Goal: Task Accomplishment & Management: Complete application form

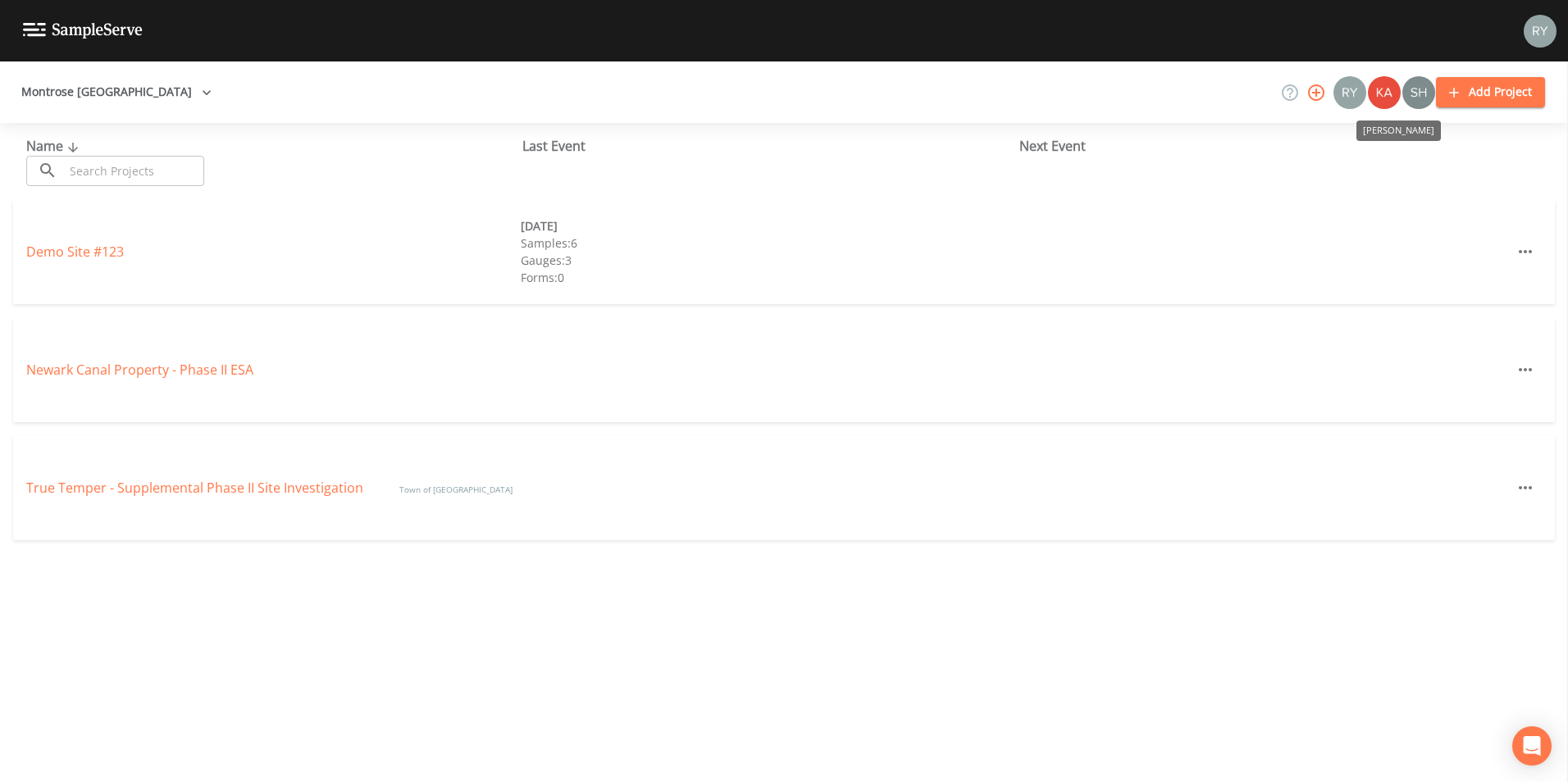
click at [1391, 98] on img "Kayla Bolin" at bounding box center [1385, 93] width 33 height 33
click at [1315, 90] on icon "button" at bounding box center [1315, 92] width 19 height 19
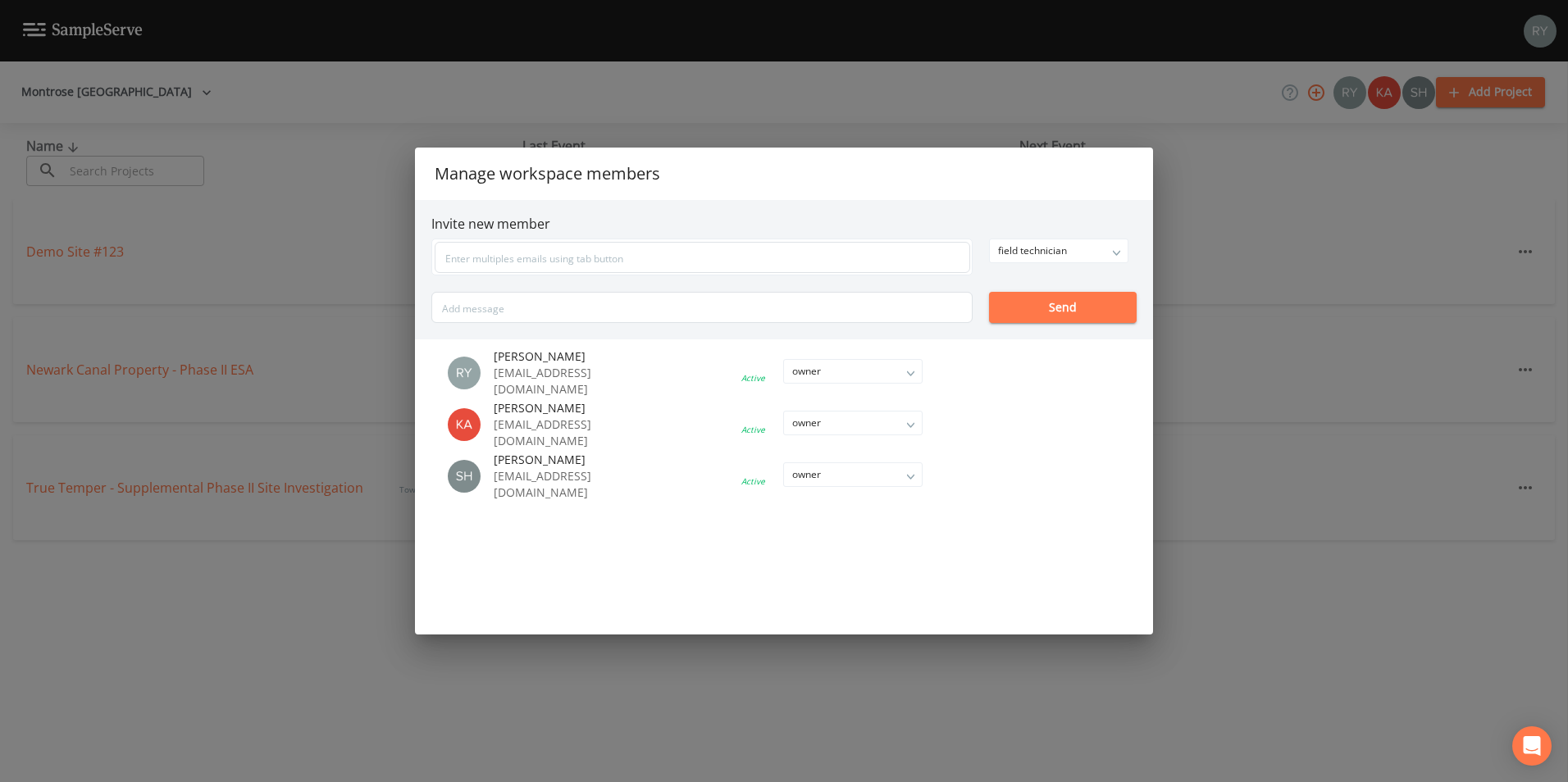
click at [909, 425] on li at bounding box center [786, 424] width 344 height 6
click at [902, 425] on li at bounding box center [786, 424] width 344 height 6
drag, startPoint x: 902, startPoint y: 425, endPoint x: 812, endPoint y: 423, distance: 90.0
click at [812, 423] on li at bounding box center [786, 424] width 344 height 6
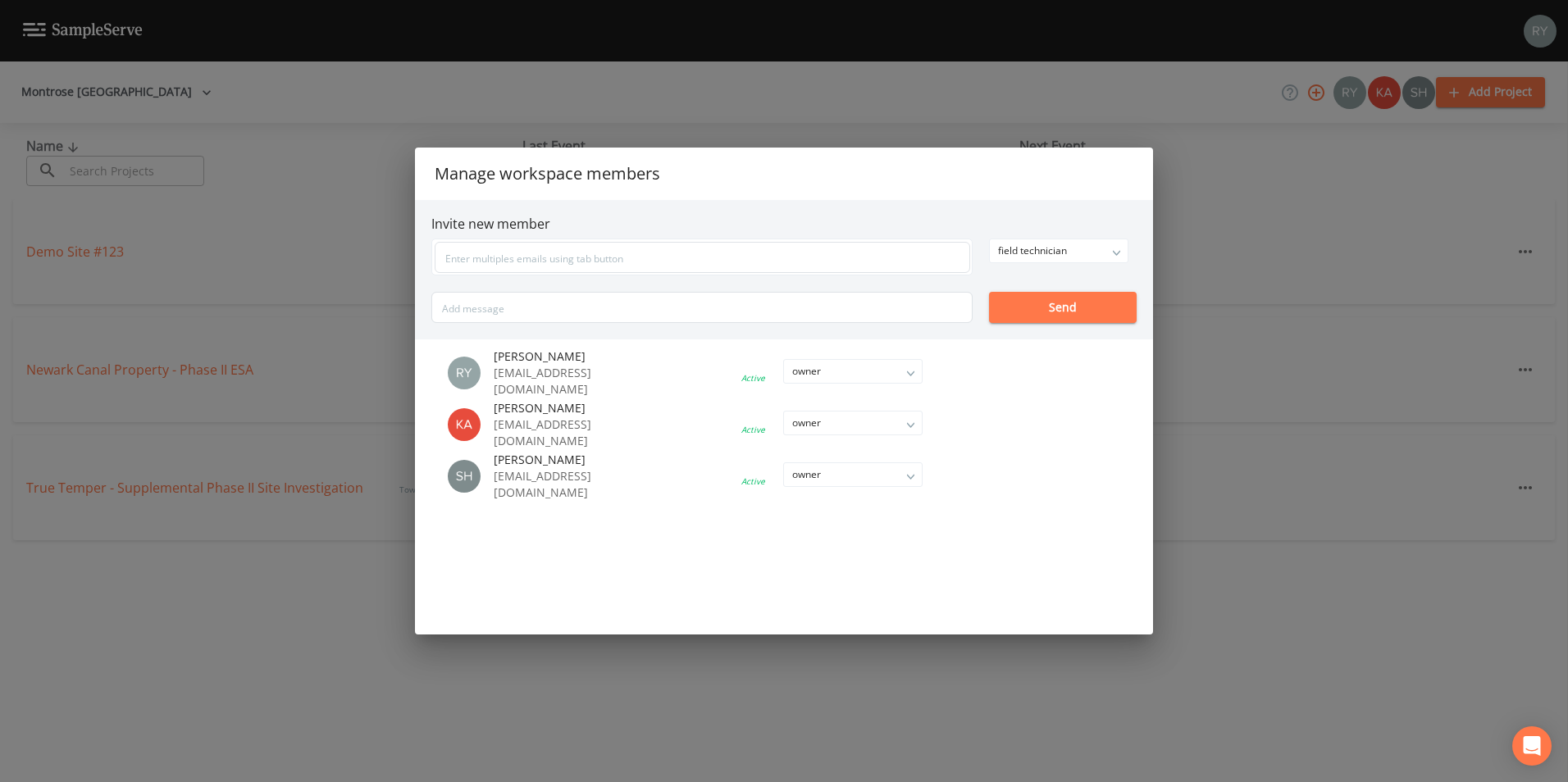
click at [546, 421] on p "[EMAIL_ADDRESS][DOMAIN_NAME]" at bounding box center [554, 433] width 122 height 33
click at [487, 421] on div "Kayla Bolin" at bounding box center [471, 425] width 46 height 33
click at [463, 426] on img "Kayla Bolin" at bounding box center [465, 425] width 33 height 33
click at [491, 411] on div "Kayla Bolin" at bounding box center [471, 425] width 46 height 33
drag, startPoint x: 471, startPoint y: 423, endPoint x: 1063, endPoint y: 493, distance: 596.1
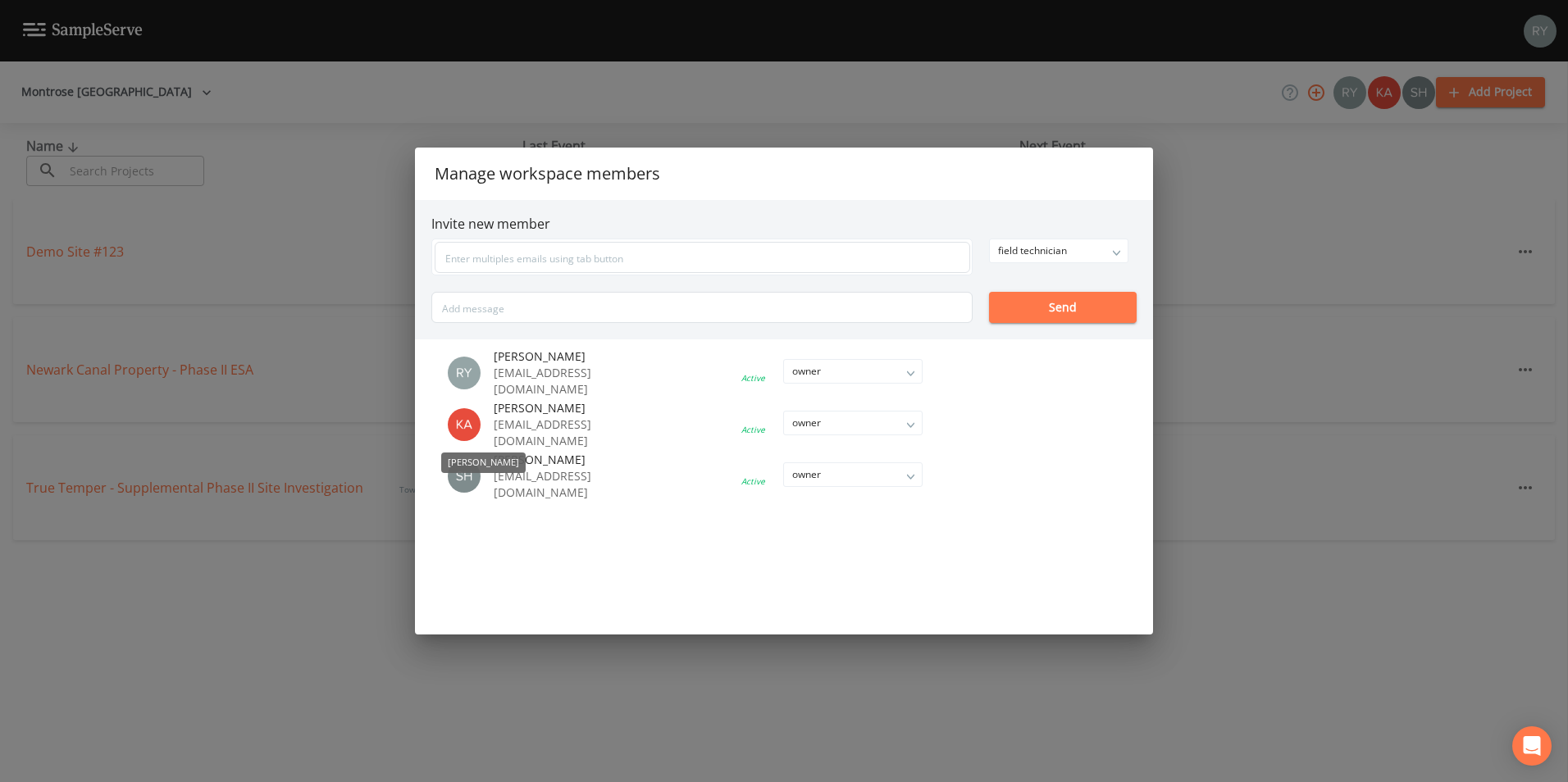
click at [1063, 493] on ul "[PERSON_NAME] [PERSON_NAME][EMAIL_ADDRESS][DOMAIN_NAME] Active owner owner admi…" at bounding box center [784, 487] width 737 height 295
click at [1080, 243] on div "field technician" at bounding box center [1058, 251] width 137 height 23
click at [1039, 281] on button "owner" at bounding box center [1057, 283] width 137 height 25
click at [813, 263] on input "text" at bounding box center [701, 257] width 536 height 31
click at [1121, 501] on ul "[PERSON_NAME] [PERSON_NAME][EMAIL_ADDRESS][DOMAIN_NAME] Active owner owner admi…" at bounding box center [784, 487] width 737 height 295
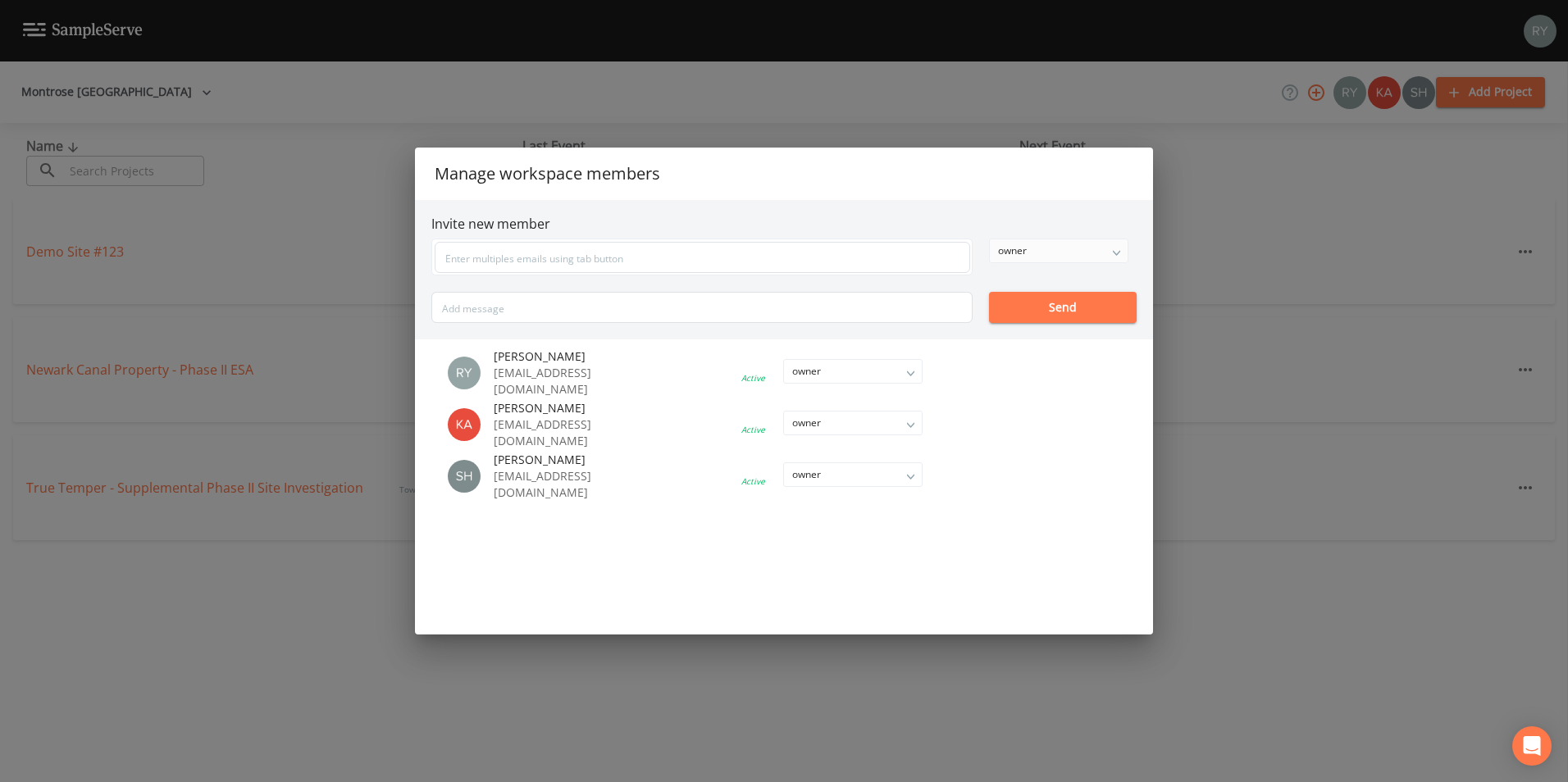
click at [912, 426] on li at bounding box center [786, 424] width 344 height 6
click at [850, 426] on li at bounding box center [786, 424] width 344 height 6
click at [805, 426] on li at bounding box center [786, 424] width 344 height 6
click at [767, 428] on li at bounding box center [786, 424] width 344 height 6
click at [760, 429] on div "Active" at bounding box center [753, 430] width 24 height 11
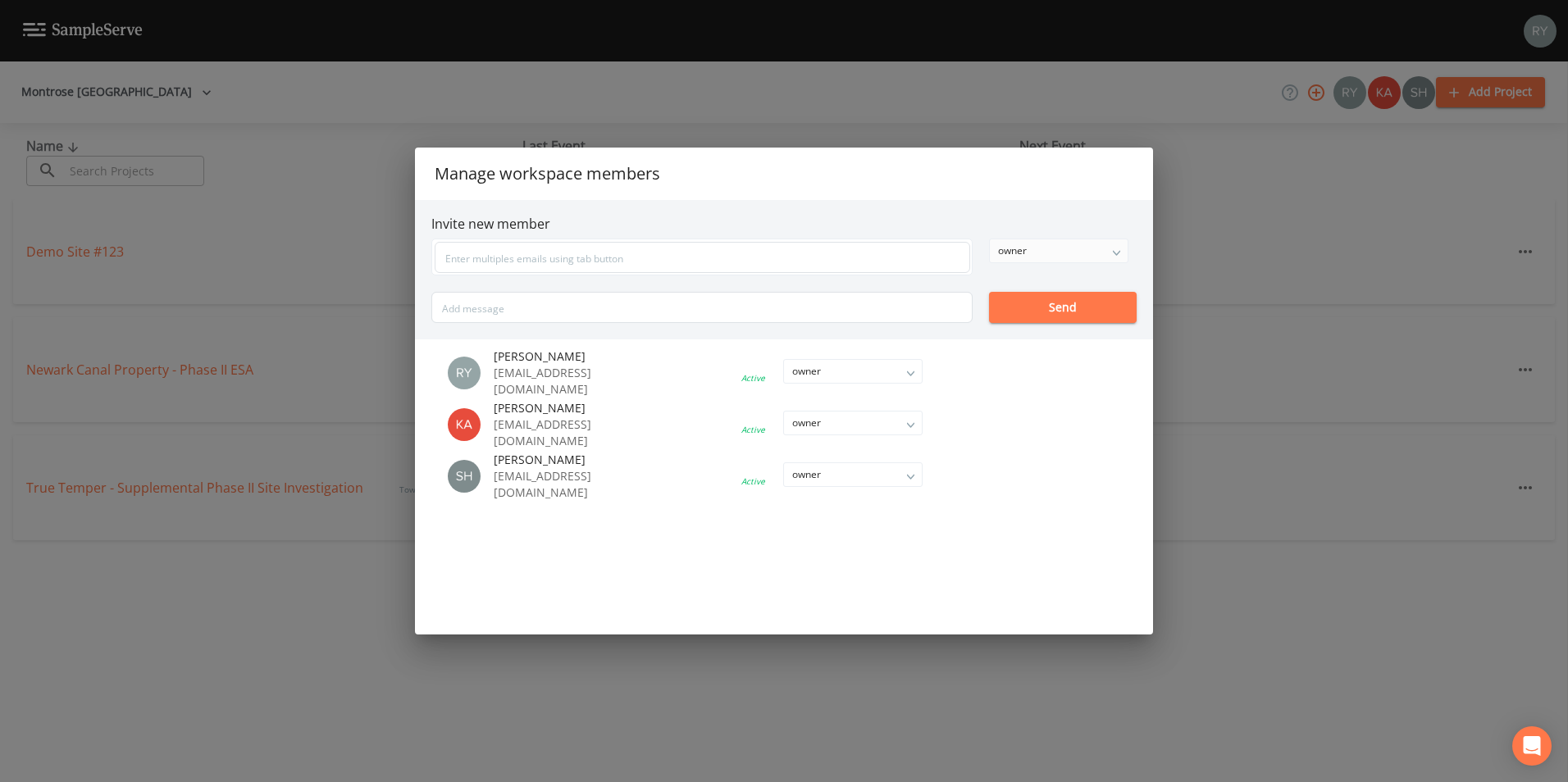
click at [754, 430] on div "Active" at bounding box center [753, 430] width 24 height 11
drag, startPoint x: 754, startPoint y: 430, endPoint x: 781, endPoint y: 423, distance: 27.9
click at [780, 423] on li at bounding box center [786, 424] width 344 height 6
click at [781, 423] on li at bounding box center [786, 424] width 344 height 6
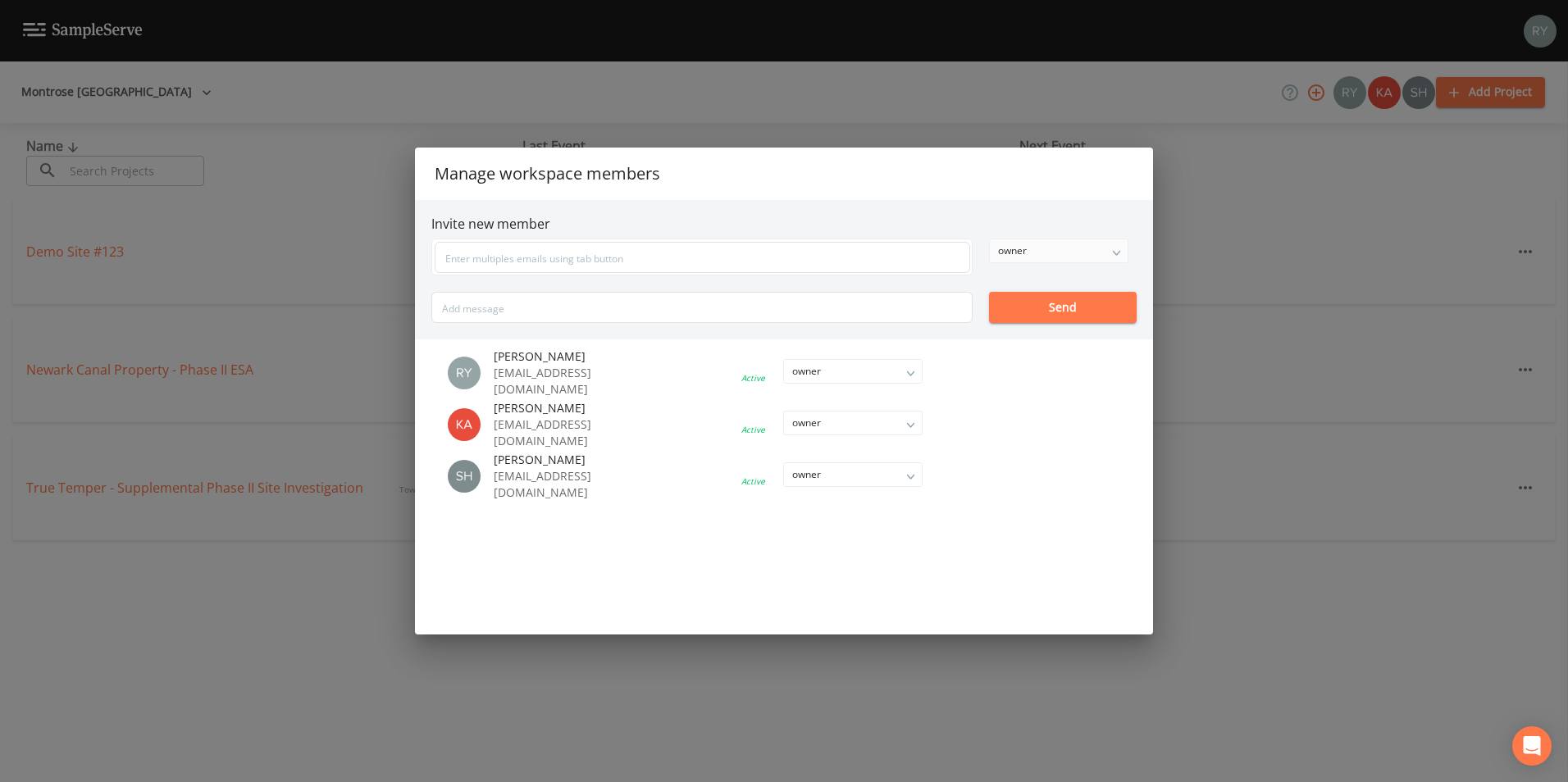
click at [784, 423] on li at bounding box center [786, 424] width 344 height 6
drag, startPoint x: 789, startPoint y: 423, endPoint x: 868, endPoint y: 440, distance: 80.8
click at [790, 423] on li at bounding box center [786, 424] width 344 height 6
click at [1194, 238] on div "Manage workspace members Invite new member owner owner admin field technician S…" at bounding box center [784, 391] width 1568 height 782
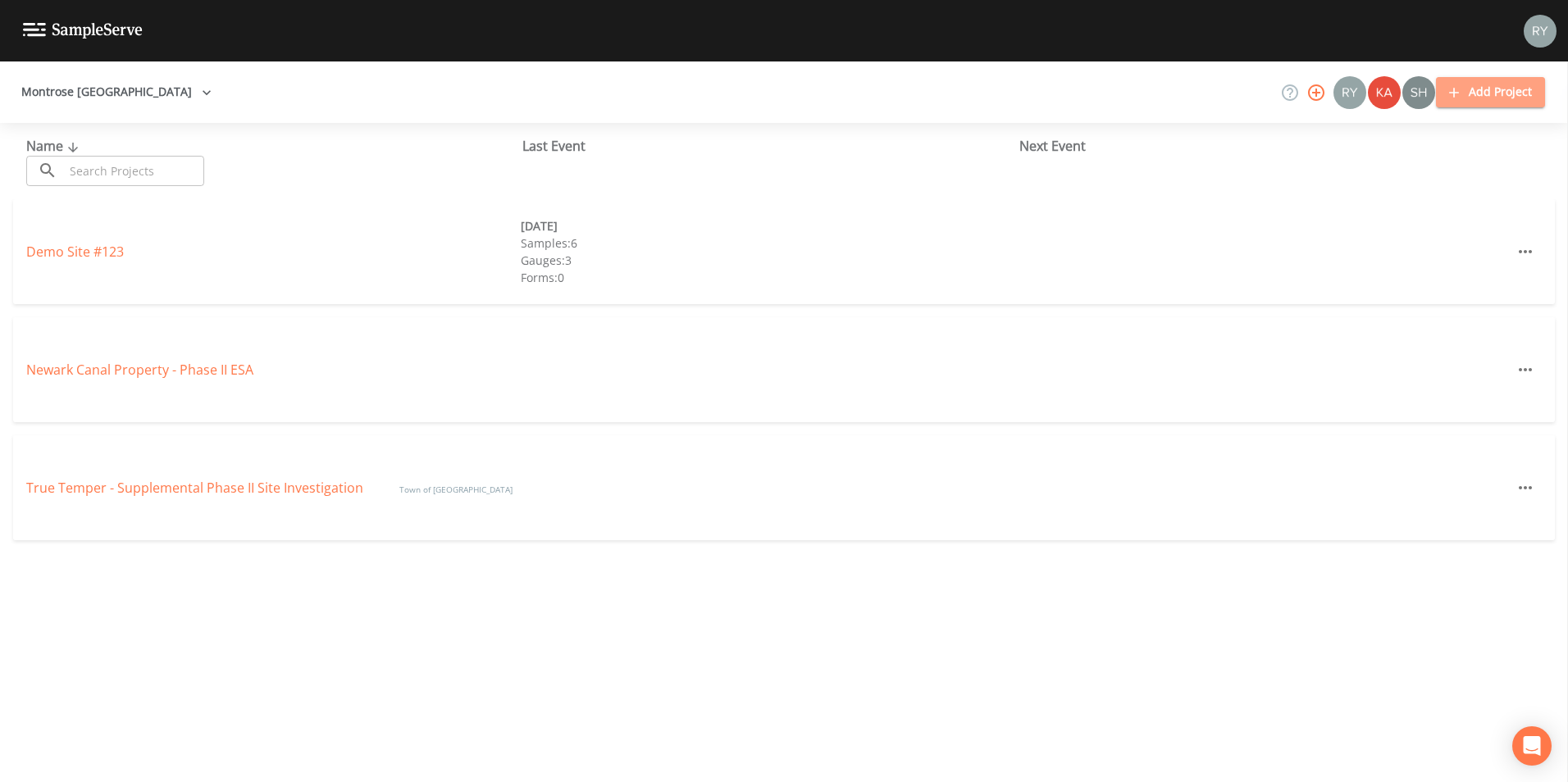
click at [1493, 90] on button "Add Project" at bounding box center [1490, 92] width 109 height 30
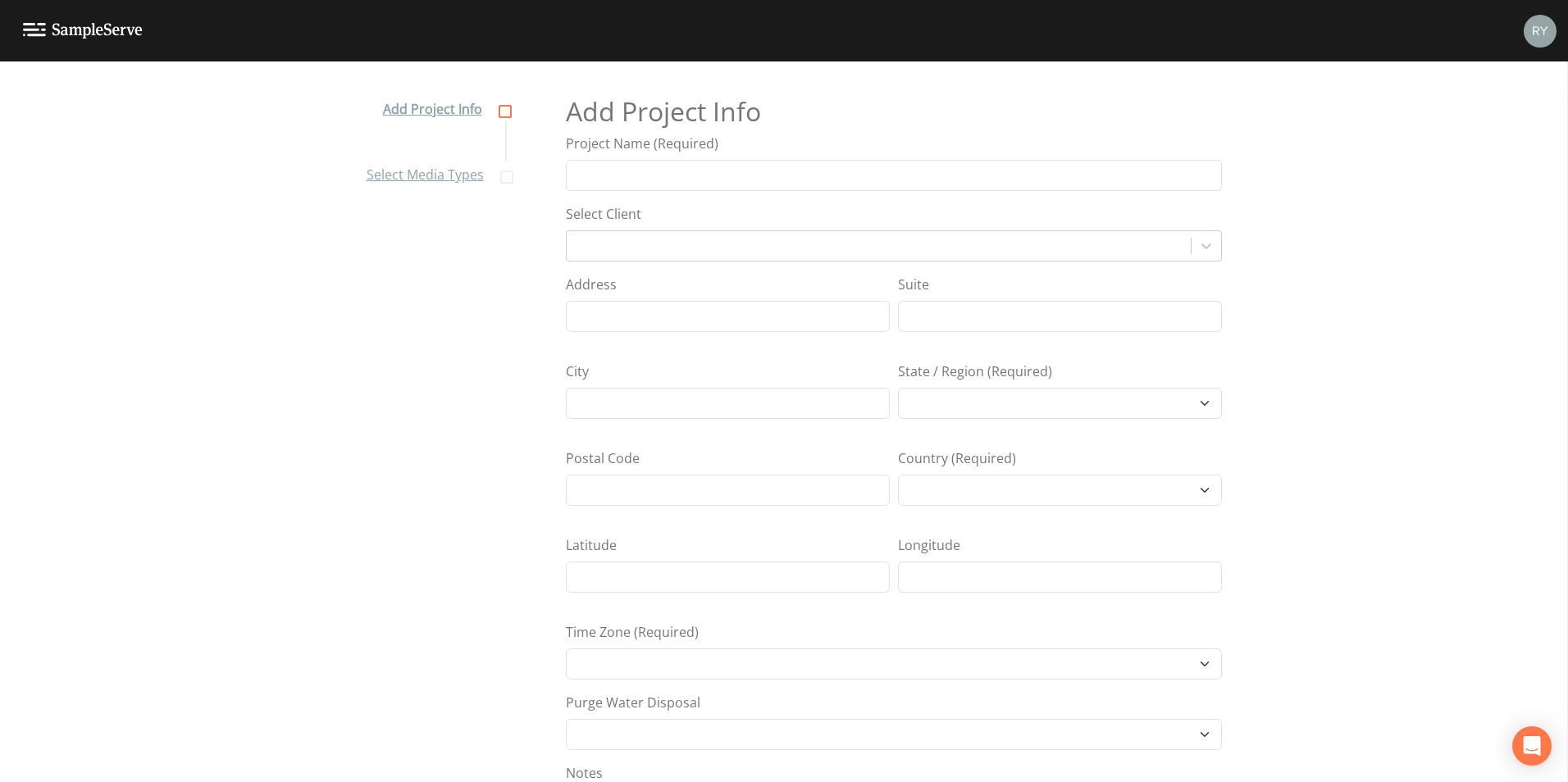
select select "[GEOGRAPHIC_DATA]/[GEOGRAPHIC_DATA]"
click at [664, 173] on input "Project Name (Required)" at bounding box center [894, 175] width 656 height 31
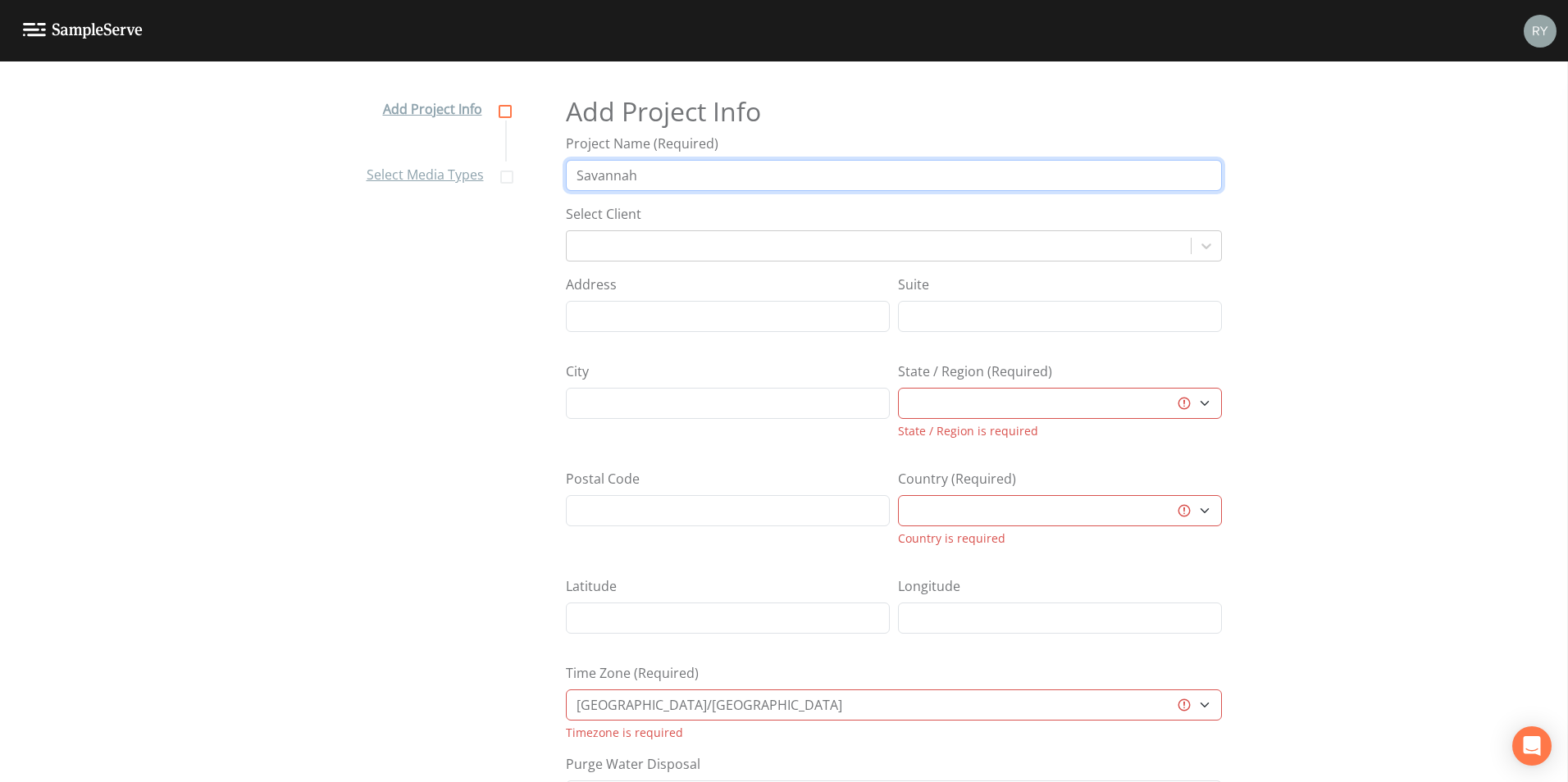
click at [834, 166] on input "Savannah" at bounding box center [894, 175] width 656 height 31
type input "Savannah Fertilizer"
click at [793, 241] on div at bounding box center [878, 245] width 607 height 23
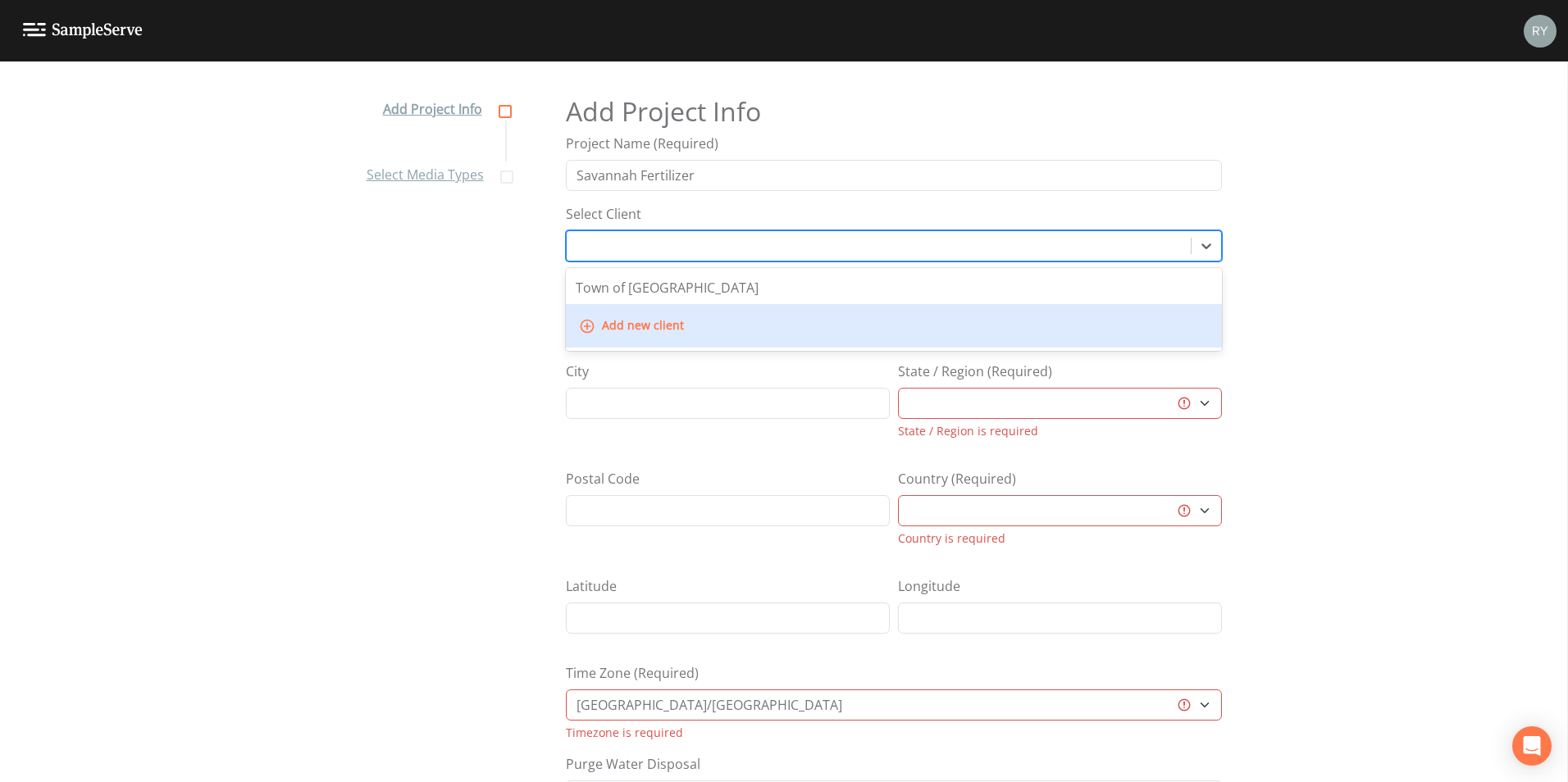
click at [655, 322] on button "Add new client" at bounding box center [632, 326] width 115 height 30
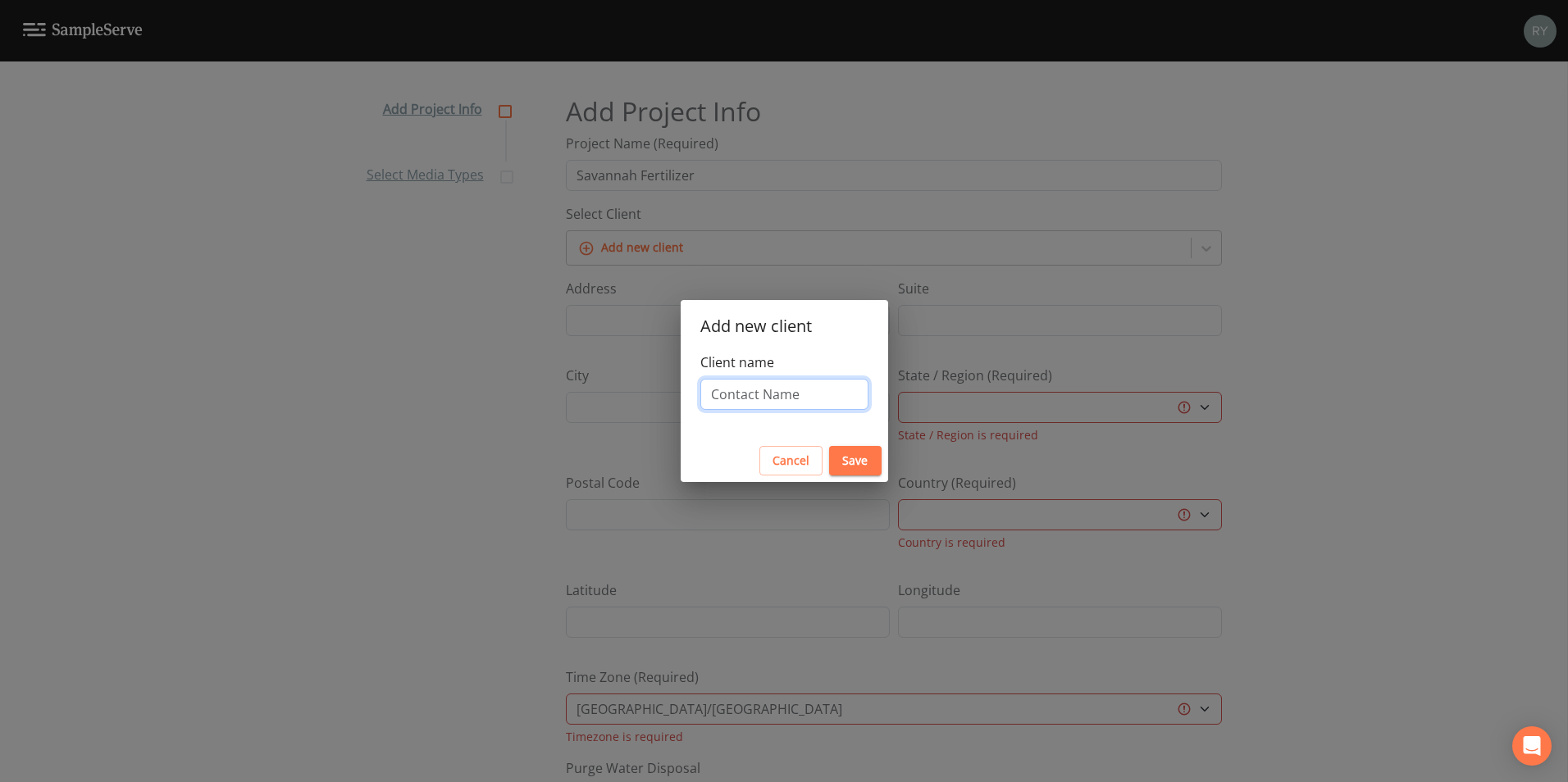
click at [760, 397] on input "Client name" at bounding box center [784, 395] width 168 height 31
type input "Wayne County Land Bank"
click at [860, 468] on button "Save" at bounding box center [855, 461] width 53 height 30
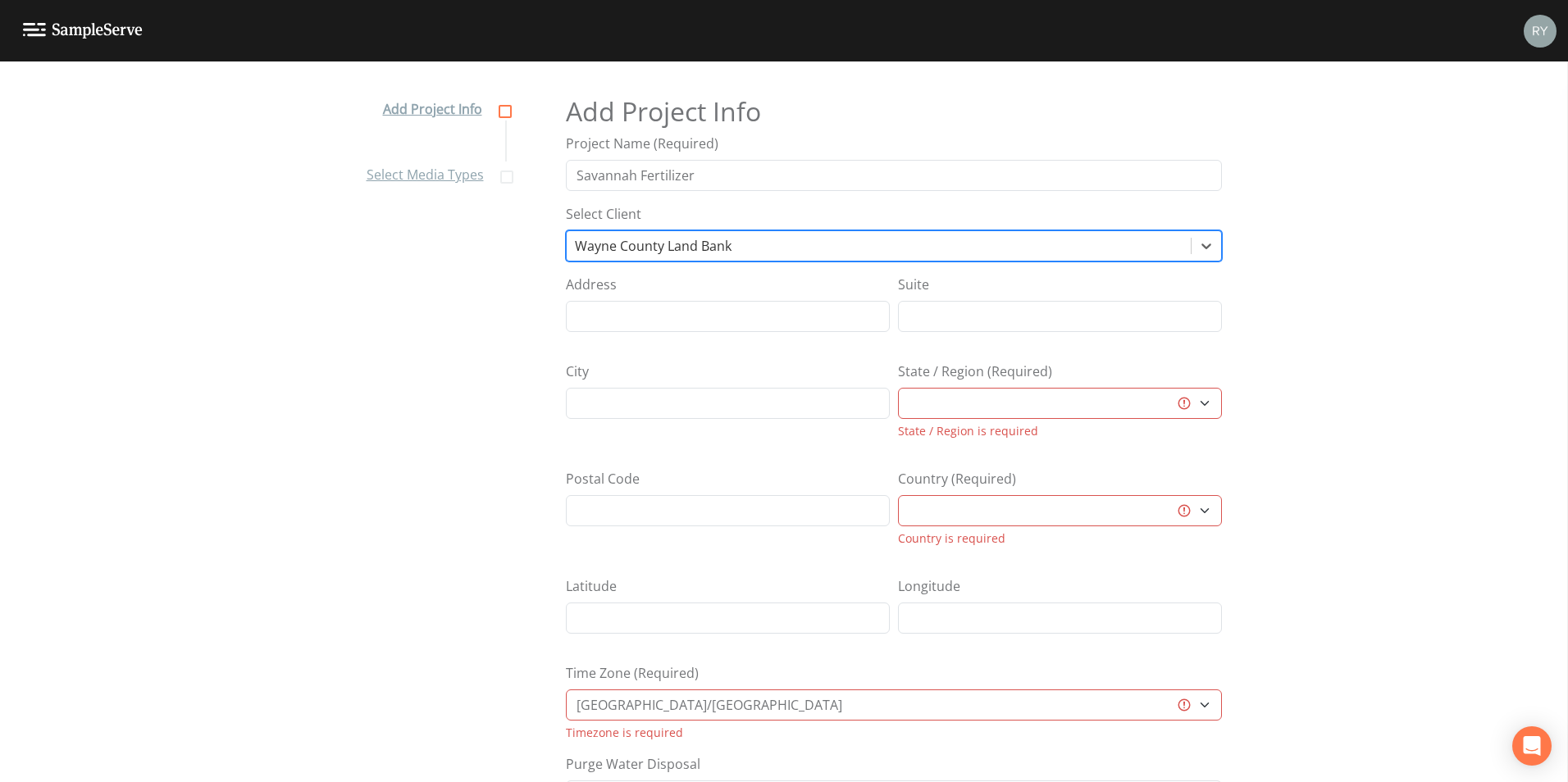
scroll to position [0, 0]
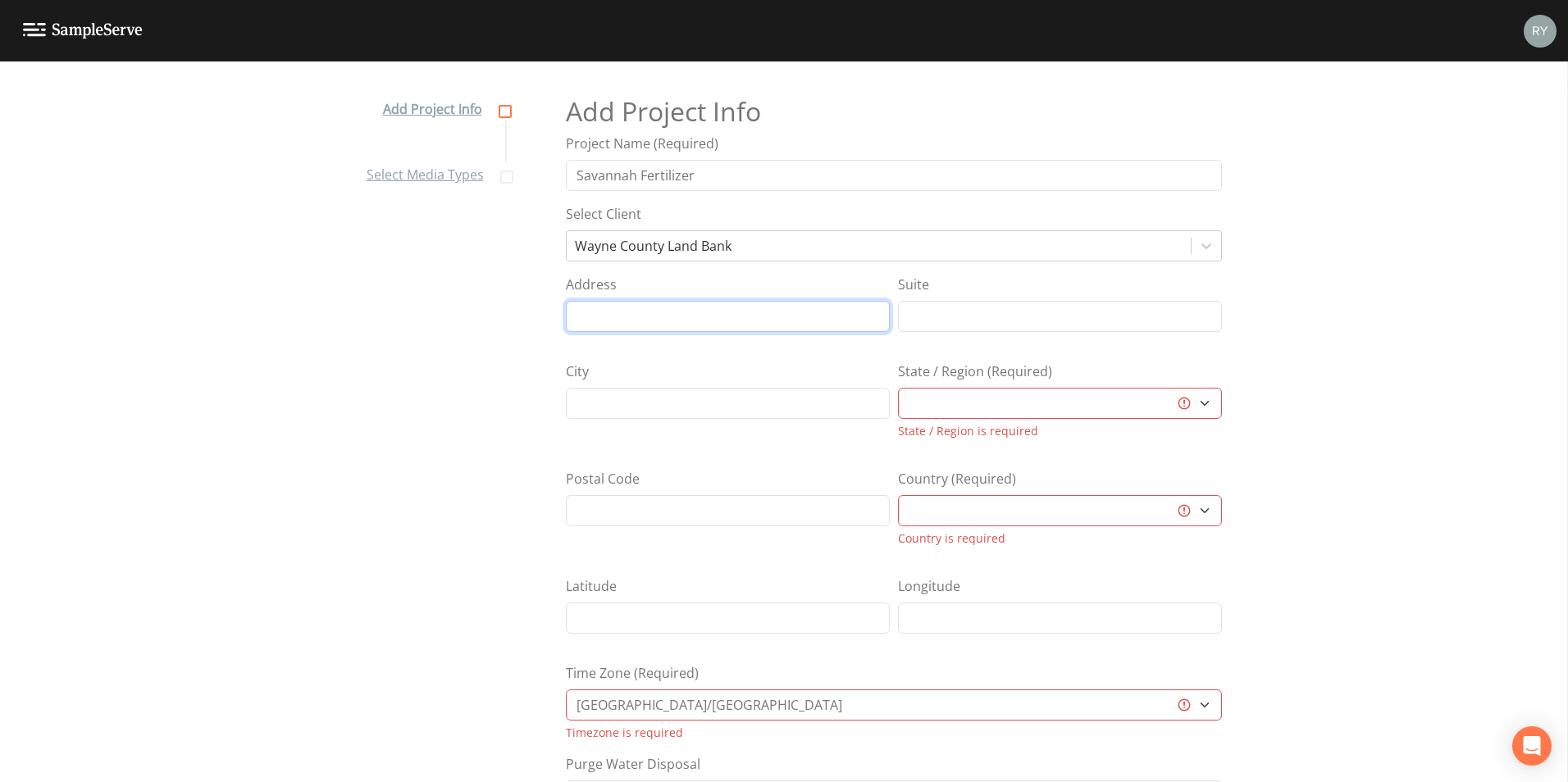
click at [737, 317] on input "Address" at bounding box center [727, 316] width 324 height 31
type input "N Main St"
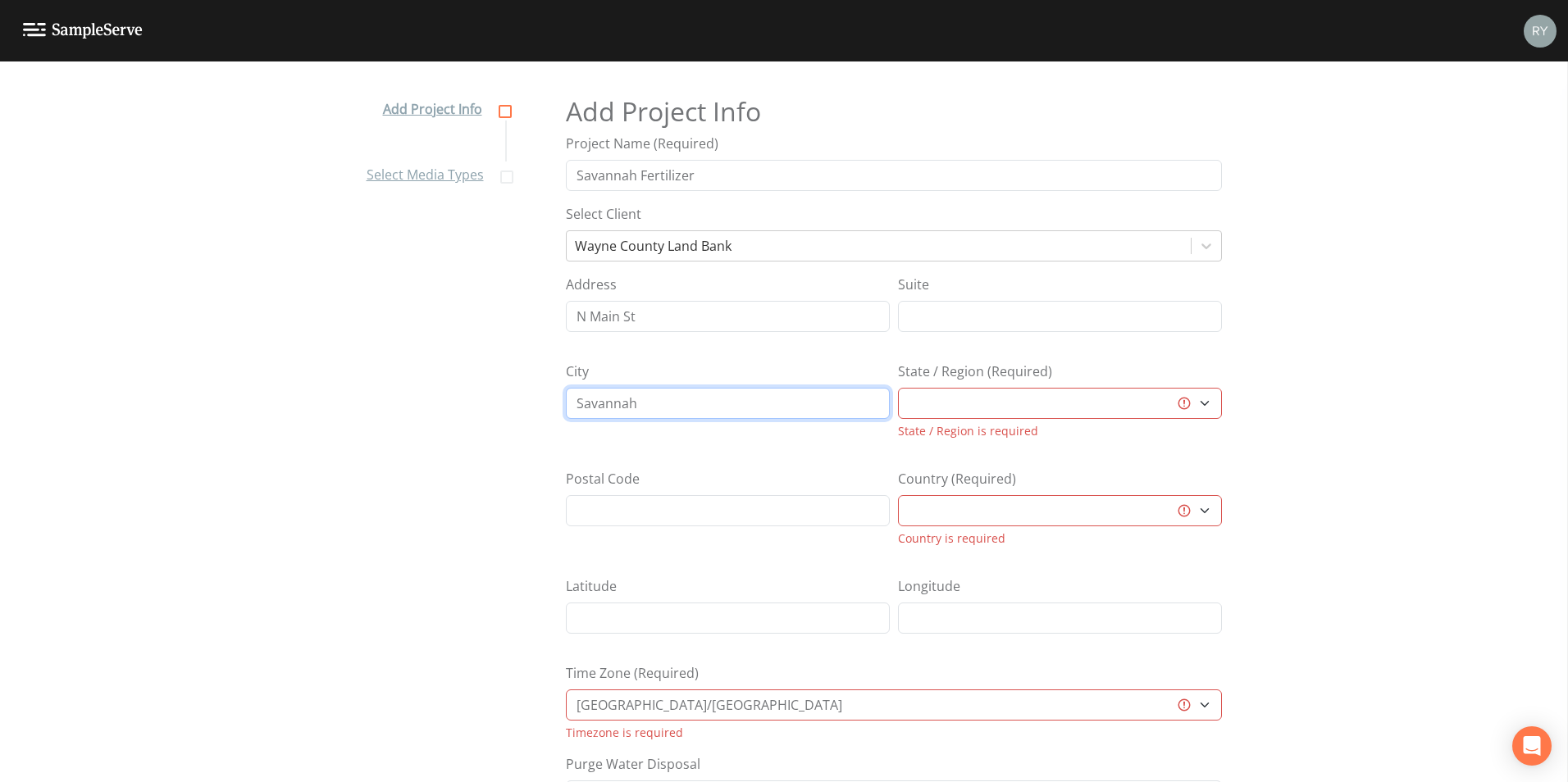
type input "Savannah"
select select "98351125-e271-4eac-8cff-8ac647045c6b"
select select "[GEOGRAPHIC_DATA]"
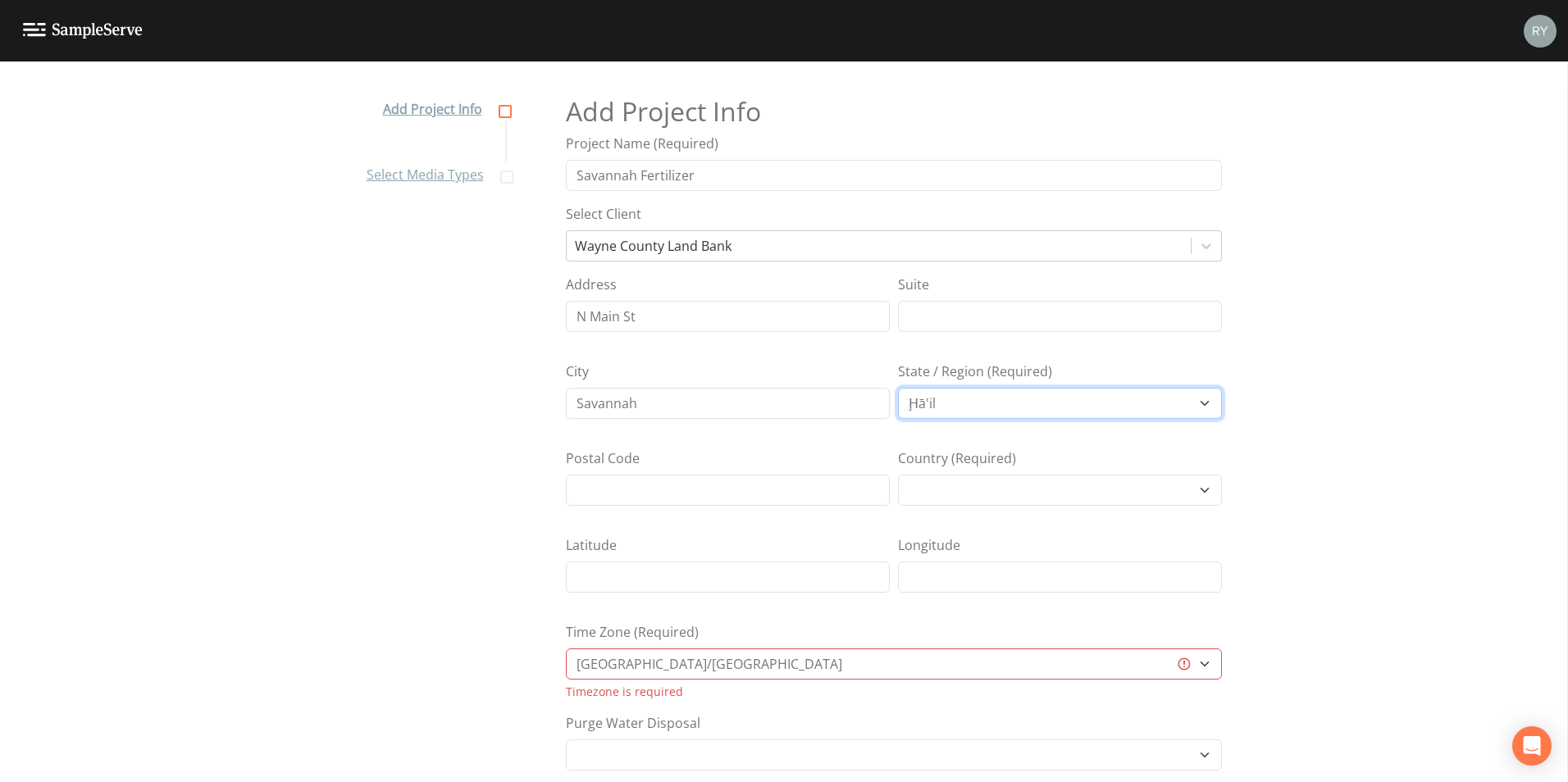
select select "98351125-e271-4eac-8cff-8ac647045c6b"
click at [1298, 404] on div "Add Project Info Select Media Types Add Project Info Project Name (Required) [G…" at bounding box center [784, 437] width 1568 height 721
click at [1177, 398] on select "Al Bāḩah Al Jawf Al Madīnah al Munawwarah [PERSON_NAME] Al Ḩudūd ash Shamālīyah…" at bounding box center [1059, 404] width 324 height 31
click at [1323, 432] on div "Add Project Info Select Media Types Add Project Info Project Name (Required) [G…" at bounding box center [784, 437] width 1568 height 721
click at [1081, 391] on select "Al Bāḩah Al Jawf Al Madīnah al Munawwarah [PERSON_NAME] Al Ḩudūd ash Shamālīyah…" at bounding box center [1059, 404] width 324 height 31
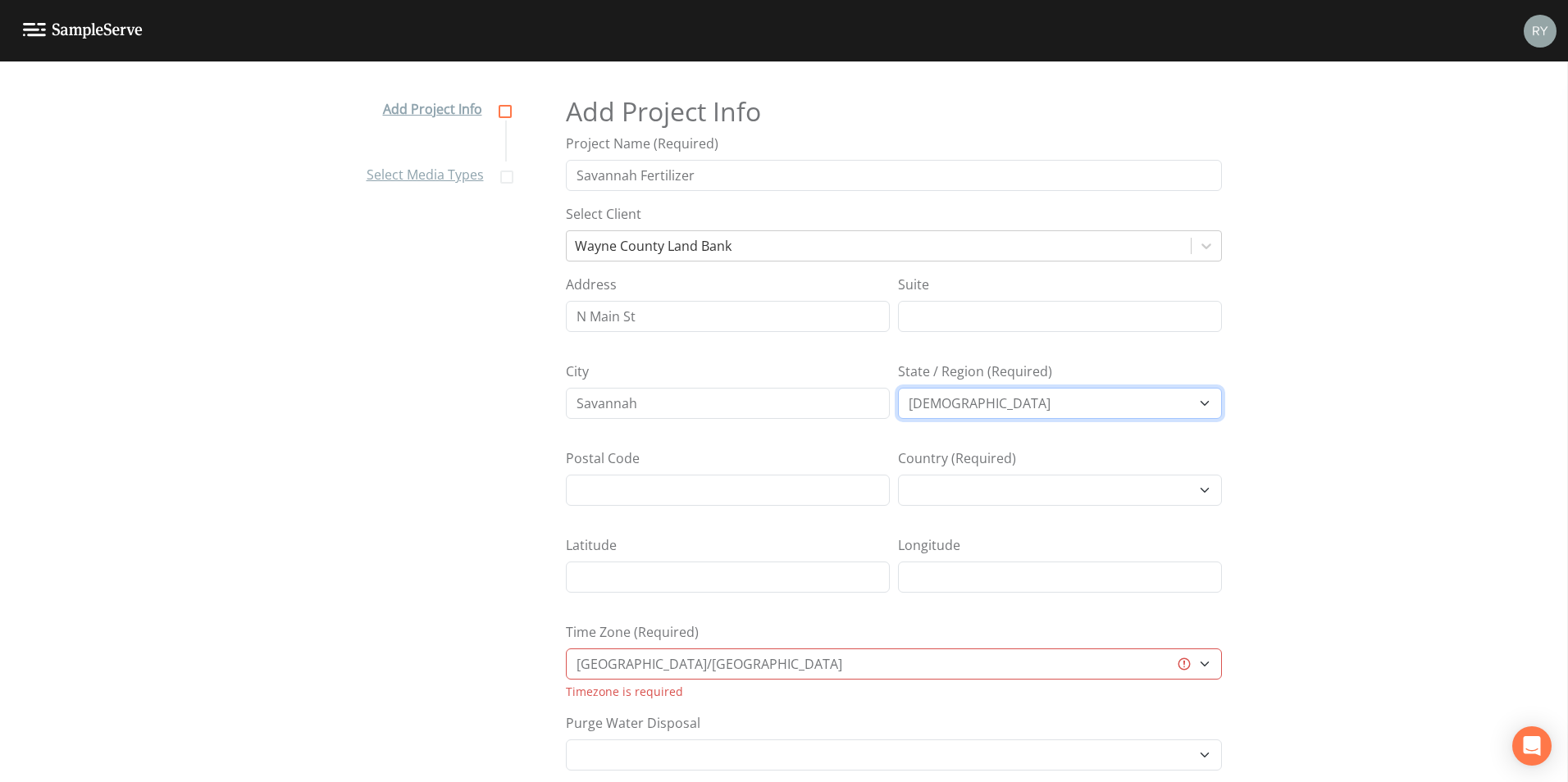
select select
click at [898, 388] on select "Al Bāḩah Al Jawf Al Madīnah al Munawwarah [PERSON_NAME] Al Ḩudūd ash Shamālīyah…" at bounding box center [1059, 404] width 324 height 31
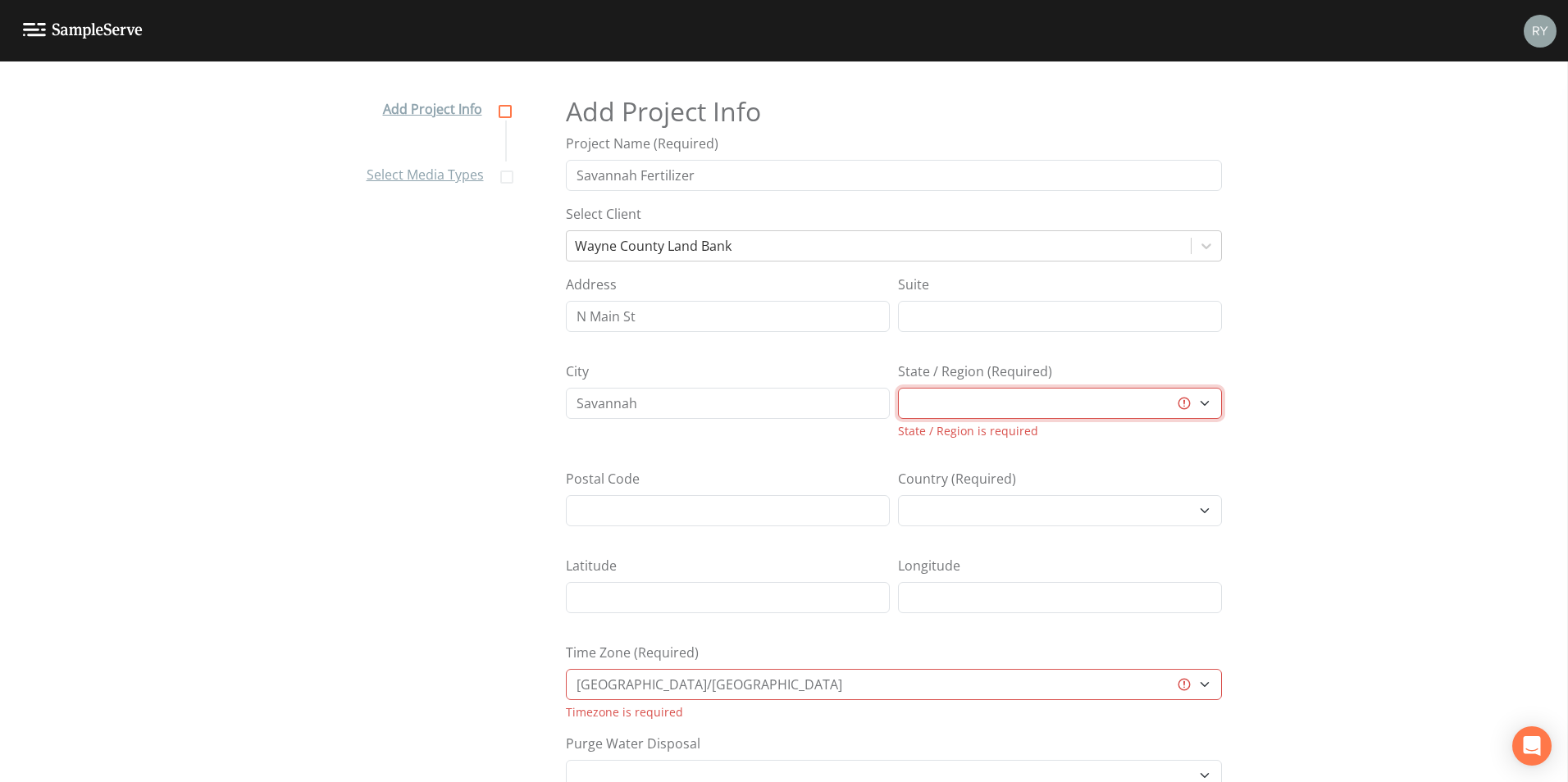
click at [1197, 397] on select "Al Bāḩah Al Jawf Al Madīnah al Munawwarah [PERSON_NAME] Al Ḩudūd ash Shamālīyah…" at bounding box center [1059, 404] width 324 height 31
click at [1314, 611] on div "Add Project Info Select Media Types Add Project Info Project Name (Required) [G…" at bounding box center [784, 437] width 1568 height 721
click at [1204, 685] on select "[GEOGRAPHIC_DATA]/[GEOGRAPHIC_DATA] [GEOGRAPHIC_DATA]/[GEOGRAPHIC_DATA] [GEOGRA…" at bounding box center [894, 685] width 656 height 31
select select "America/New_York"
click at [566, 669] on select "[GEOGRAPHIC_DATA]/[GEOGRAPHIC_DATA] [GEOGRAPHIC_DATA]/[GEOGRAPHIC_DATA] [GEOGRA…" at bounding box center [894, 685] width 656 height 31
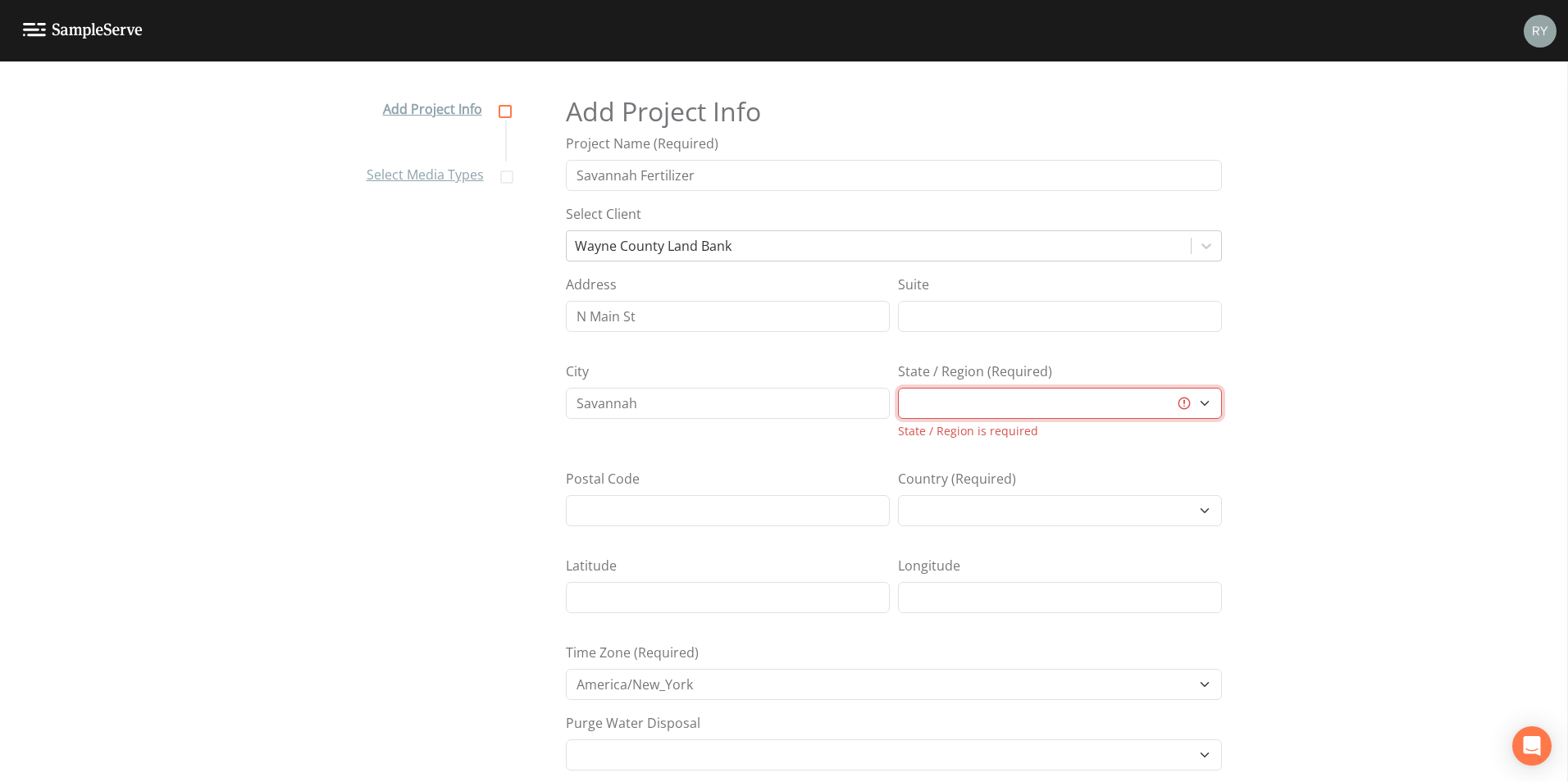
click at [1093, 410] on select "Al Bāḩah Al Jawf Al Madīnah al Munawwarah [PERSON_NAME] Al Ḩudūd ash Shamālīyah…" at bounding box center [1059, 404] width 324 height 31
click at [1432, 385] on div "Add Project Info Select Media Types Add Project Info Project Name (Required) [G…" at bounding box center [784, 437] width 1568 height 721
click at [1208, 402] on select "Al Bāḩah Al Jawf Al Madīnah al Munawwarah [PERSON_NAME] Al Ḩudūd ash Shamālīyah…" at bounding box center [1059, 404] width 324 height 31
click at [1326, 419] on div "Add Project Info Select Media Types Add Project Info Project Name (Required) [G…" at bounding box center [784, 437] width 1568 height 721
click at [1203, 509] on select "[GEOGRAPHIC_DATA] [GEOGRAPHIC_DATA] [GEOGRAPHIC_DATA] [GEOGRAPHIC_DATA] [GEOGRA…" at bounding box center [1059, 511] width 324 height 31
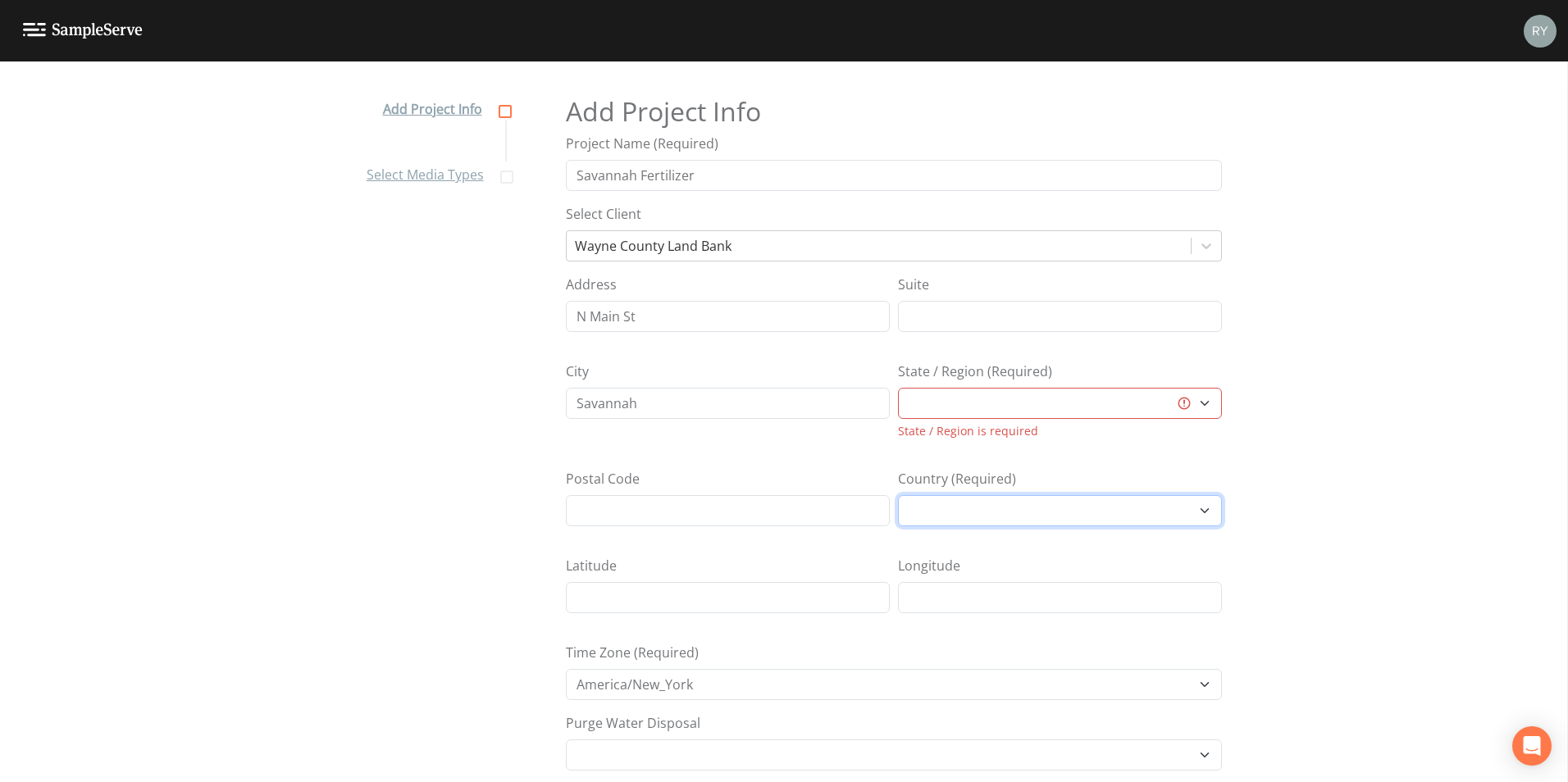
select select "[GEOGRAPHIC_DATA]"
click at [898, 495] on select "[GEOGRAPHIC_DATA] [GEOGRAPHIC_DATA] [GEOGRAPHIC_DATA] [GEOGRAPHIC_DATA] [GEOGRA…" at bounding box center [1059, 511] width 324 height 31
click at [1360, 493] on div "Add Project Info Select Media Types Add Project Info Project Name (Required) [G…" at bounding box center [784, 437] width 1568 height 721
click at [1209, 400] on select "[US_STATE] [US_STATE] [US_STATE] [US_STATE] [US_STATE] [US_STATE] [US_STATE] [U…" at bounding box center [1059, 404] width 324 height 31
select select "3f81eb0d-bb9a-4cb4-a221-9606a61fcaf2"
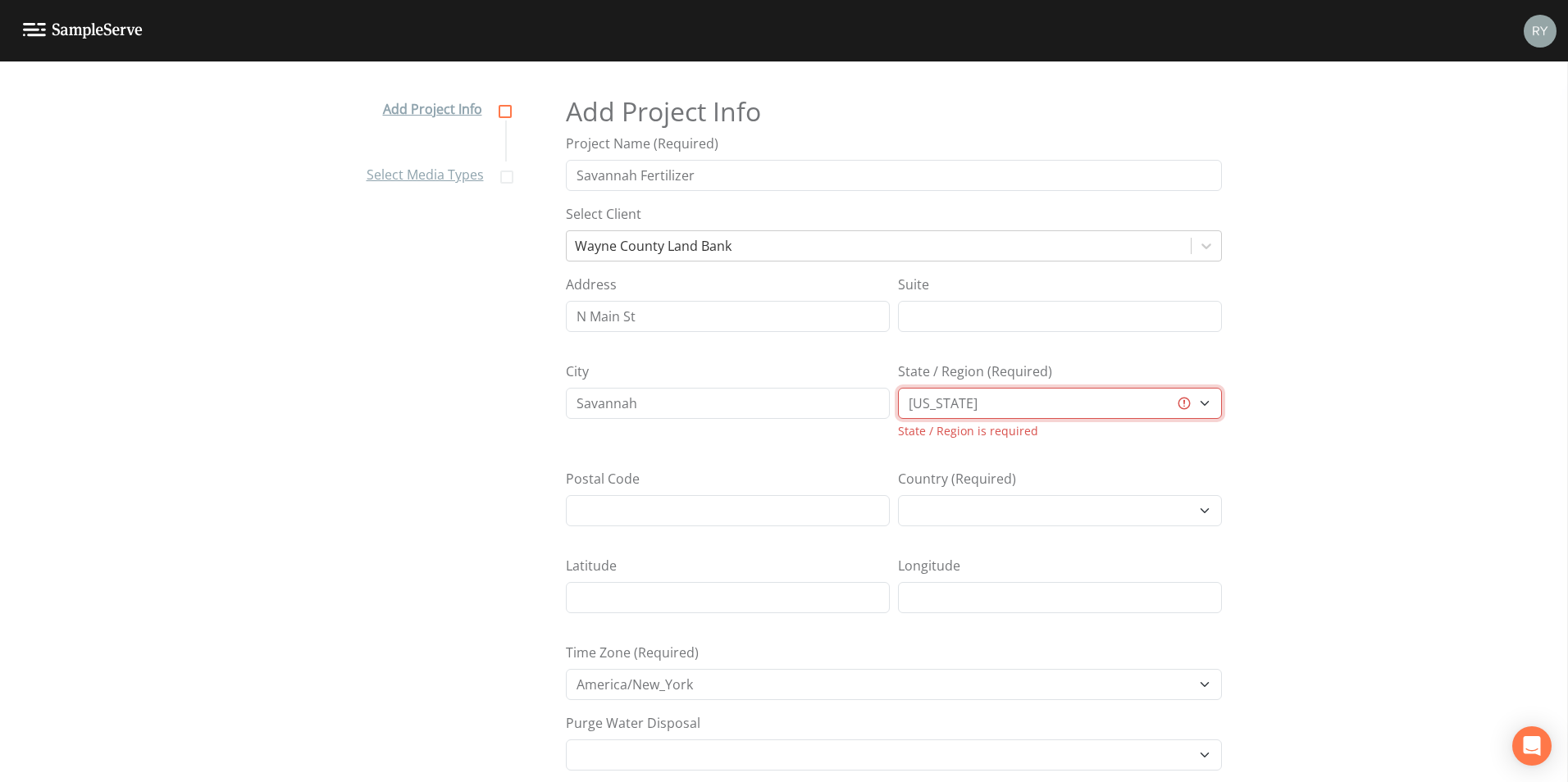
click at [898, 388] on select "[US_STATE] [US_STATE] [US_STATE] [US_STATE] [US_STATE] [US_STATE] [US_STATE] [U…" at bounding box center [1059, 404] width 324 height 31
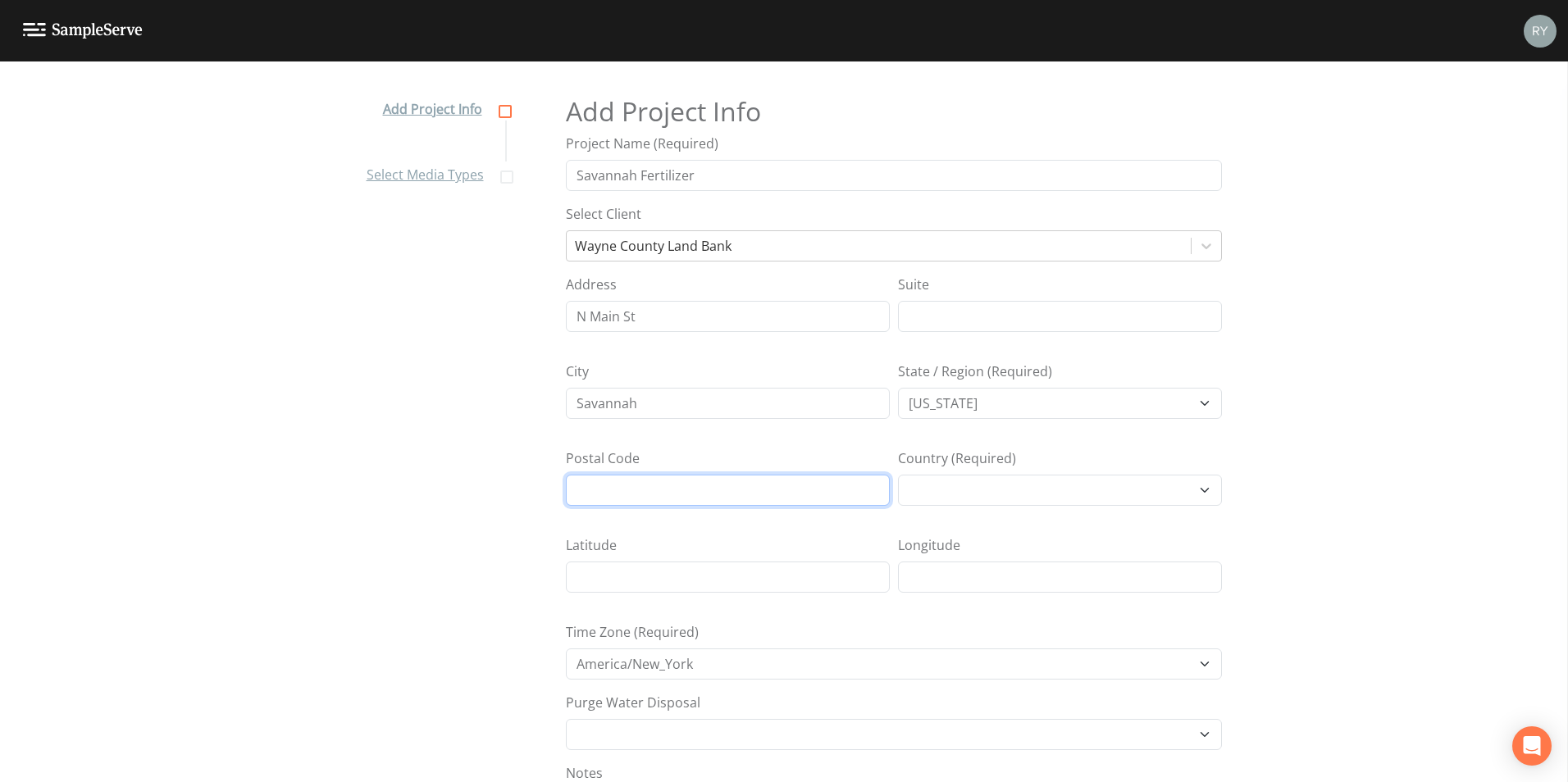
click at [745, 487] on input "Postal Code" at bounding box center [727, 491] width 324 height 31
click at [677, 495] on input "Postal Code" at bounding box center [727, 491] width 324 height 31
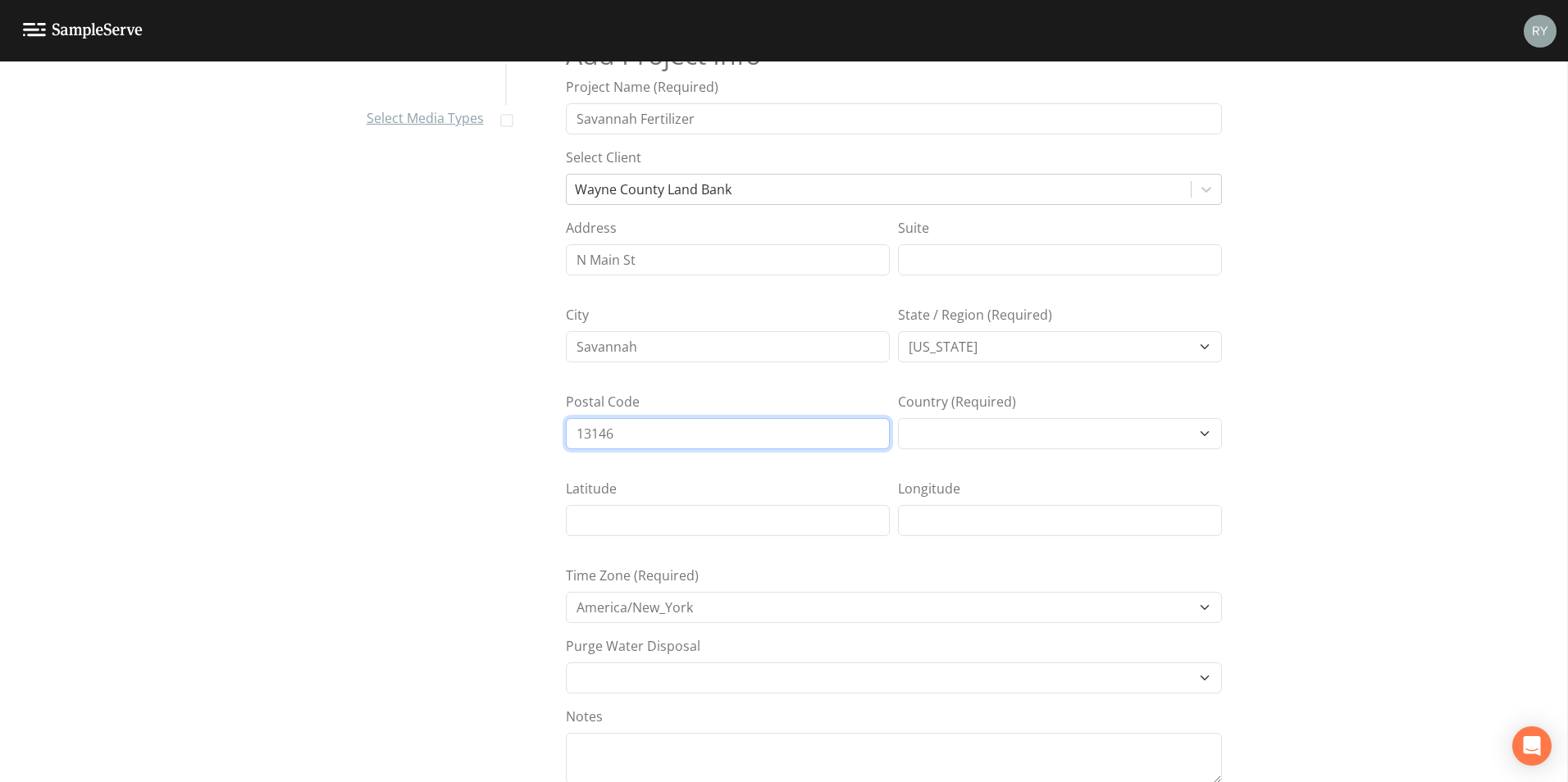
scroll to position [135, 0]
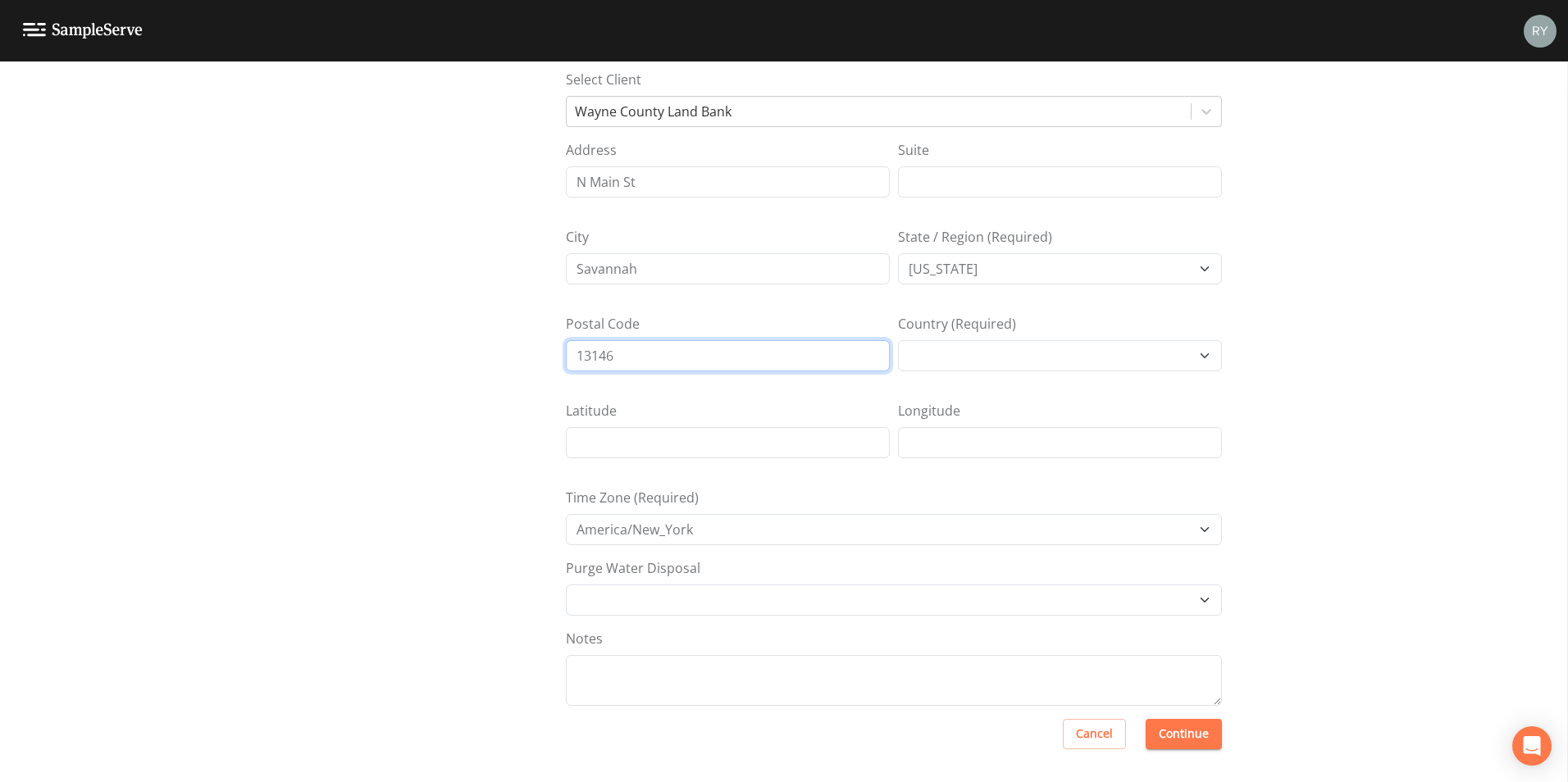
type input "13146"
click at [796, 597] on select "Other Place in container Pour on ground" at bounding box center [894, 600] width 656 height 31
click at [519, 605] on nav "Add Project Info Select Media Types" at bounding box center [436, 302] width 180 height 721
click at [630, 693] on textarea "Notes" at bounding box center [894, 681] width 656 height 51
click at [1198, 740] on button "Continue" at bounding box center [1183, 734] width 77 height 30
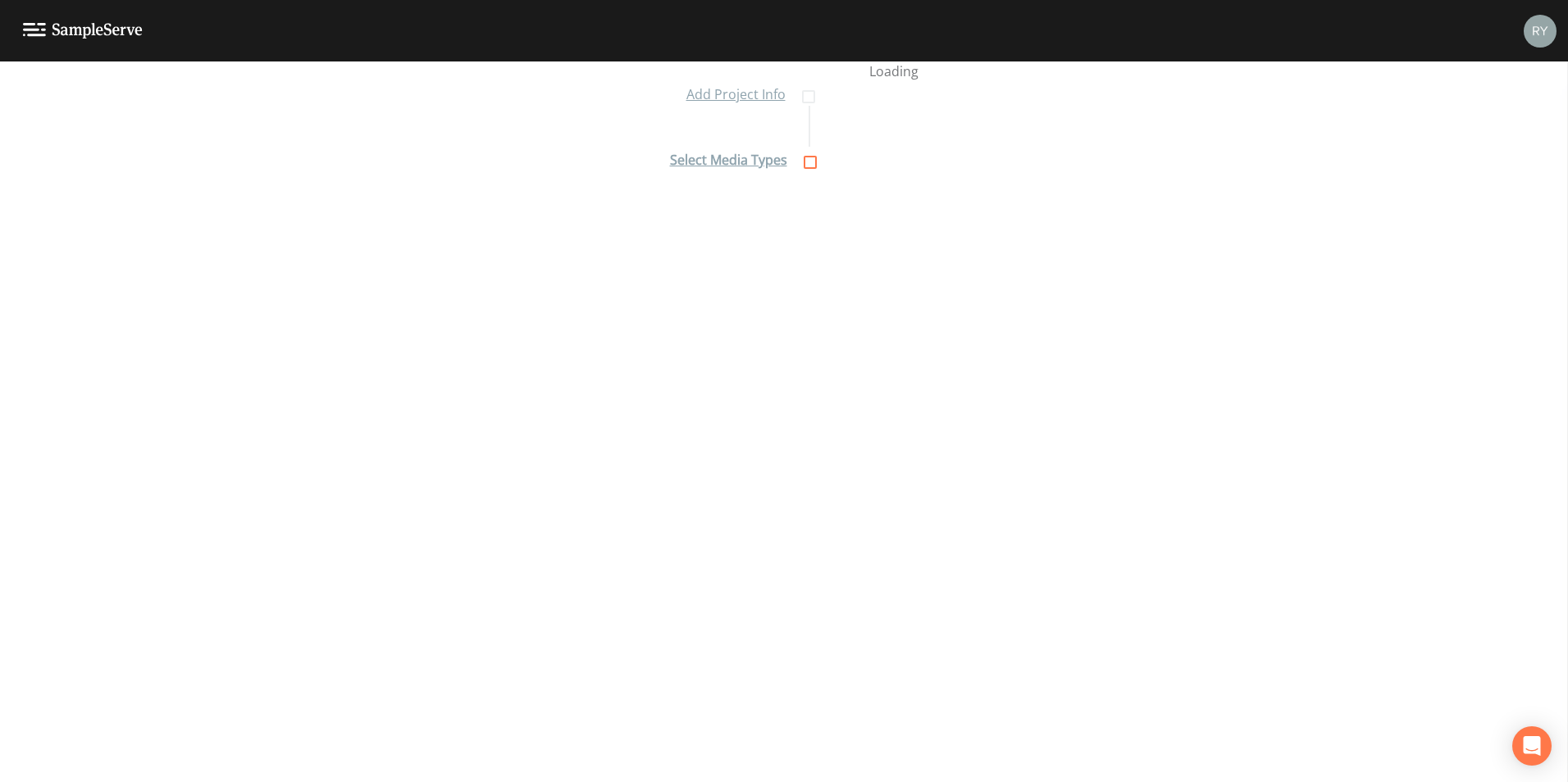
scroll to position [15, 0]
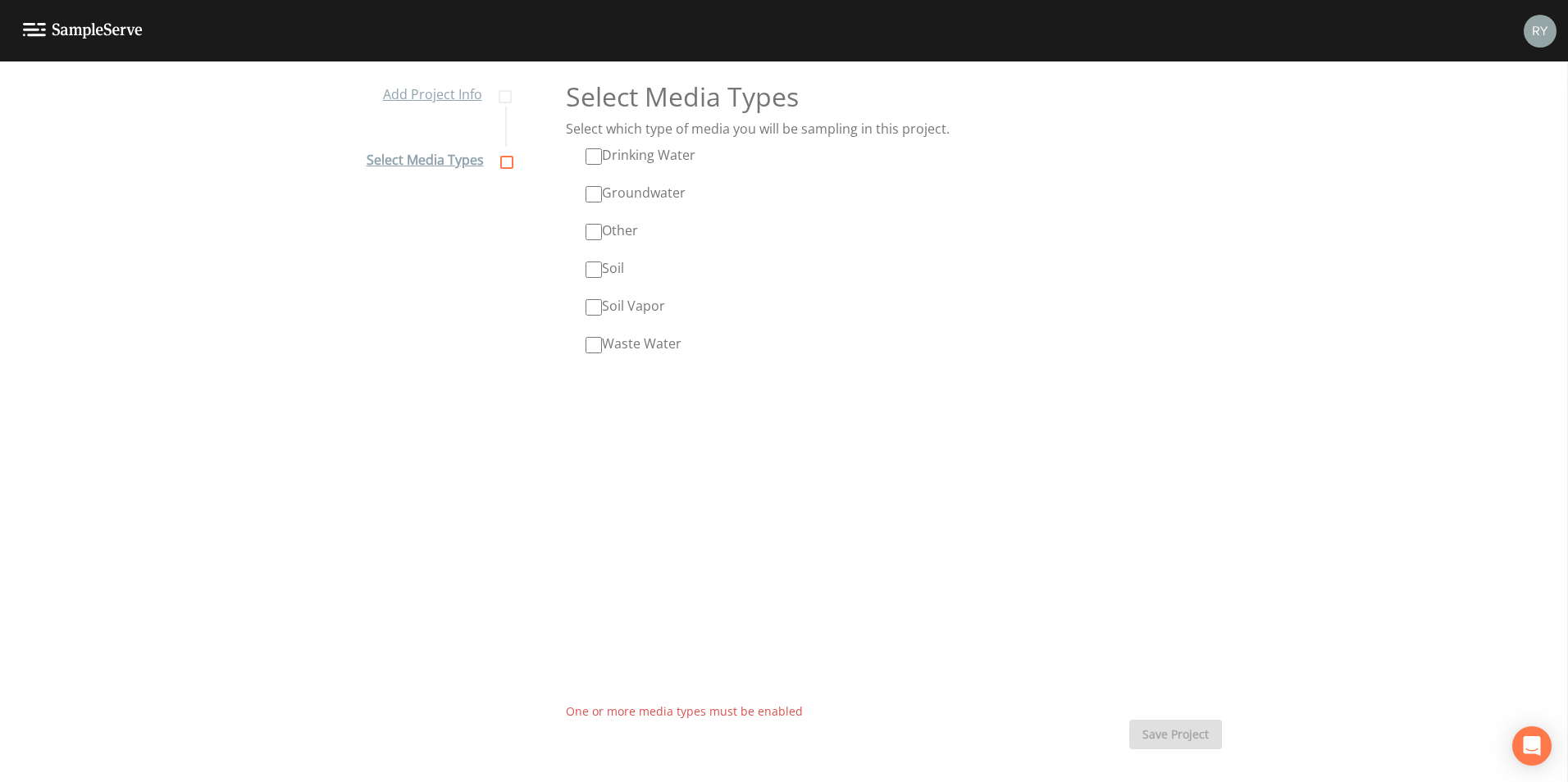
click at [591, 196] on input "Groundwater" at bounding box center [594, 195] width 17 height 17
checkbox input "true"
click at [594, 267] on input "Soil" at bounding box center [594, 270] width 17 height 17
checkbox input "true"
click at [1185, 728] on button "Save Project" at bounding box center [1175, 735] width 93 height 30
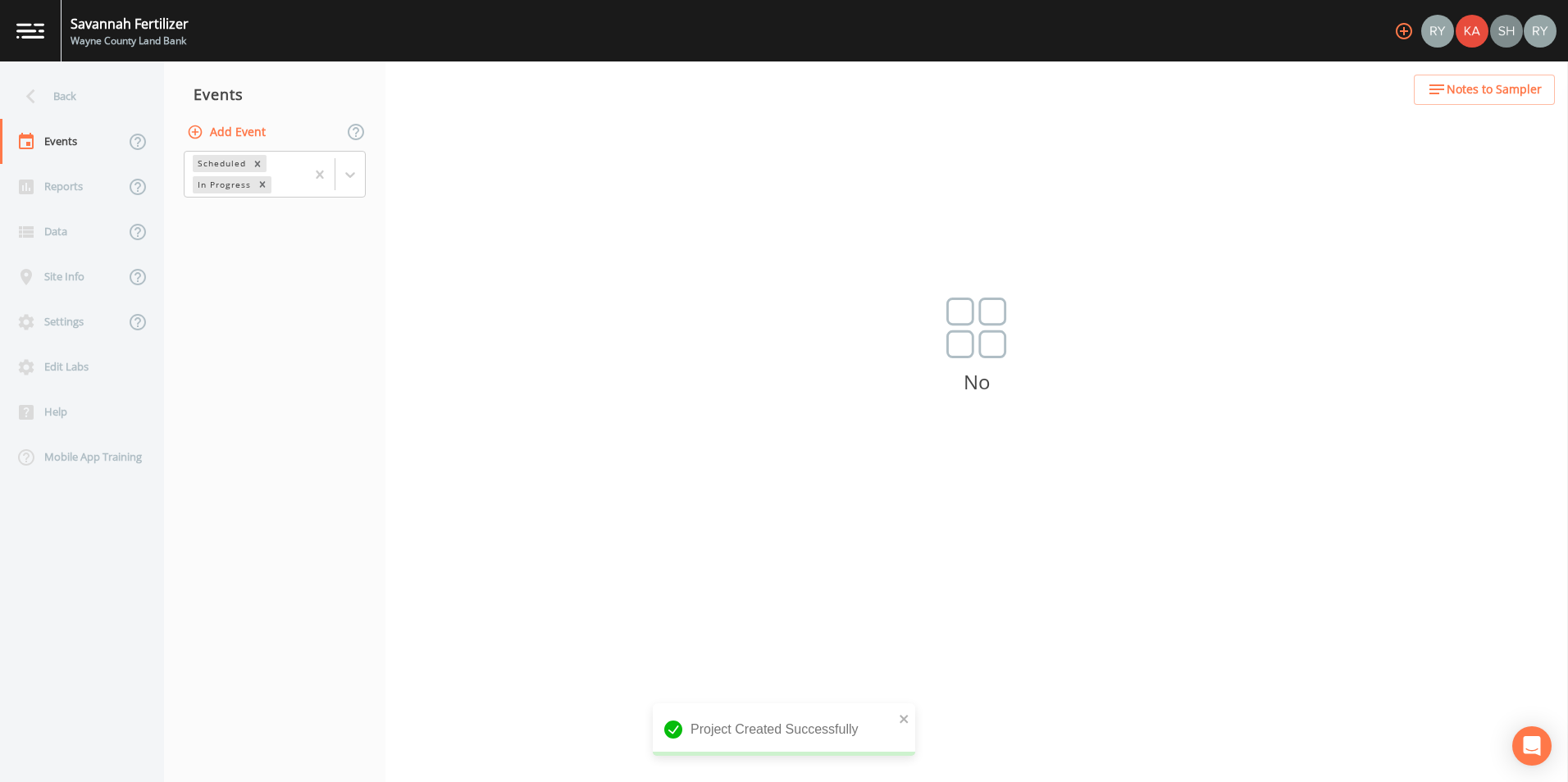
click at [226, 130] on button "Add Event" at bounding box center [228, 132] width 88 height 30
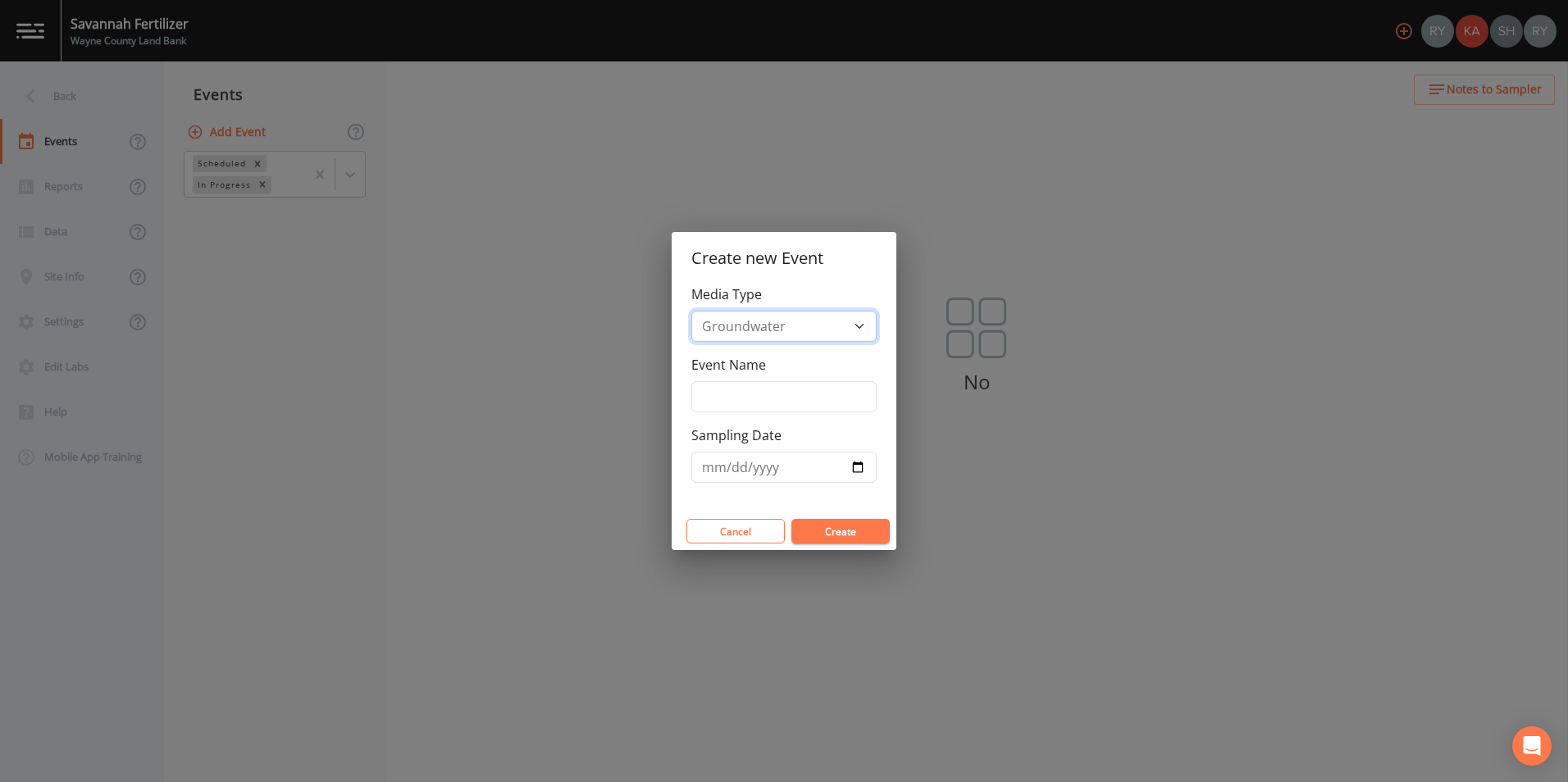
click at [803, 314] on select "Groundwater Soil" at bounding box center [784, 326] width 185 height 31
select select "soil"
click at [691, 311] on select "Groundwater Soil" at bounding box center [784, 326] width 185 height 31
click at [761, 389] on input "Event Name" at bounding box center [784, 397] width 185 height 31
type input "Surface Soil Sampling"
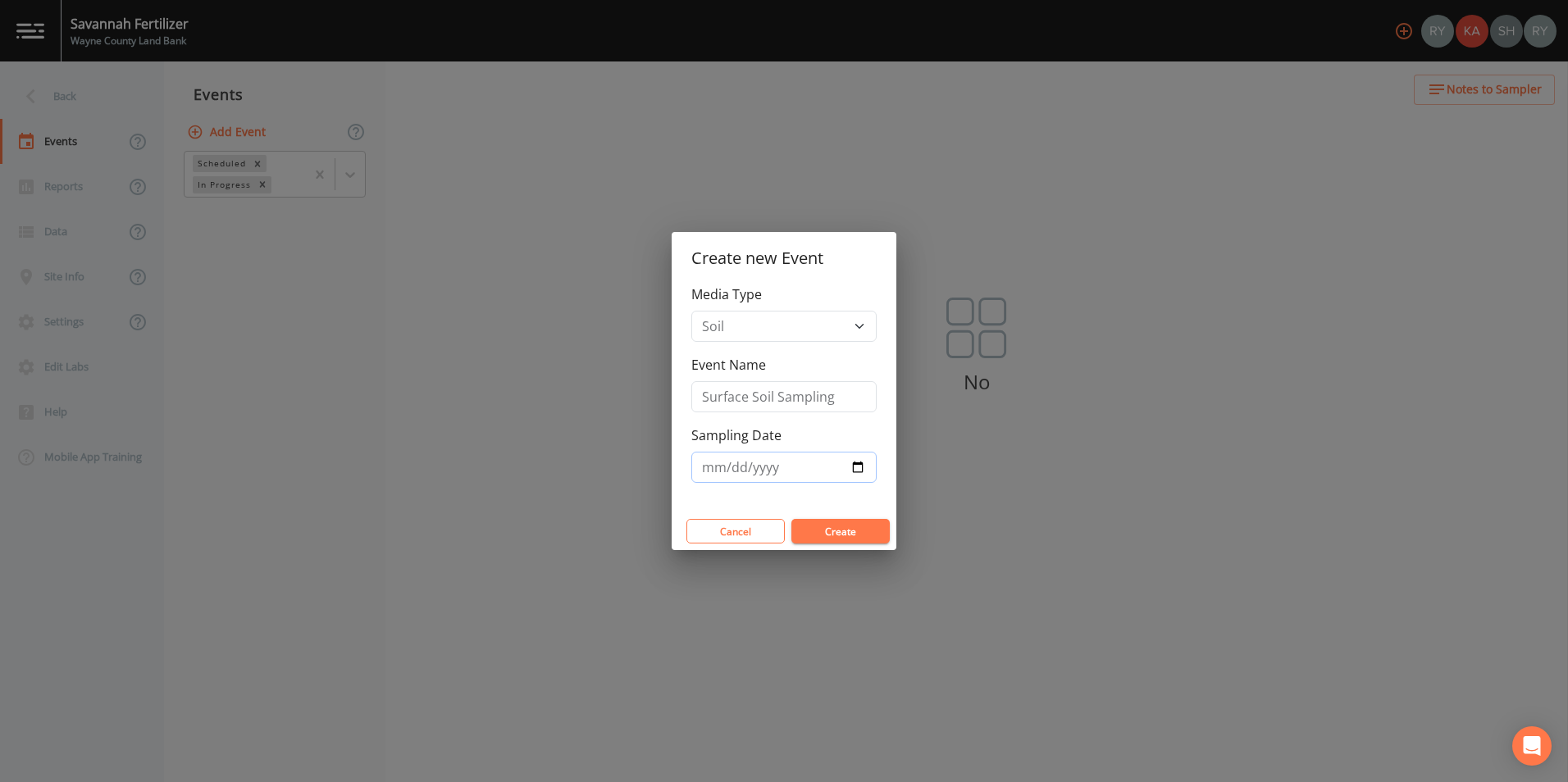
click at [852, 475] on input "Sampling Date" at bounding box center [784, 468] width 185 height 31
type input "[DATE]"
click at [871, 529] on button "Create" at bounding box center [840, 531] width 99 height 25
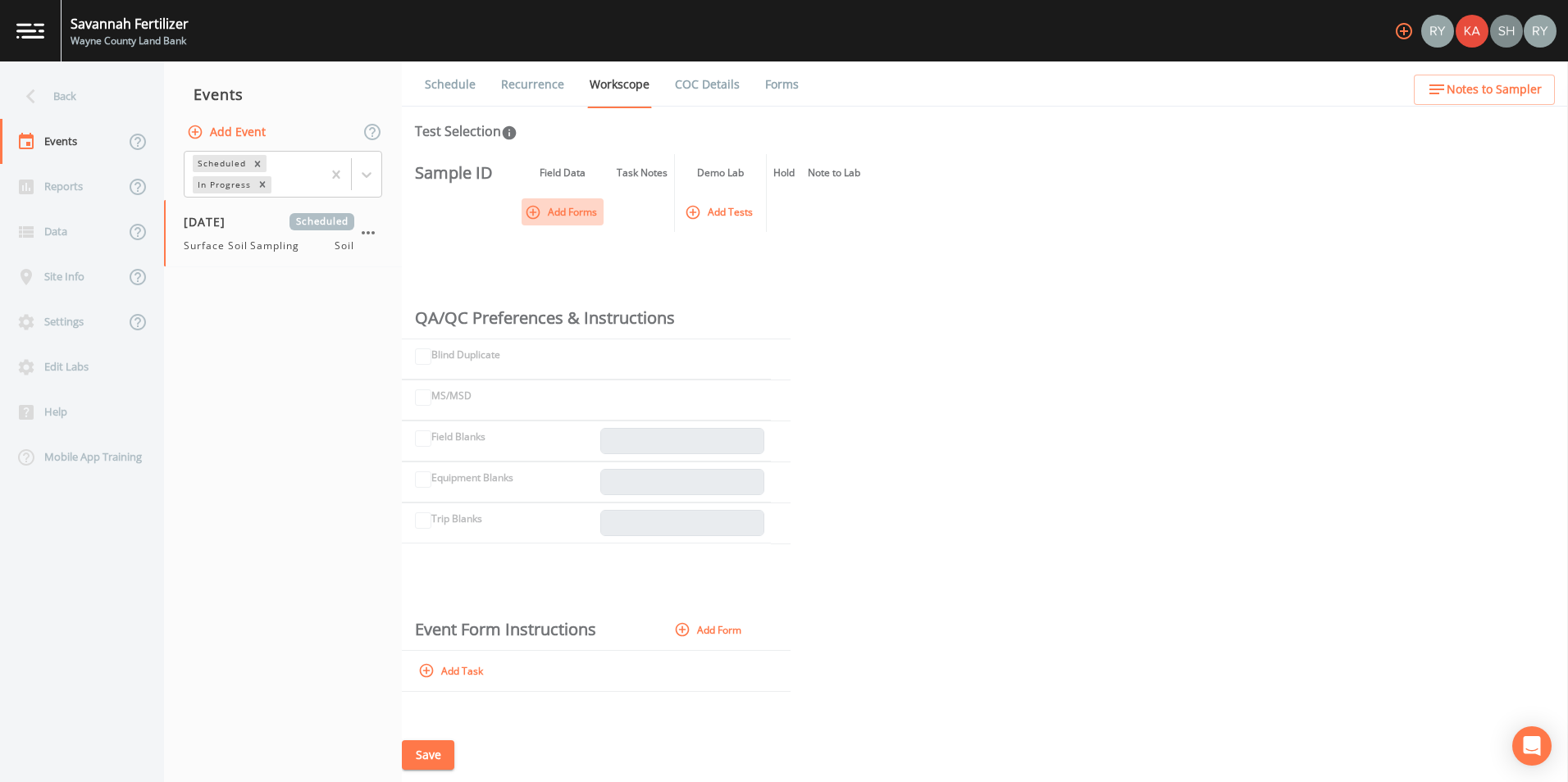
click at [578, 216] on button "Add Forms" at bounding box center [562, 211] width 82 height 27
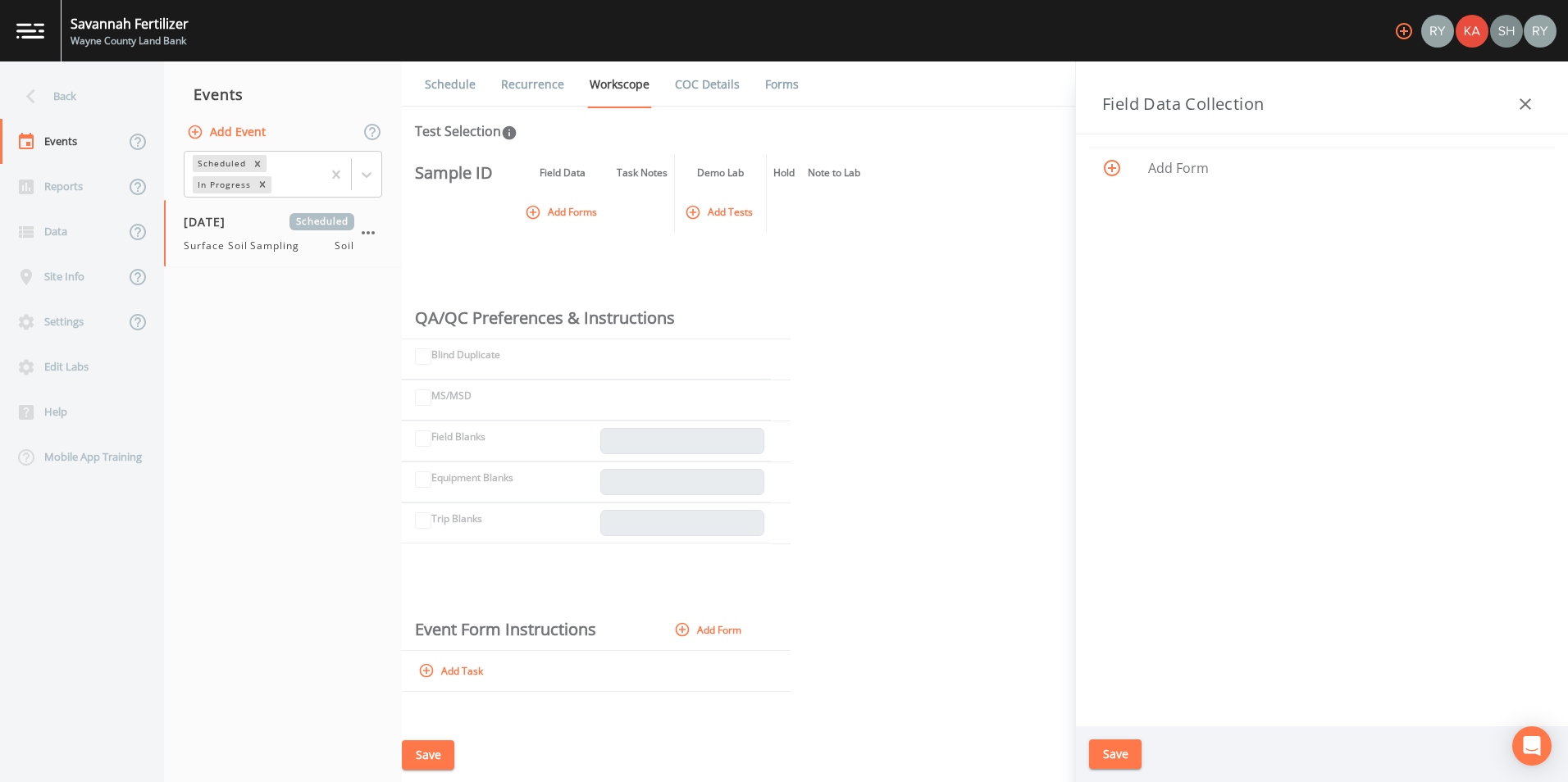
click at [1108, 177] on icon at bounding box center [1111, 168] width 19 height 19
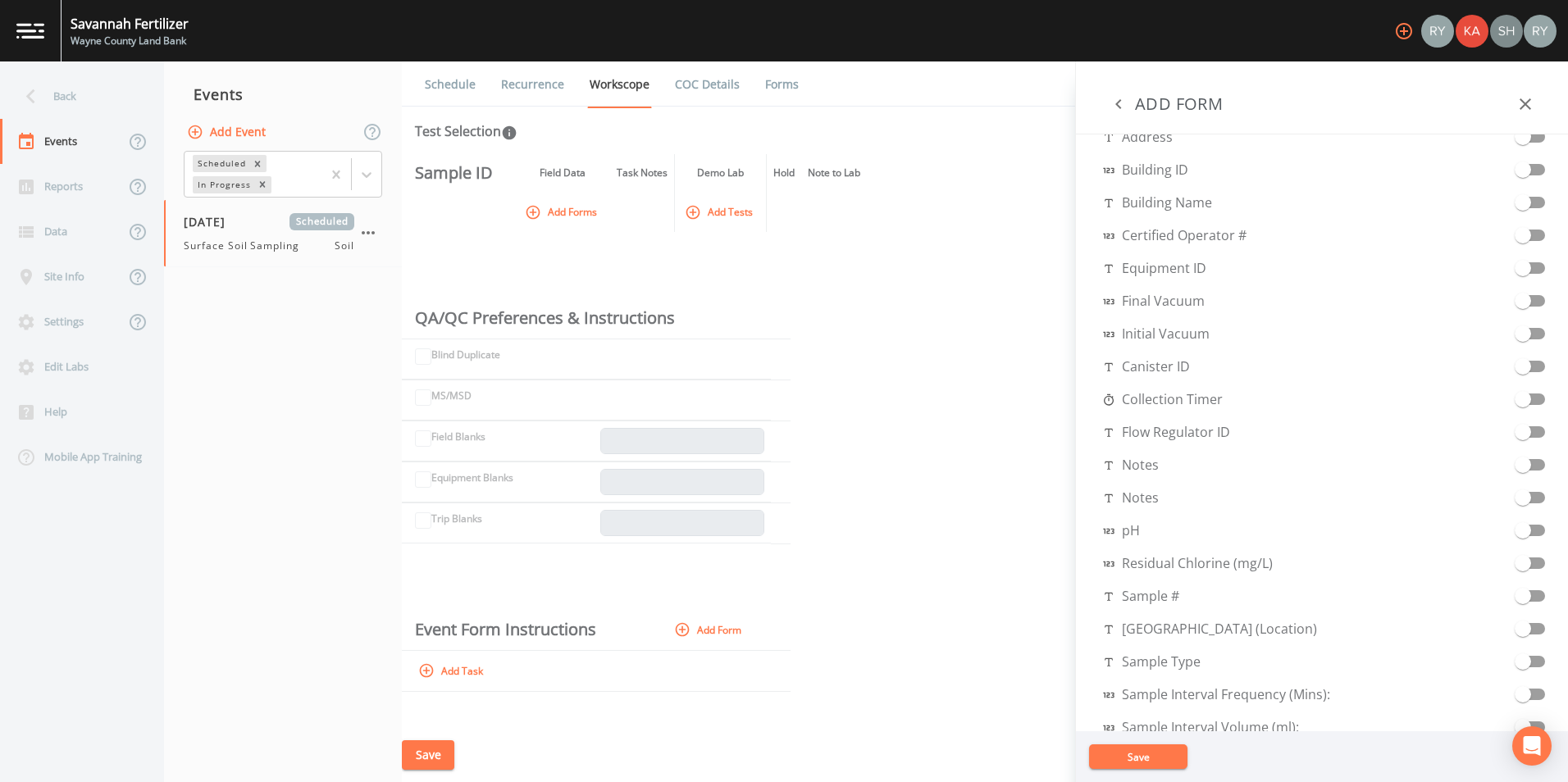
scroll to position [410, 0]
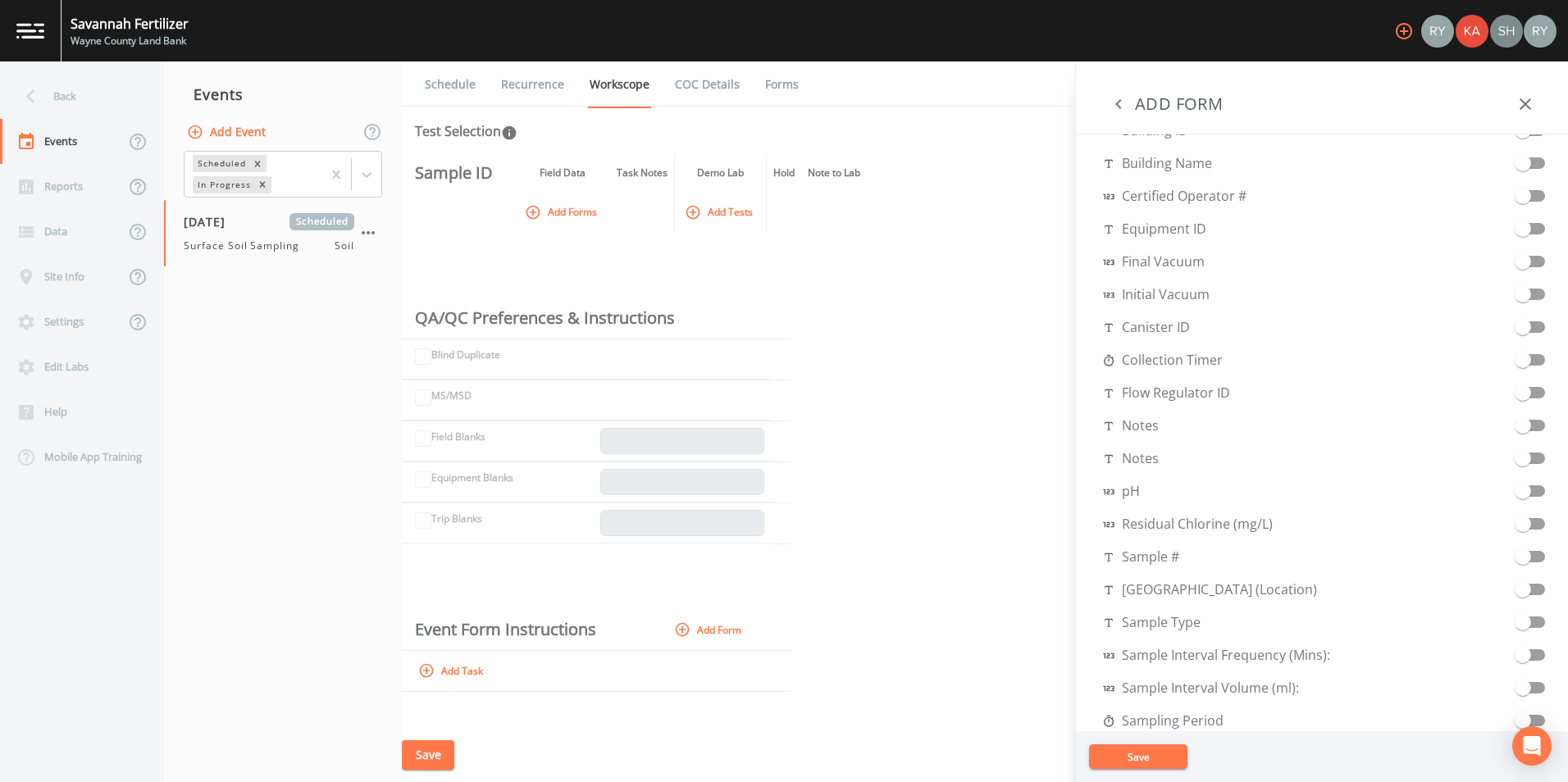
click at [844, 216] on th at bounding box center [833, 212] width 65 height 41
click at [743, 214] on button "Add Tests" at bounding box center [720, 211] width 77 height 27
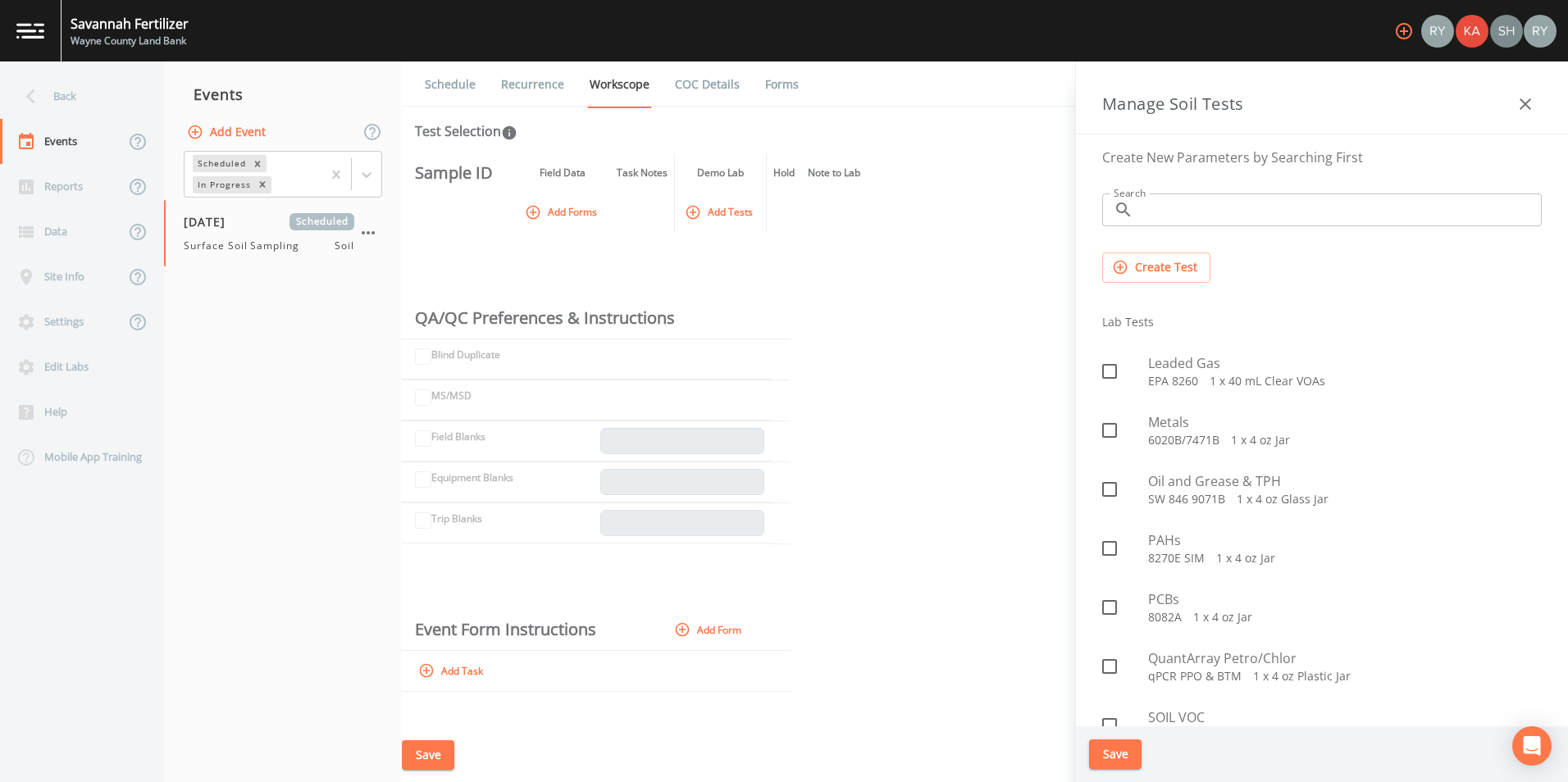
click at [1262, 429] on span "Metals" at bounding box center [1344, 421] width 394 height 19
checkbox input "true"
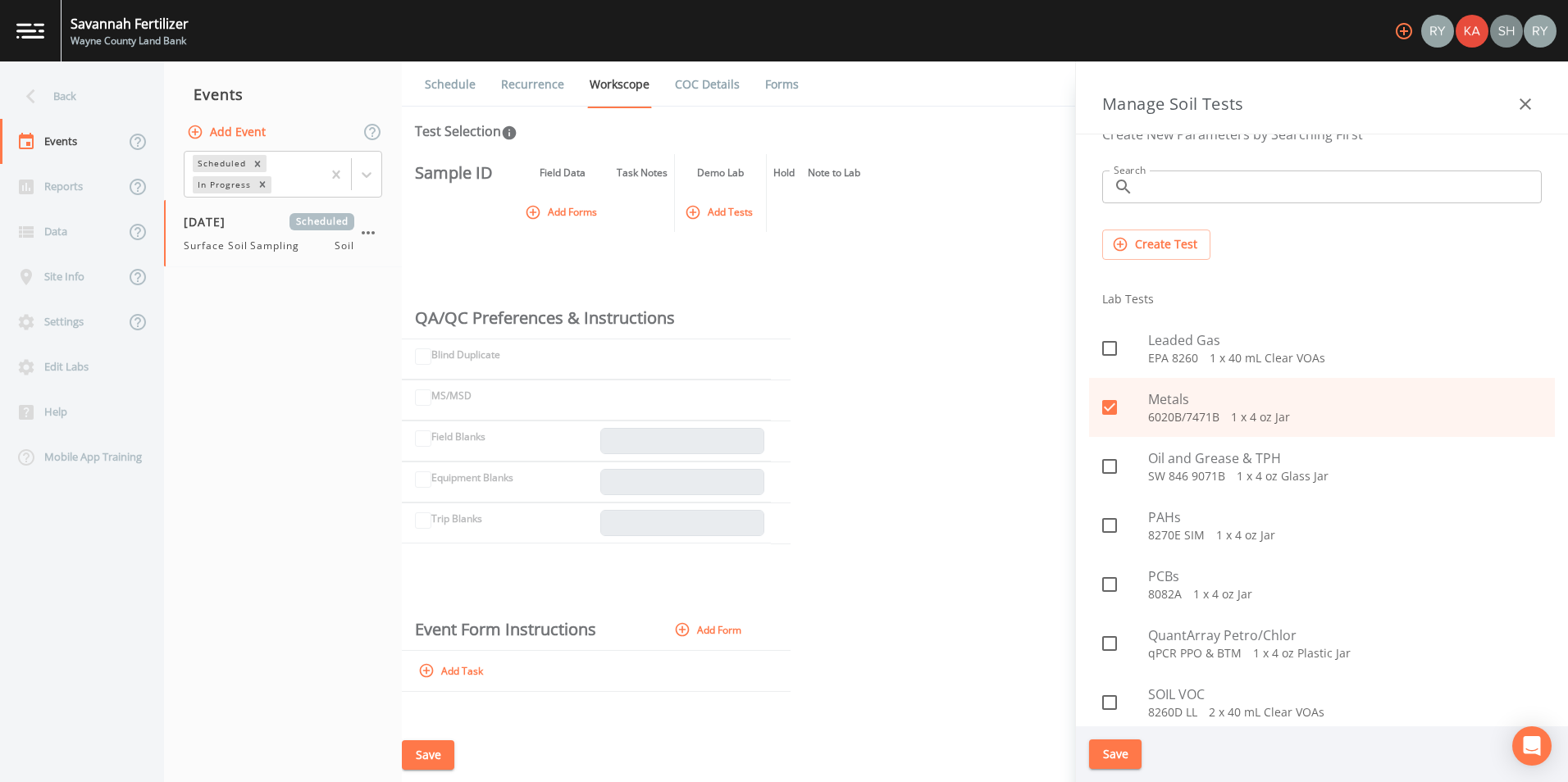
scroll to position [35, 0]
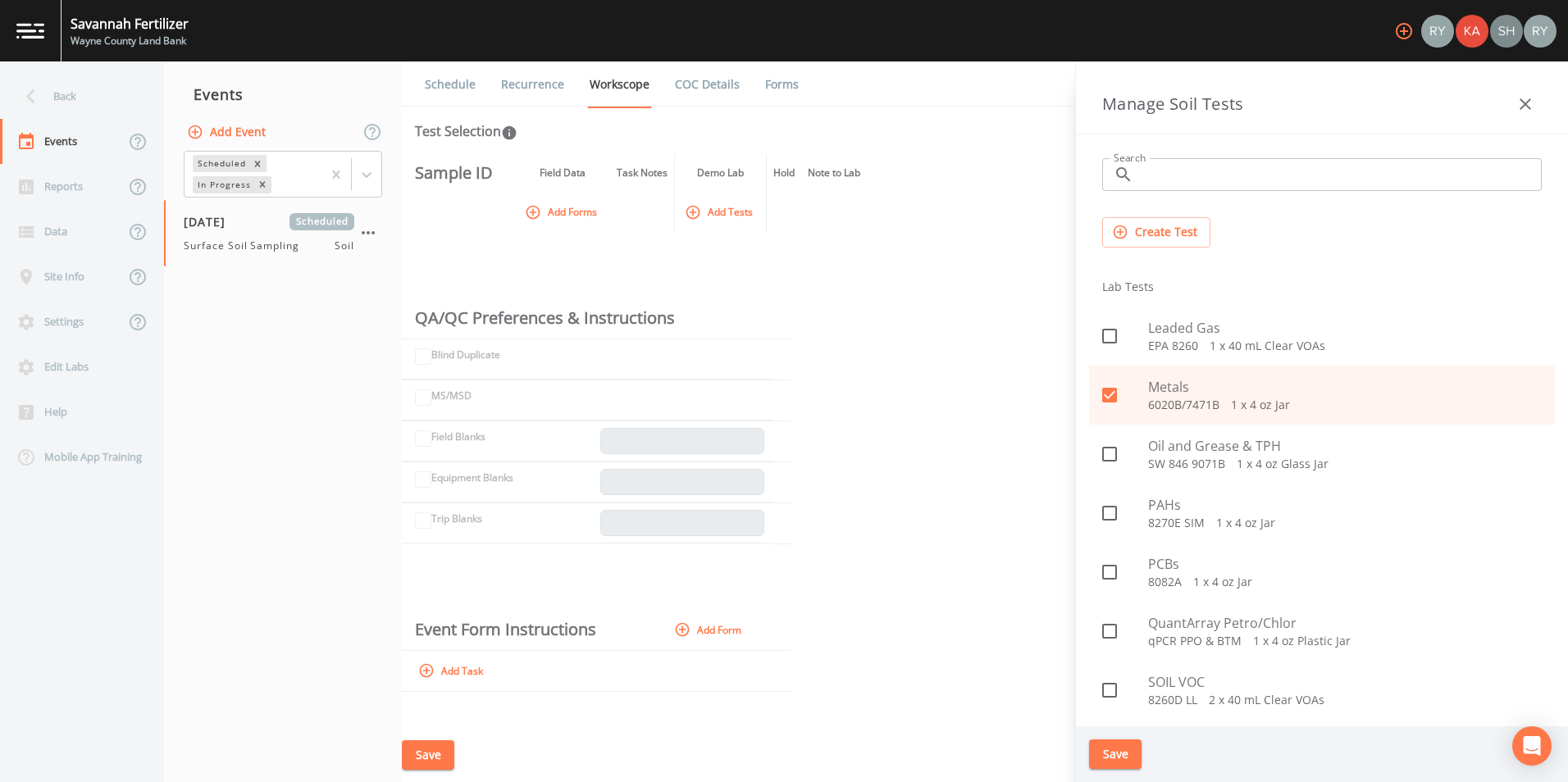
click at [1239, 507] on span "PAHs" at bounding box center [1344, 504] width 394 height 19
checkbox input "true"
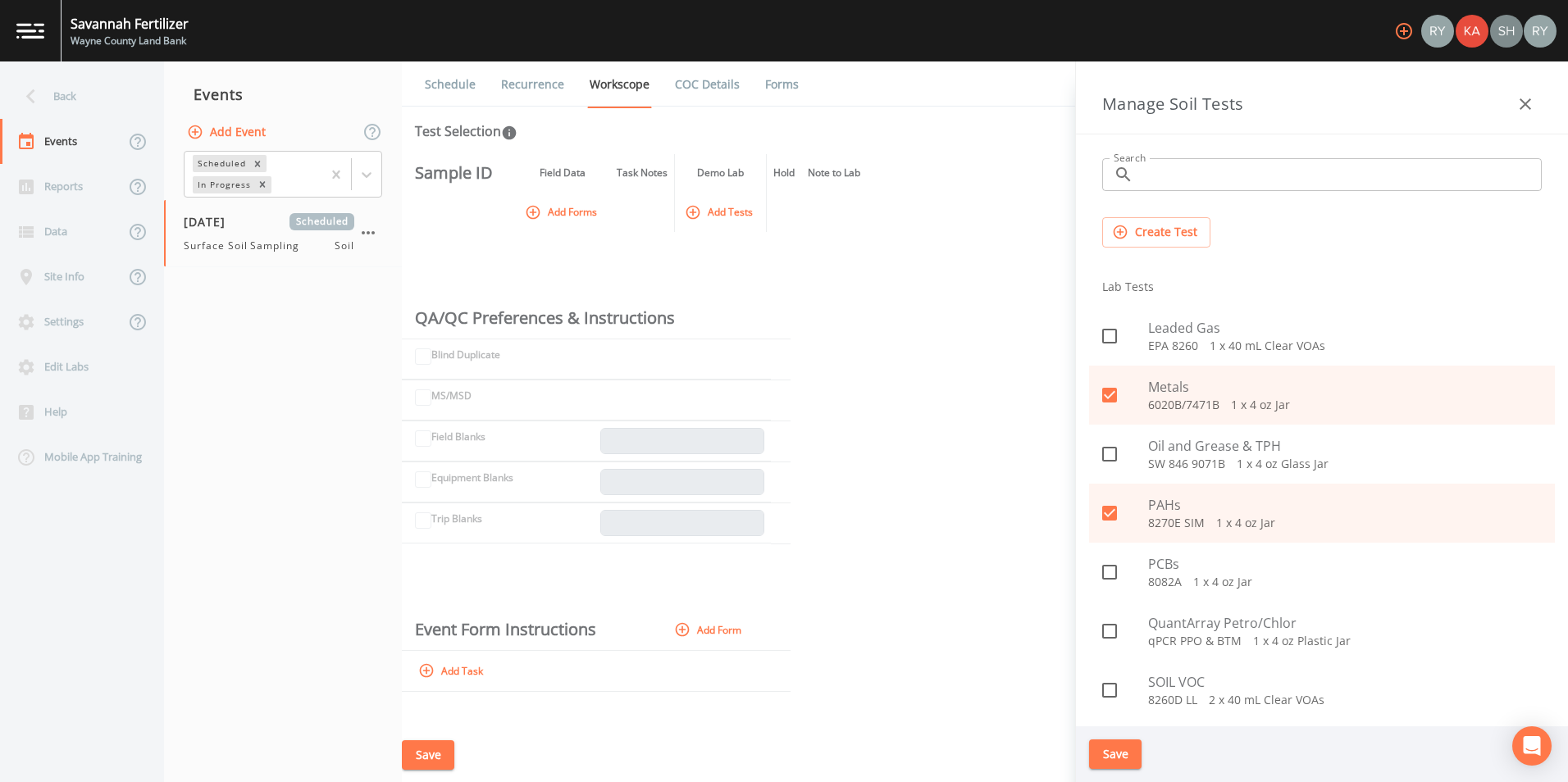
click at [1232, 578] on p "8082A   1 x 4 oz Jar" at bounding box center [1344, 583] width 394 height 17
checkbox input "true"
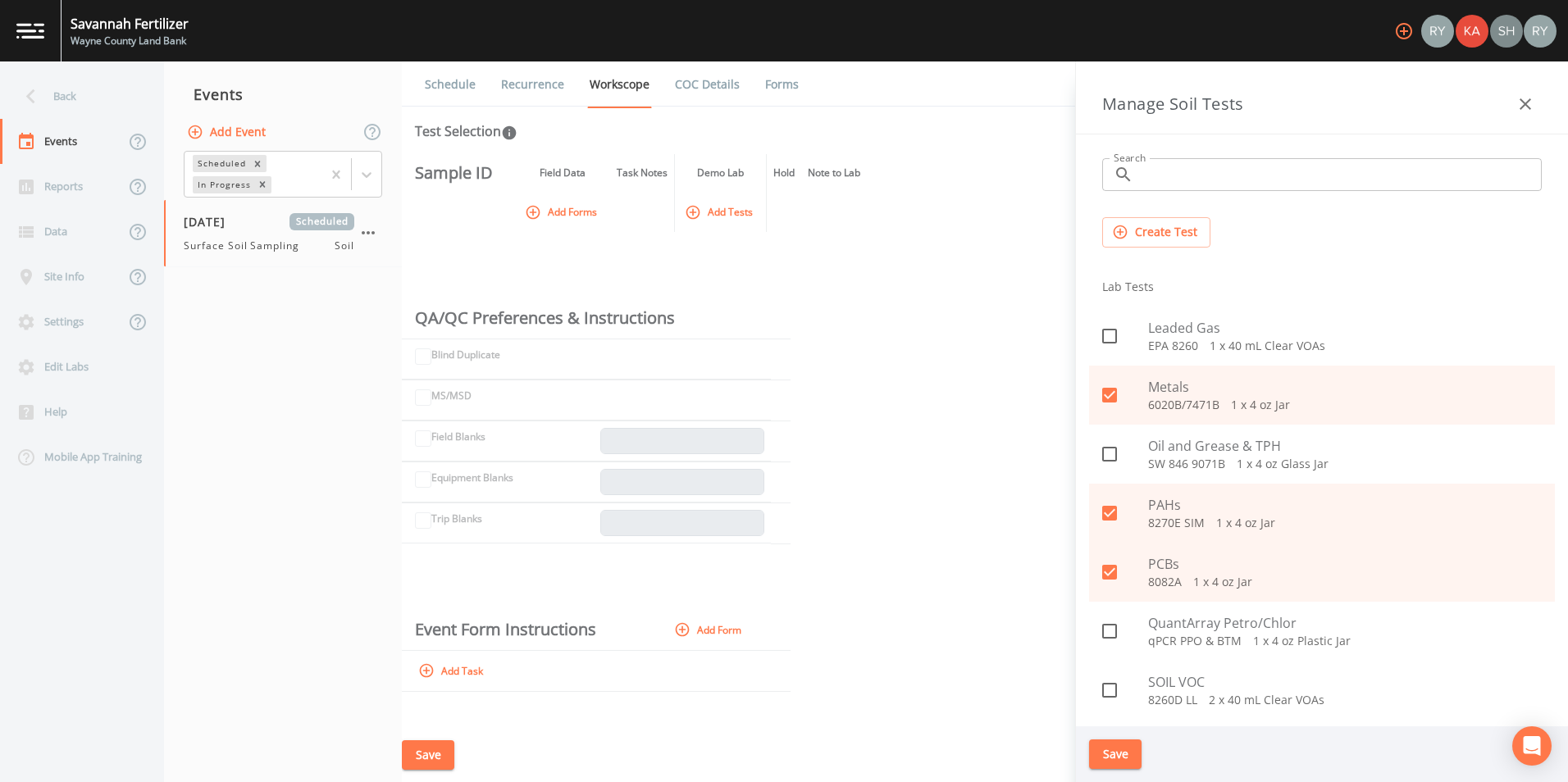
click at [1248, 698] on p "8260D LL   2 x 40 mL Clear VOAs" at bounding box center [1344, 701] width 394 height 17
checkbox input "true"
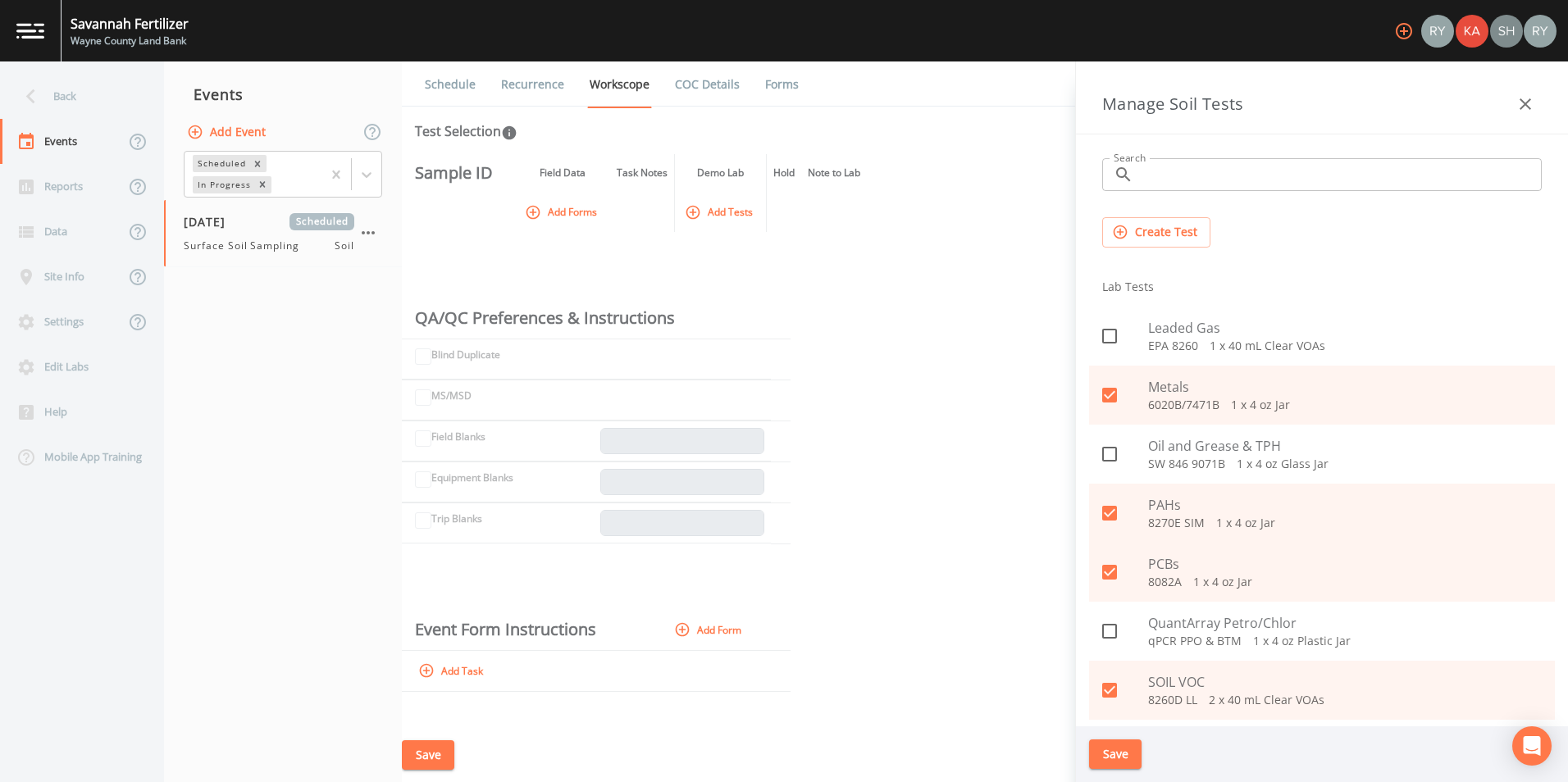
click at [1252, 167] on input "Search" at bounding box center [1340, 175] width 402 height 33
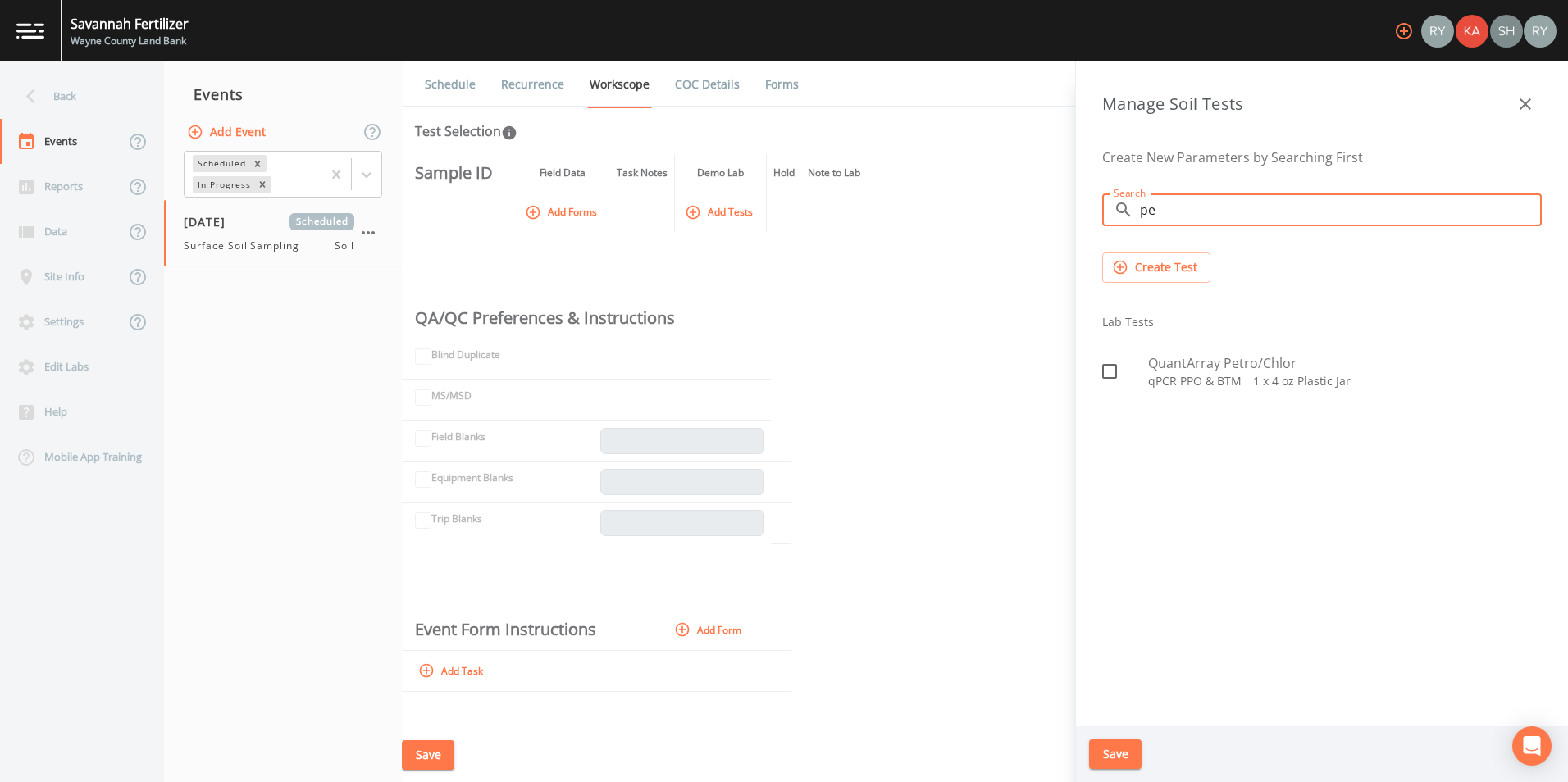
type input "p"
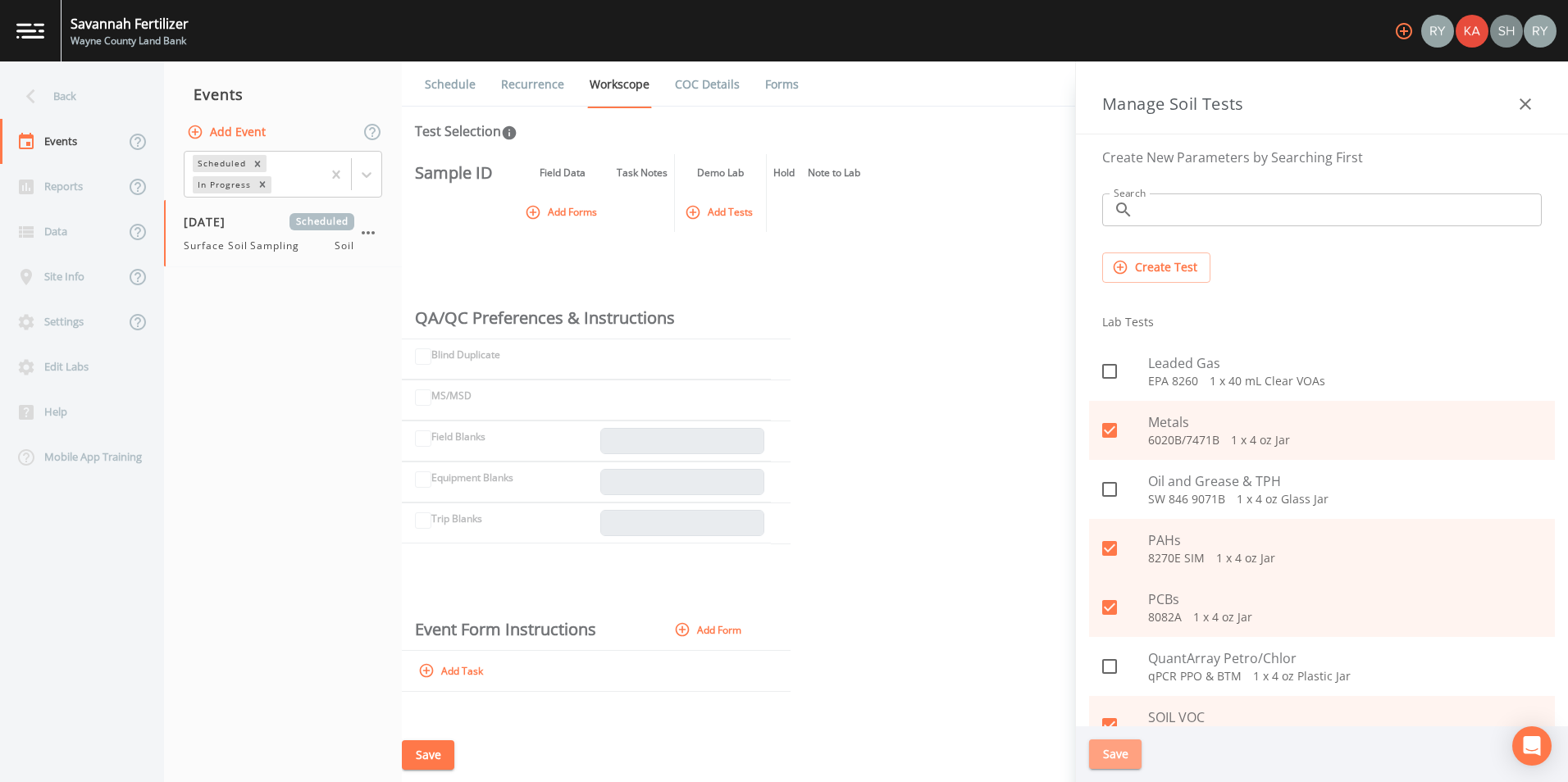
click at [1138, 752] on button "Save" at bounding box center [1114, 754] width 53 height 30
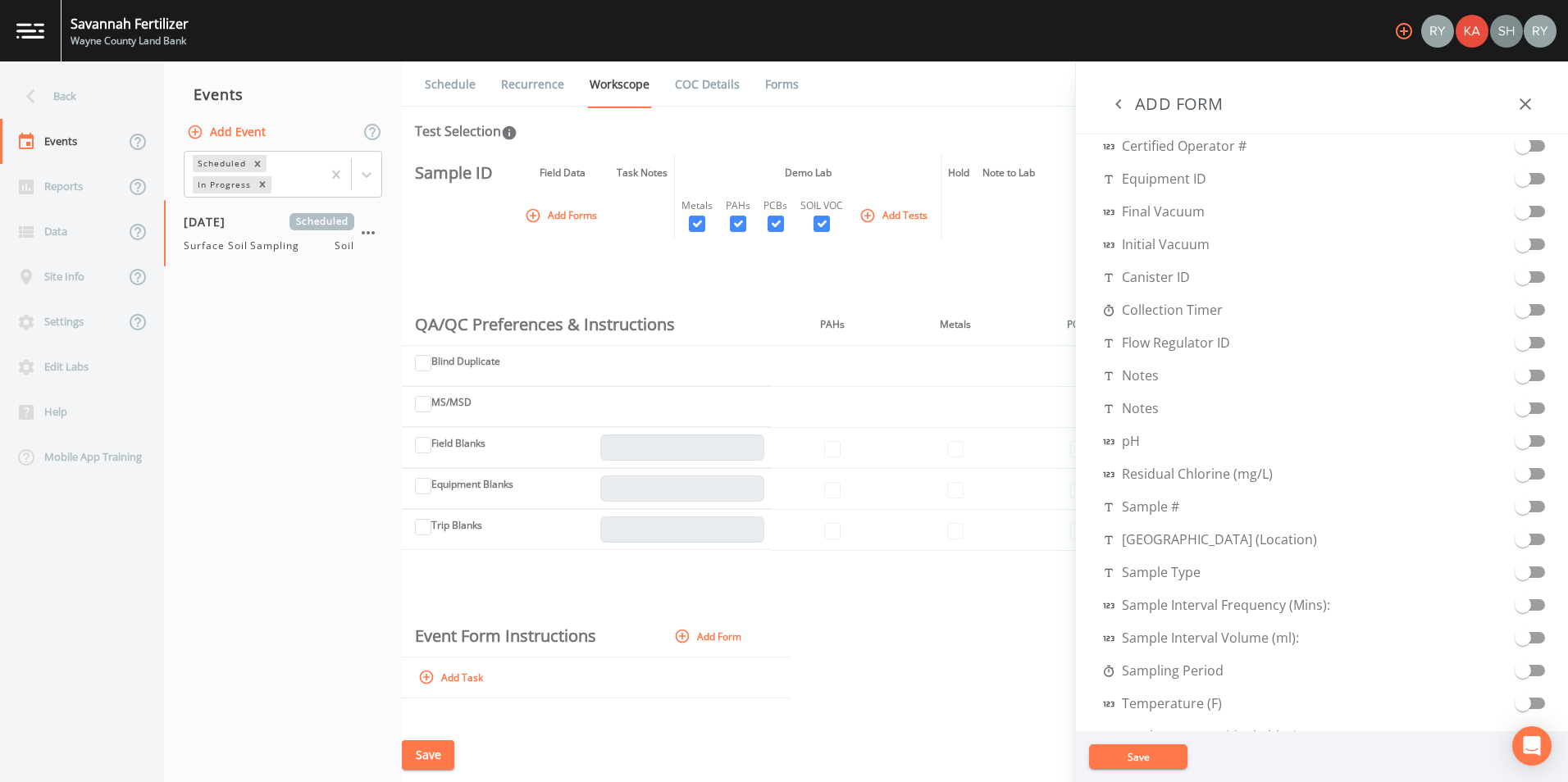
scroll to position [485, 0]
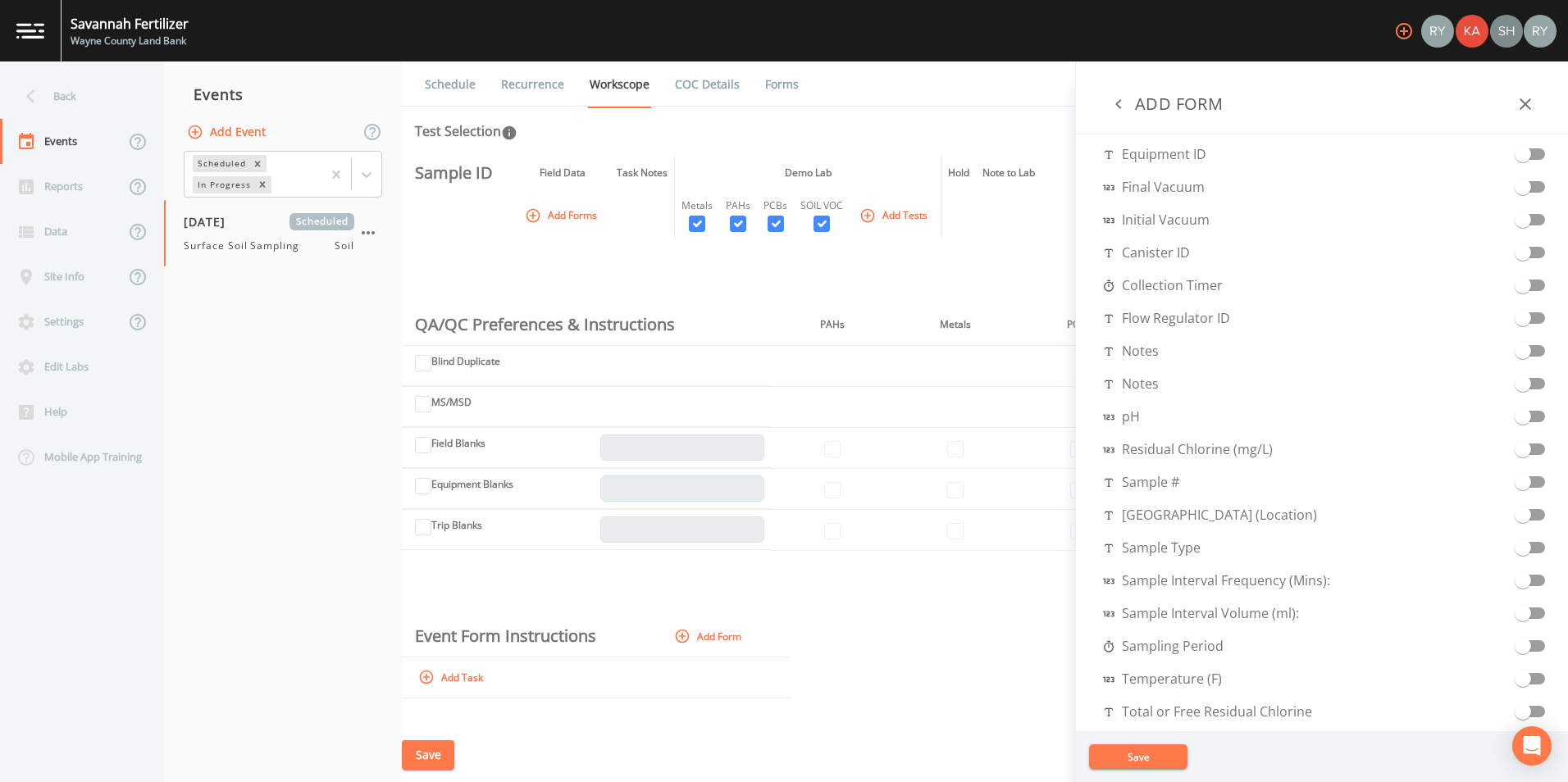
click at [1532, 480] on input "checkbox" at bounding box center [1522, 475] width 93 height 17
click at [1526, 515] on input "checkbox" at bounding box center [1522, 508] width 93 height 17
click at [1161, 547] on span "Sample Type" at bounding box center [1150, 547] width 99 height 19
click at [1524, 548] on input "checkbox" at bounding box center [1522, 540] width 93 height 17
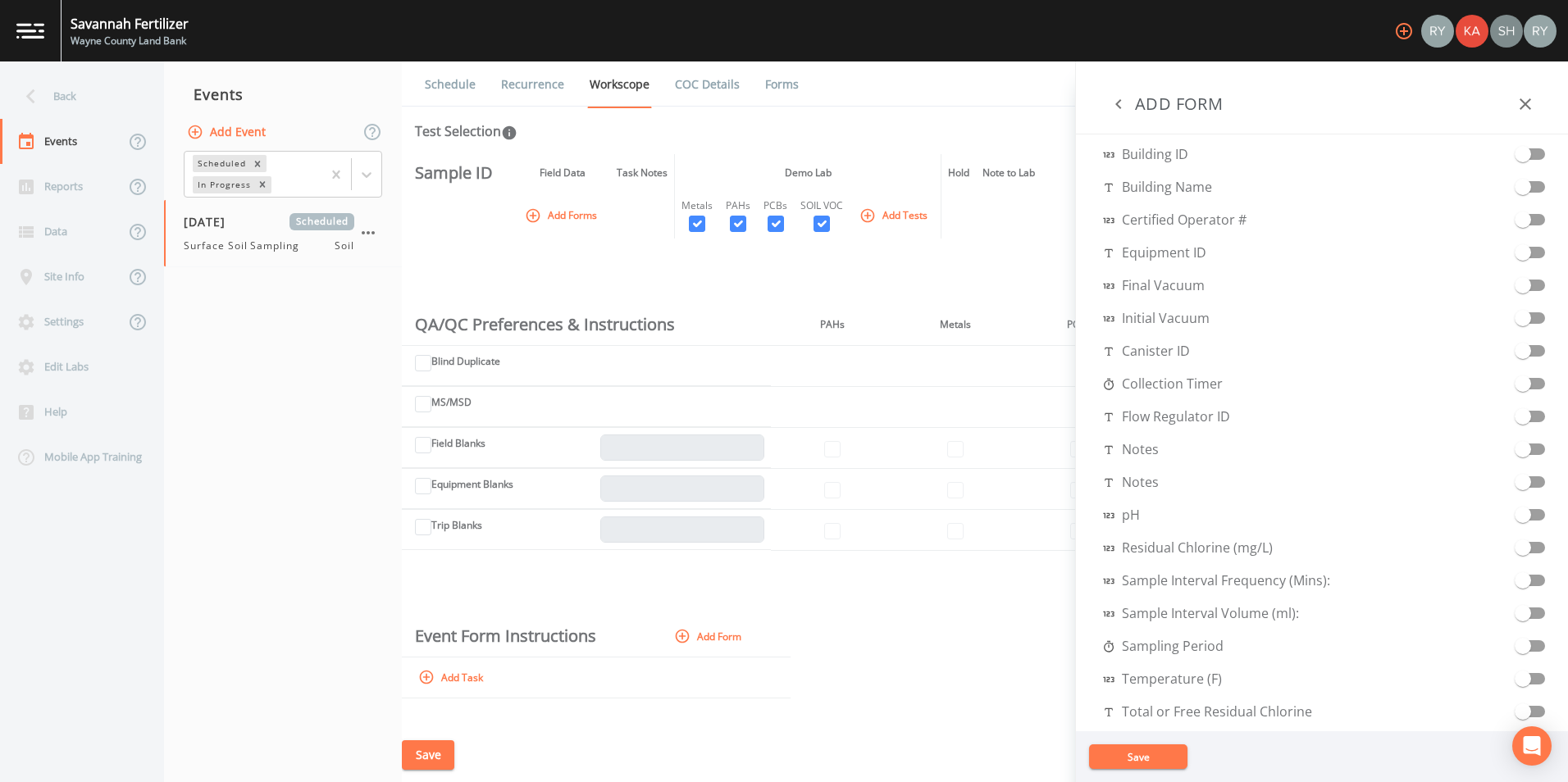
click at [1517, 643] on input "checkbox" at bounding box center [1522, 639] width 93 height 17
click at [1536, 510] on input "checkbox" at bounding box center [1522, 508] width 93 height 17
click at [1526, 483] on span at bounding box center [1523, 482] width 31 height 31
click at [1526, 511] on input "checkbox" at bounding box center [1522, 508] width 93 height 17
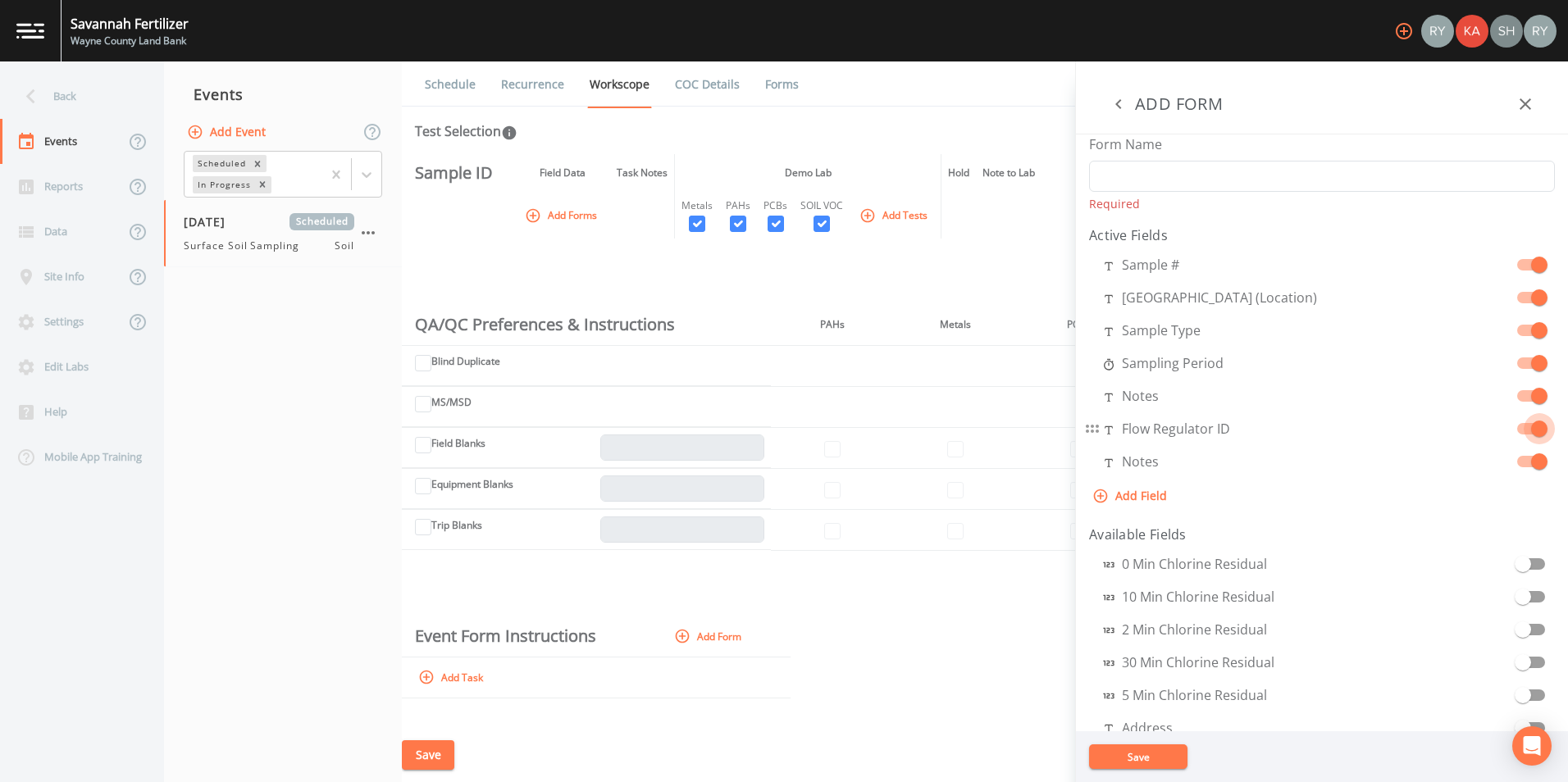
click at [1529, 429] on input "checkbox" at bounding box center [1539, 421] width 93 height 17
click at [1142, 761] on button "Save" at bounding box center [1138, 757] width 99 height 25
click at [1142, 756] on button "Save" at bounding box center [1138, 757] width 99 height 25
click at [424, 363] on input "Blind Duplicate" at bounding box center [423, 363] width 17 height 17
checkbox input "true"
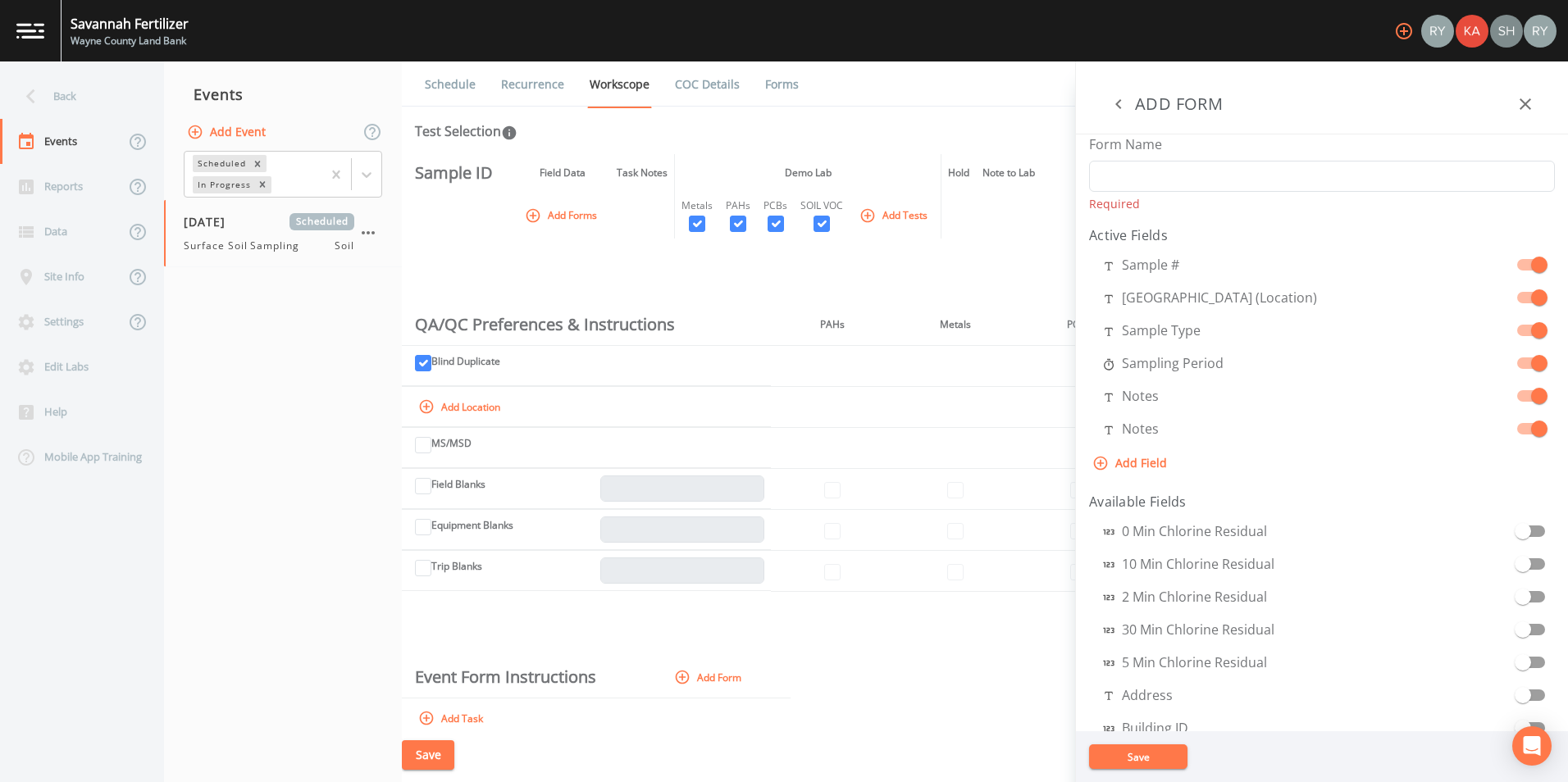
click at [1136, 760] on button "Save" at bounding box center [1138, 757] width 99 height 25
click at [1530, 101] on icon "button" at bounding box center [1525, 103] width 19 height 19
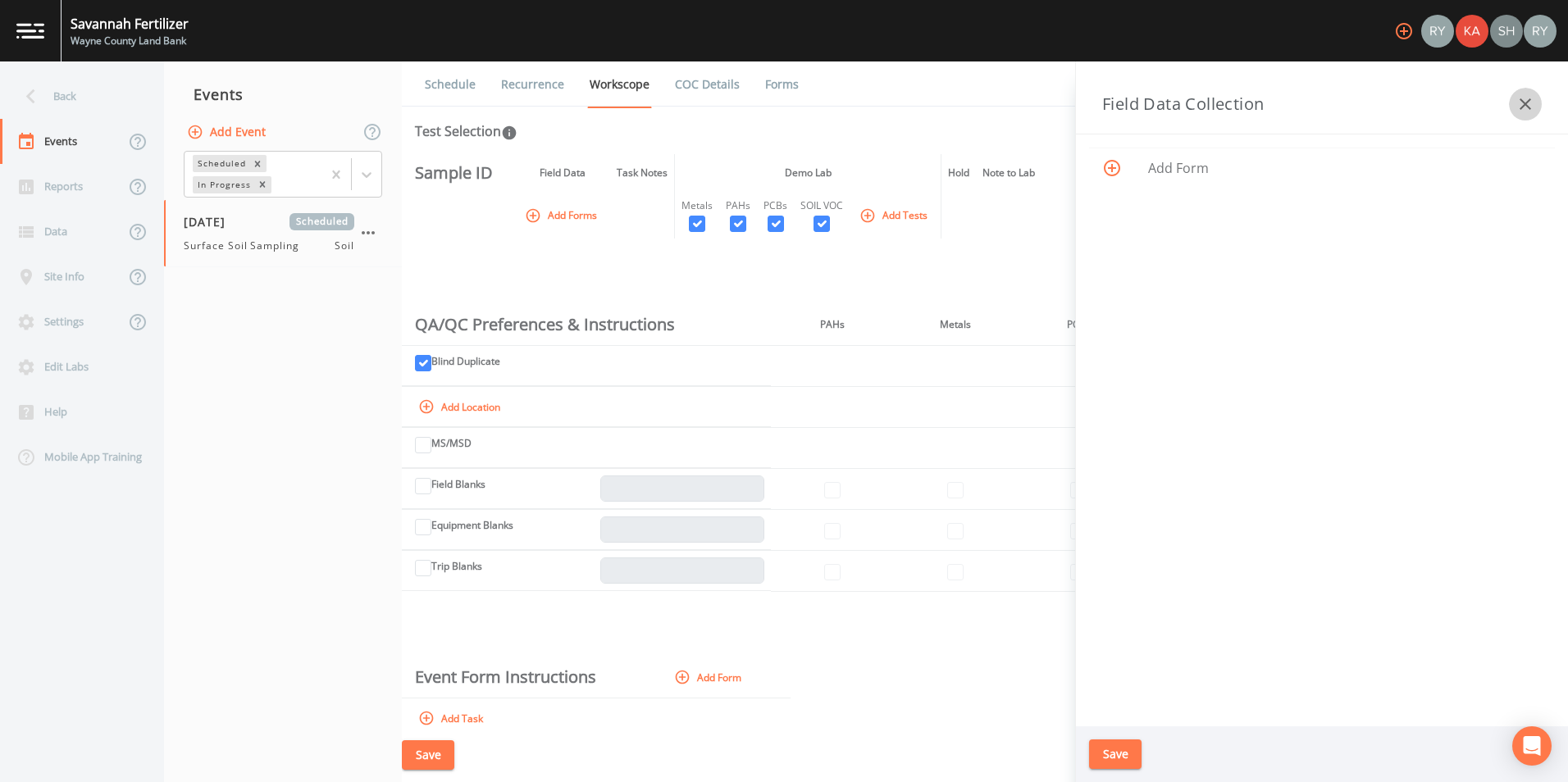
click at [1527, 108] on icon "button" at bounding box center [1525, 103] width 19 height 19
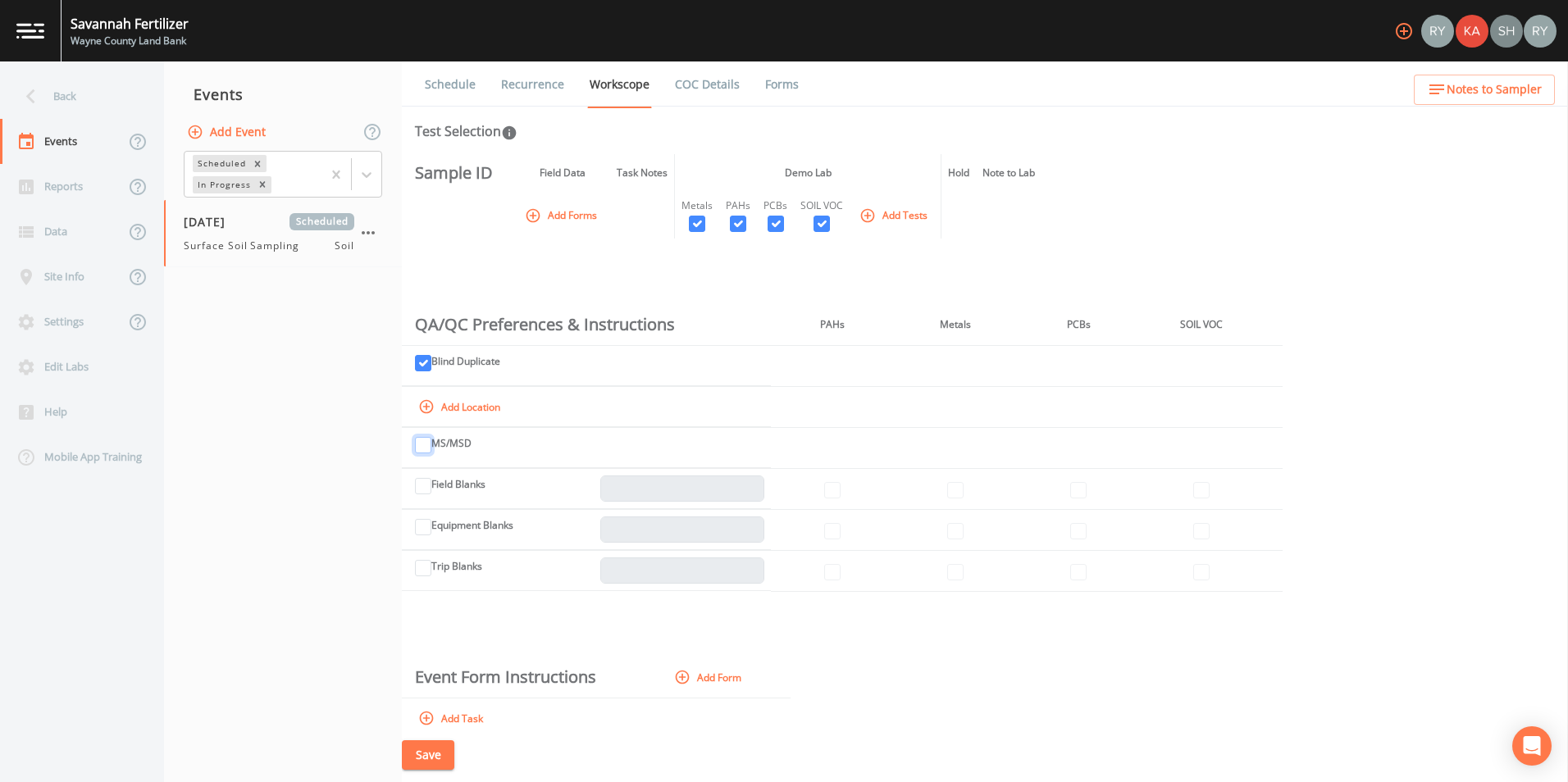
click at [423, 445] on input "MS/MSD" at bounding box center [423, 445] width 17 height 17
checkbox input "true"
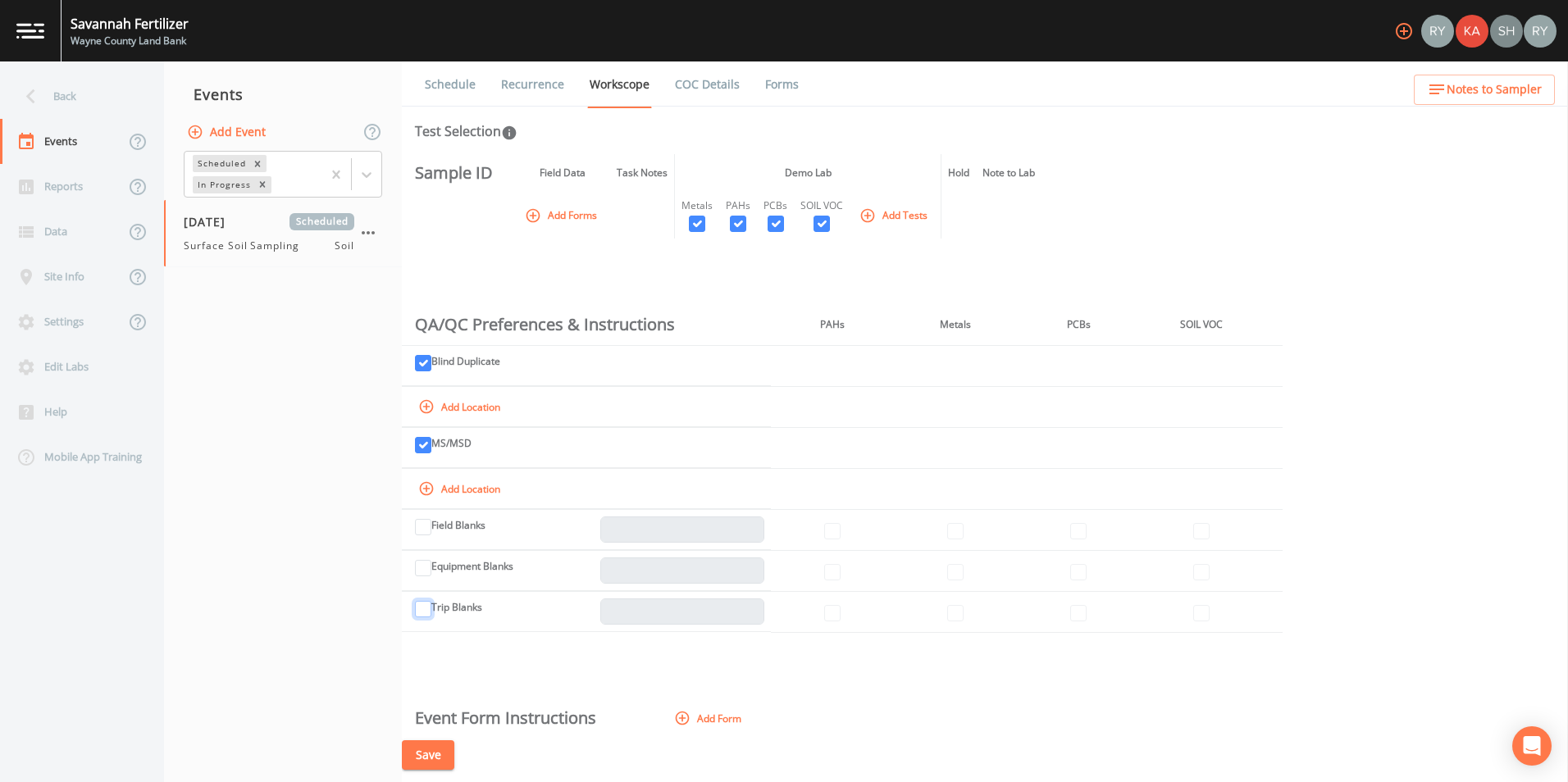
click at [426, 605] on input "Trip Blanks" at bounding box center [423, 610] width 17 height 17
checkbox input "true"
type input "1"
click at [428, 570] on input "Equipment Blanks" at bounding box center [423, 568] width 17 height 17
checkbox input "true"
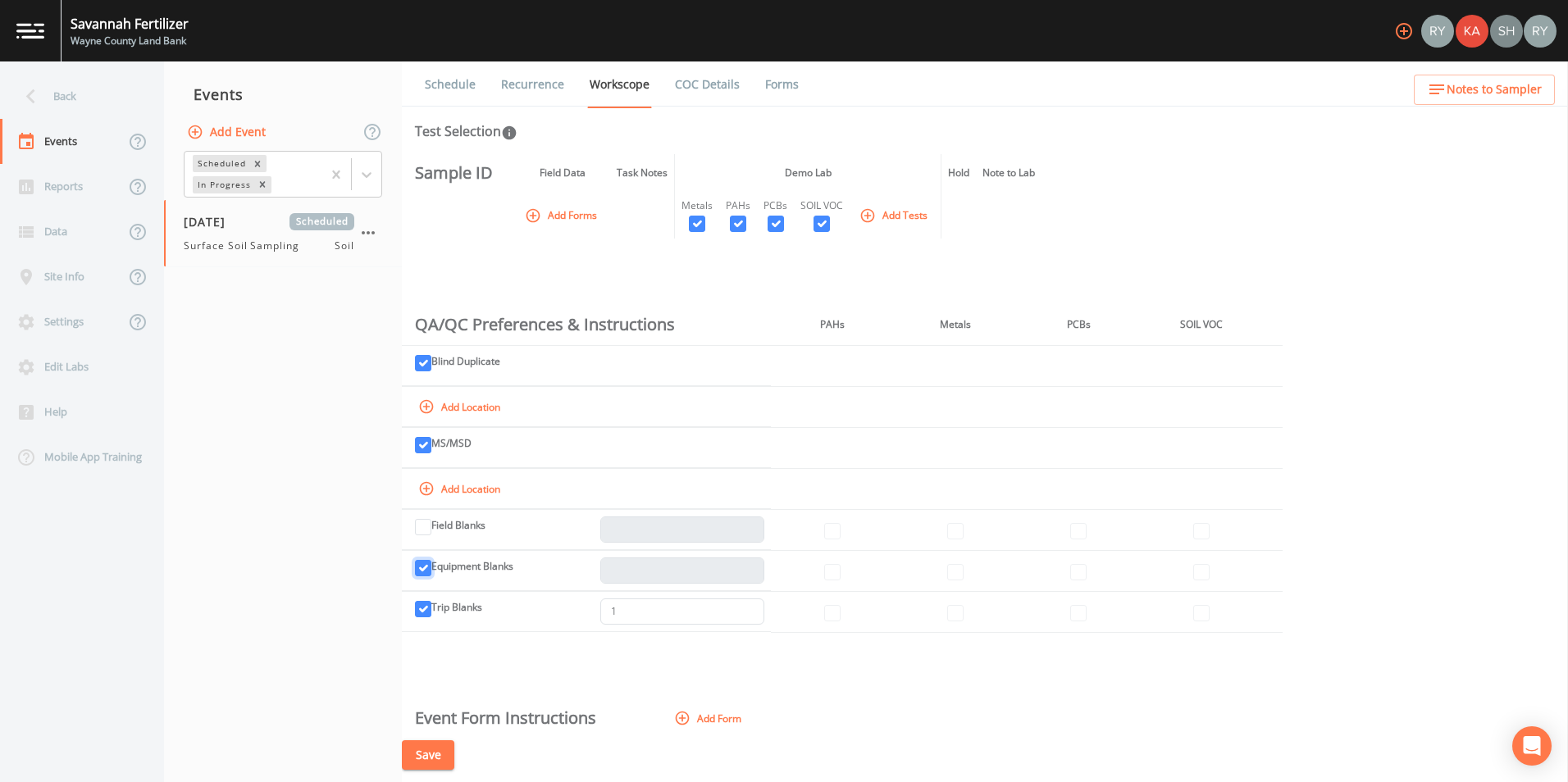
type input "1"
type input "2"
click at [749, 606] on input "2" at bounding box center [682, 611] width 164 height 26
click at [882, 213] on button "Add Tests" at bounding box center [895, 215] width 77 height 27
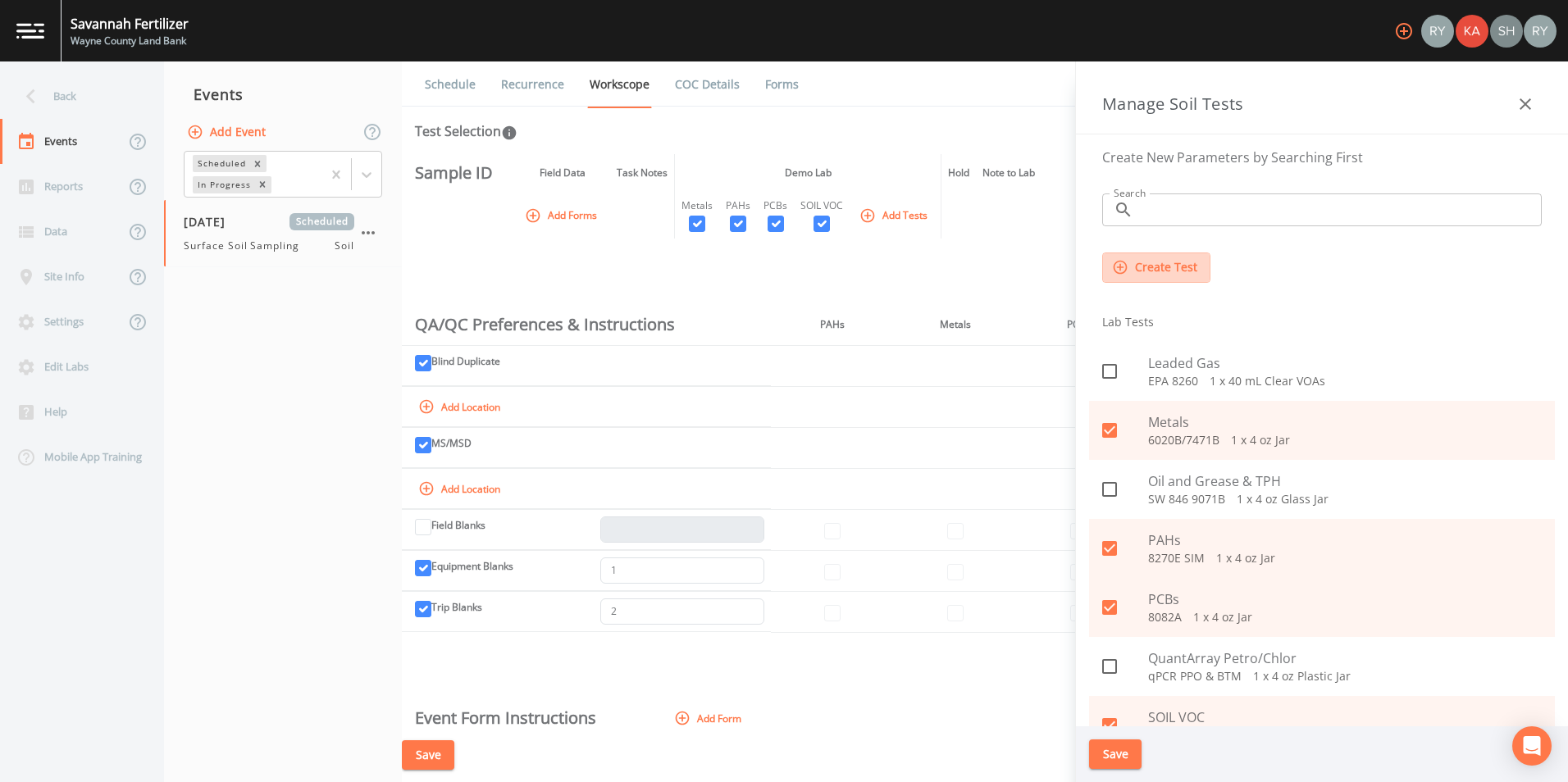
click at [1175, 271] on button "Create Test" at bounding box center [1155, 267] width 108 height 30
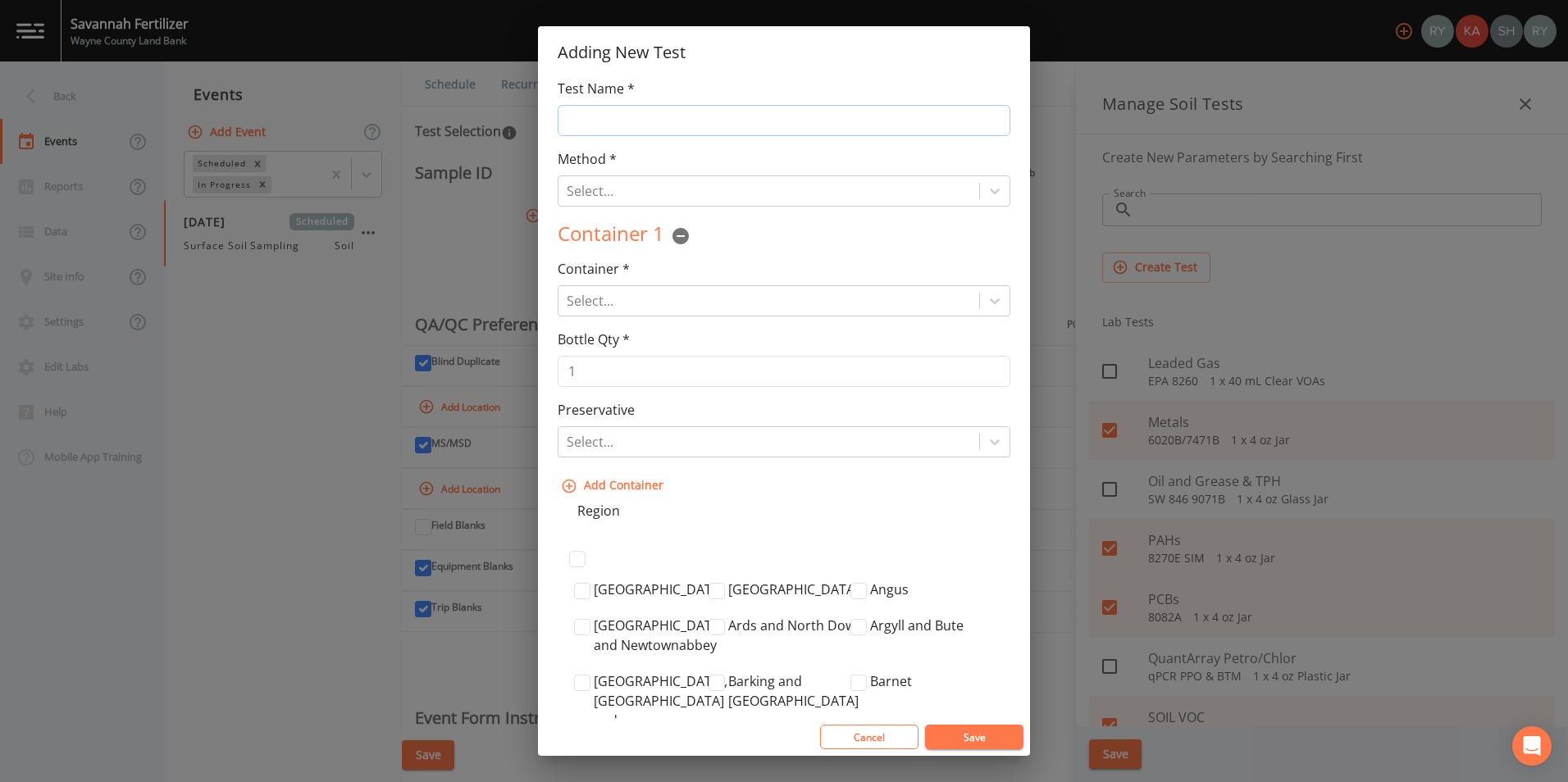
click at [802, 124] on input "Test Name *" at bounding box center [784, 121] width 453 height 31
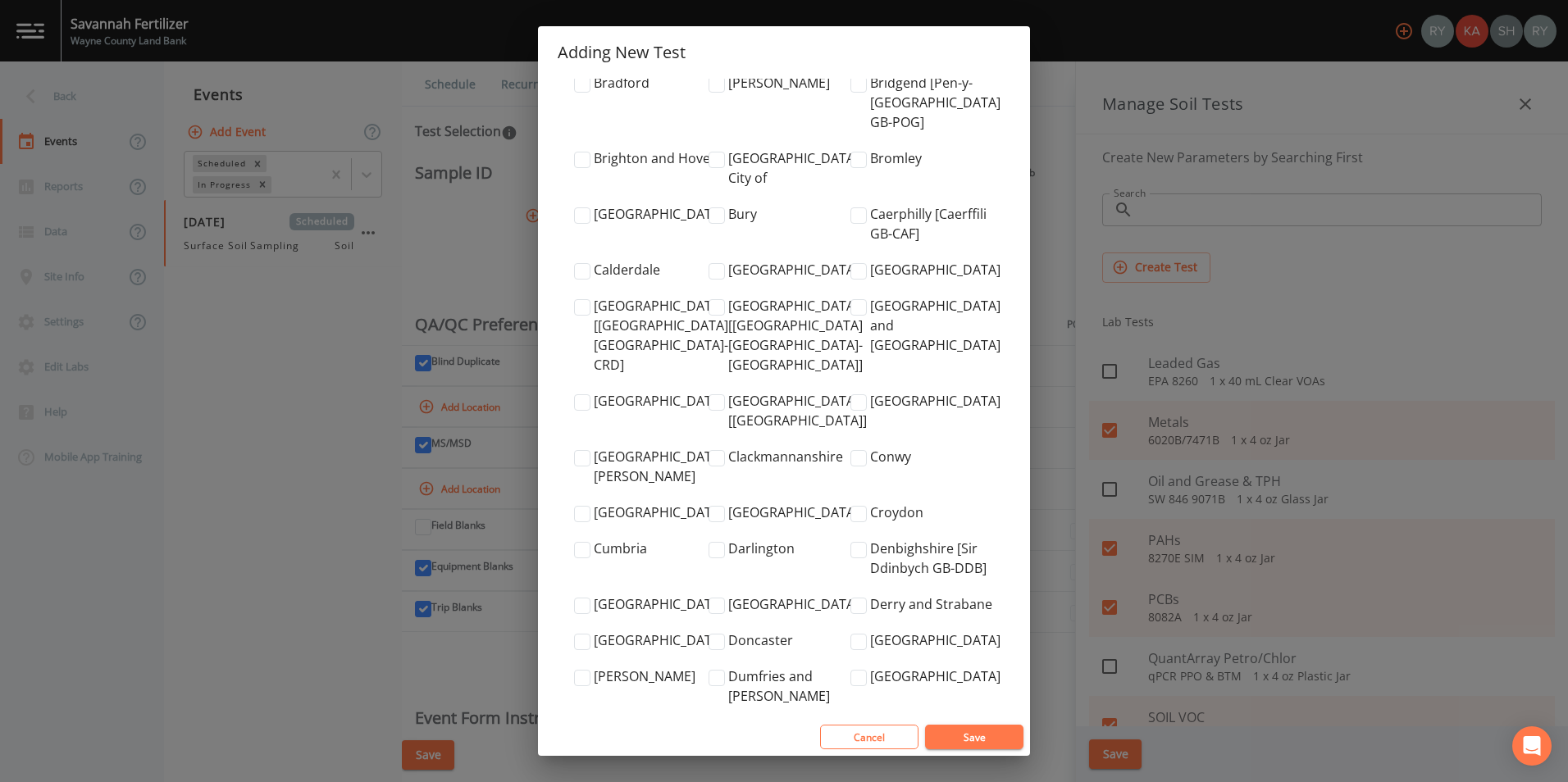
scroll to position [957, 0]
click at [878, 739] on button "Cancel" at bounding box center [868, 737] width 99 height 25
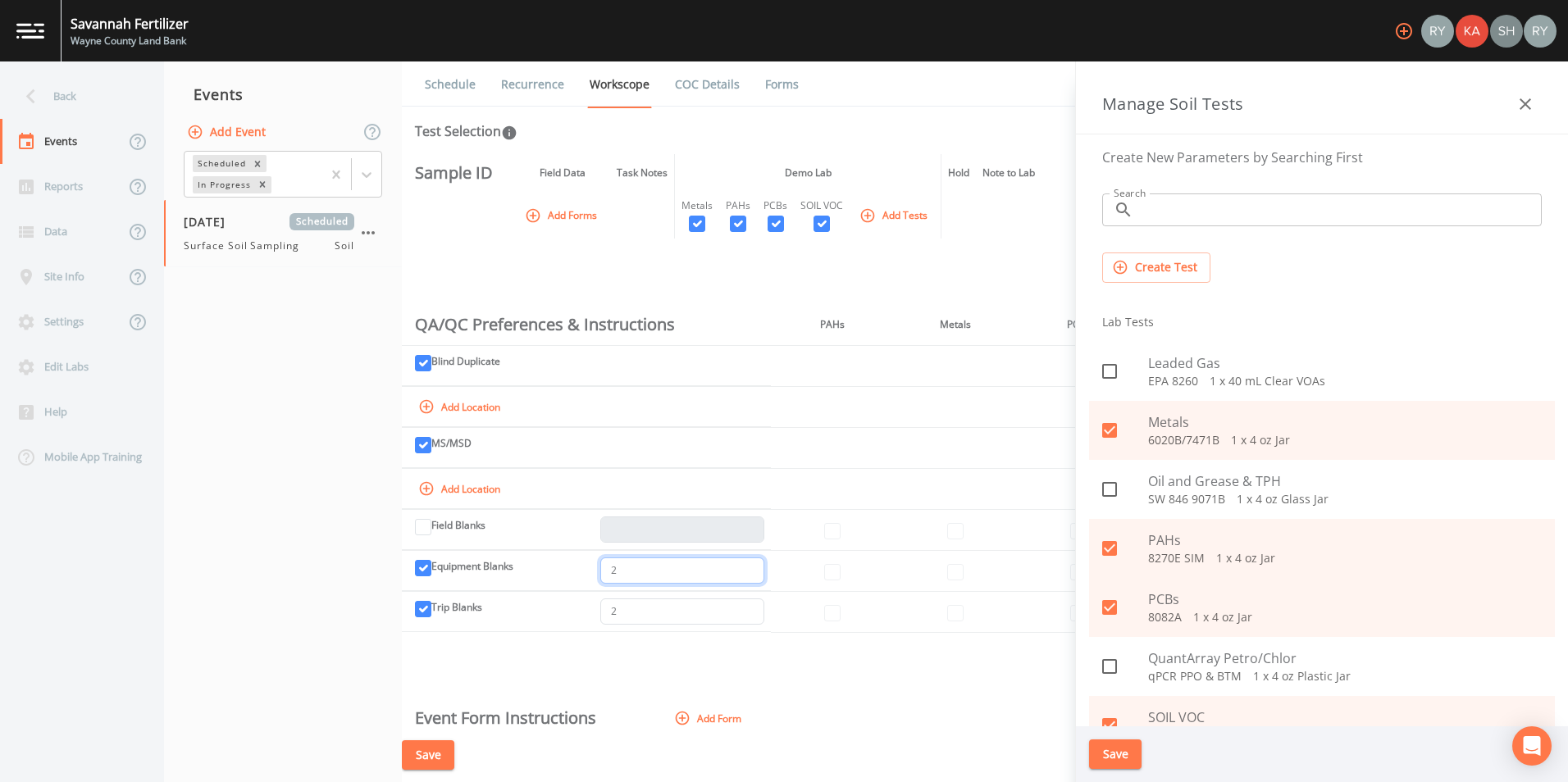
type input "2"
click at [746, 564] on input "2" at bounding box center [682, 571] width 164 height 26
click at [738, 445] on td "MS/MSD" at bounding box center [586, 447] width 369 height 41
click at [583, 444] on td "MS/MSD" at bounding box center [586, 447] width 369 height 41
click at [492, 492] on button "Add Location" at bounding box center [461, 489] width 92 height 26
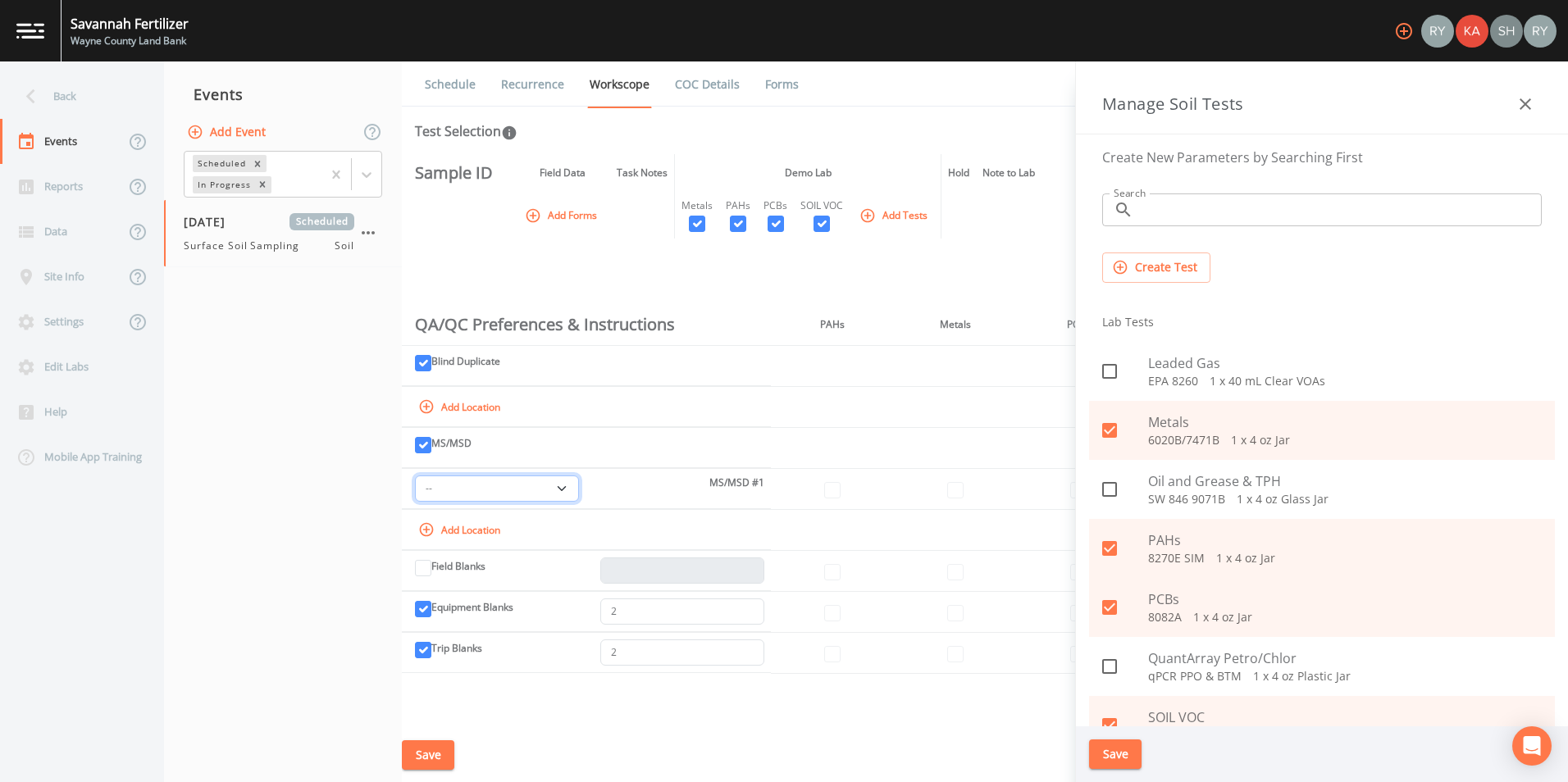
click at [542, 490] on select "--" at bounding box center [497, 489] width 164 height 26
click at [627, 486] on td "-- MS/MSD #1" at bounding box center [586, 489] width 369 height 41
click at [480, 403] on button "Add Location" at bounding box center [461, 407] width 92 height 26
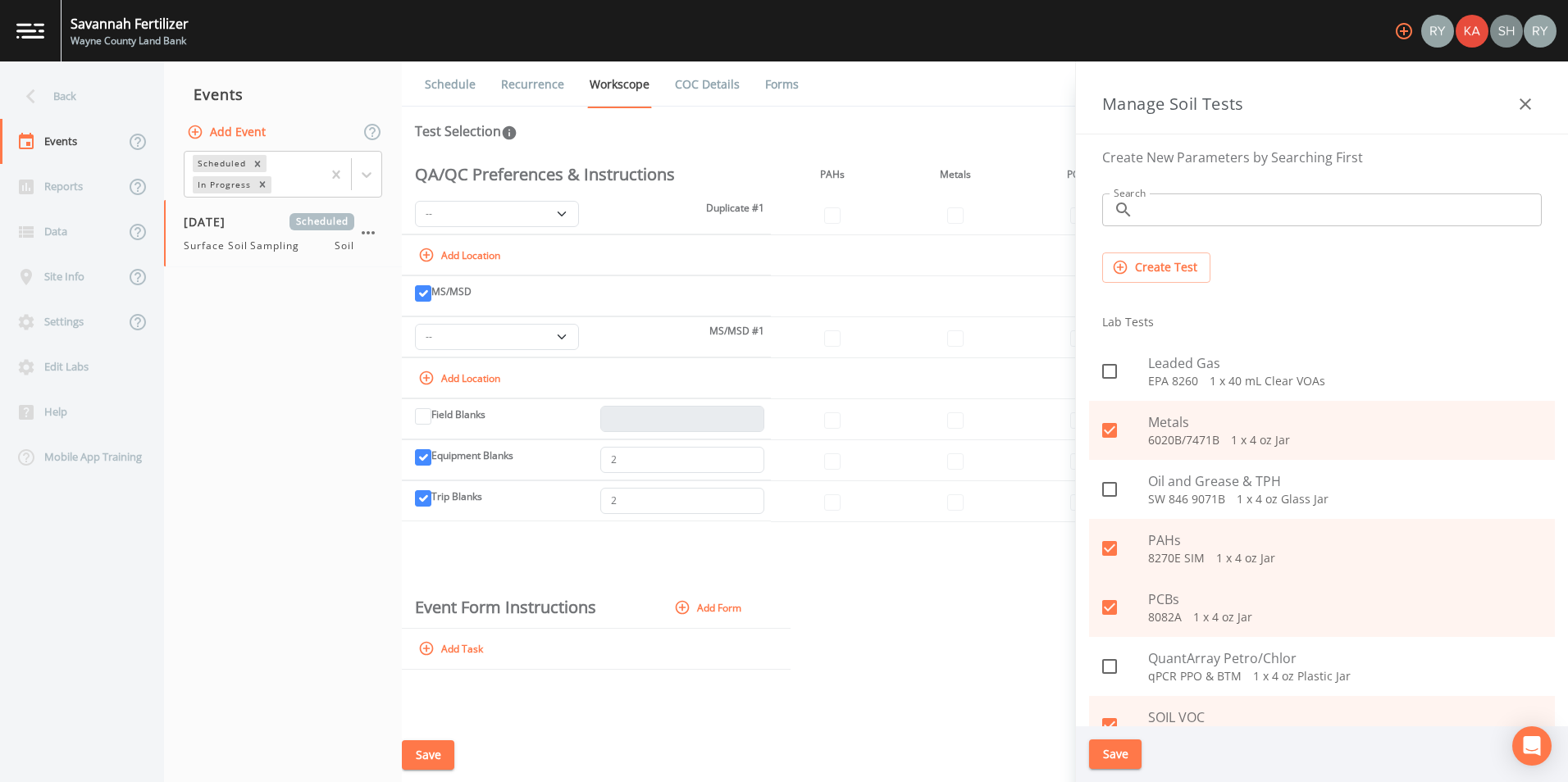
scroll to position [200, 0]
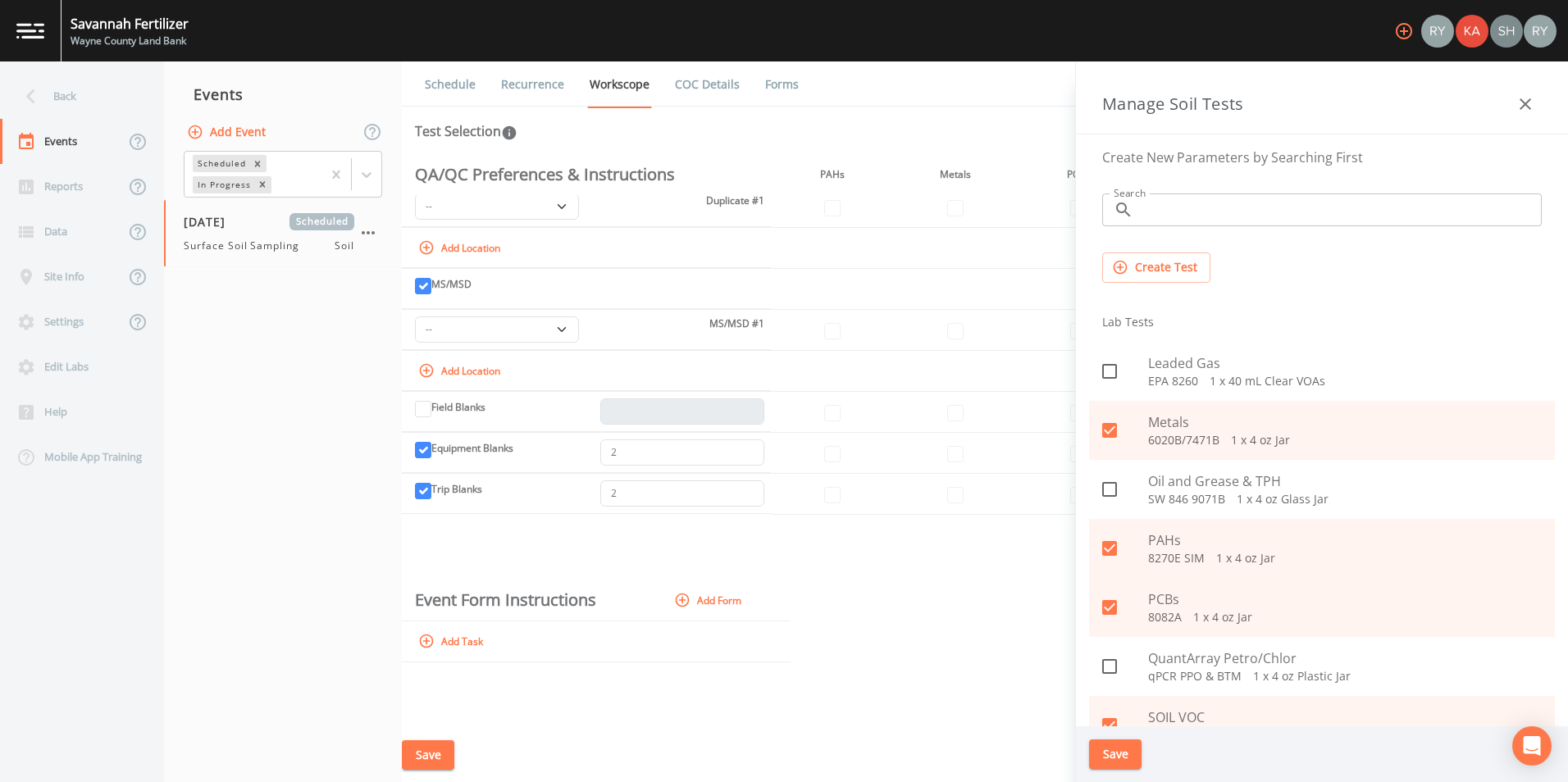
click at [474, 647] on button "Add Task" at bounding box center [452, 641] width 75 height 27
click at [495, 647] on input "text" at bounding box center [527, 645] width 226 height 26
click at [545, 642] on input "text" at bounding box center [527, 645] width 226 height 26
drag, startPoint x: 545, startPoint y: 642, endPoint x: 579, endPoint y: 636, distance: 34.5
click at [546, 642] on input "text" at bounding box center [527, 645] width 226 height 26
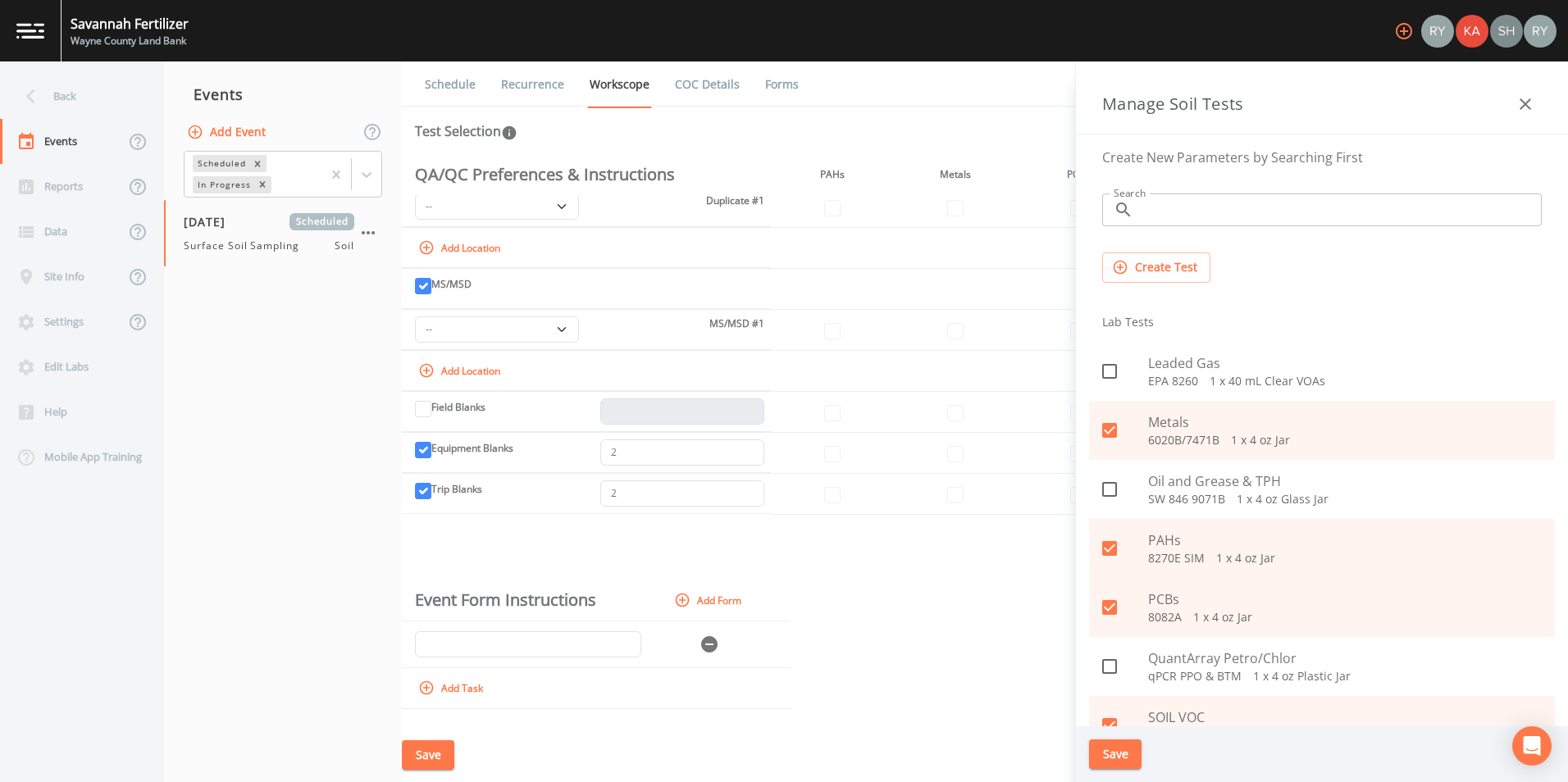
click at [711, 602] on button "Add Form" at bounding box center [710, 600] width 77 height 27
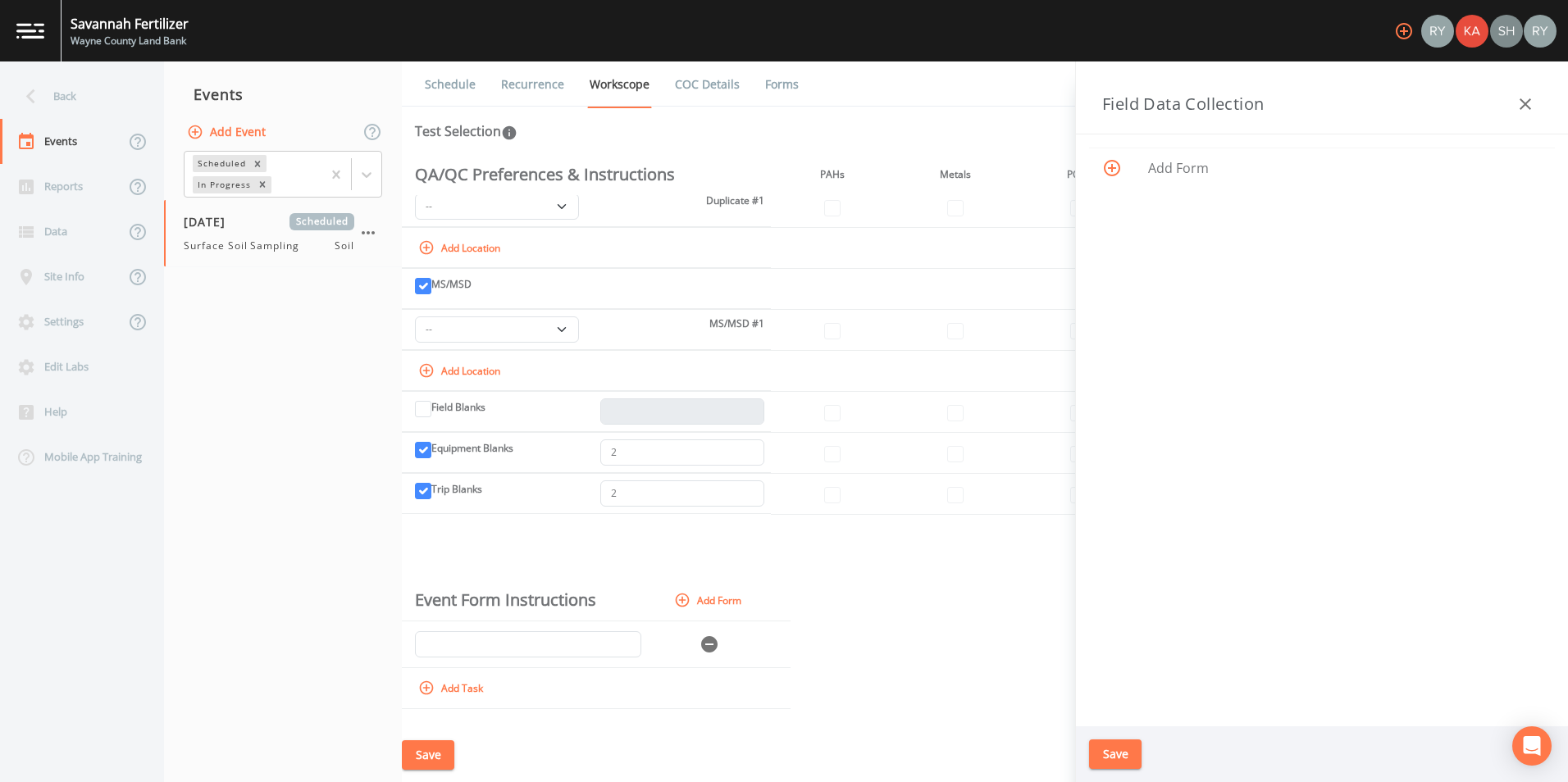
click at [1174, 173] on span "Add Form" at bounding box center [1344, 168] width 394 height 19
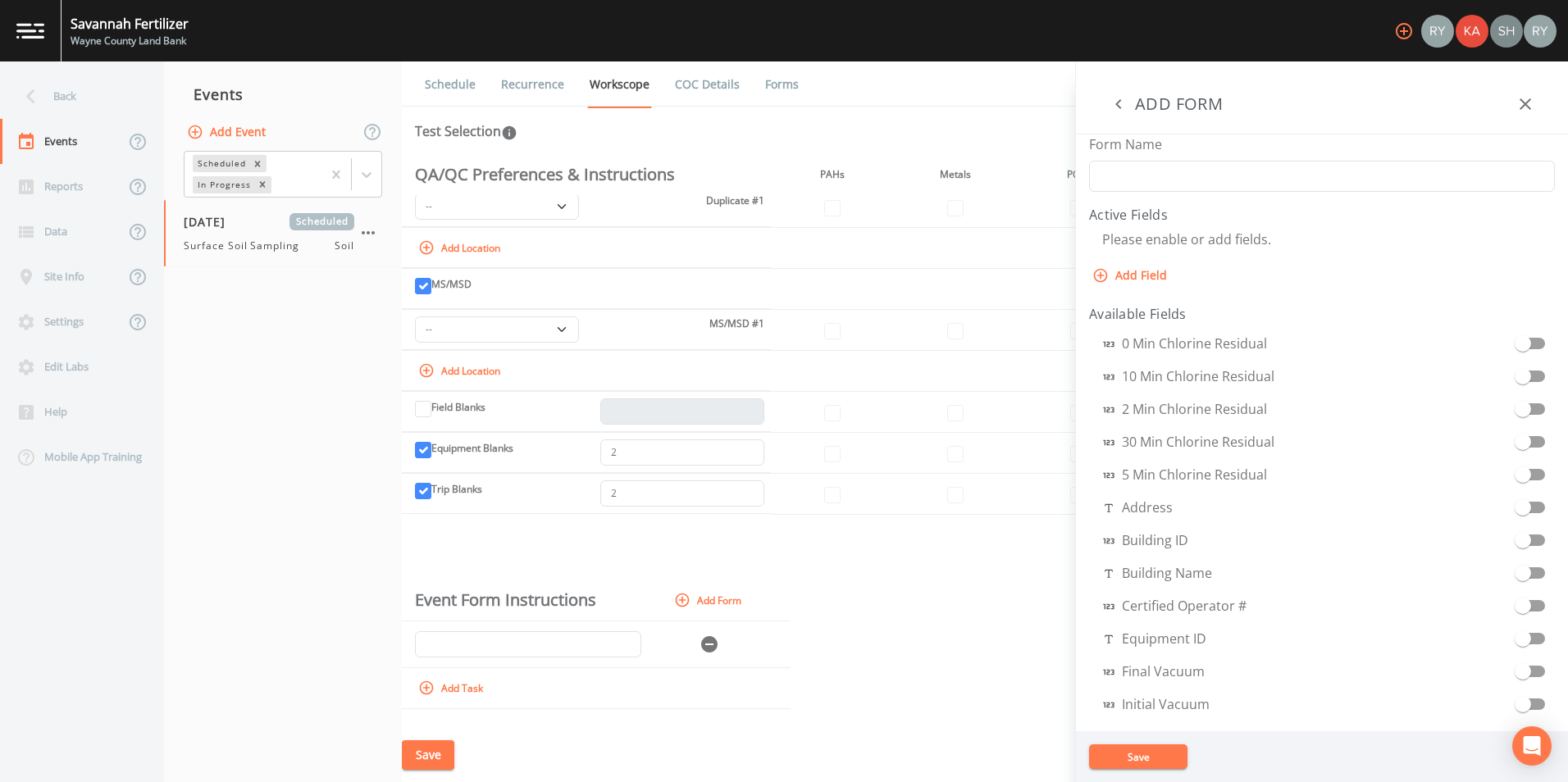
scroll to position [485, 0]
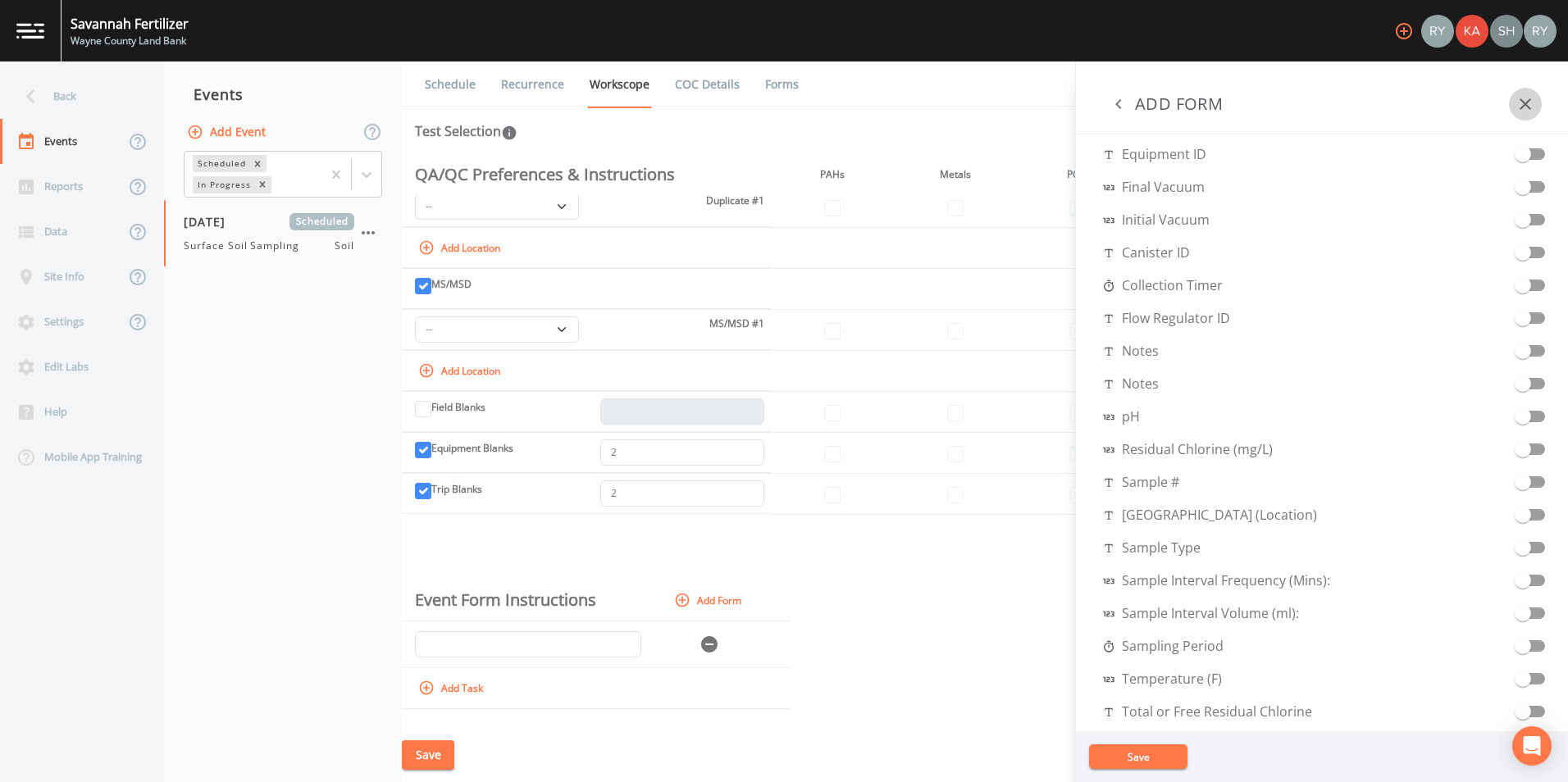
click at [1529, 98] on icon "button" at bounding box center [1525, 103] width 19 height 19
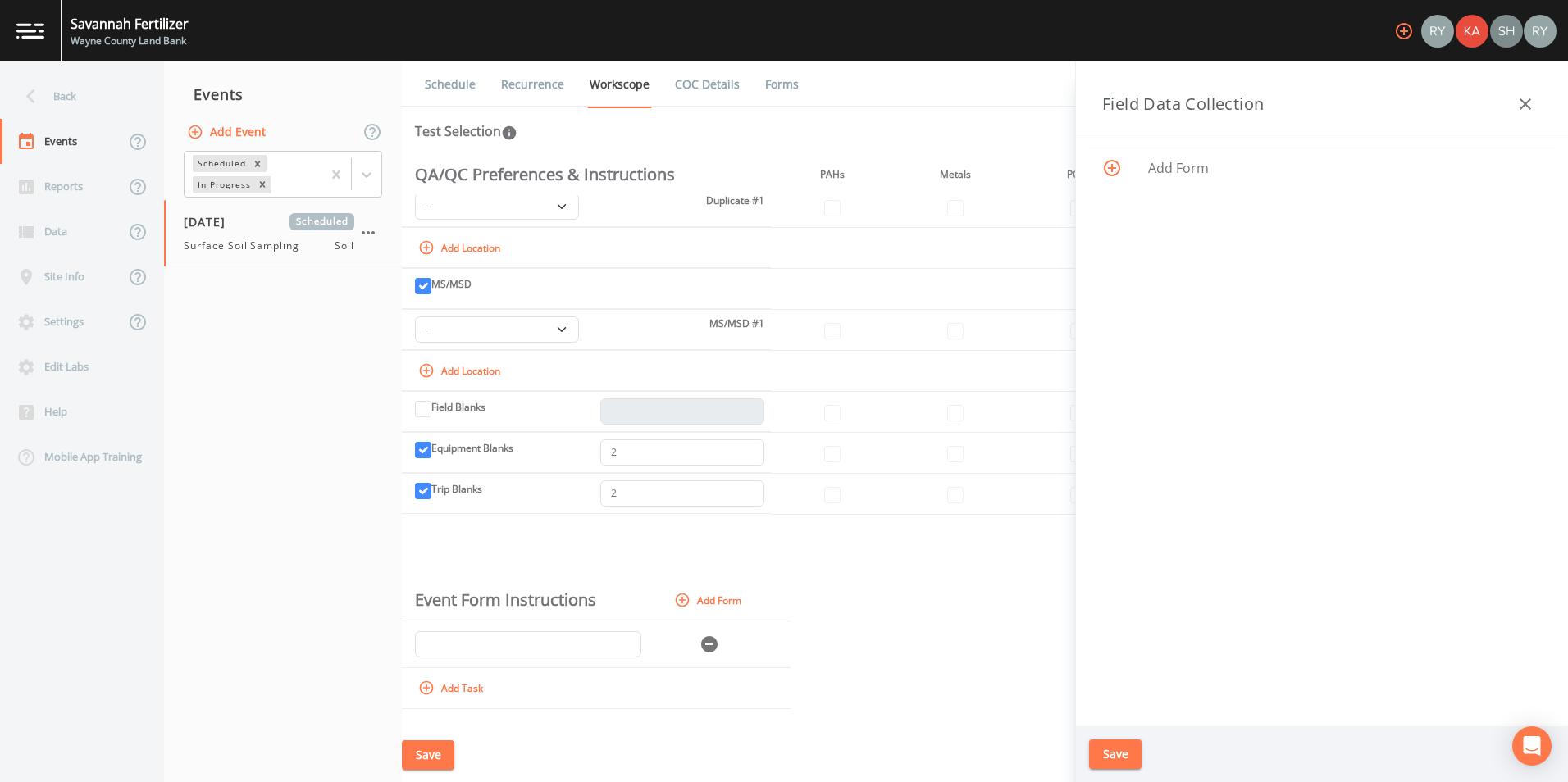
click at [1002, 567] on div "Sample ID Field Data Task Notes Demo Lab Hold Note to Lab Add Forms Metals PAHs…" at bounding box center [984, 441] width 1166 height 575
click at [1531, 88] on div at bounding box center [1525, 104] width 33 height 33
click at [1528, 95] on icon "button" at bounding box center [1525, 103] width 19 height 19
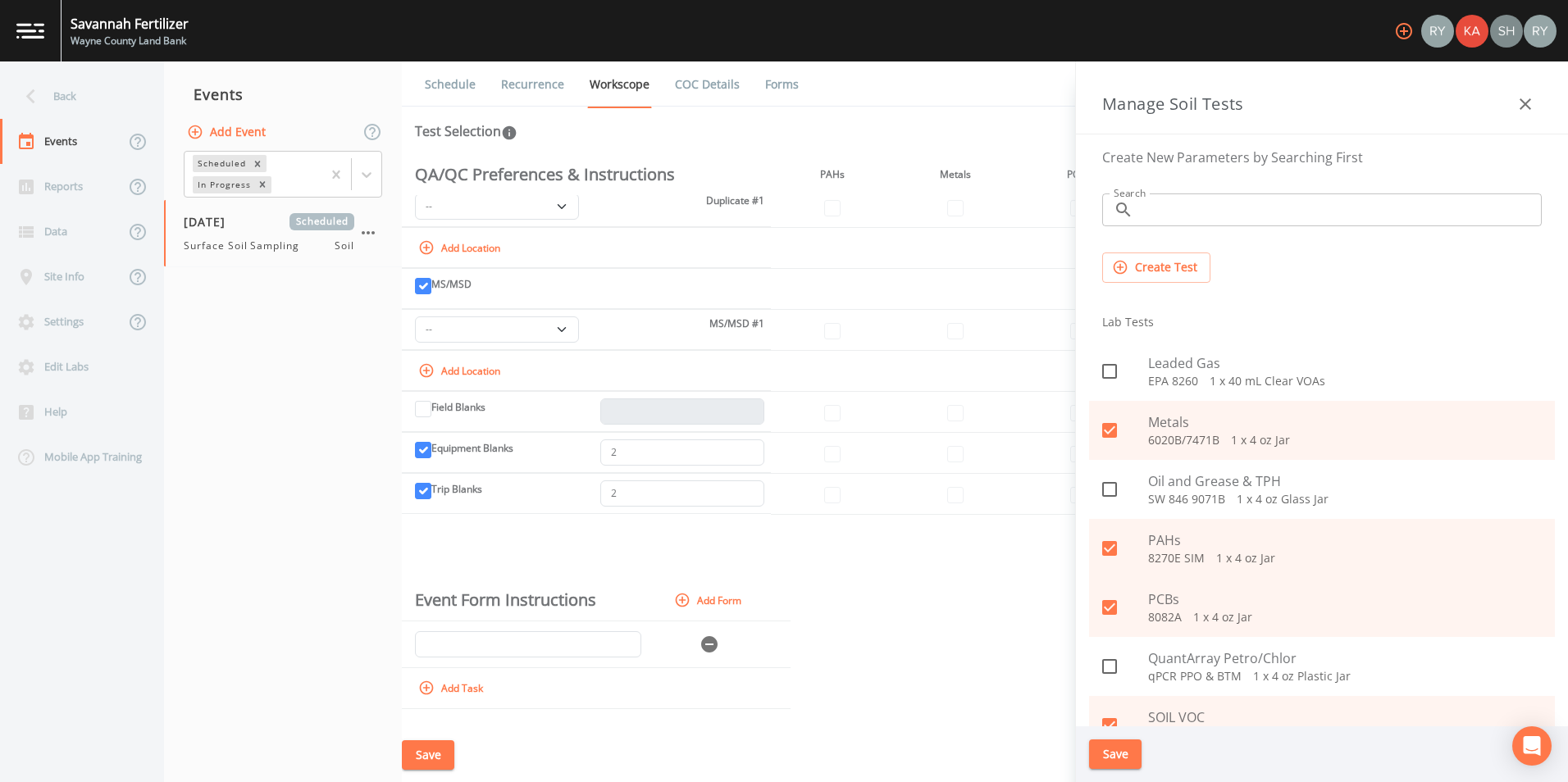
drag, startPoint x: 933, startPoint y: 603, endPoint x: 974, endPoint y: 578, distance: 48.0
click at [933, 604] on form "Event Form Instructions Add Form Add Task" at bounding box center [984, 646] width 1166 height 129
click at [1515, 107] on icon "button" at bounding box center [1525, 103] width 19 height 19
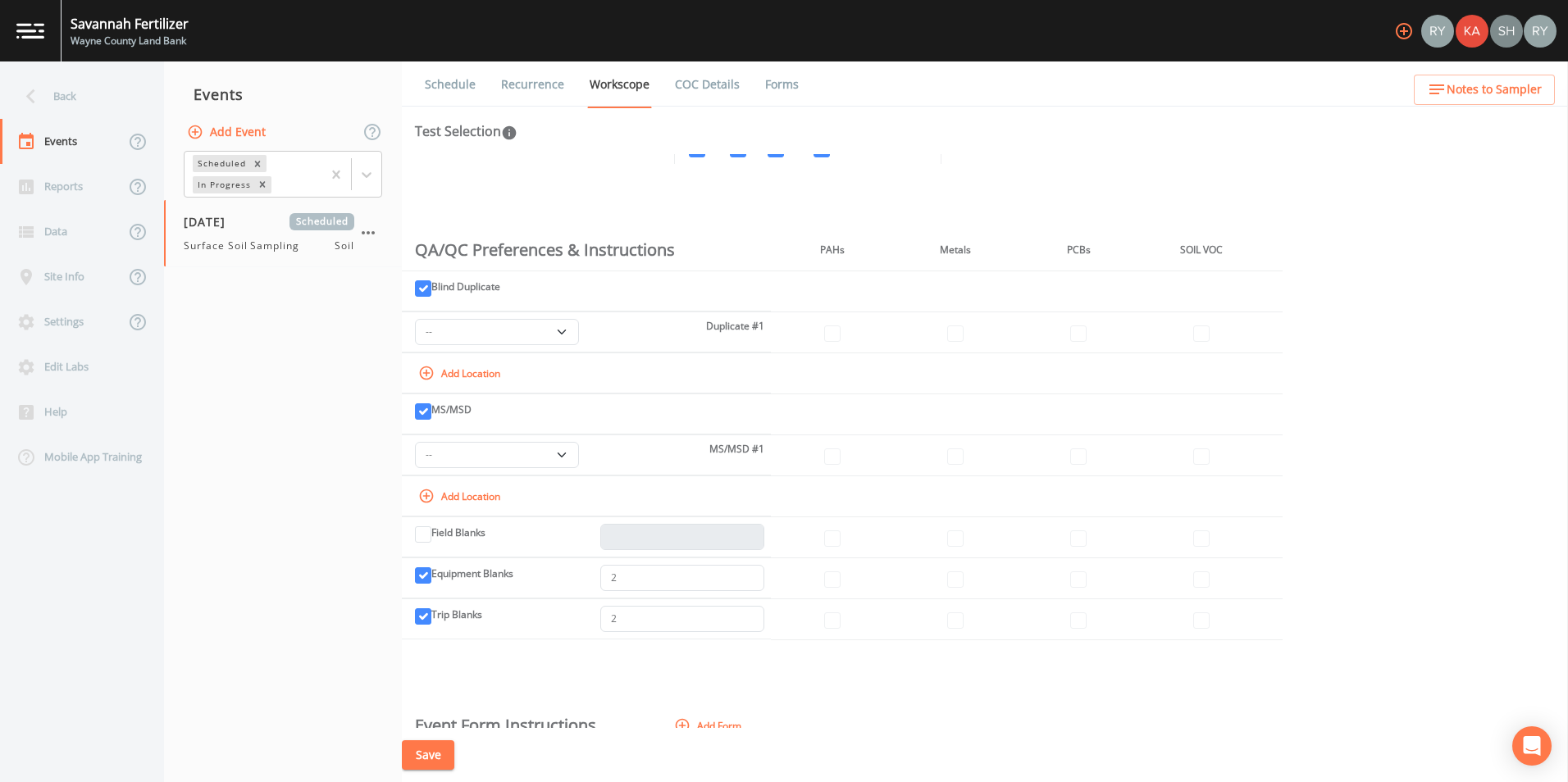
scroll to position [0, 0]
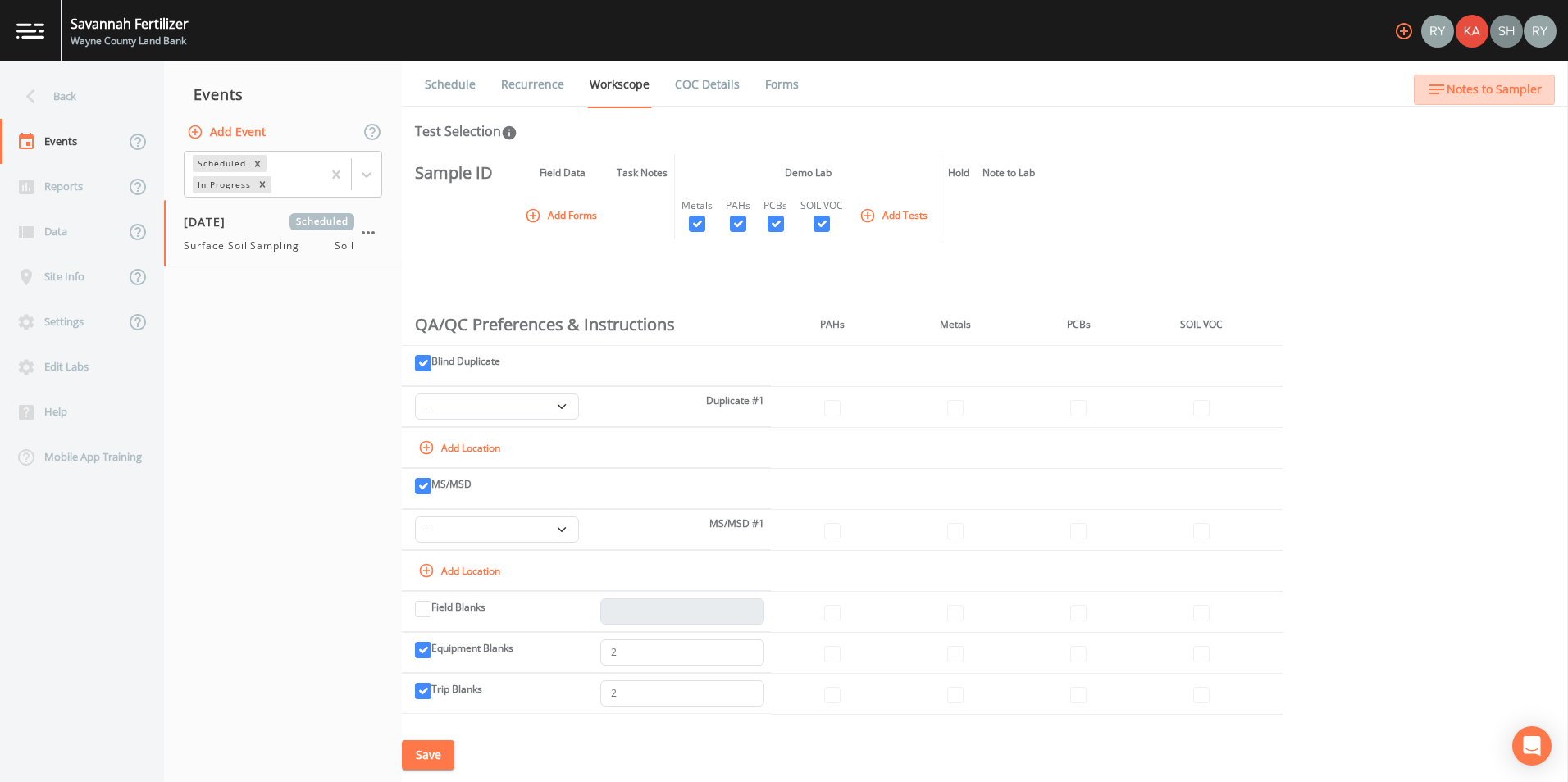
click at [1494, 93] on span "Notes to Sampler" at bounding box center [1493, 89] width 95 height 20
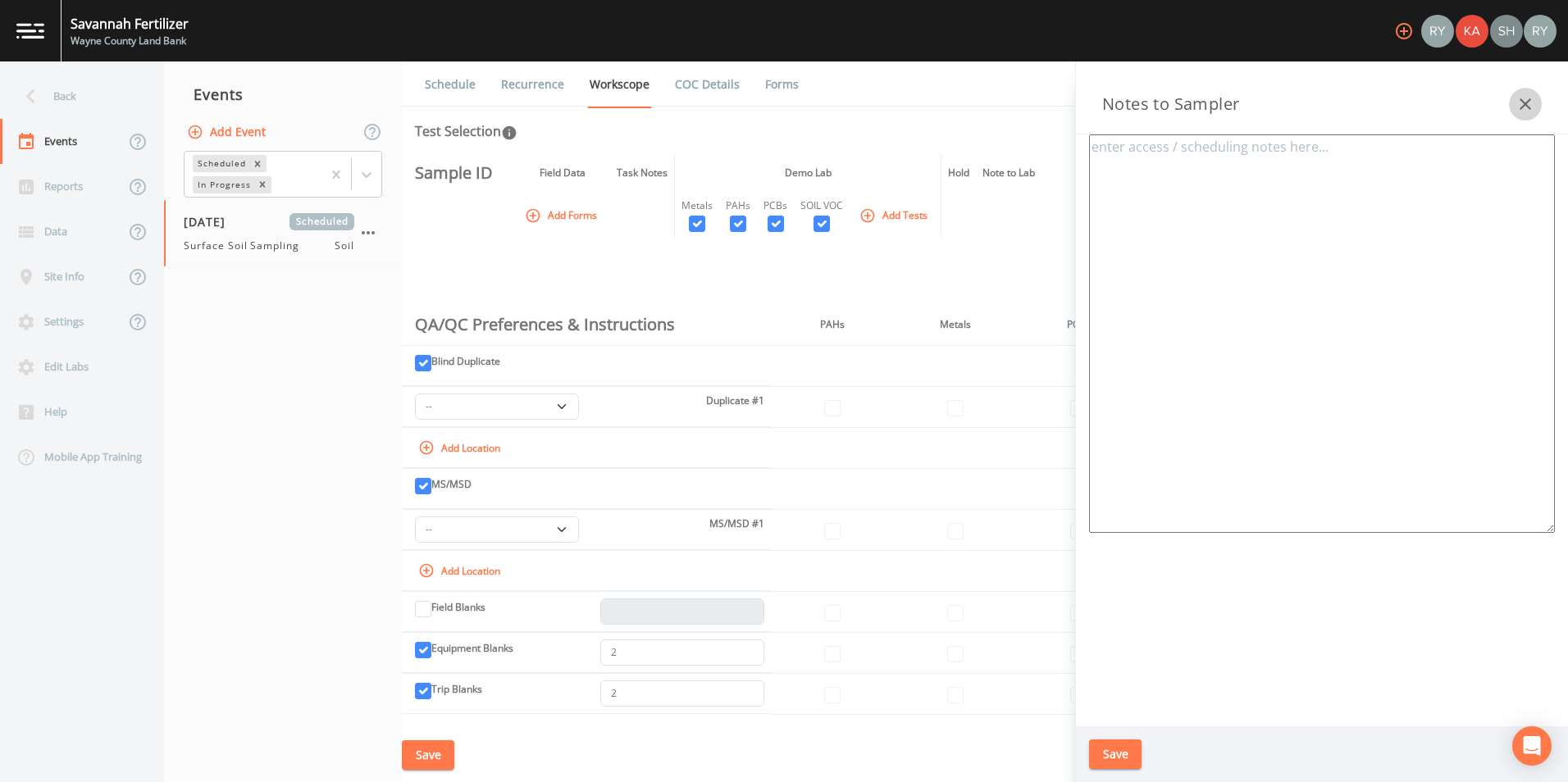
click at [1525, 112] on icon "button" at bounding box center [1525, 103] width 19 height 19
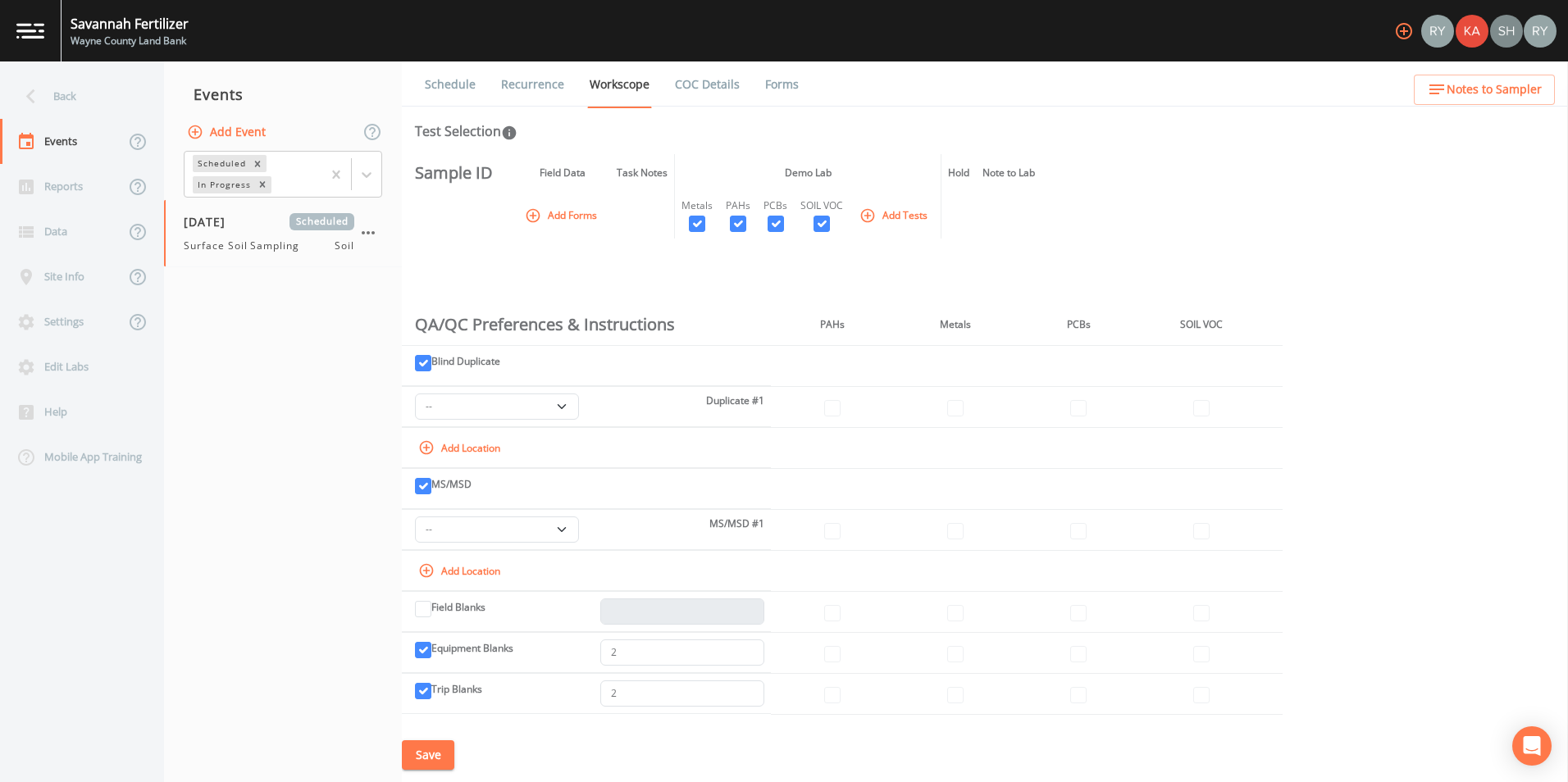
click at [479, 101] on li "Recurrence" at bounding box center [523, 85] width 88 height 46
click at [456, 92] on link "Schedule" at bounding box center [450, 85] width 55 height 46
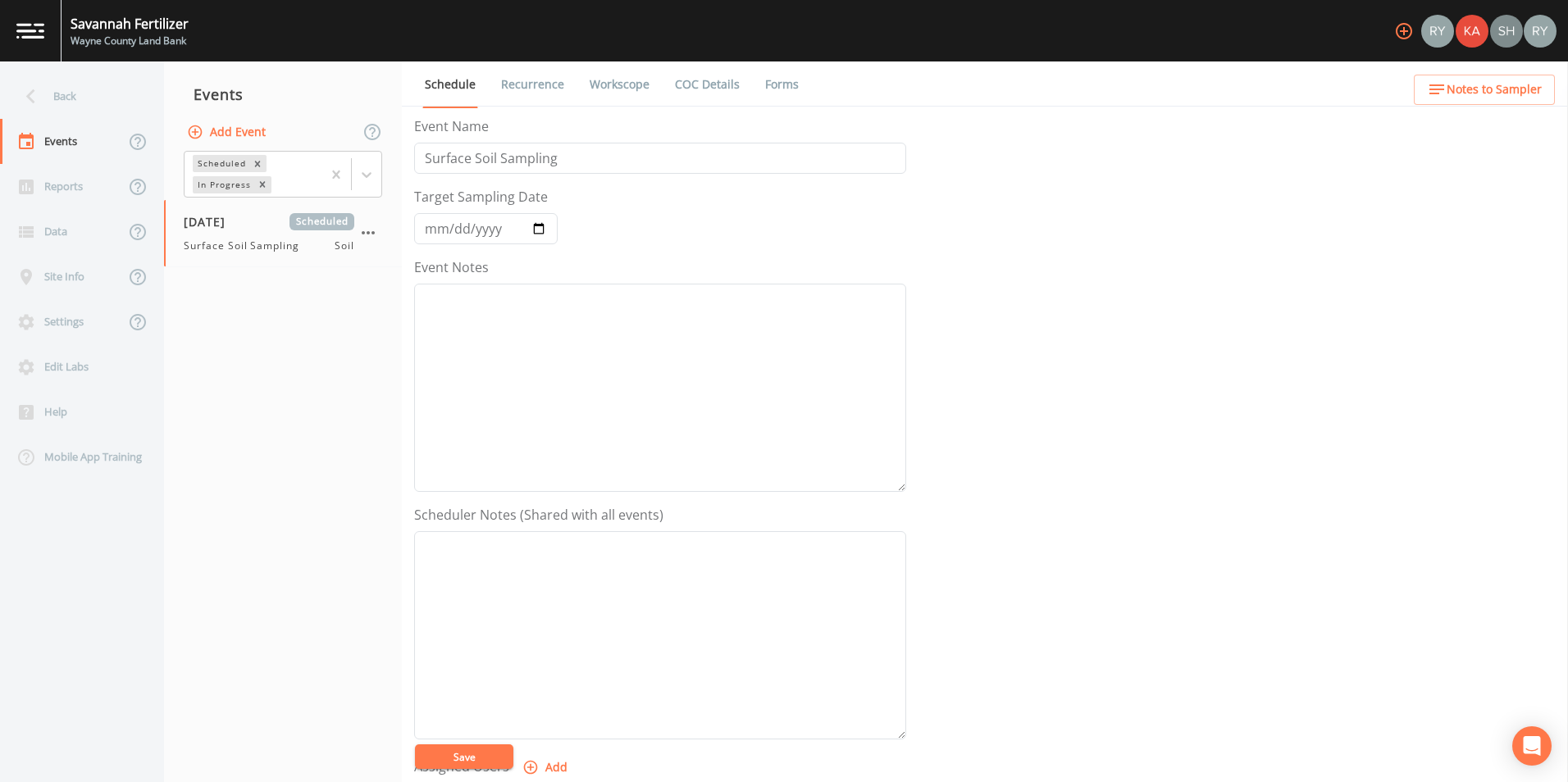
click at [501, 83] on link "Recurrence" at bounding box center [533, 85] width 68 height 46
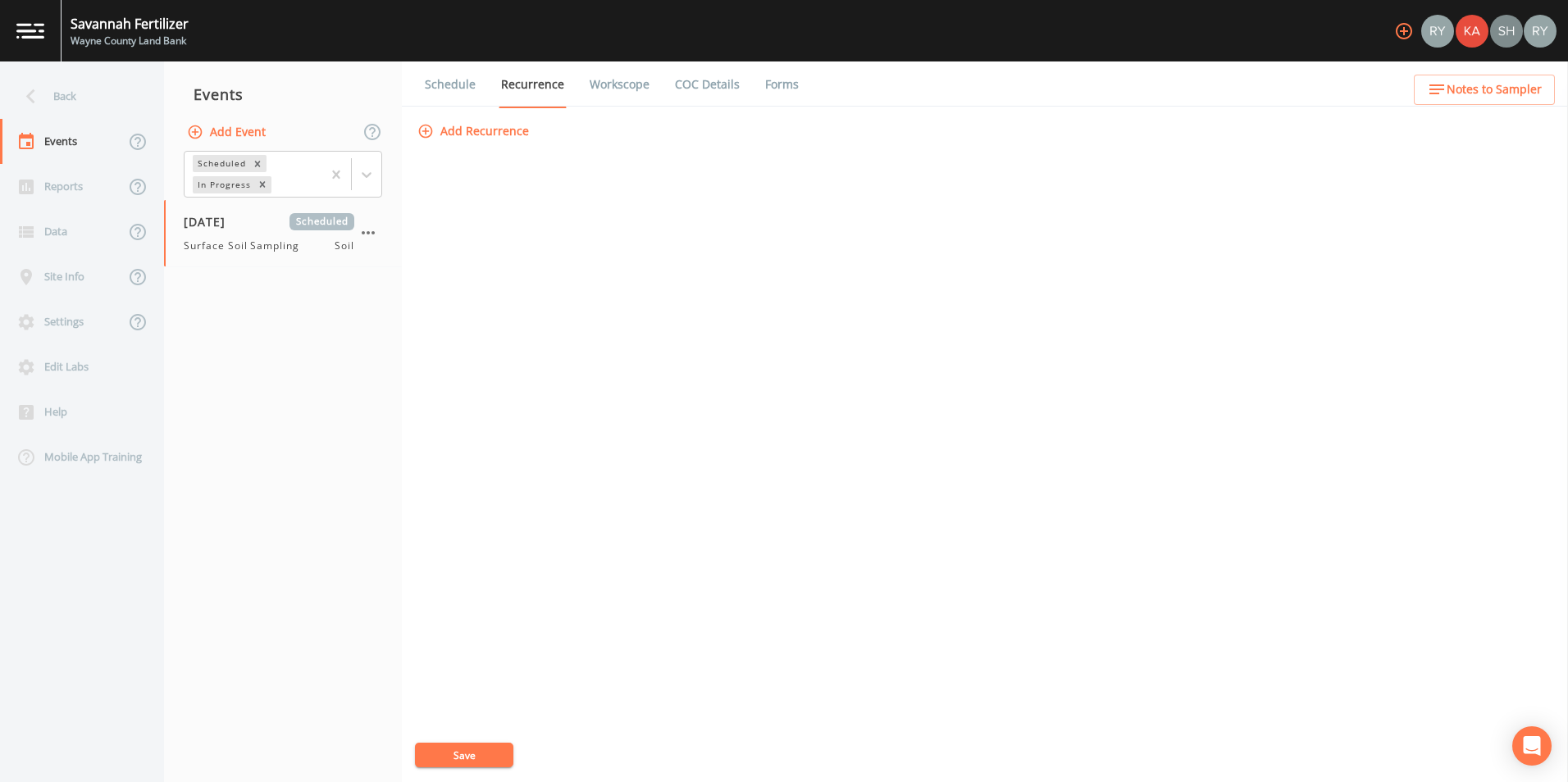
click at [481, 134] on button "Add Recurrence" at bounding box center [475, 131] width 122 height 30
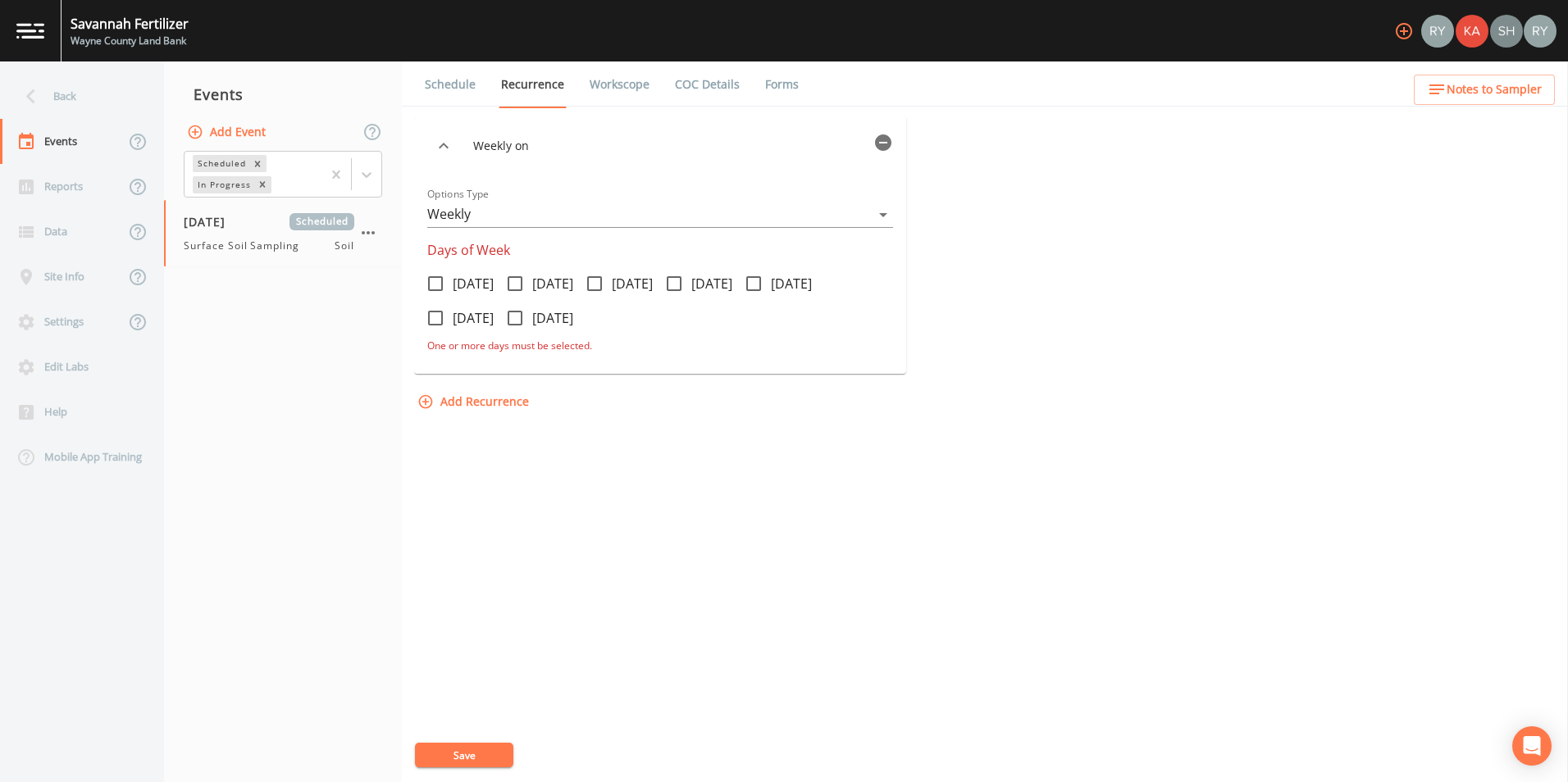
click at [435, 144] on icon "button" at bounding box center [442, 146] width 19 height 19
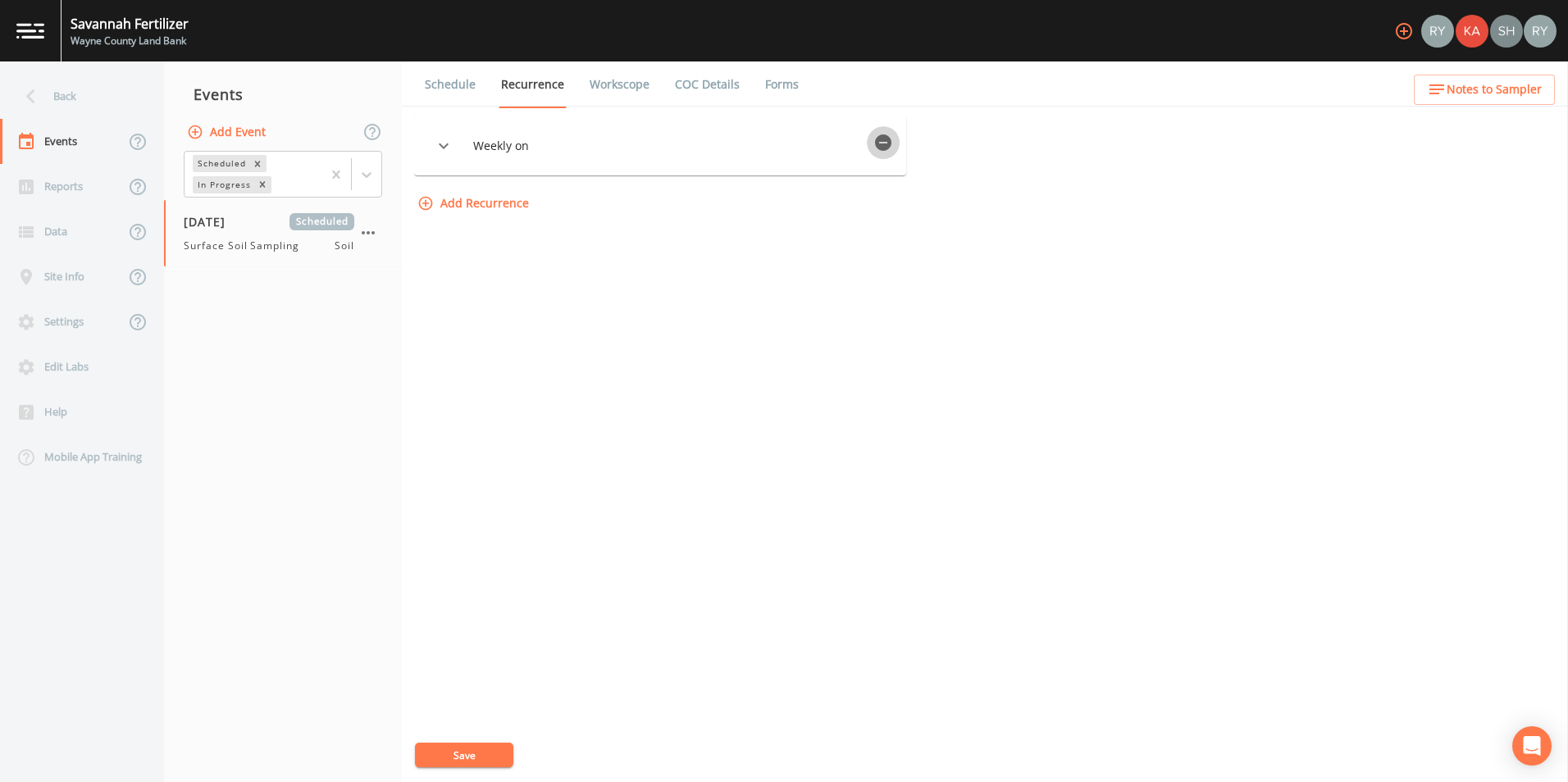
click at [893, 145] on button "button" at bounding box center [883, 143] width 33 height 33
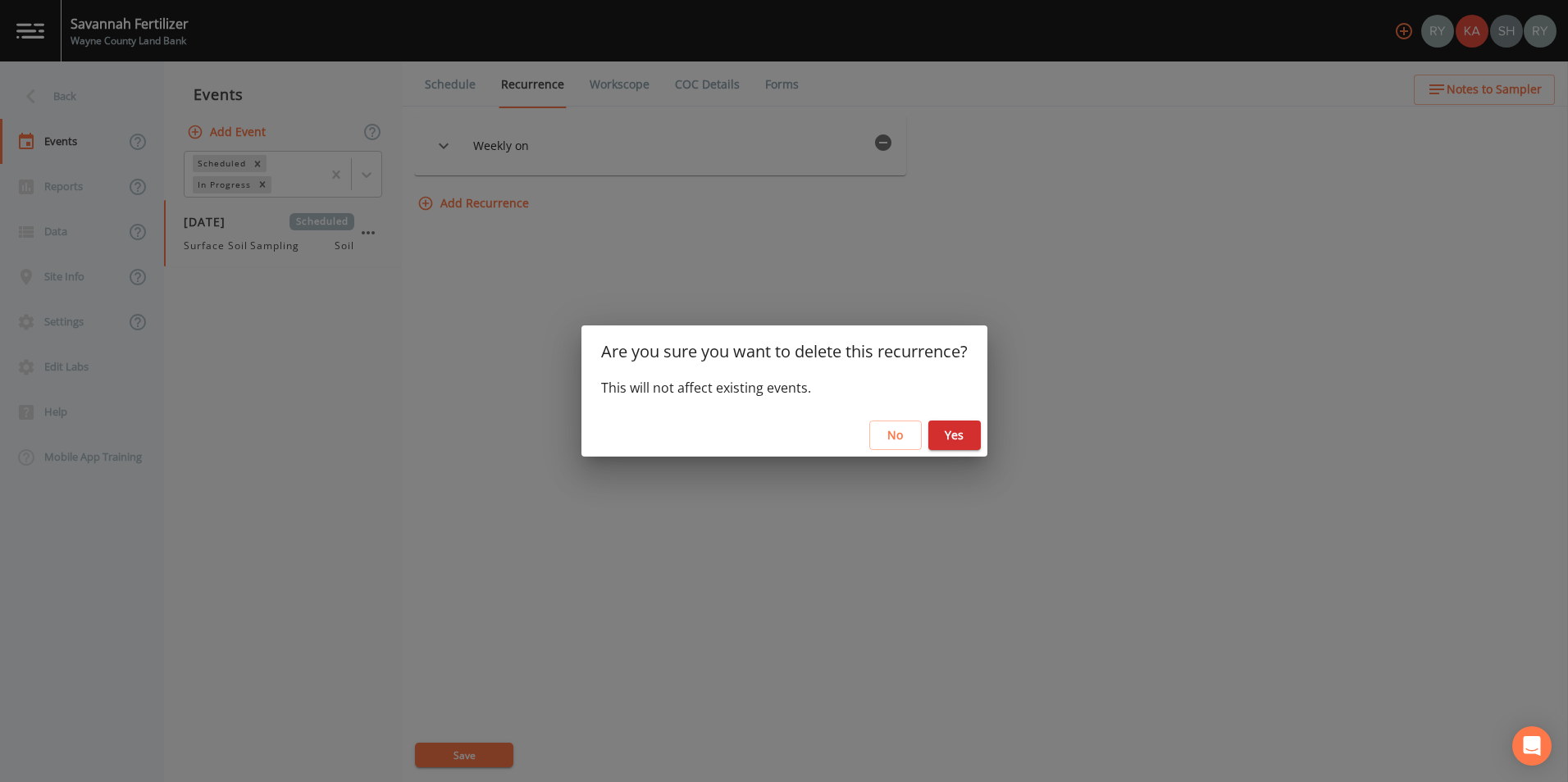
click at [955, 439] on button "Yes" at bounding box center [954, 435] width 53 height 30
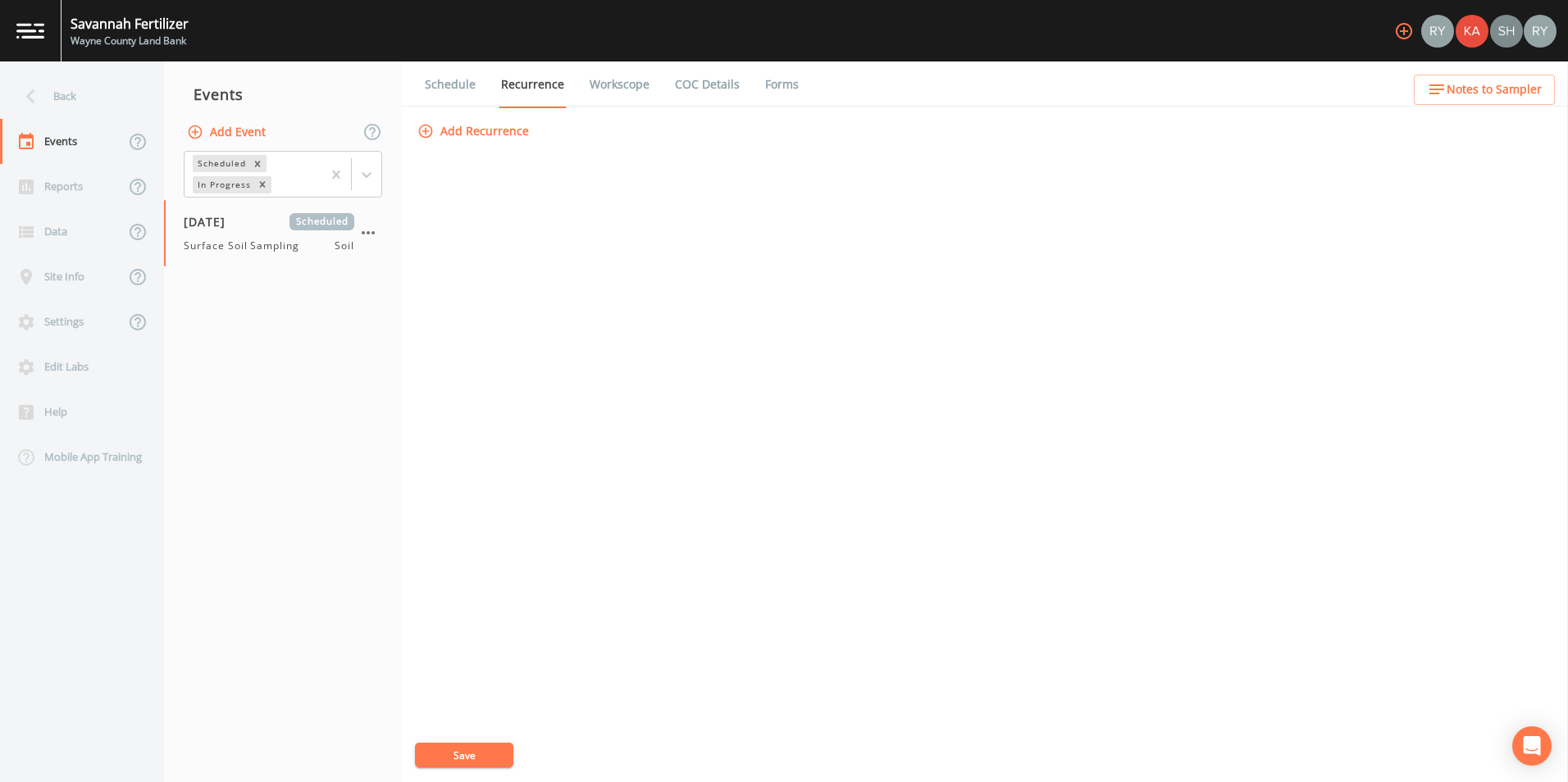
click at [694, 72] on link "COC Details" at bounding box center [707, 85] width 70 height 46
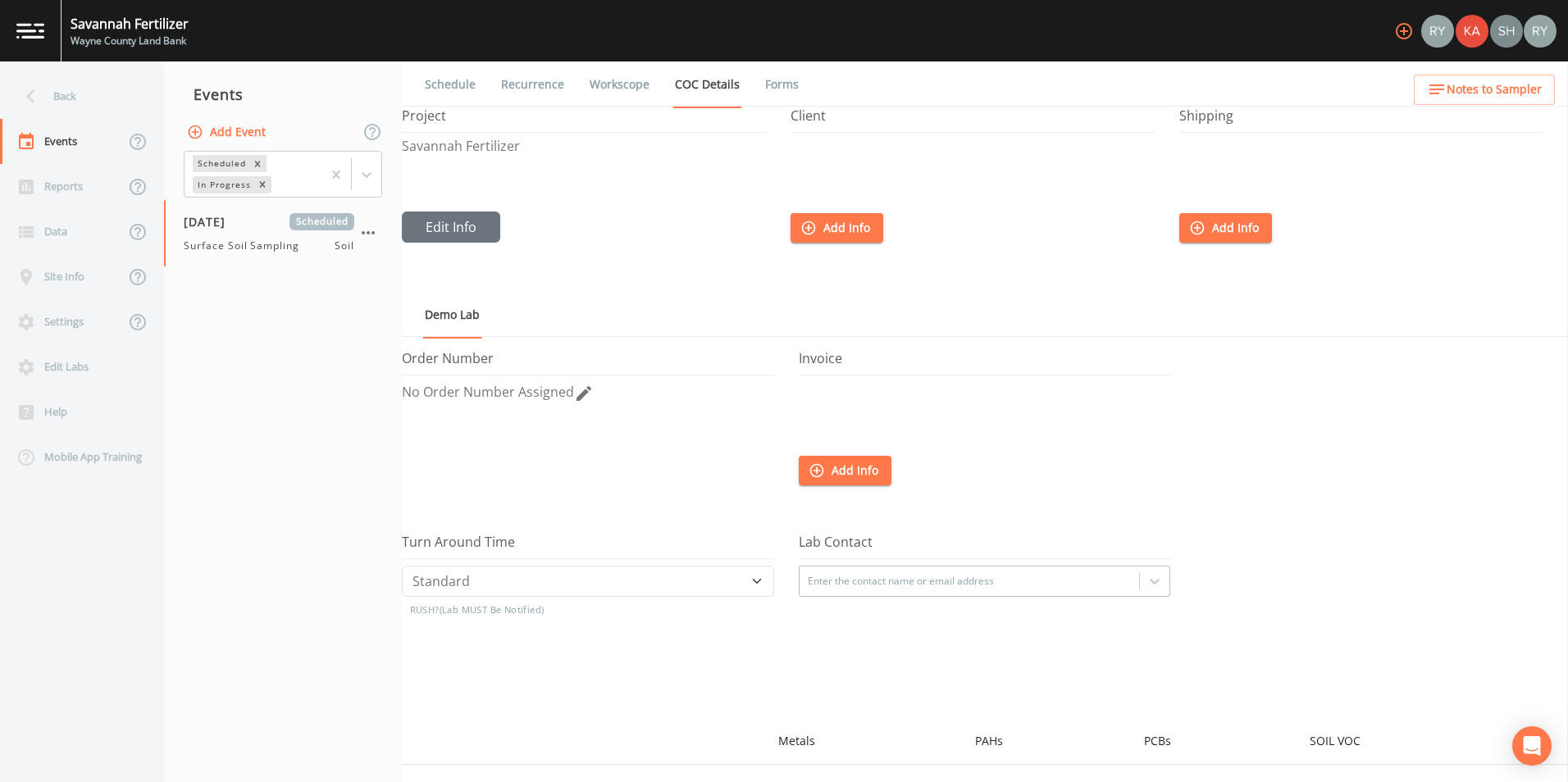
click at [789, 74] on link "Forms" at bounding box center [782, 85] width 39 height 46
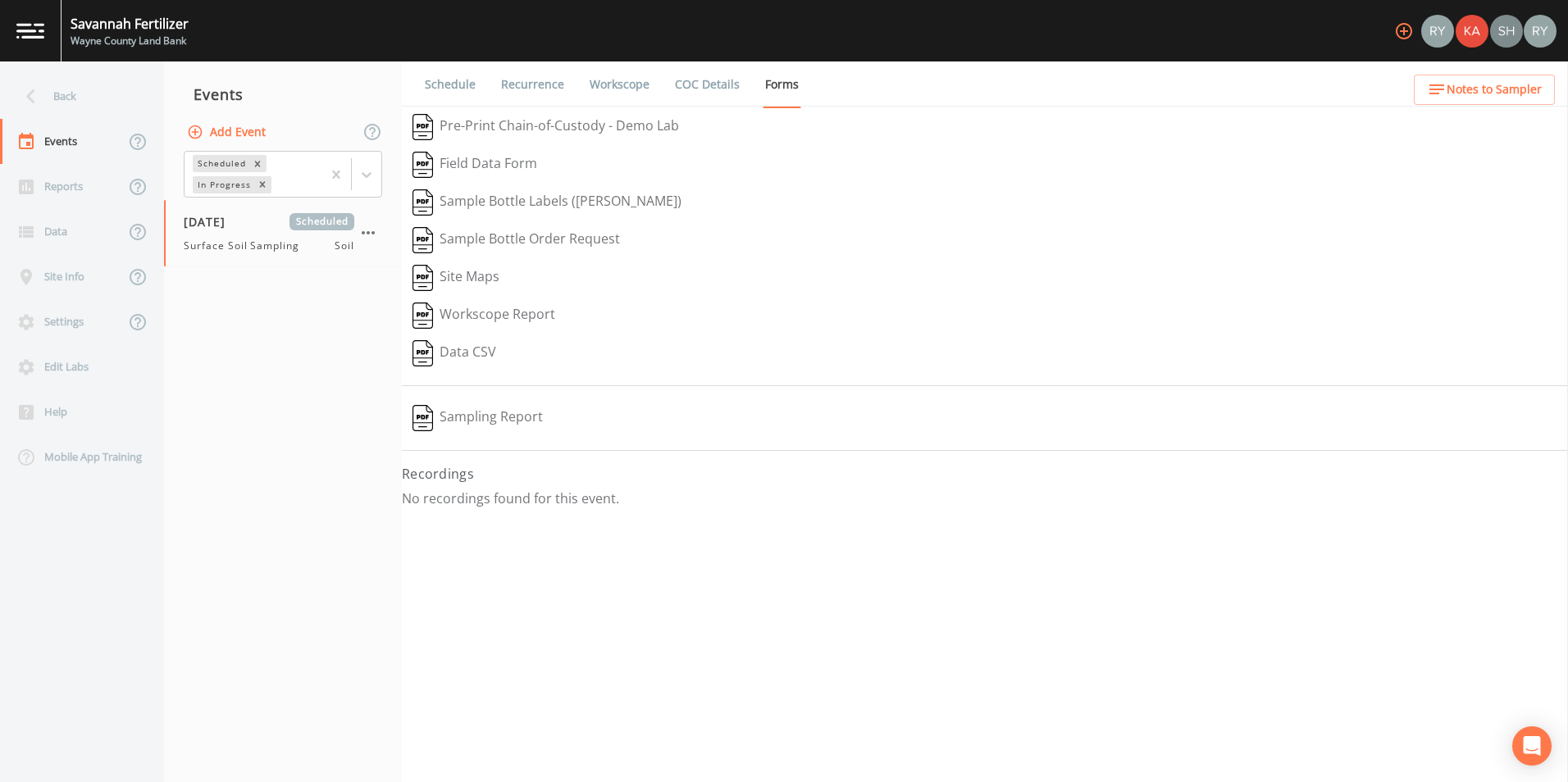
click at [561, 123] on button "Pre-Print Chain-of-Custody - Demo Lab" at bounding box center [546, 126] width 288 height 38
click at [613, 85] on link "Workscope" at bounding box center [619, 85] width 65 height 46
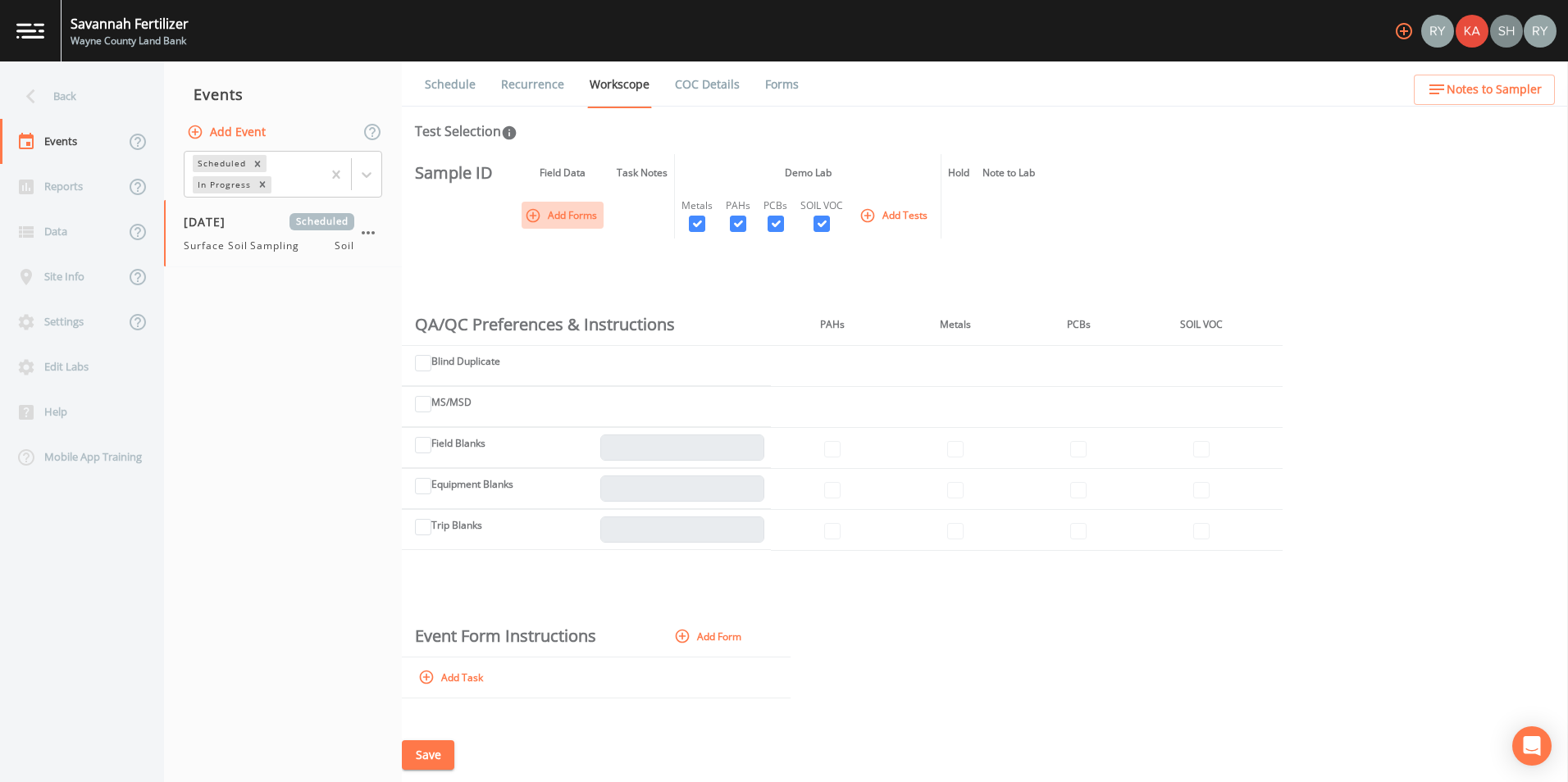
click at [560, 205] on button "Add Forms" at bounding box center [562, 215] width 82 height 27
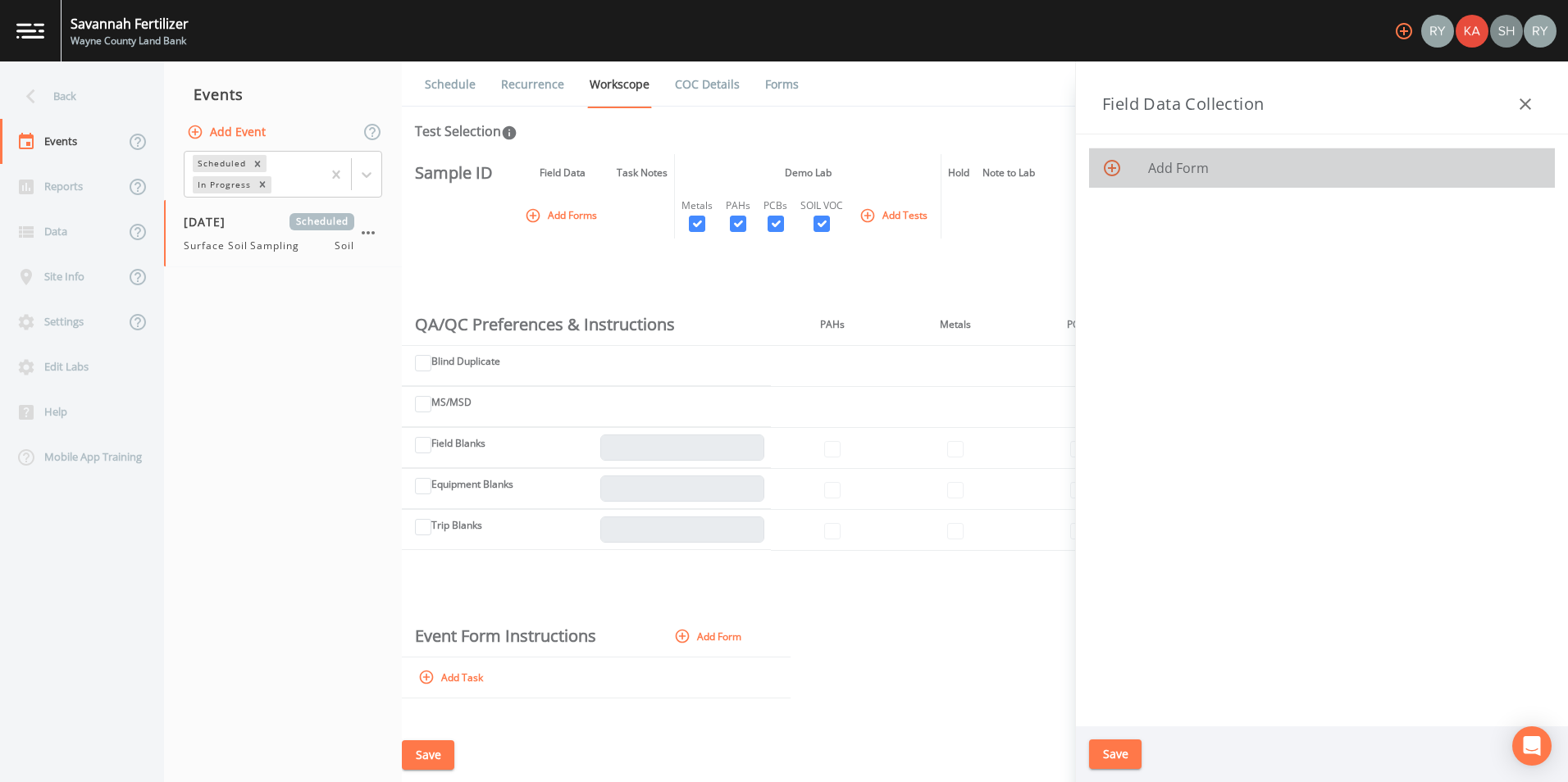
click at [1148, 163] on span "Add Form" at bounding box center [1344, 168] width 394 height 19
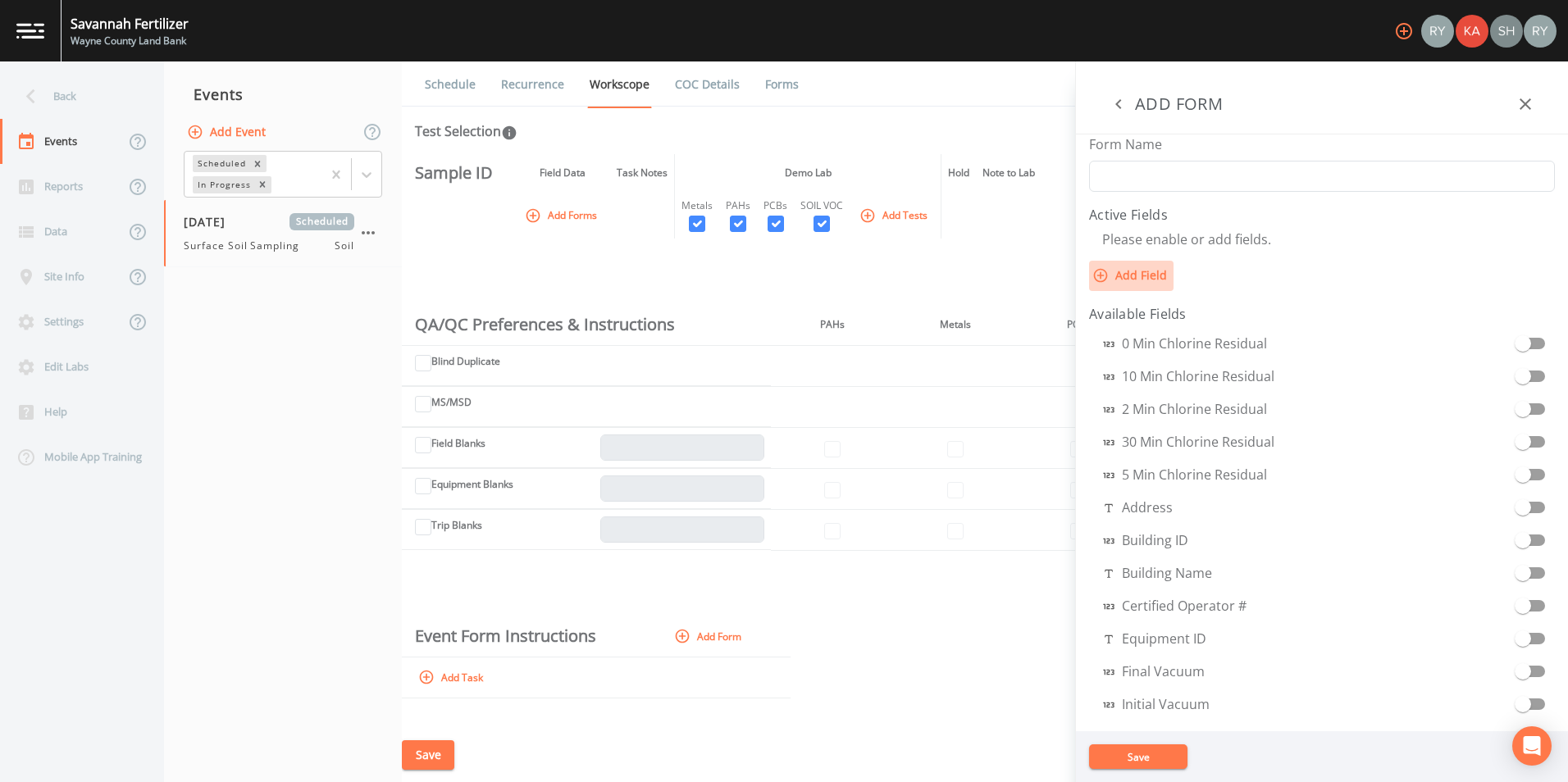
click at [1144, 278] on button "Add Field" at bounding box center [1131, 276] width 85 height 30
select select "STRING"
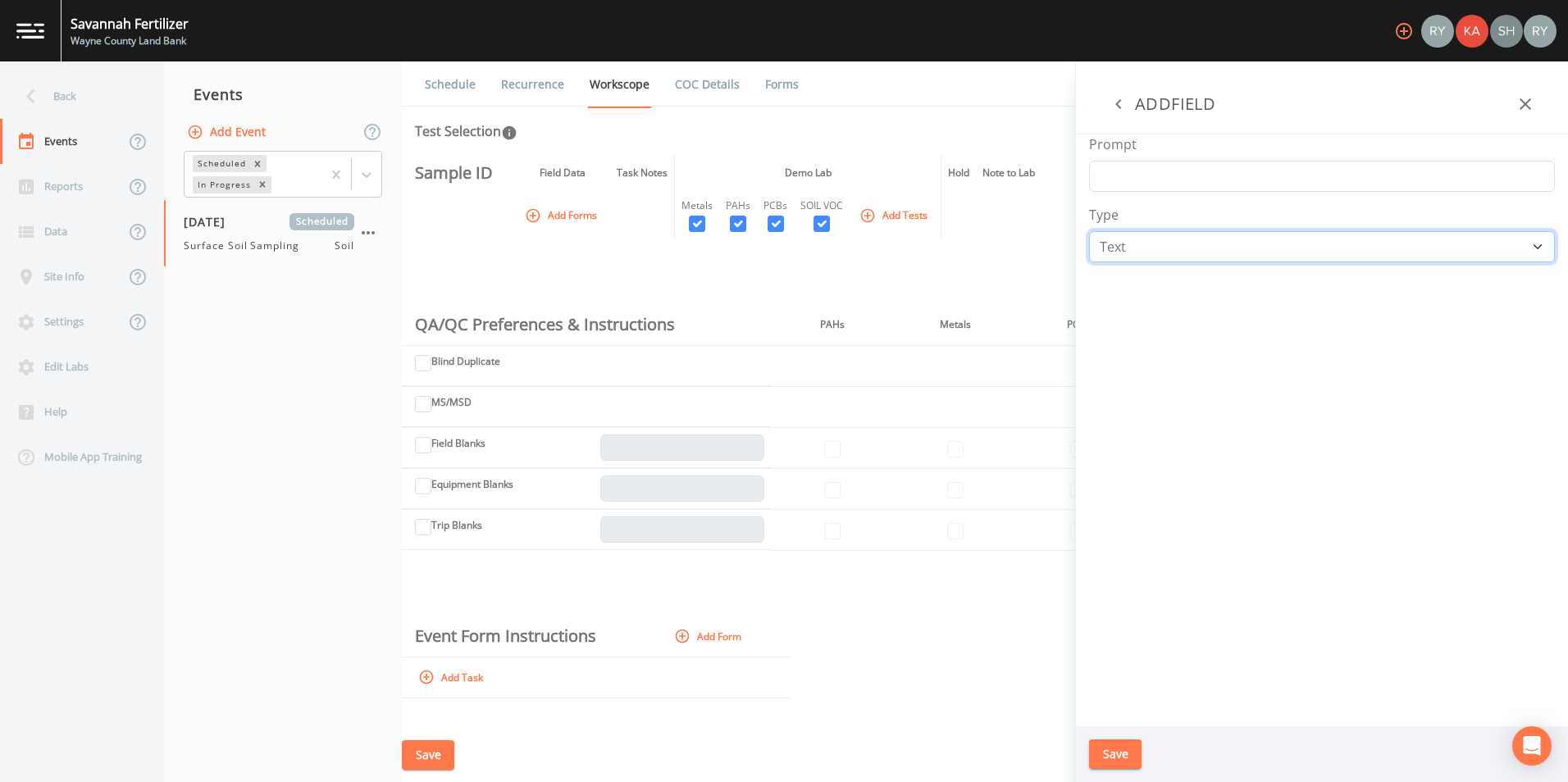
click at [1153, 233] on select "Number Photo Select One Signature Text Timer" at bounding box center [1321, 247] width 466 height 31
click at [1170, 209] on div "Type Number Photo Select One Signature Text Timer" at bounding box center [1321, 233] width 466 height 57
click at [1126, 104] on icon "button" at bounding box center [1117, 103] width 19 height 19
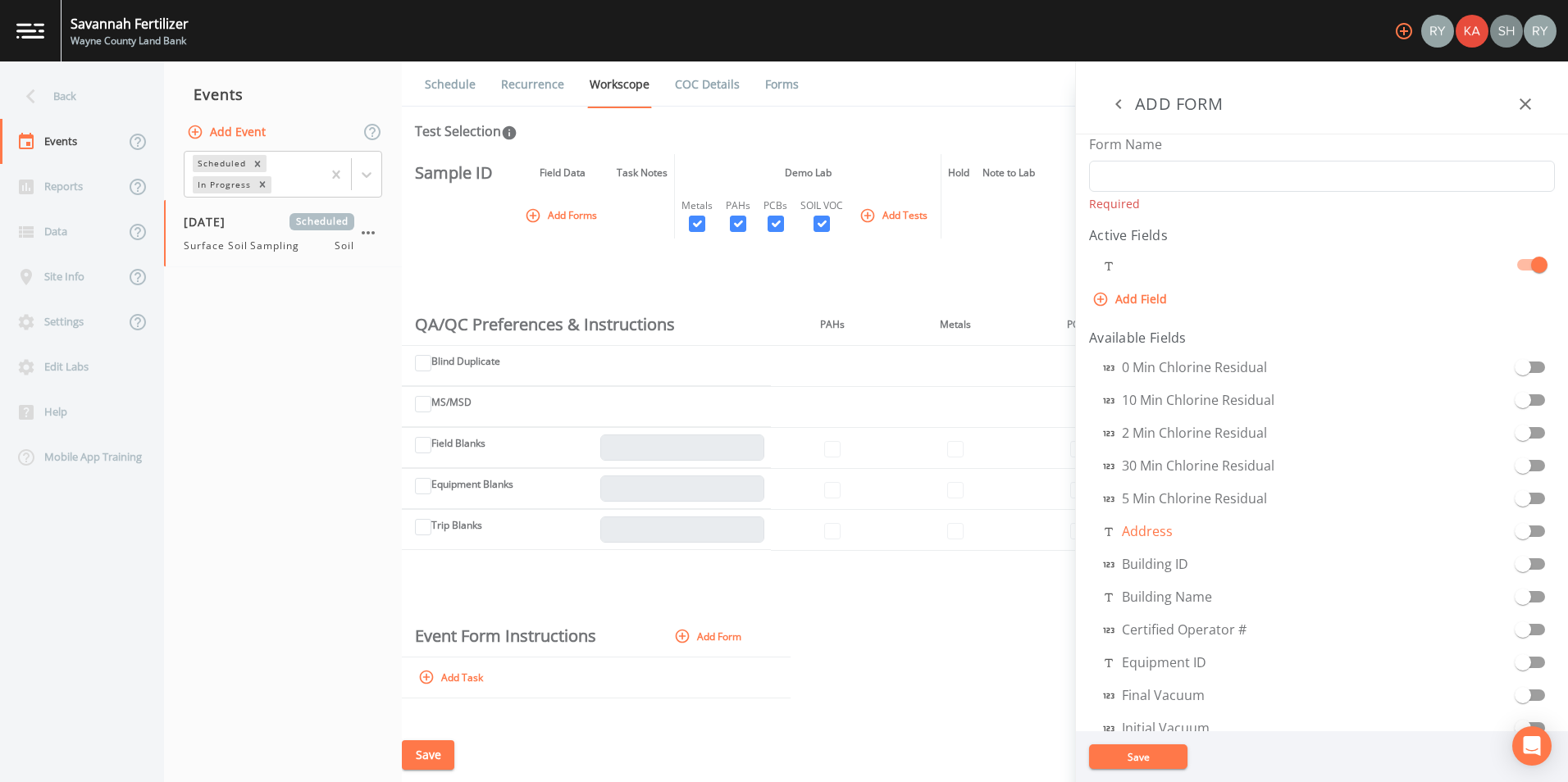
click at [1140, 538] on span "Address" at bounding box center [1137, 531] width 70 height 19
click at [1143, 533] on span "Address" at bounding box center [1137, 531] width 70 height 19
click at [1529, 530] on input "checkbox" at bounding box center [1522, 524] width 93 height 17
click at [1525, 261] on input "checkbox" at bounding box center [1539, 257] width 93 height 17
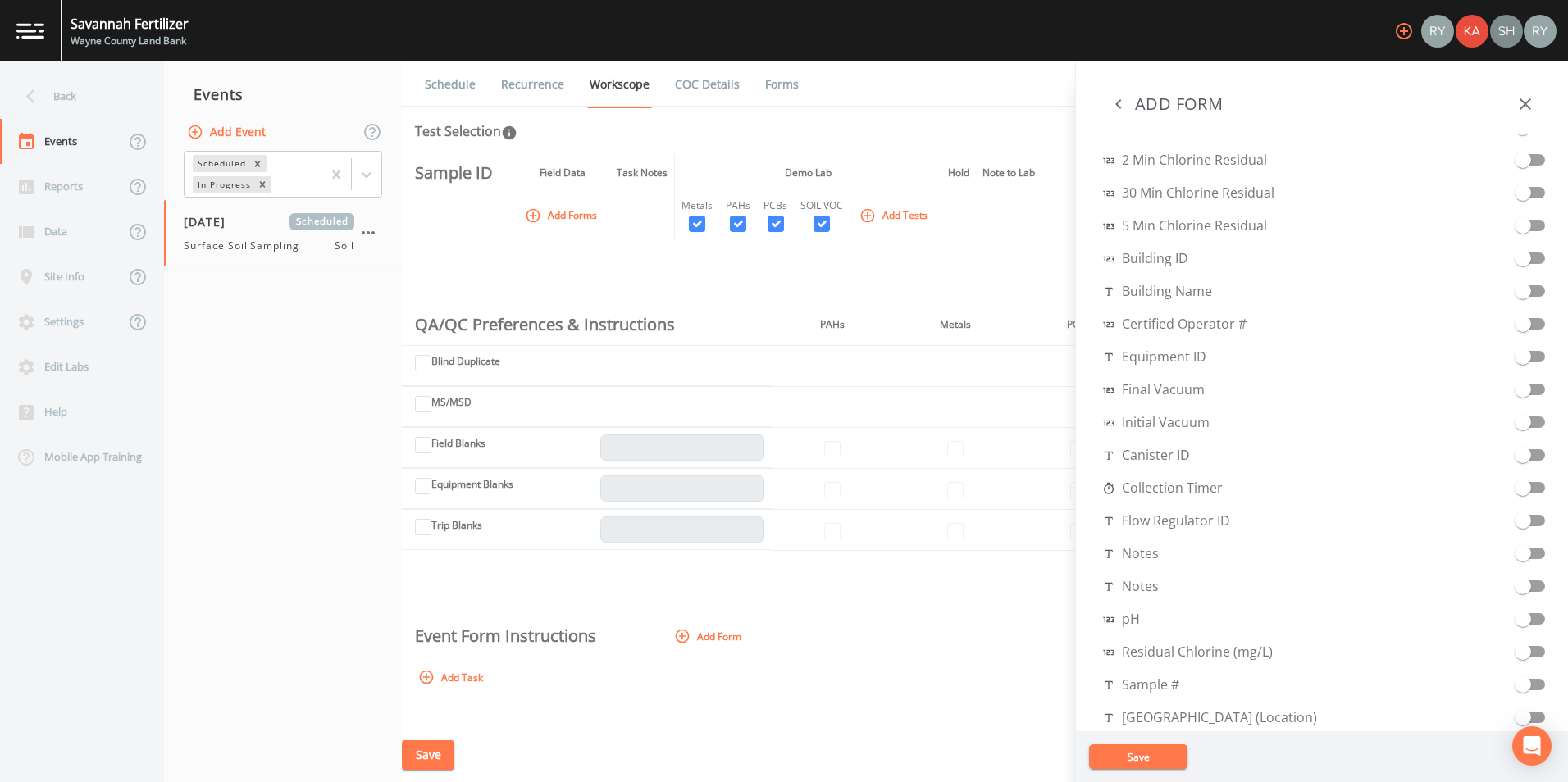
scroll to position [410, 0]
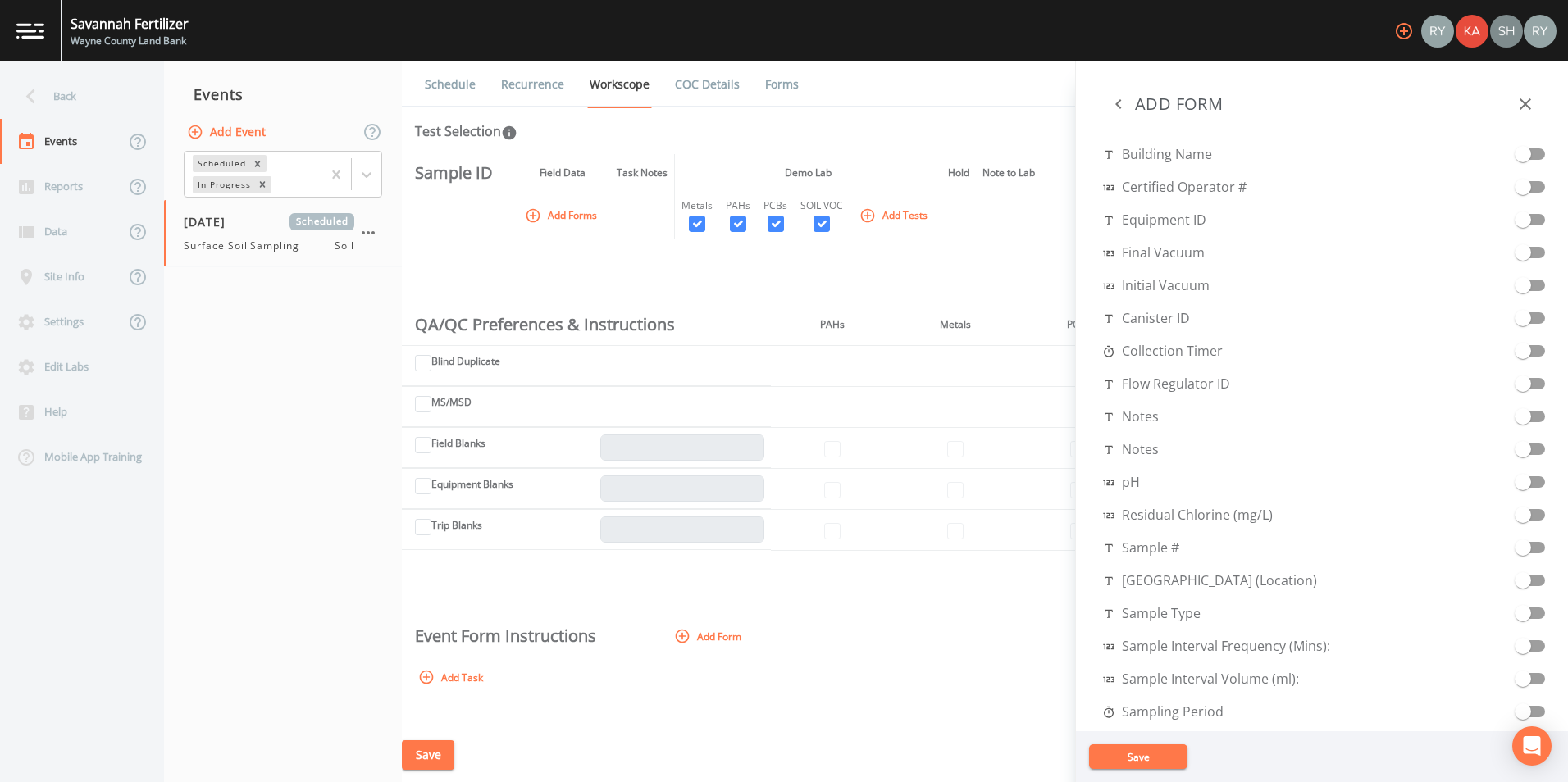
click at [1529, 219] on input "checkbox" at bounding box center [1522, 212] width 93 height 17
click at [1524, 418] on span at bounding box center [1523, 417] width 17 height 17
click at [1524, 389] on span at bounding box center [1523, 384] width 31 height 31
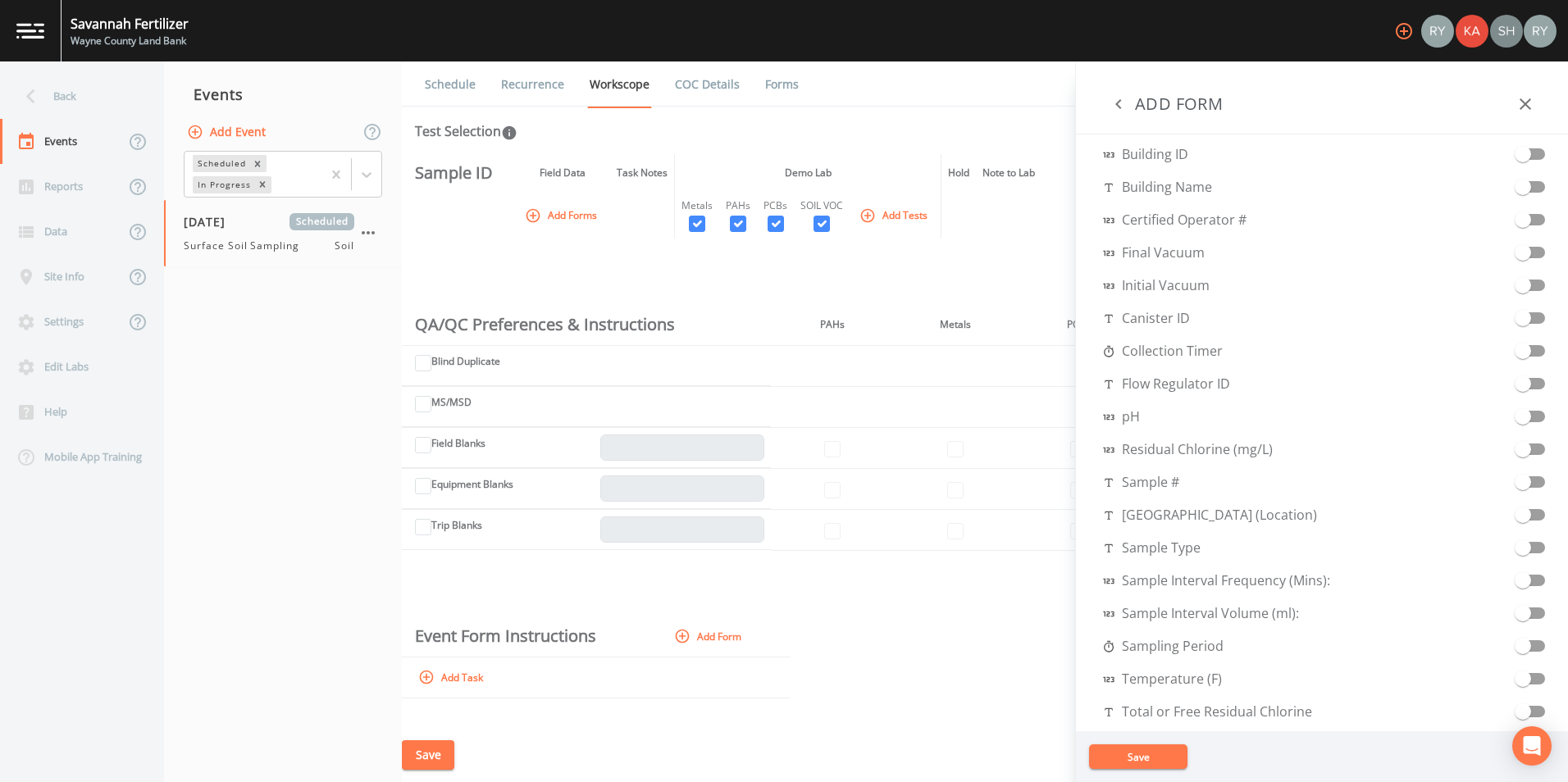
click at [1531, 480] on input "checkbox" at bounding box center [1522, 475] width 93 height 17
click at [1531, 546] on input "checkbox" at bounding box center [1522, 540] width 93 height 17
click at [1525, 642] on input "checkbox" at bounding box center [1522, 639] width 93 height 17
click at [1152, 759] on button "Save" at bounding box center [1138, 757] width 99 height 25
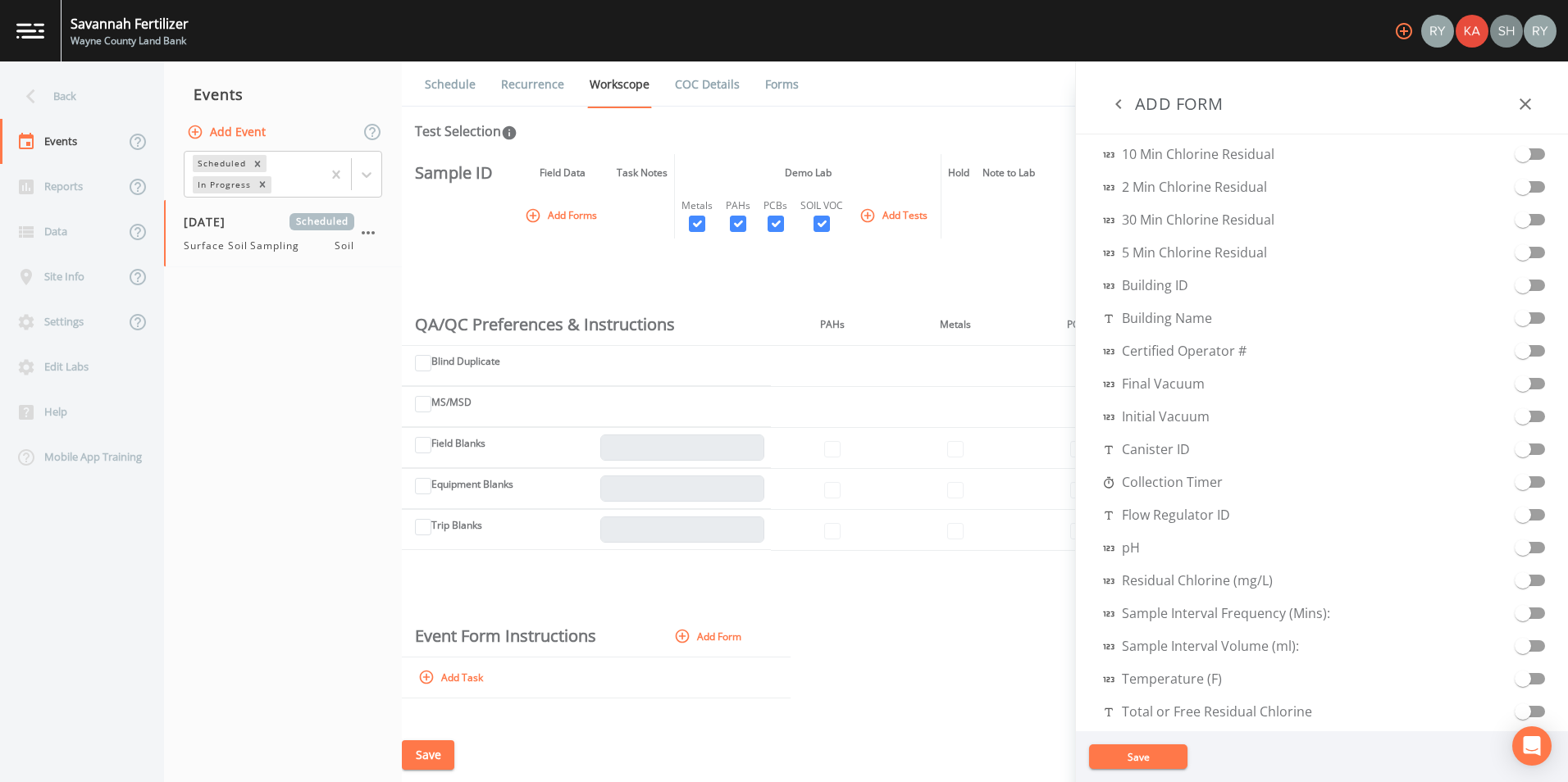
scroll to position [0, 0]
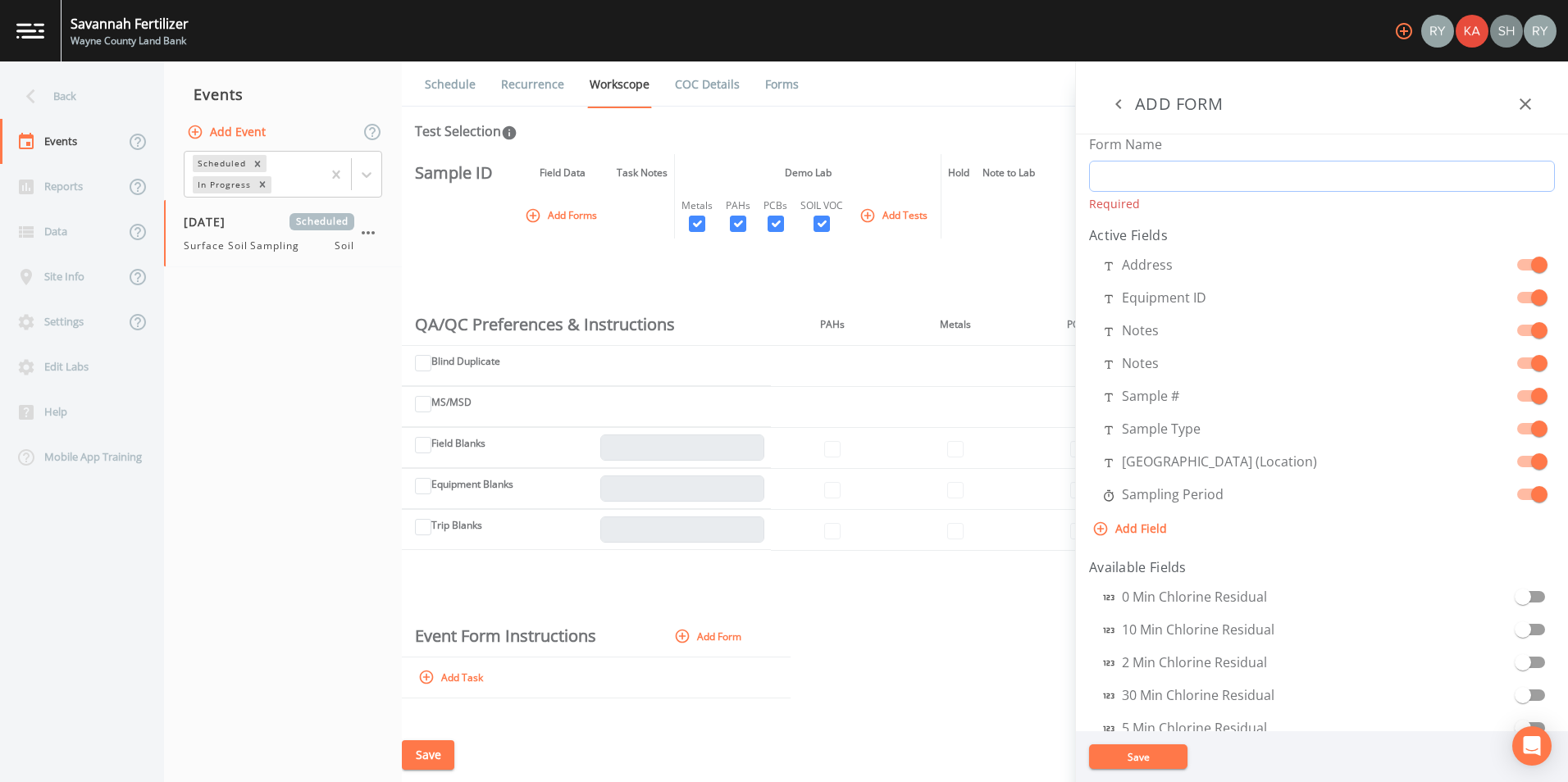
click at [1147, 174] on input "Form Name" at bounding box center [1321, 176] width 466 height 31
click at [1173, 148] on div "Form Name Required" at bounding box center [1321, 173] width 466 height 77
click at [1147, 267] on aside "ADD FORM Form Name Required Active Fields Address Equipment ID Notes Notes Samp…" at bounding box center [1321, 422] width 493 height 721
select select "STRING"
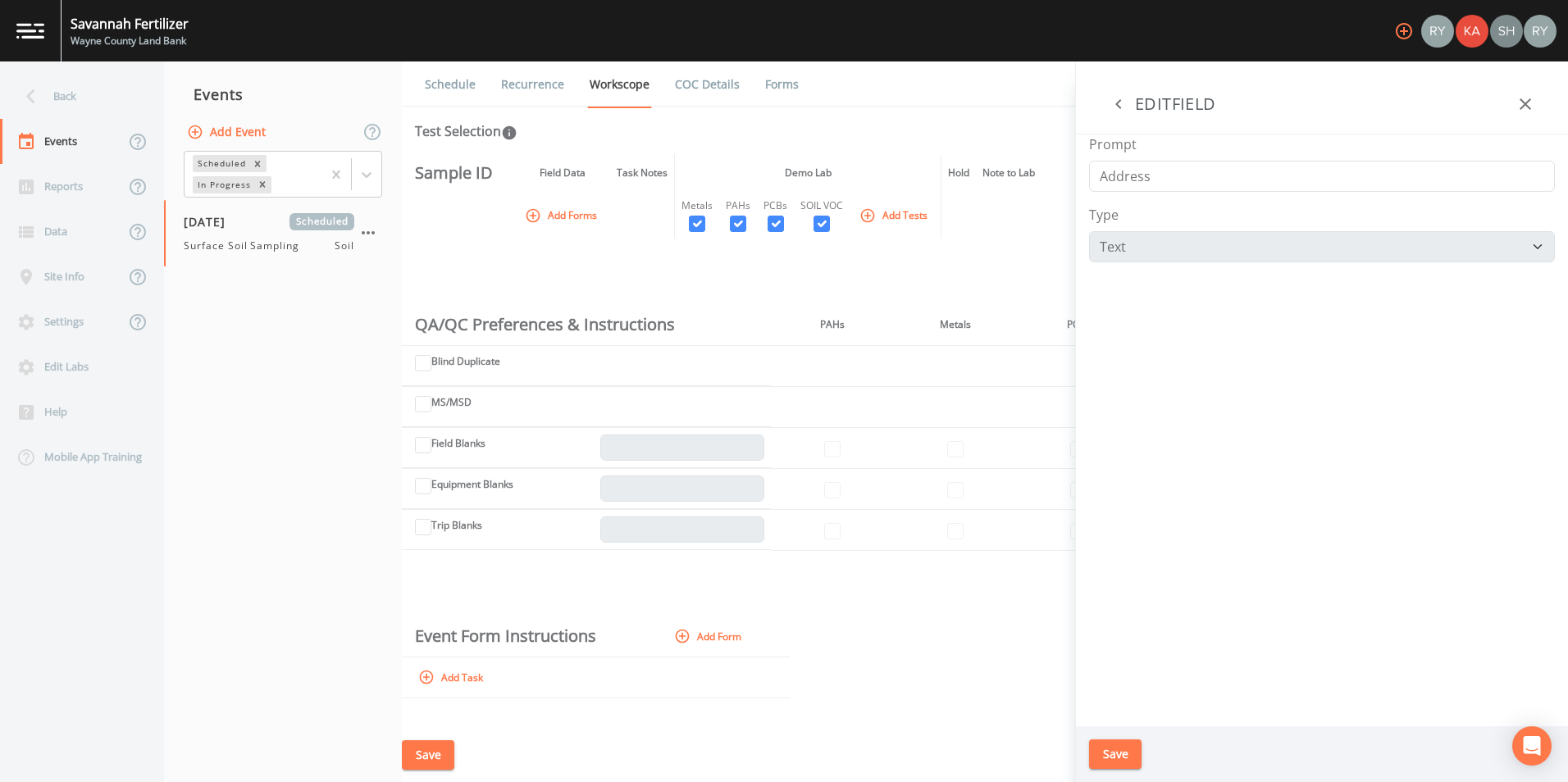
click at [1119, 115] on button "button" at bounding box center [1118, 104] width 33 height 33
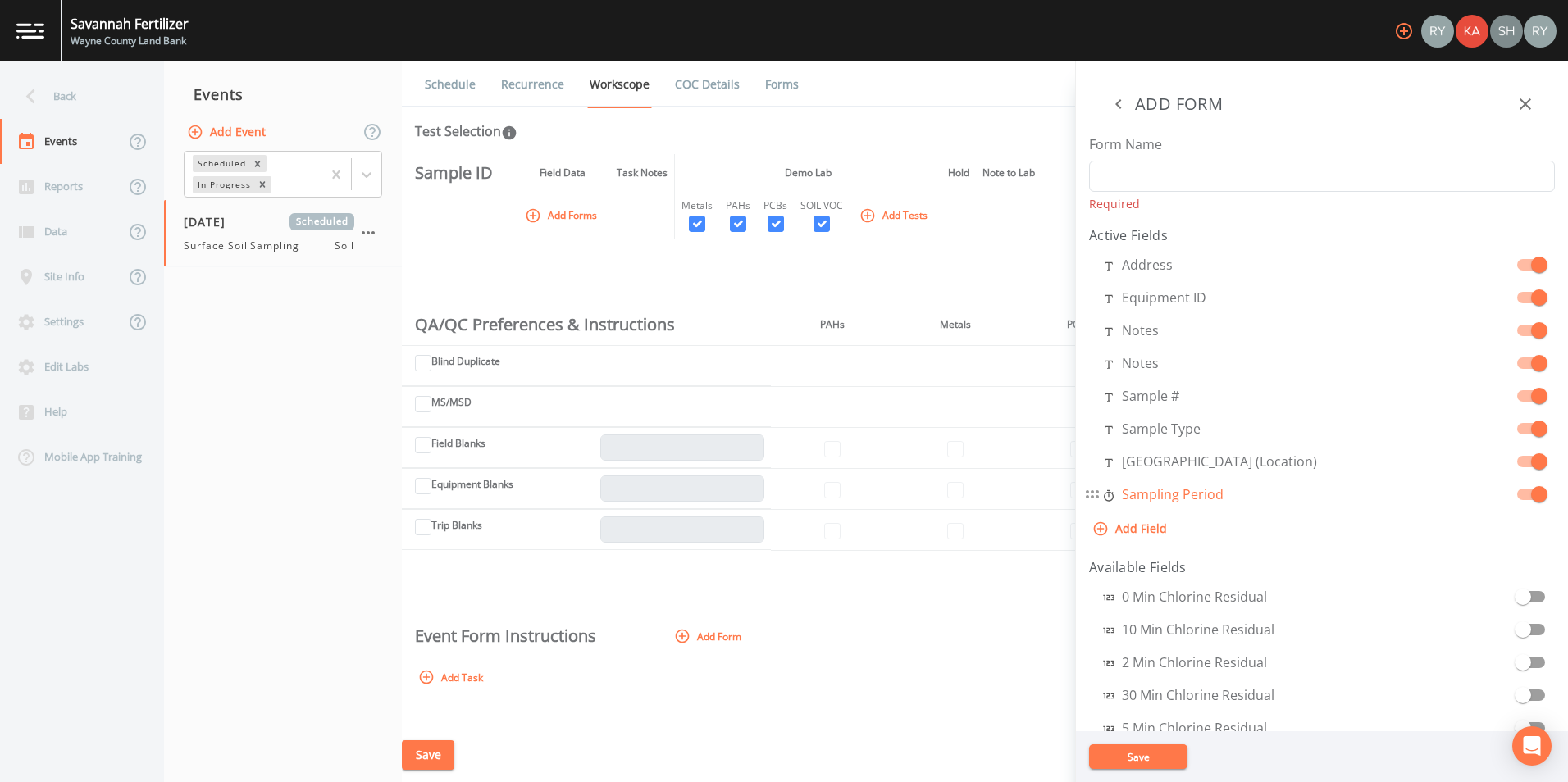
select select "DURATION"
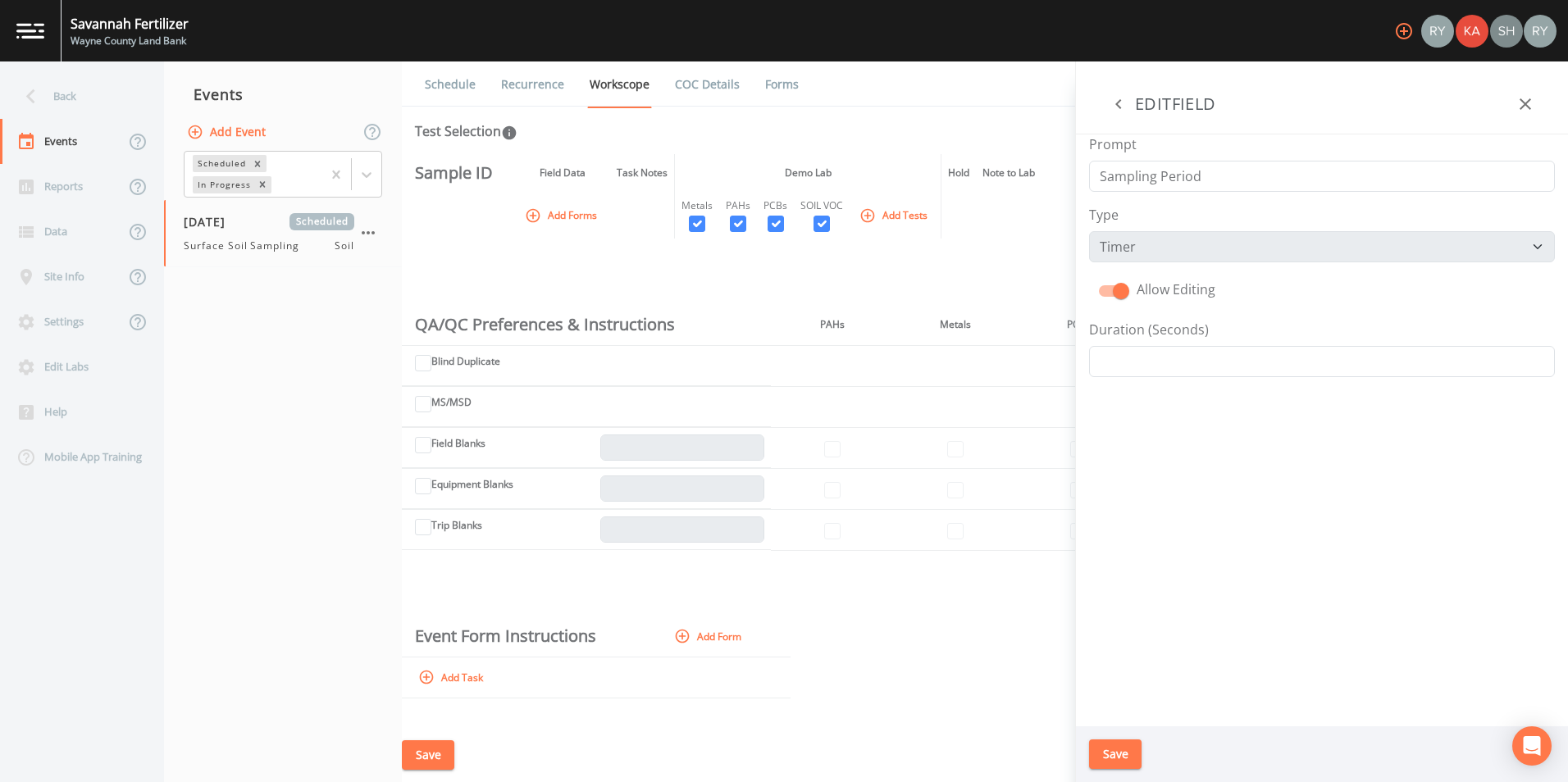
click at [1154, 498] on aside "ADD FORM Form Name Required Active Fields Address Equipment ID Notes Notes Samp…" at bounding box center [1321, 422] width 493 height 721
click at [1214, 268] on div "Prompt Sampling Period Type Number Photo Select One Signature Text Timer Allow …" at bounding box center [1322, 431] width 492 height 592
click at [1132, 361] on input "Duration (Seconds)" at bounding box center [1321, 361] width 466 height 31
click at [1532, 363] on input "-1" at bounding box center [1321, 361] width 466 height 31
click at [1542, 353] on input "0" at bounding box center [1321, 361] width 466 height 31
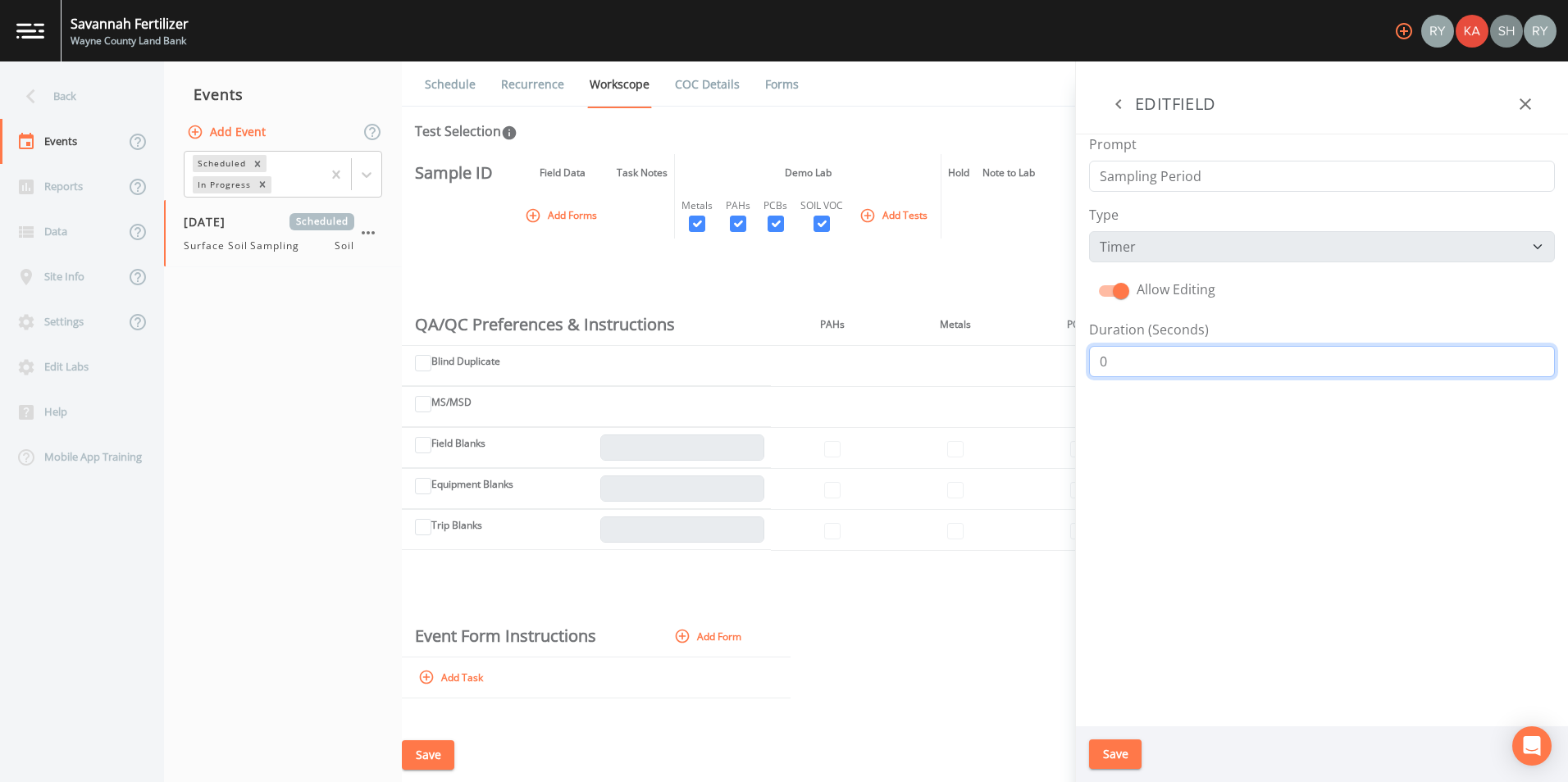
click at [1544, 374] on input "0" at bounding box center [1321, 361] width 466 height 31
type input "1"
click at [1534, 357] on input "1" at bounding box center [1321, 361] width 466 height 31
click at [1534, 351] on input "1" at bounding box center [1321, 361] width 466 height 31
click at [1117, 107] on icon "button" at bounding box center [1118, 104] width 6 height 10
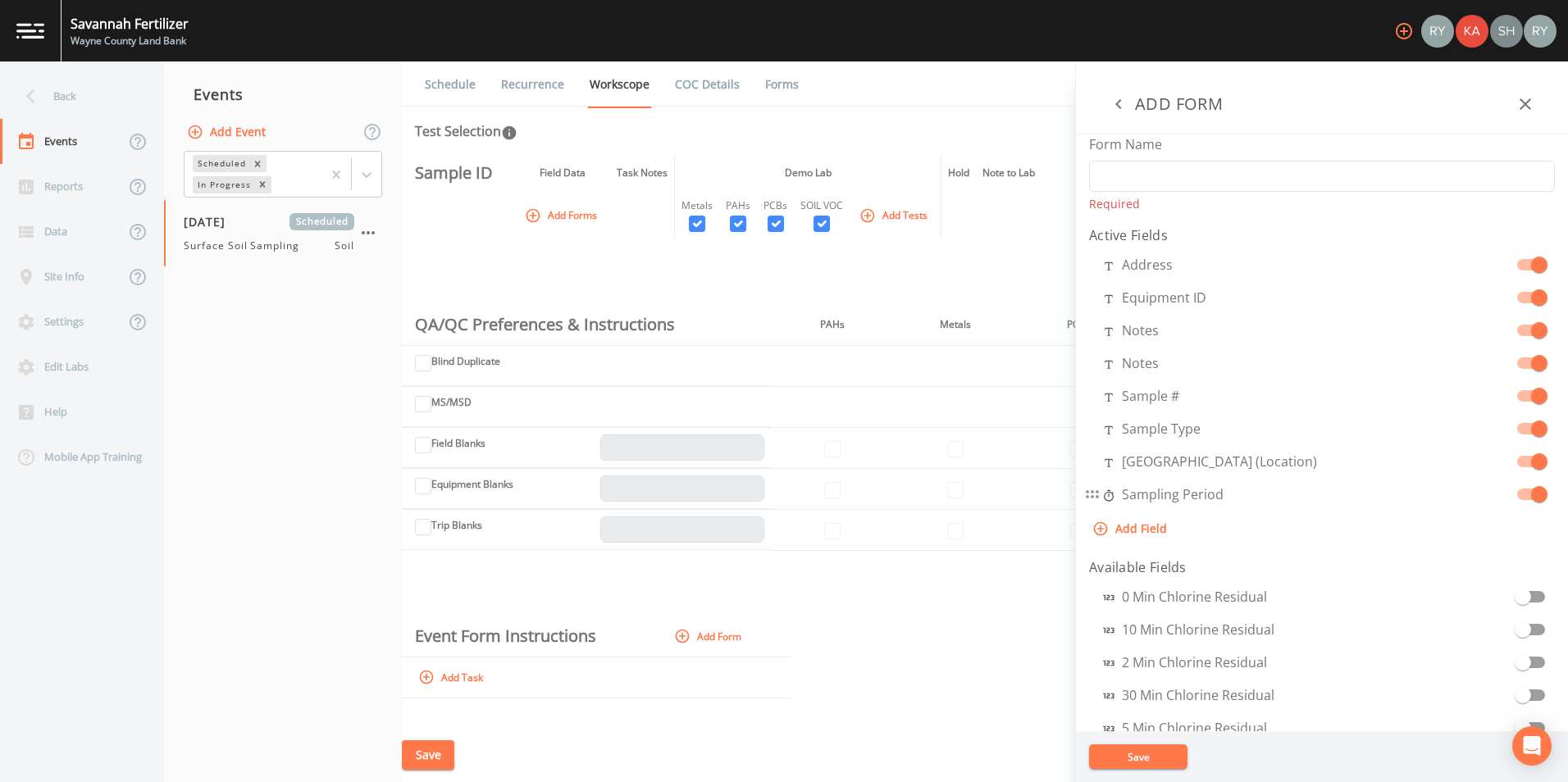
click at [1515, 494] on input "checkbox" at bounding box center [1539, 487] width 93 height 17
select select "STRING"
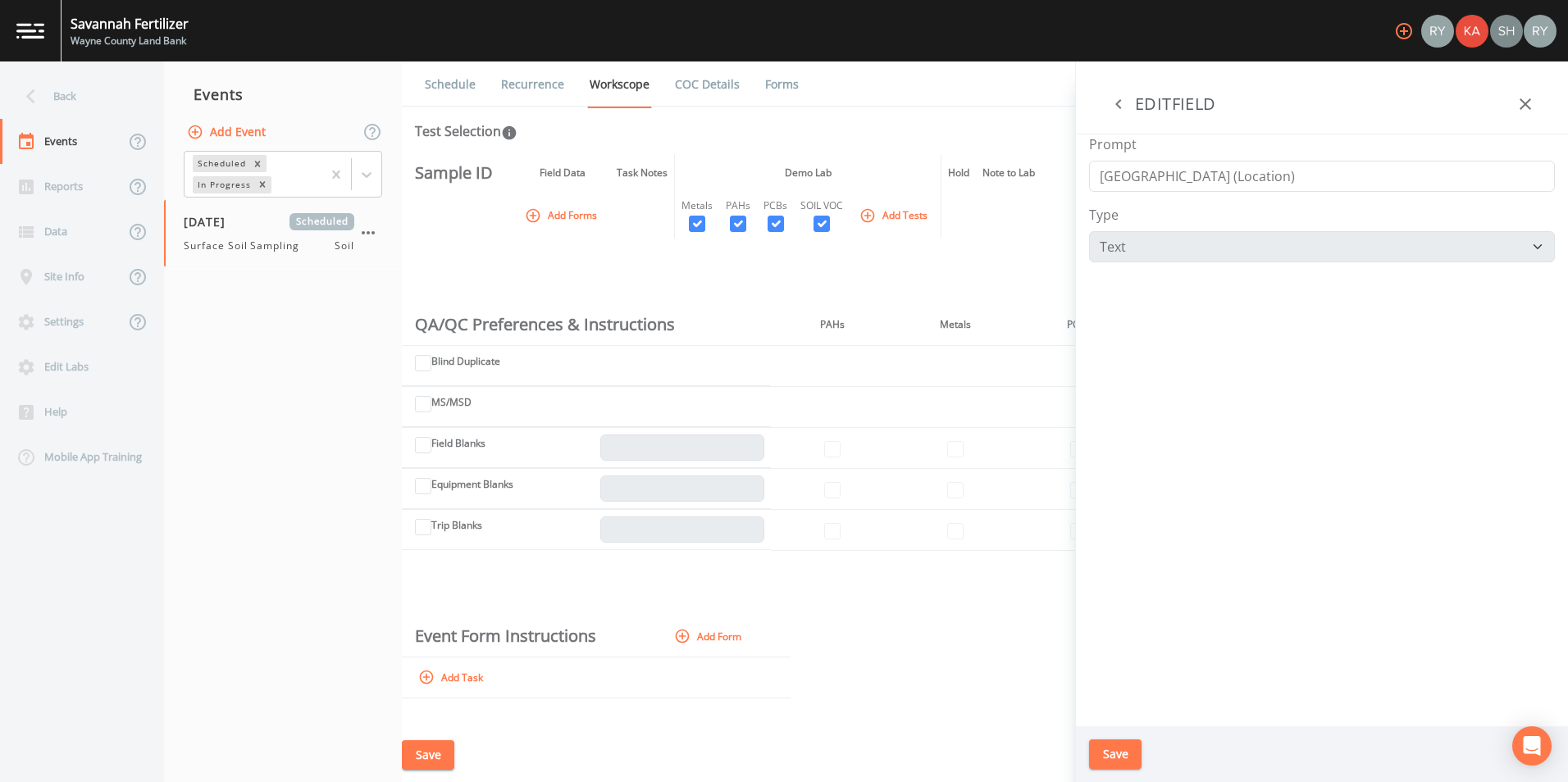
click at [1152, 463] on aside "ADD FORM Form Name Required Active Fields Address Equipment ID Notes Notes Samp…" at bounding box center [1321, 422] width 493 height 721
click at [1103, 95] on button "button" at bounding box center [1118, 104] width 33 height 33
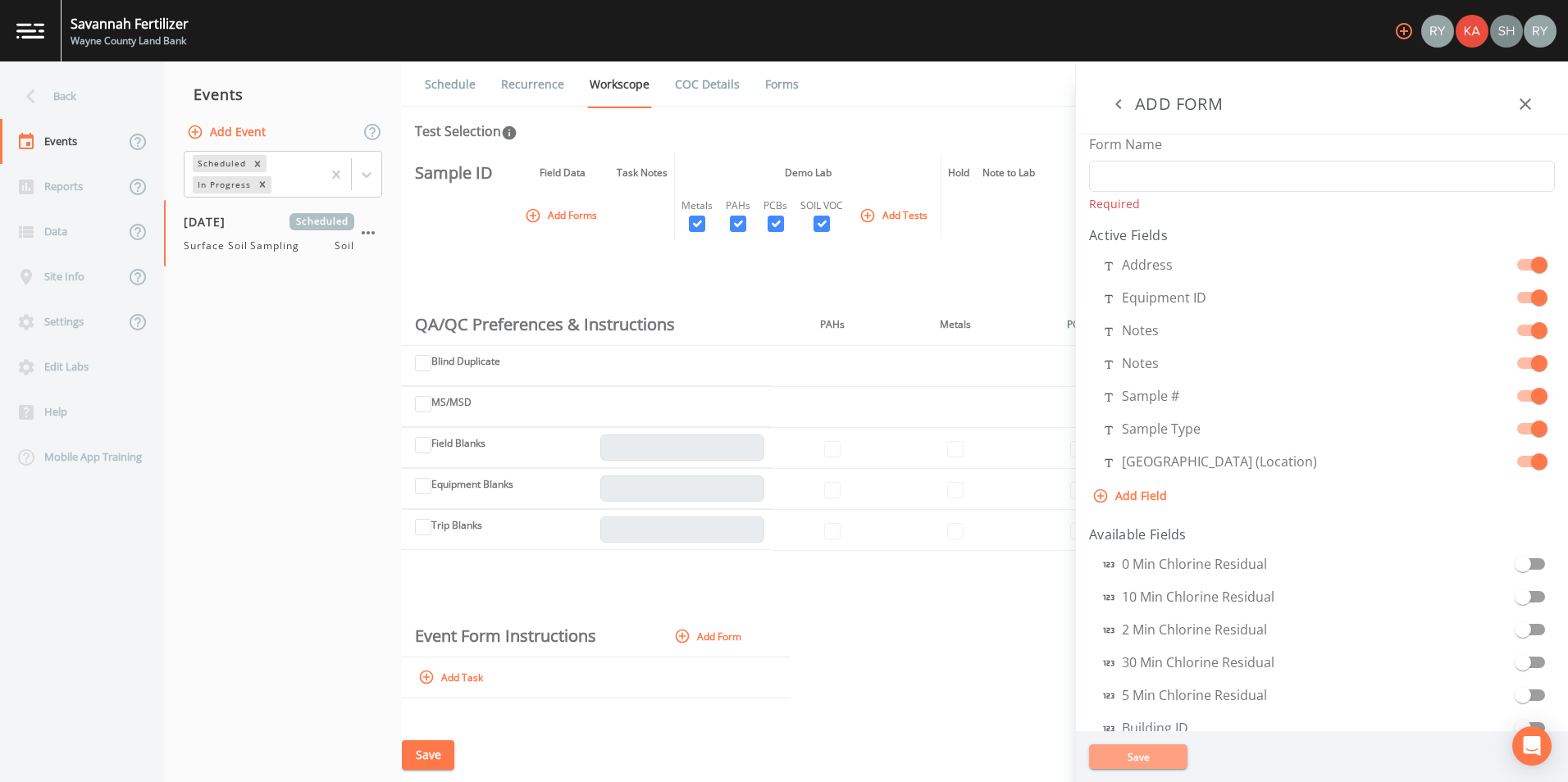
click at [1140, 746] on button "Save" at bounding box center [1138, 757] width 99 height 25
click at [1526, 101] on icon "button" at bounding box center [1525, 103] width 19 height 19
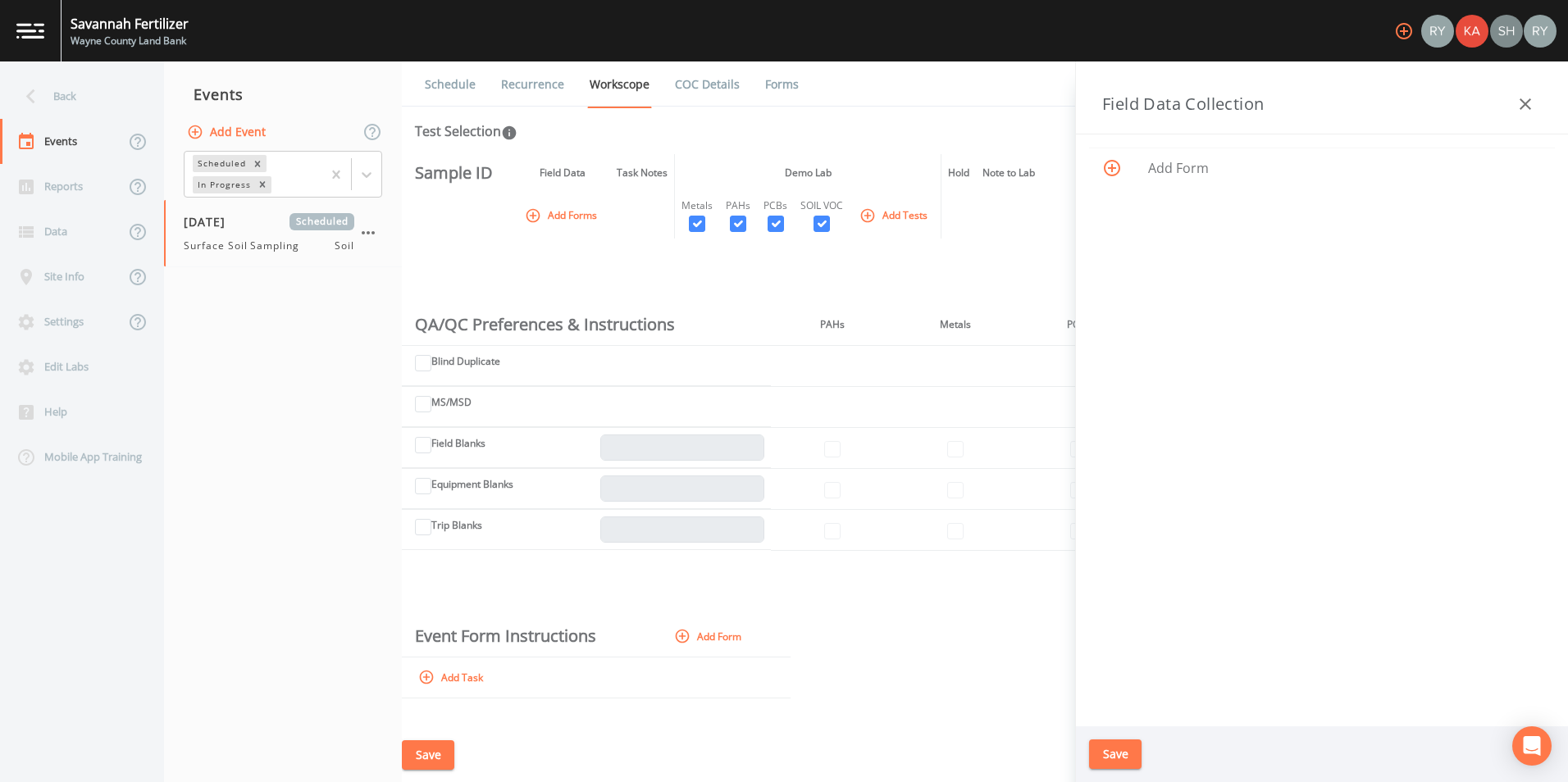
click at [1527, 108] on icon "button" at bounding box center [1525, 103] width 19 height 19
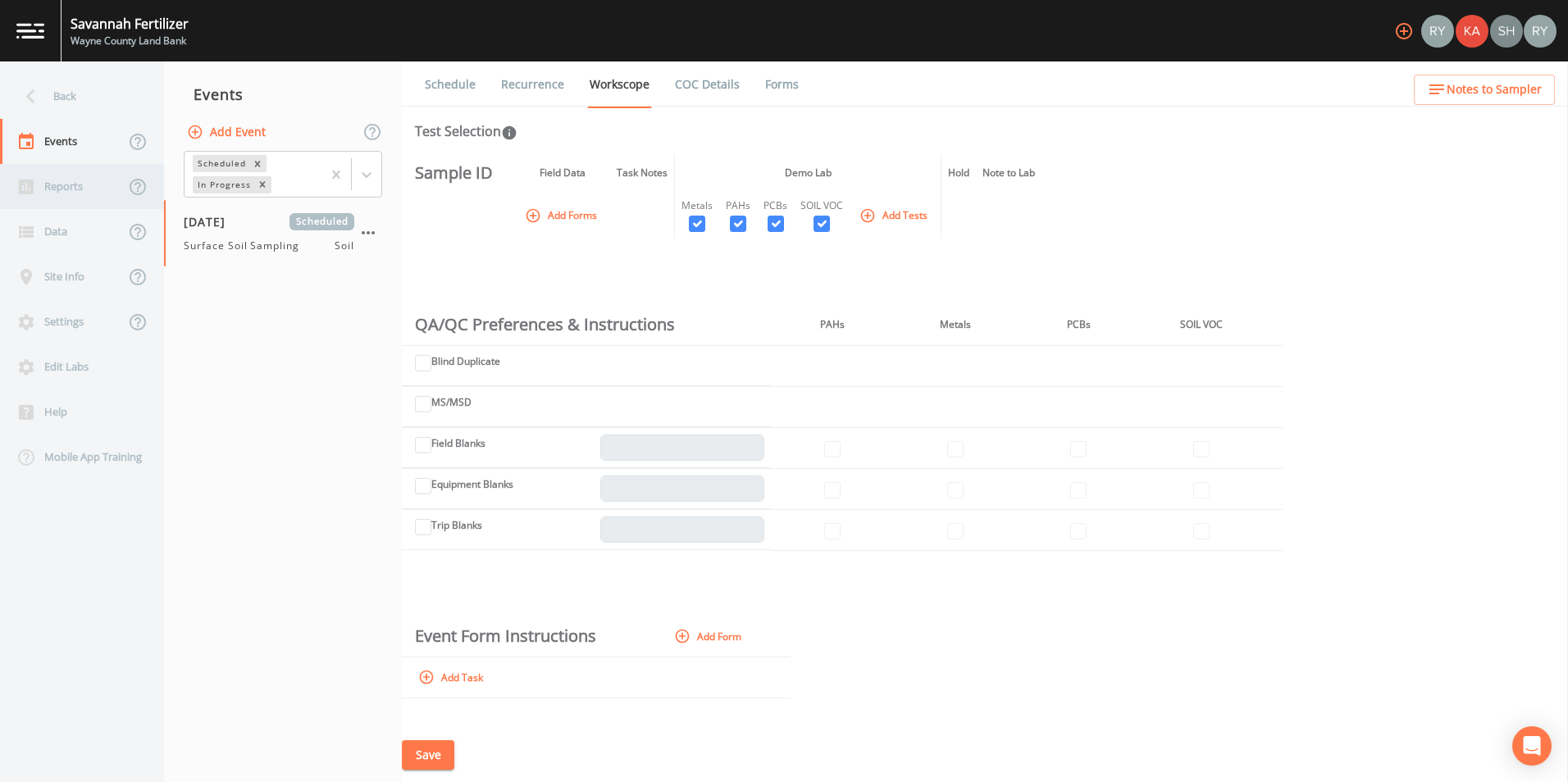
click at [75, 185] on div "Reports" at bounding box center [62, 186] width 124 height 45
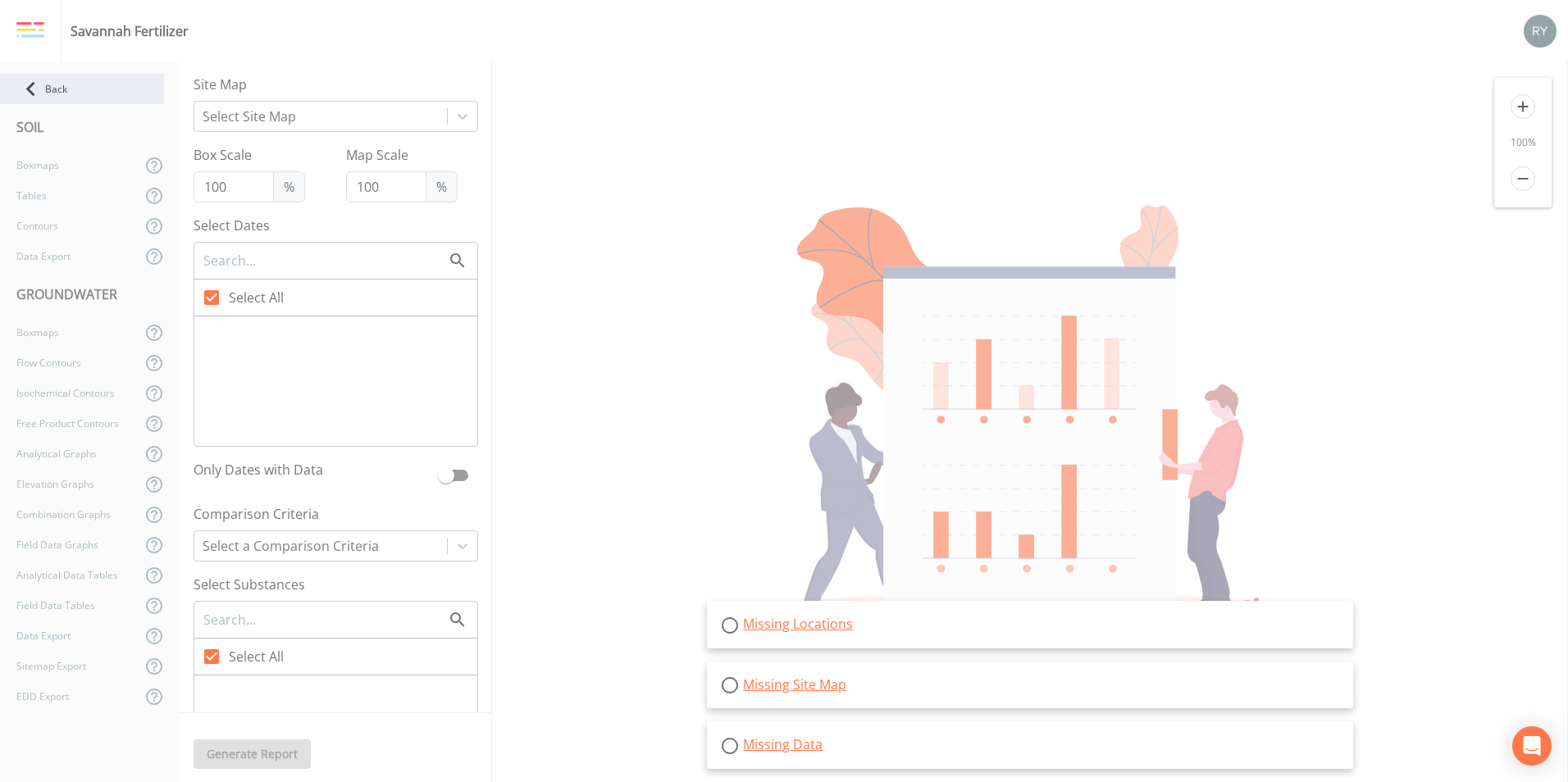
click at [53, 87] on div "Back" at bounding box center [82, 89] width 164 height 30
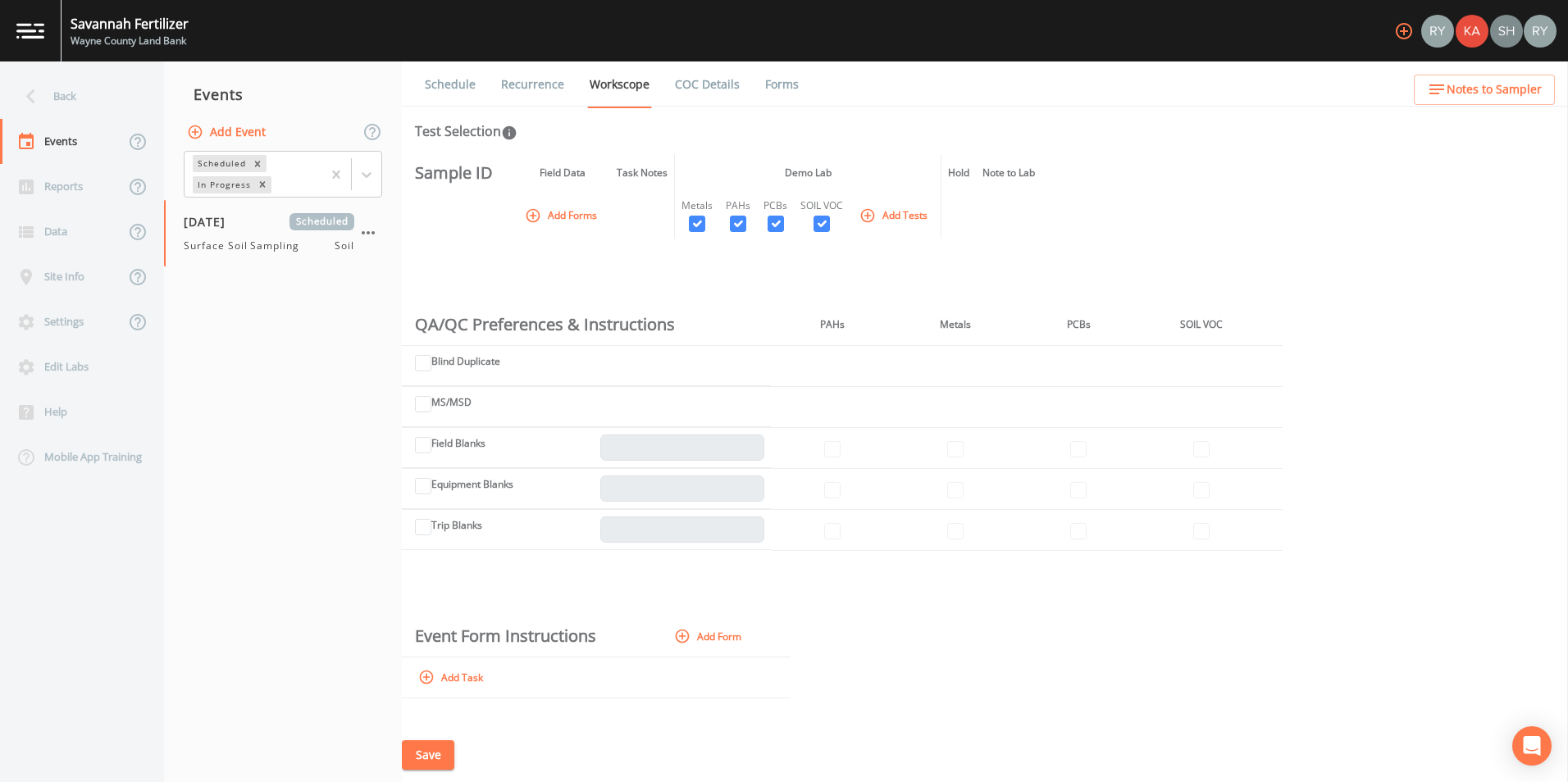
click at [515, 80] on link "Recurrence" at bounding box center [533, 85] width 68 height 46
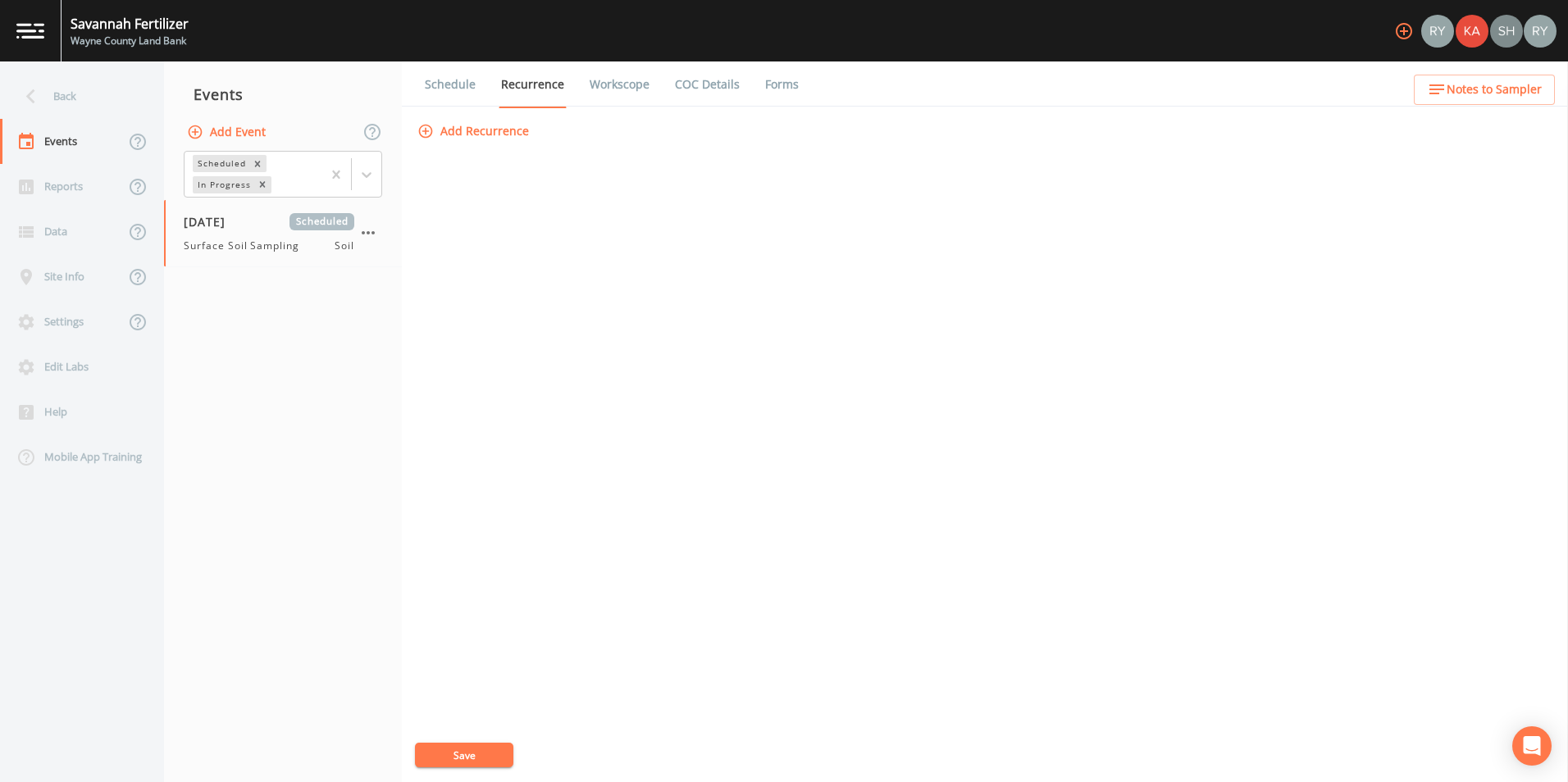
click at [444, 89] on link "Schedule" at bounding box center [450, 85] width 55 height 46
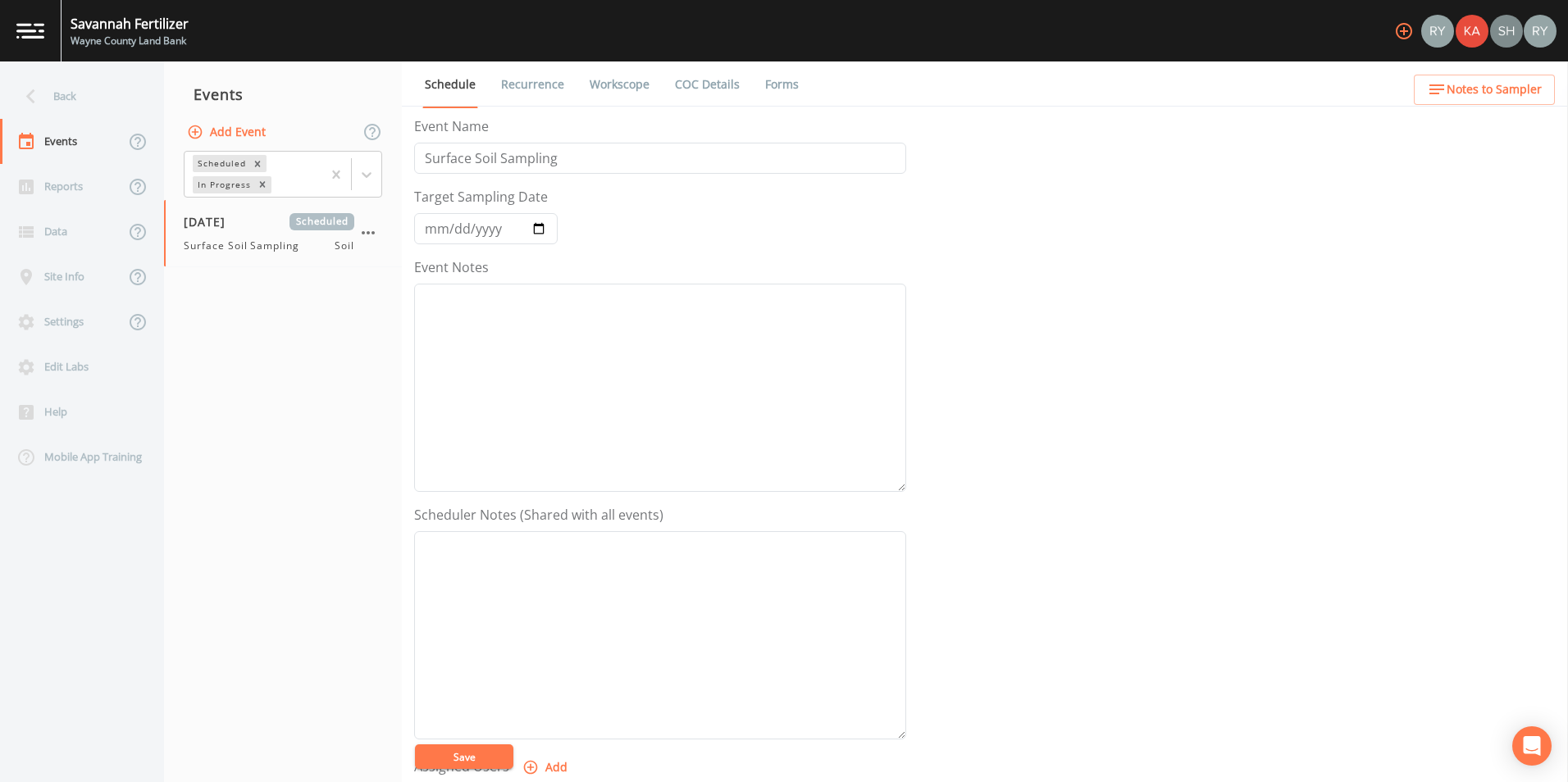
click at [692, 85] on link "COC Details" at bounding box center [707, 85] width 70 height 46
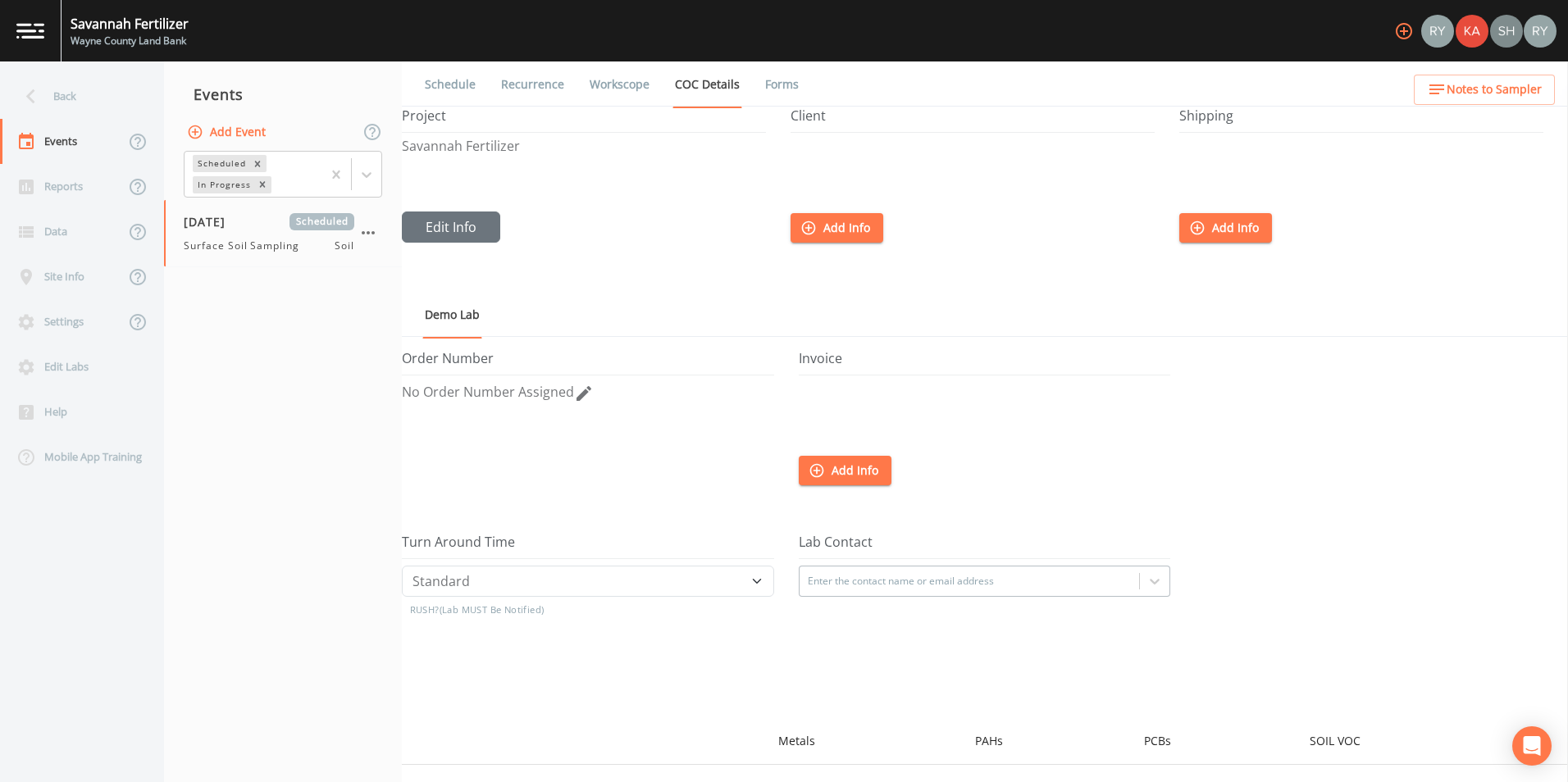
scroll to position [137, 0]
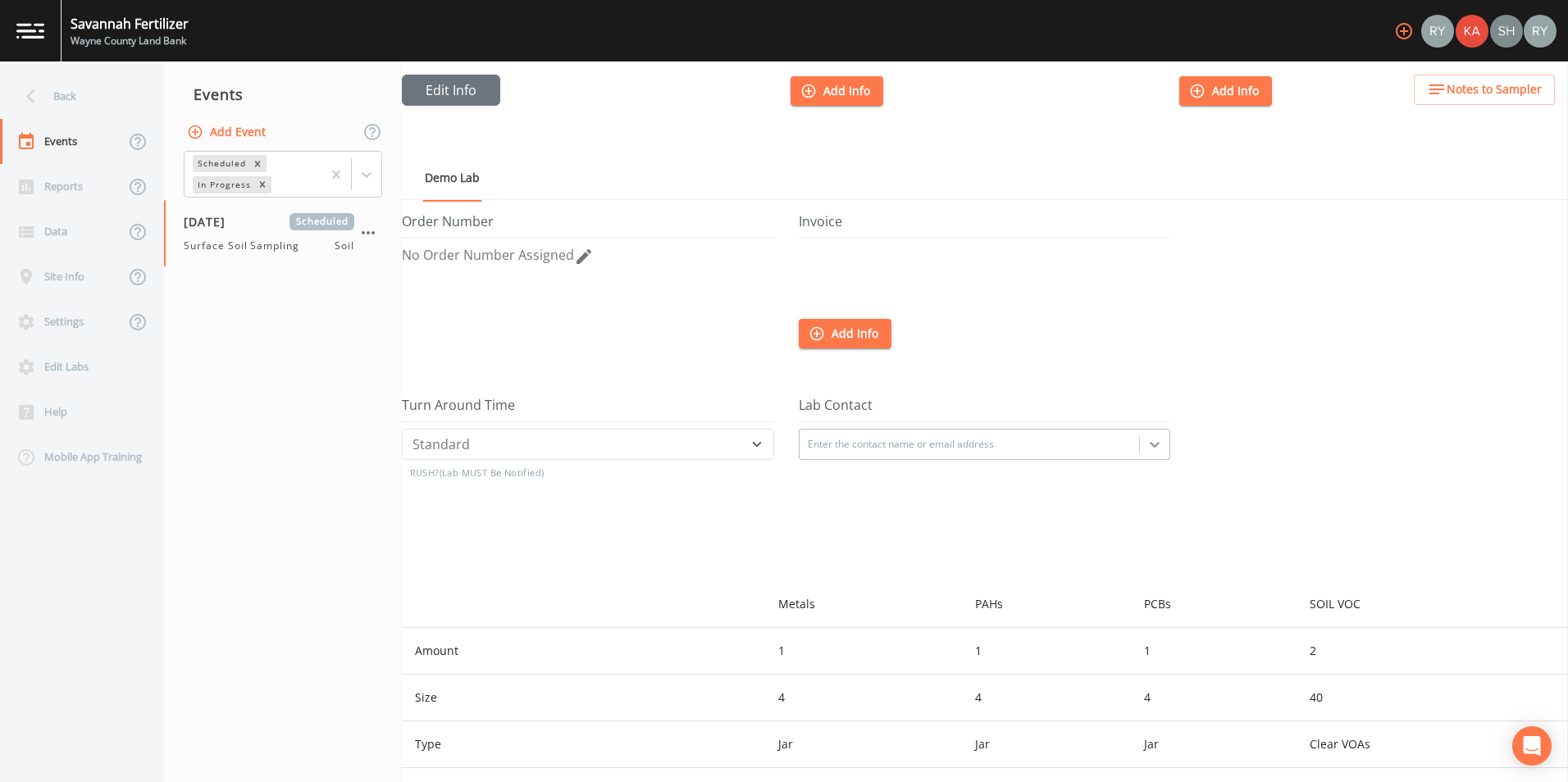
click at [1139, 452] on div at bounding box center [1154, 444] width 29 height 30
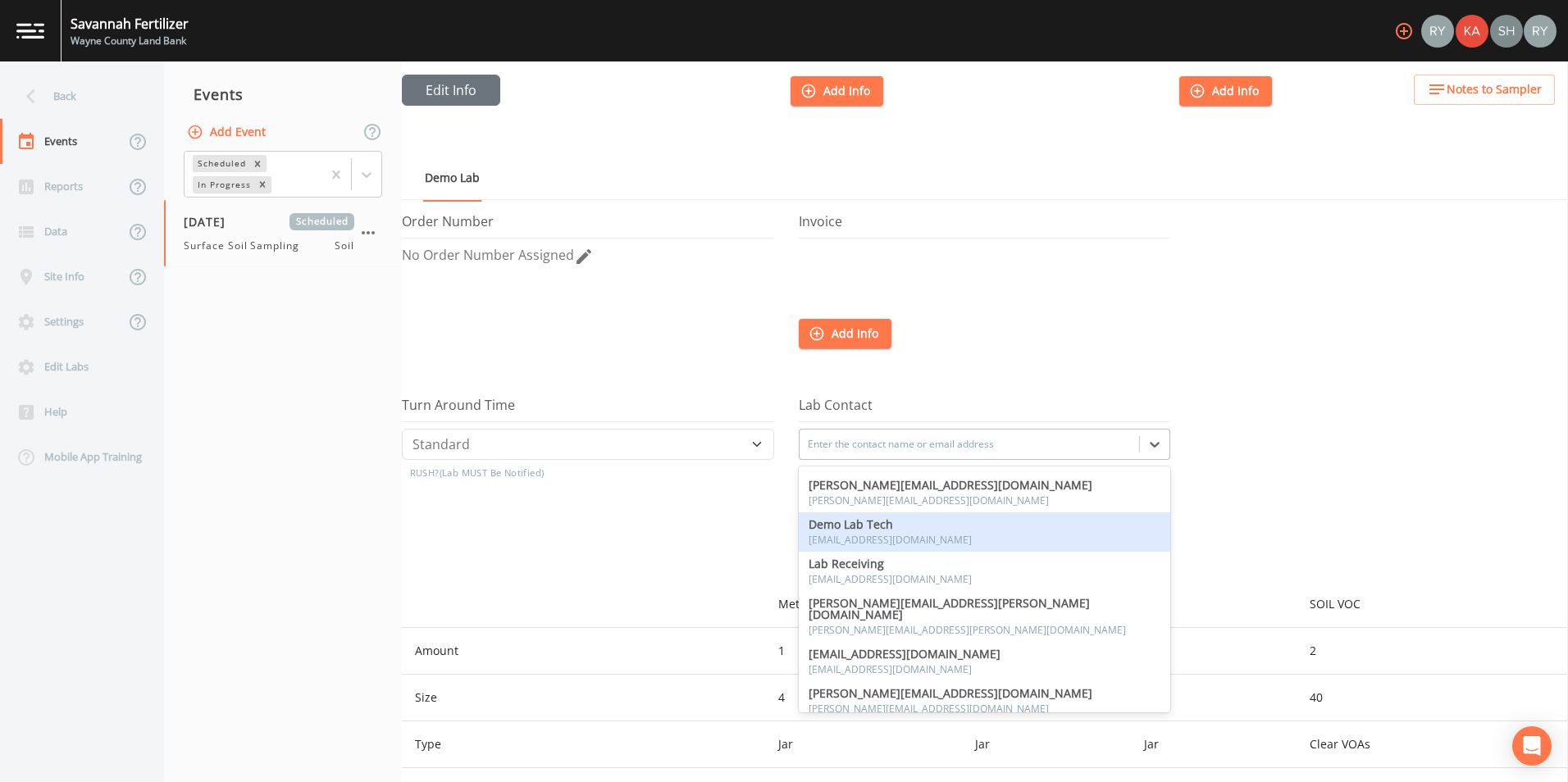
scroll to position [0, 0]
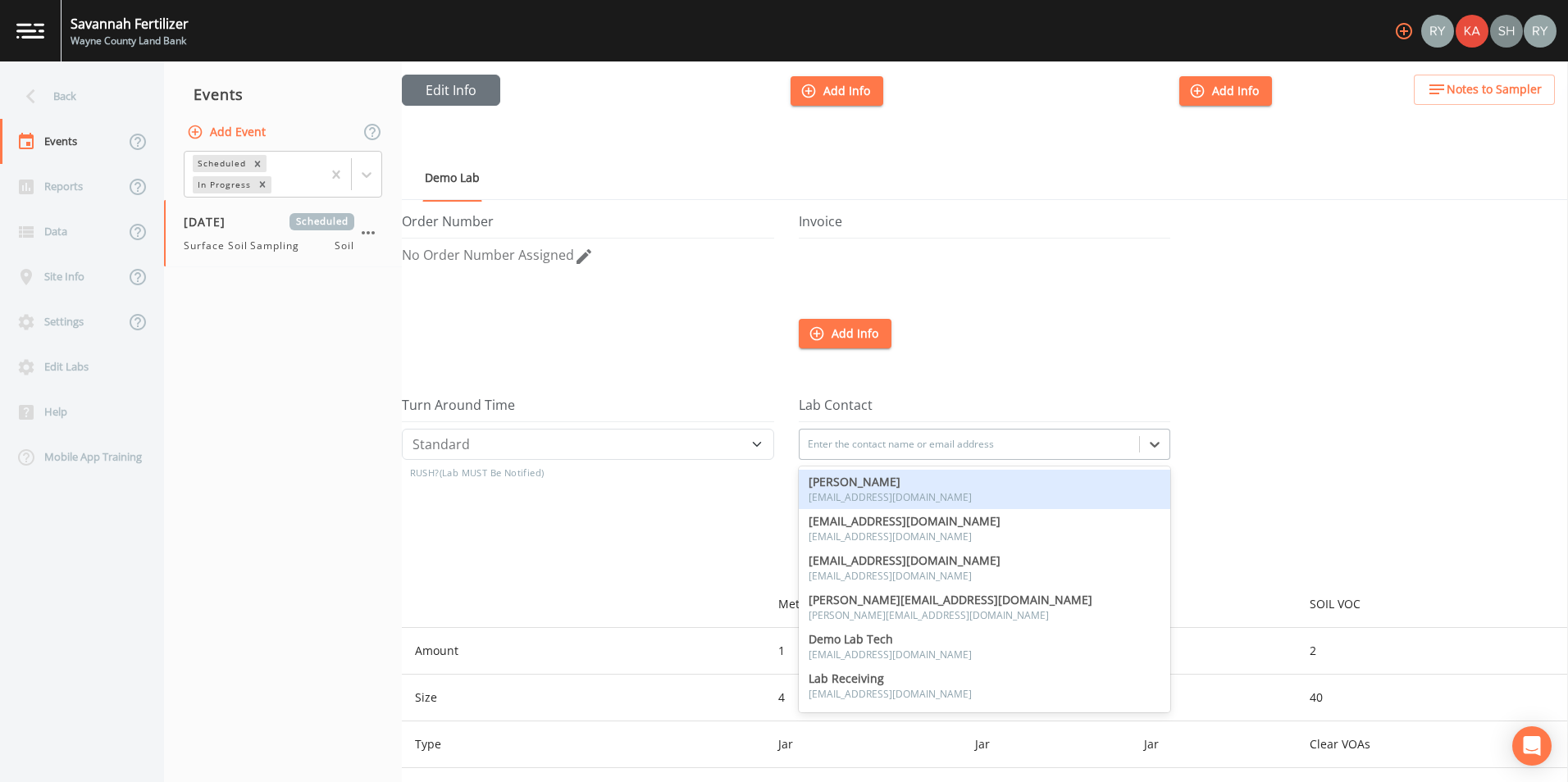
click at [1323, 433] on div at bounding box center [1381, 489] width 373 height 184
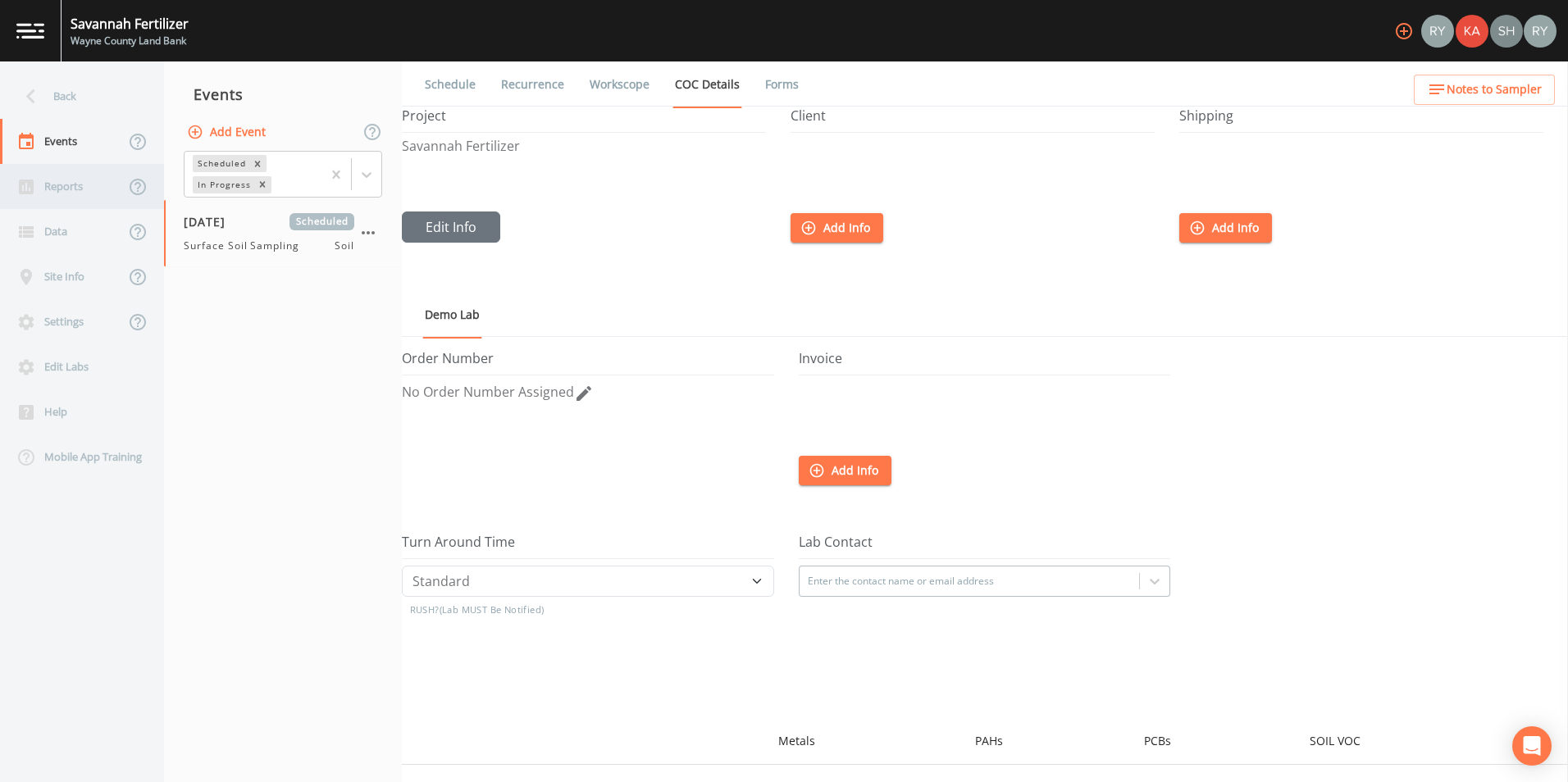
click at [87, 184] on div "Reports" at bounding box center [62, 186] width 124 height 45
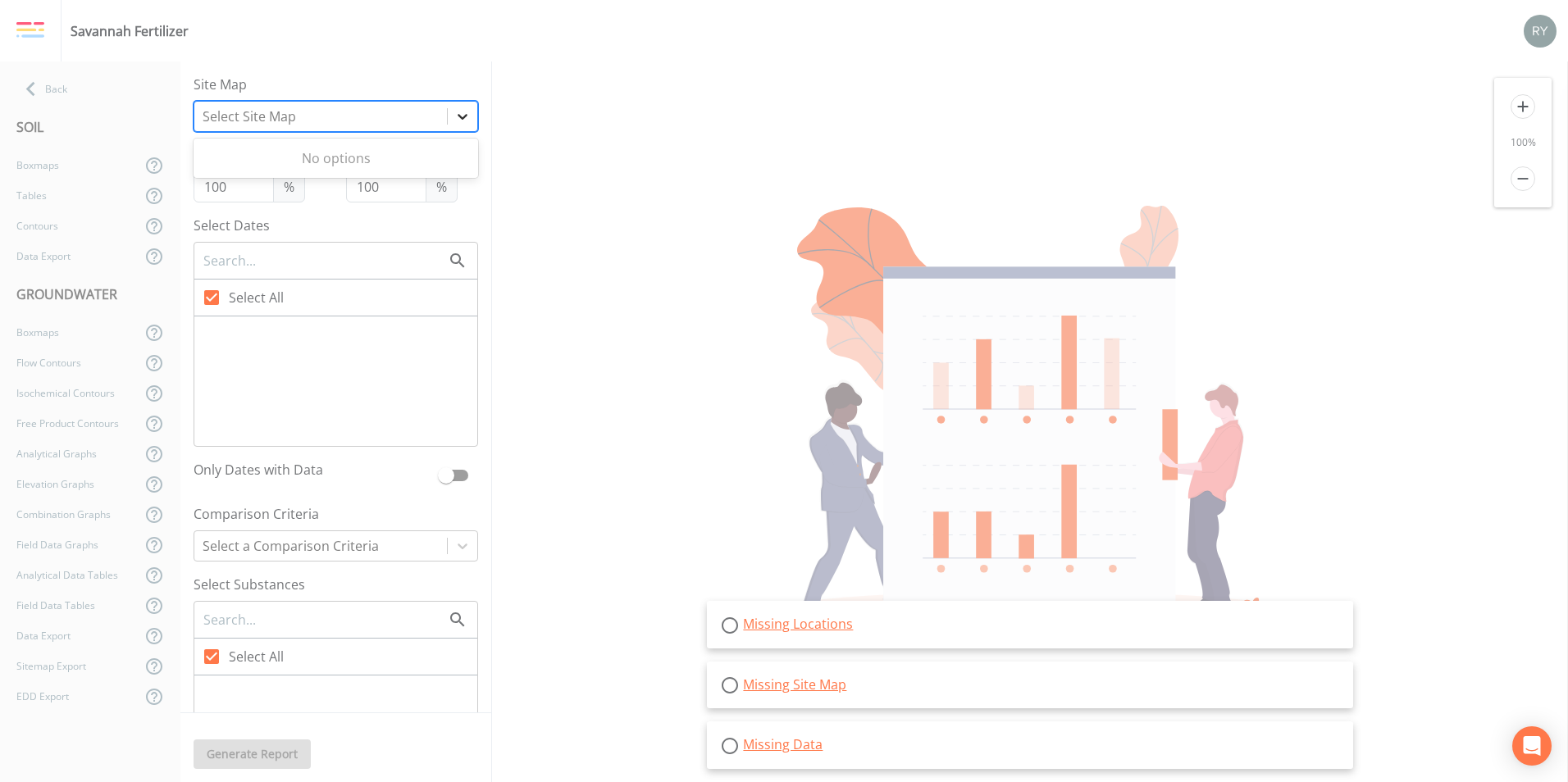
click at [454, 119] on icon at bounding box center [463, 116] width 17 height 17
click at [396, 211] on div "Site Map Use Up and Down to choose options, press Enter to select the currently…" at bounding box center [336, 387] width 311 height 652
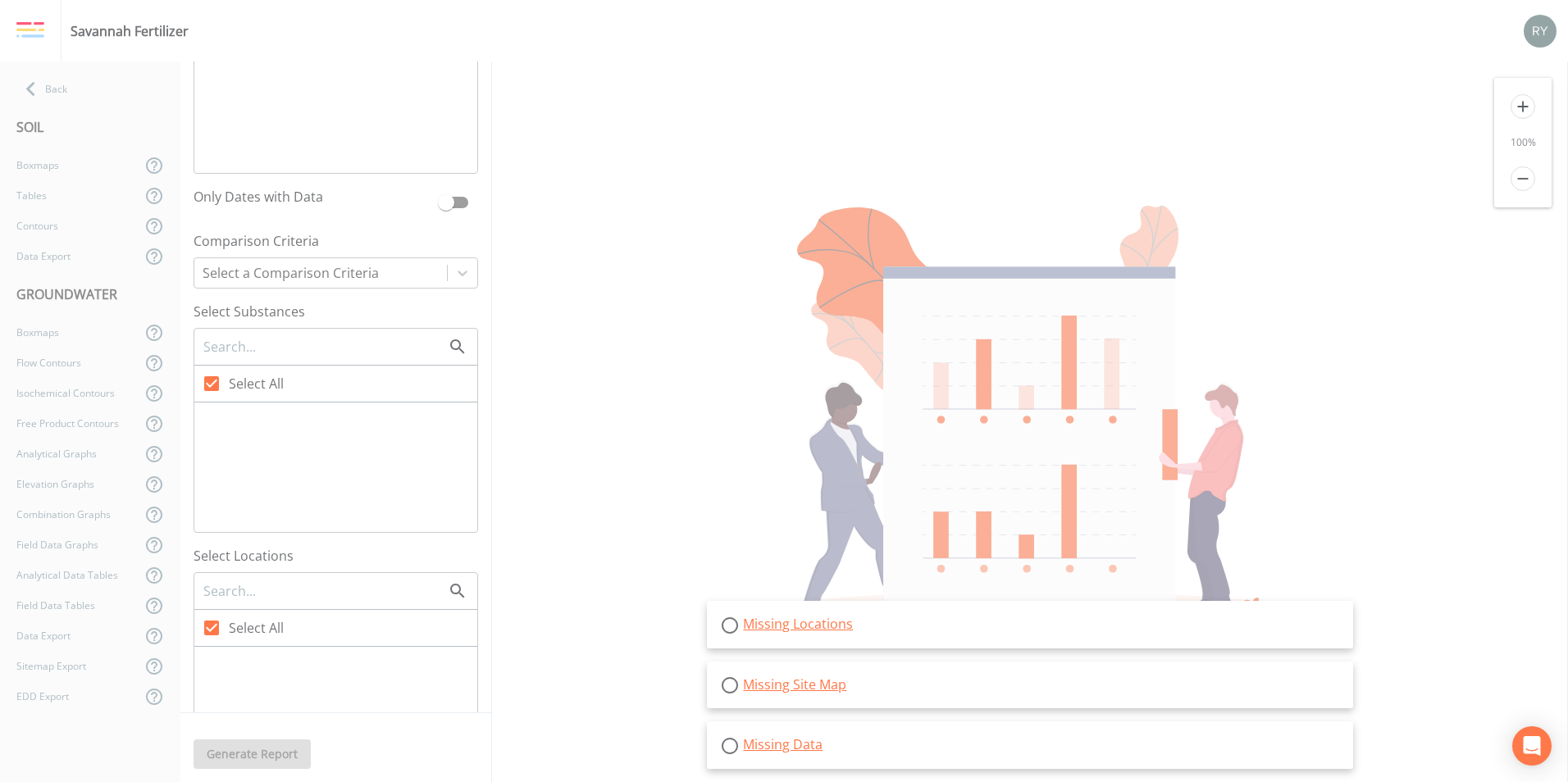
scroll to position [410, 0]
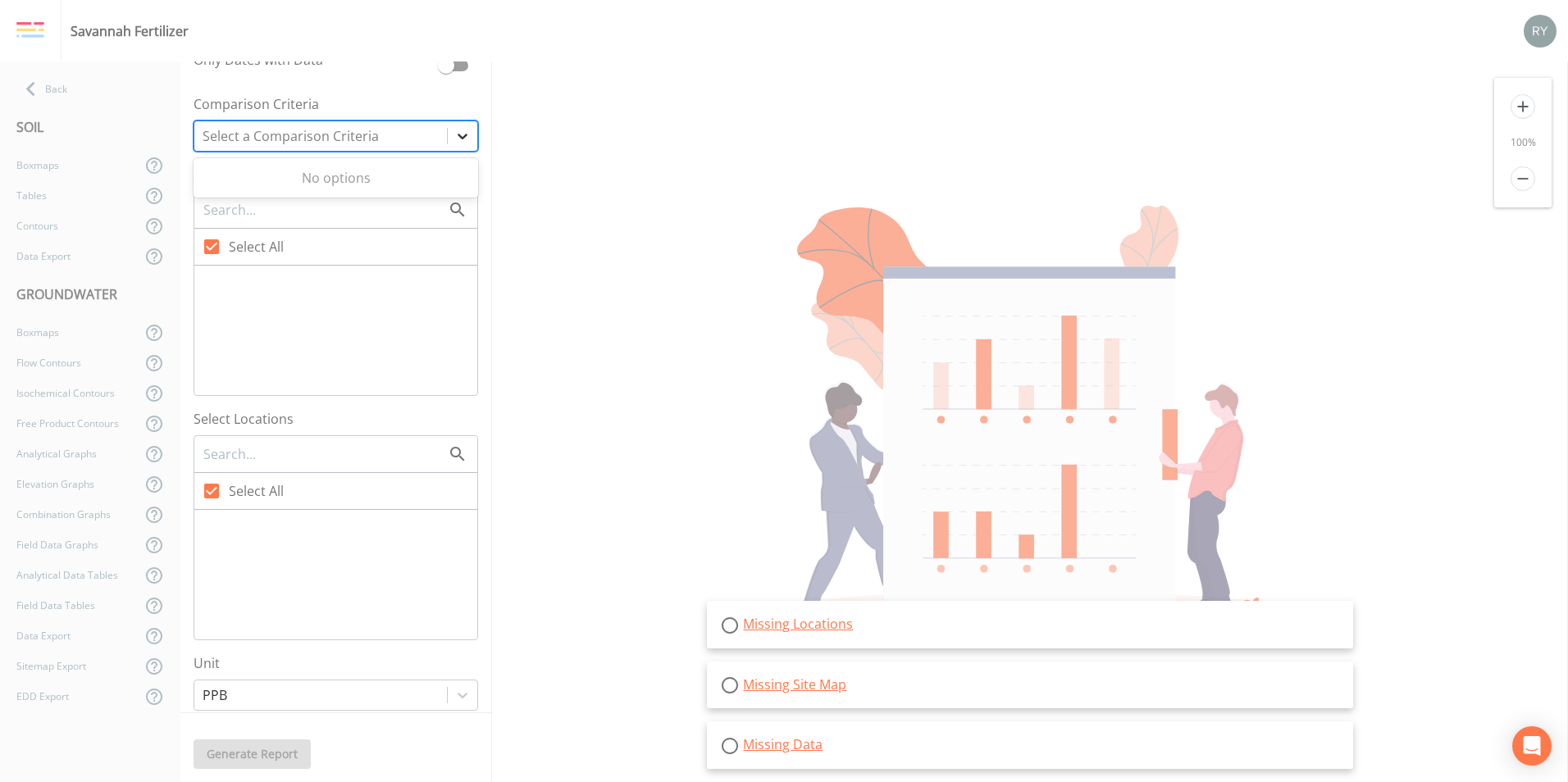
click at [454, 132] on icon at bounding box center [463, 136] width 17 height 17
click at [371, 412] on label "Select Locations" at bounding box center [336, 419] width 285 height 19
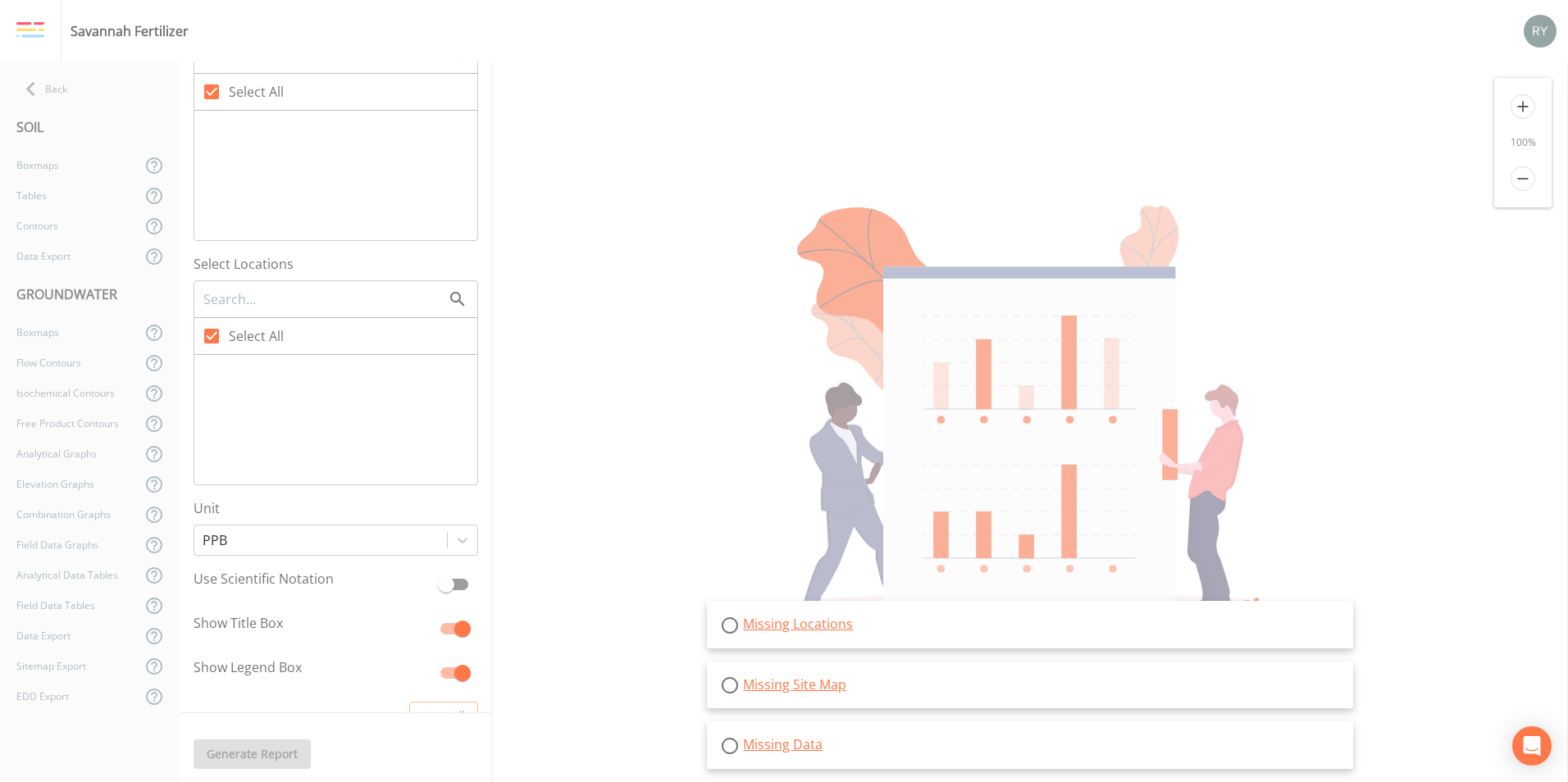
scroll to position [624, 0]
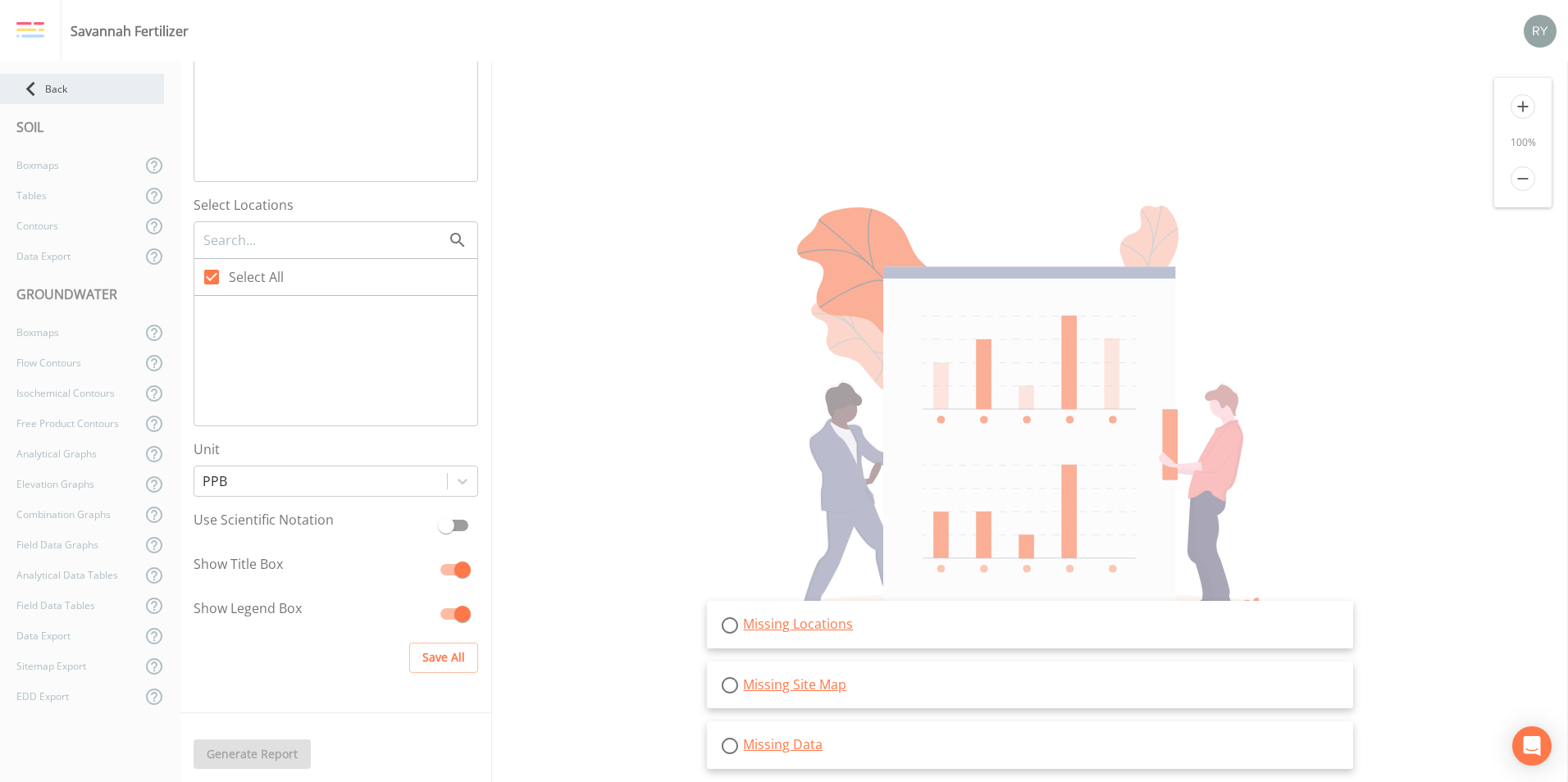
click at [41, 101] on icon at bounding box center [30, 89] width 29 height 29
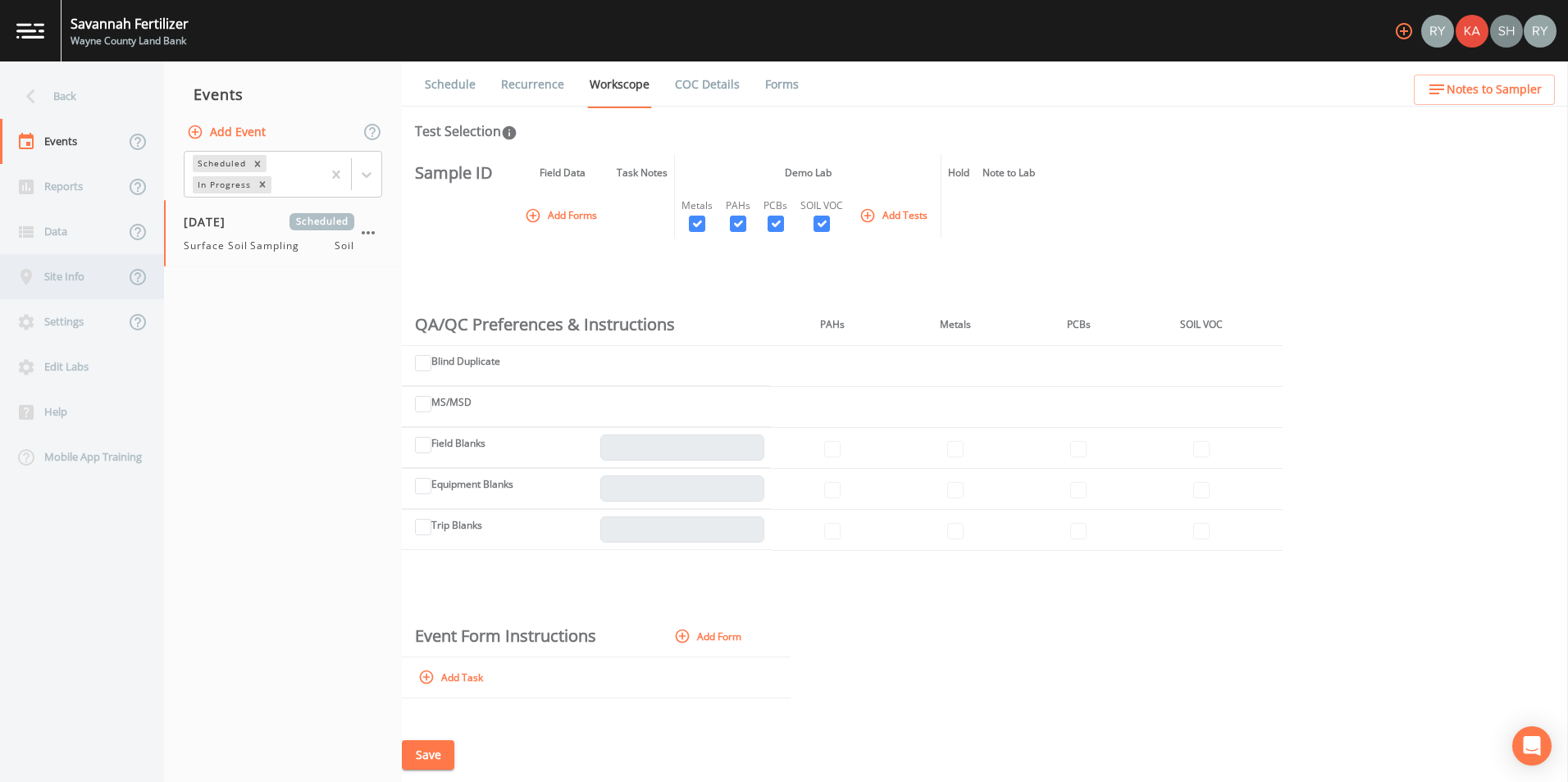
click at [65, 277] on div "Site Info" at bounding box center [62, 277] width 124 height 45
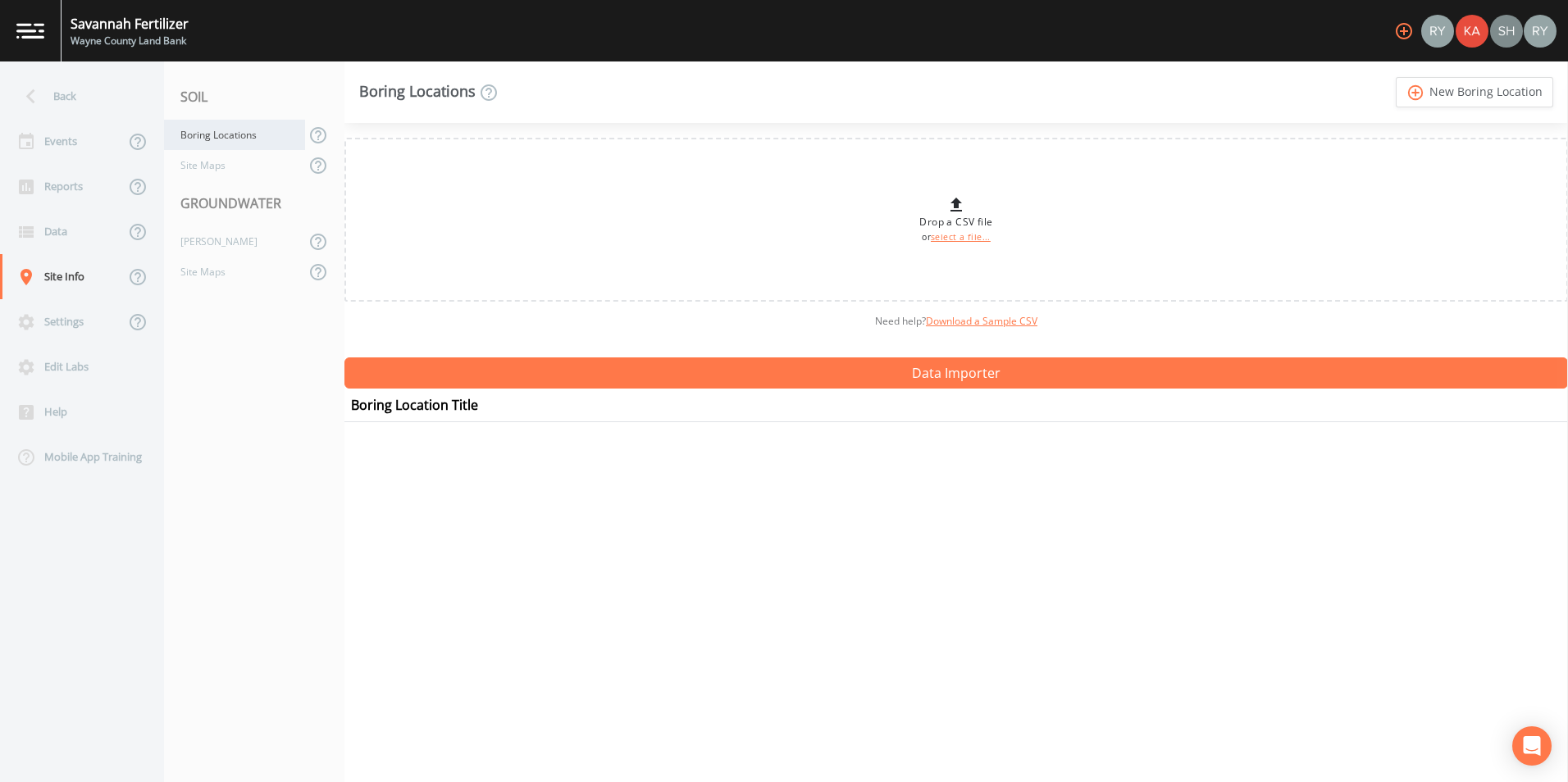
click at [237, 132] on div "Boring Locations" at bounding box center [234, 135] width 141 height 30
click at [240, 168] on div "Site Maps" at bounding box center [234, 165] width 141 height 30
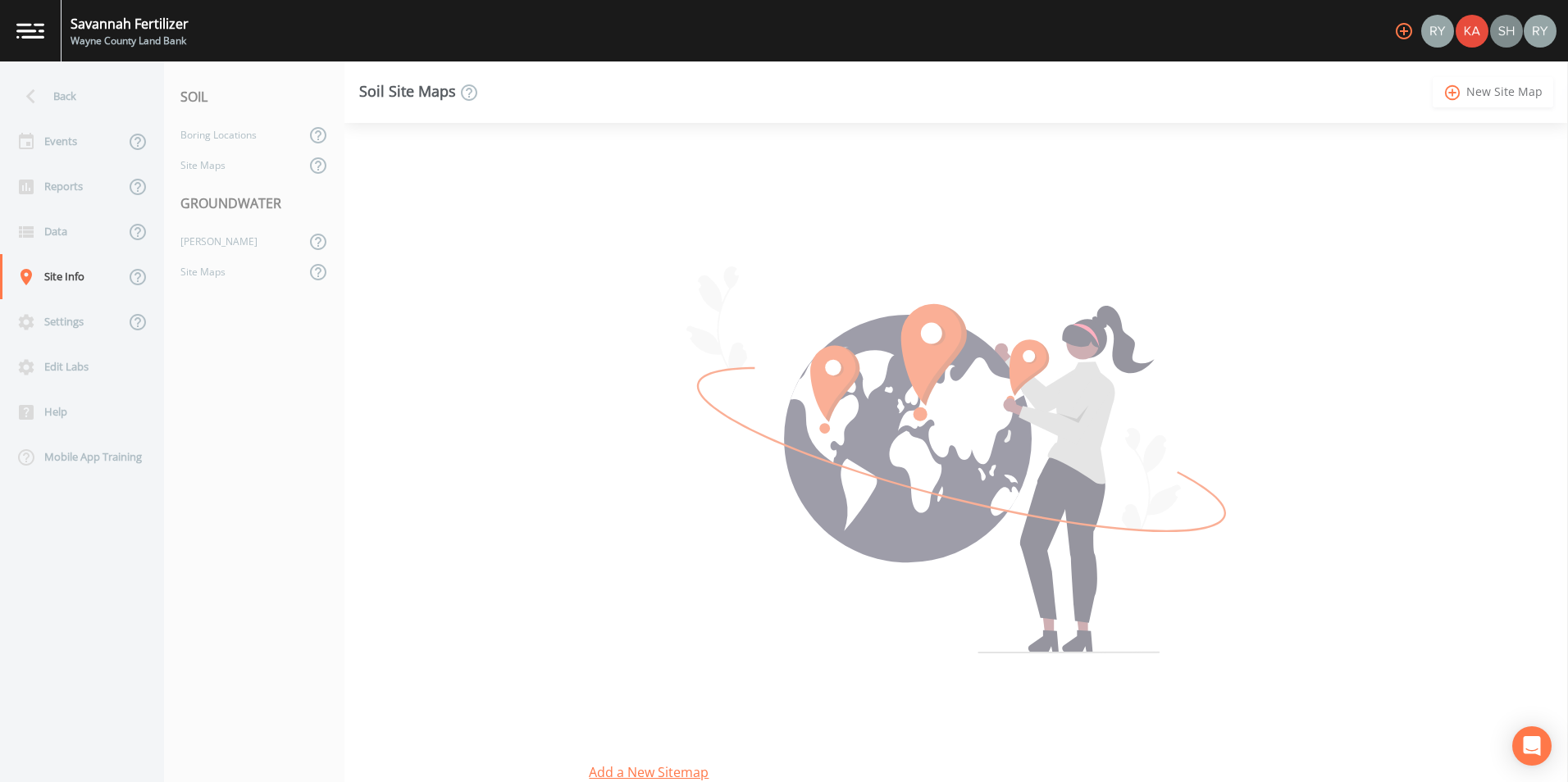
click at [1506, 95] on link "add_circle_outline New Site Map" at bounding box center [1492, 92] width 121 height 30
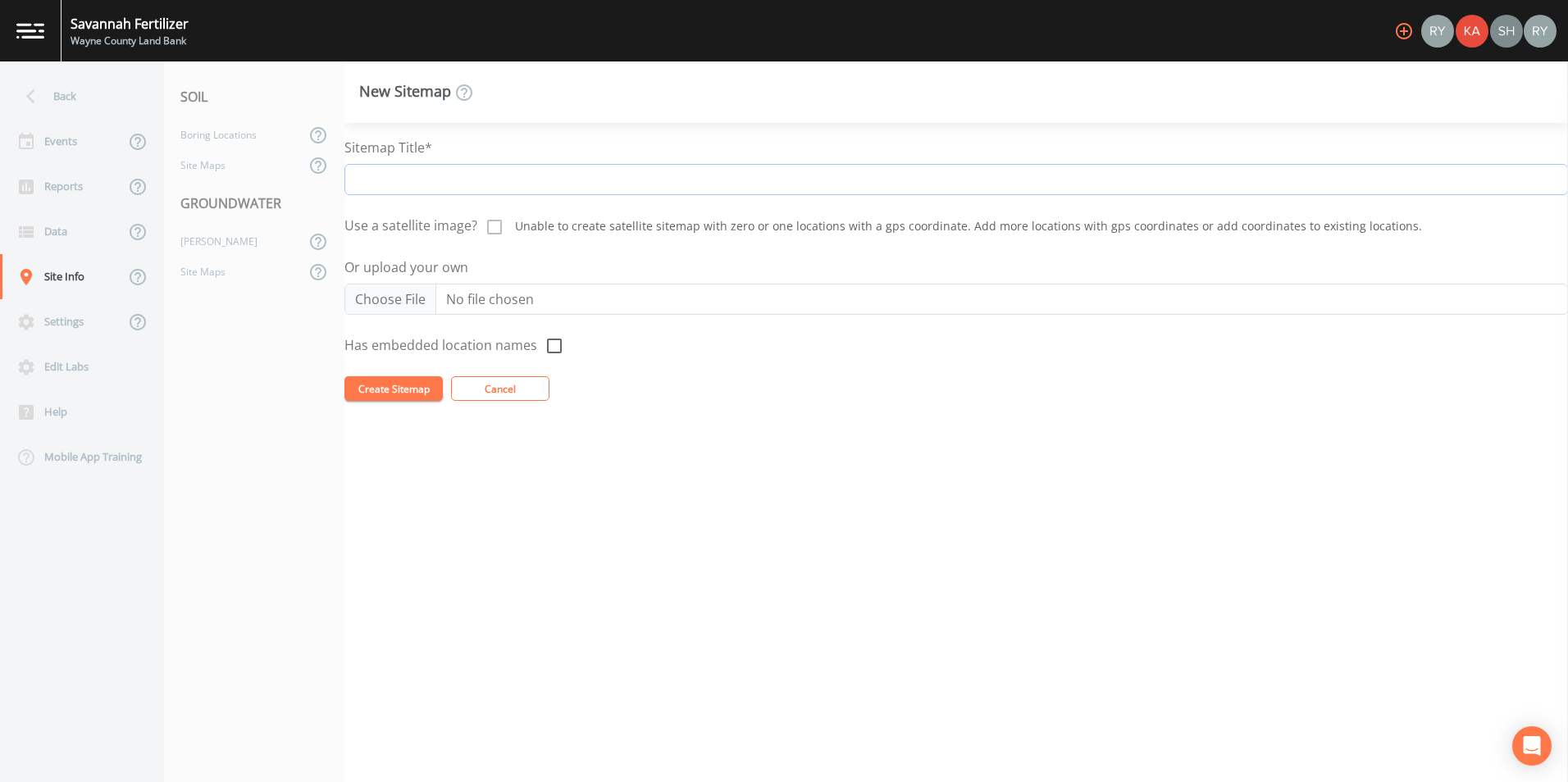
click at [462, 173] on input "Sitemap Title*" at bounding box center [956, 180] width 1223 height 31
type input "Savannah Fertilizer"
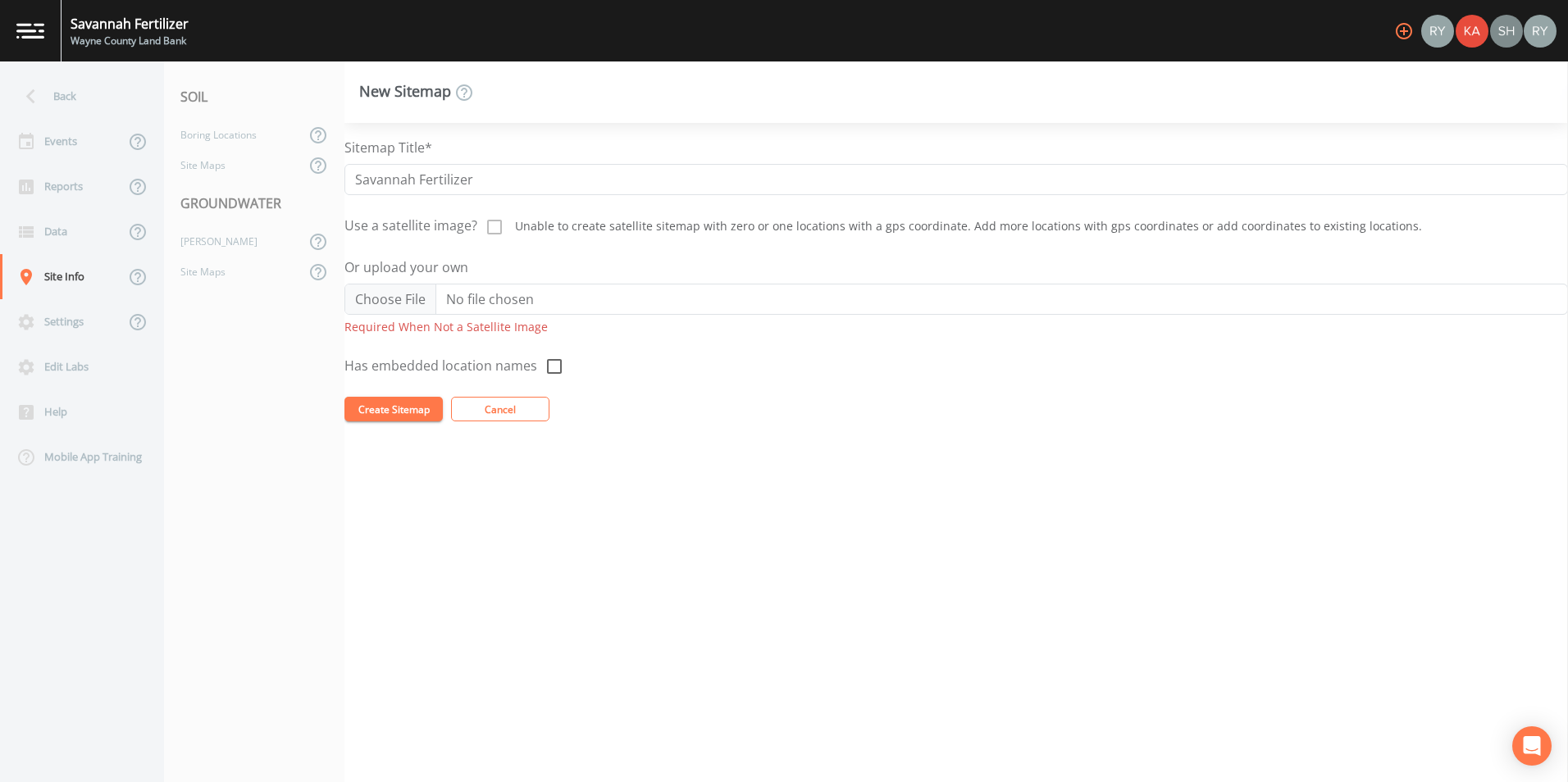
click at [693, 428] on div "Sitemap Title* Savannah Fertilizer Use a satellite image? Unable to create sate…" at bounding box center [956, 452] width 1223 height 659
click at [491, 226] on div at bounding box center [494, 226] width 34 height 36
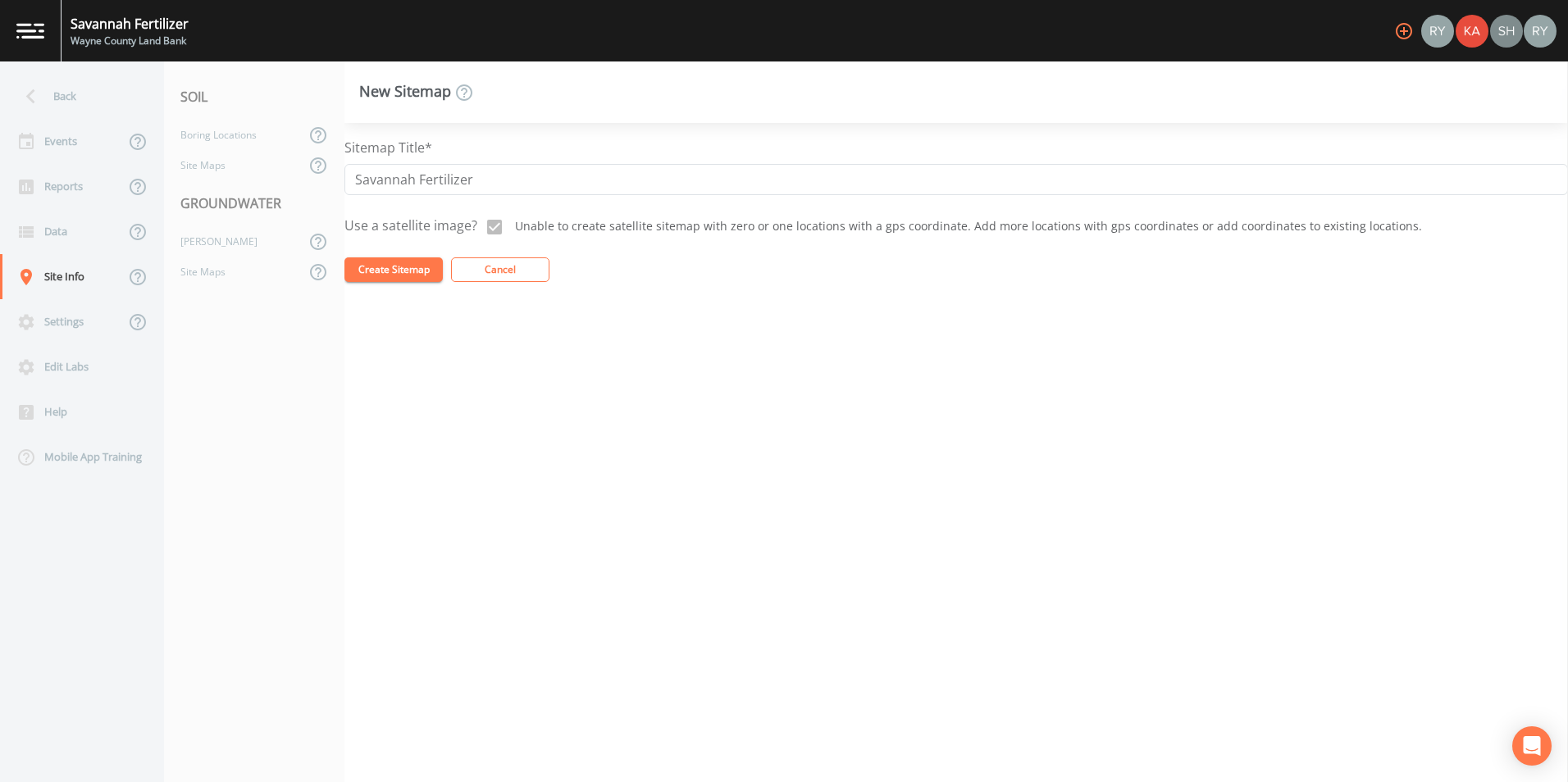
click at [491, 226] on div at bounding box center [494, 226] width 34 height 36
checkbox input "false"
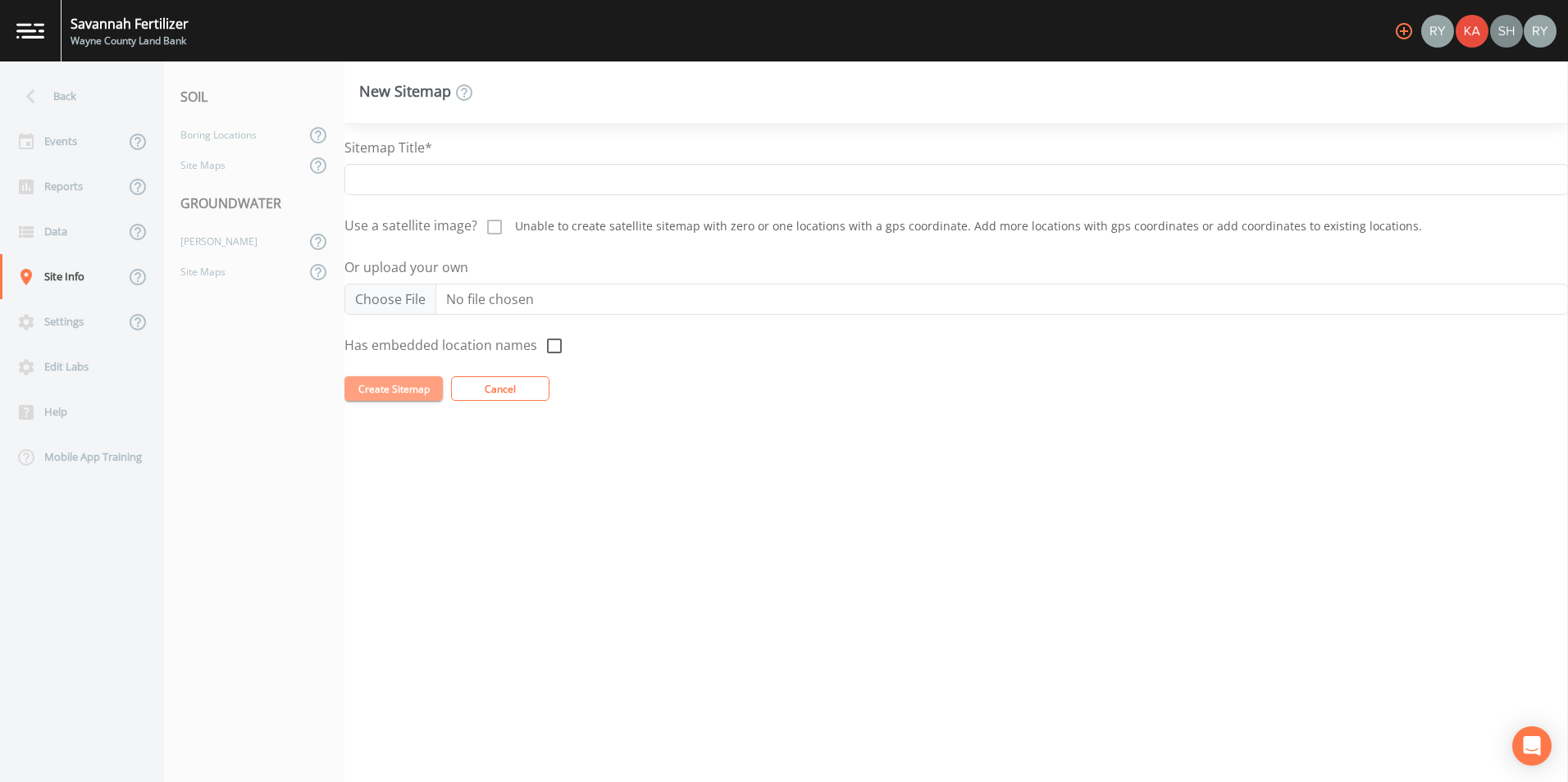
click at [396, 349] on button "Create Sitemap" at bounding box center [394, 388] width 99 height 25
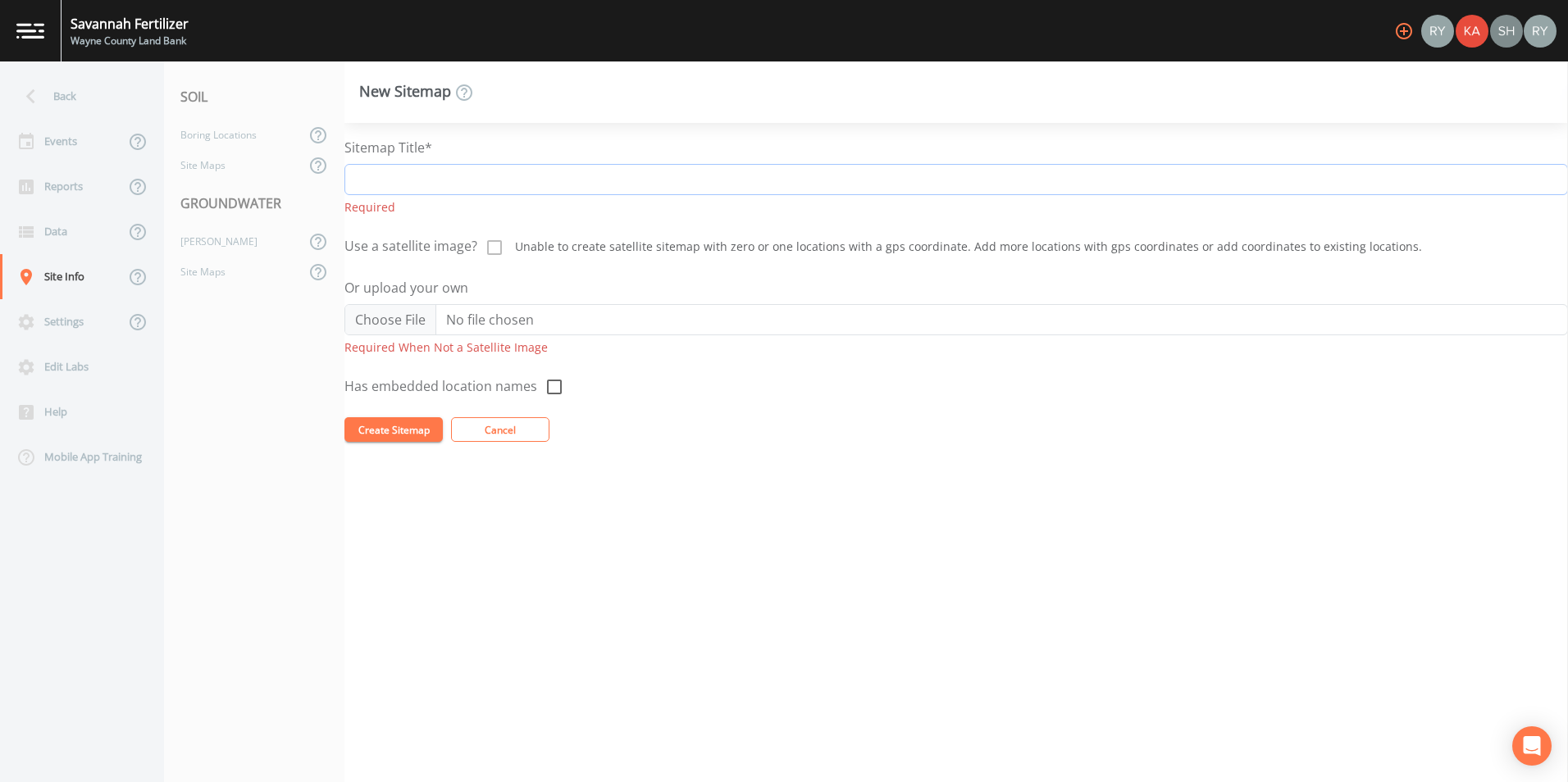
click at [493, 176] on input "Sitemap Title*" at bounding box center [956, 180] width 1223 height 31
type input "Savannah Fertilizer"
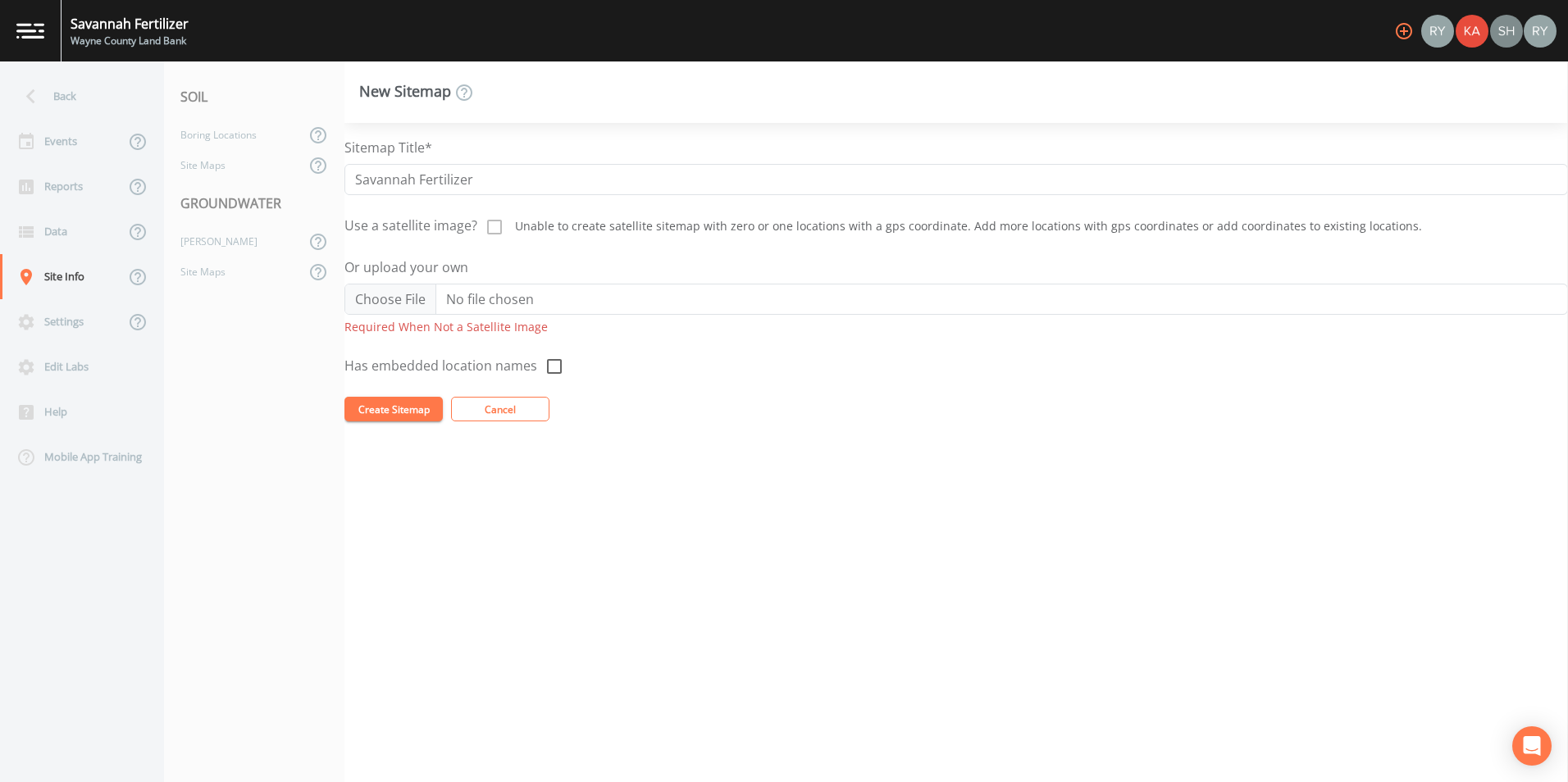
click at [494, 228] on div at bounding box center [494, 226] width 34 height 36
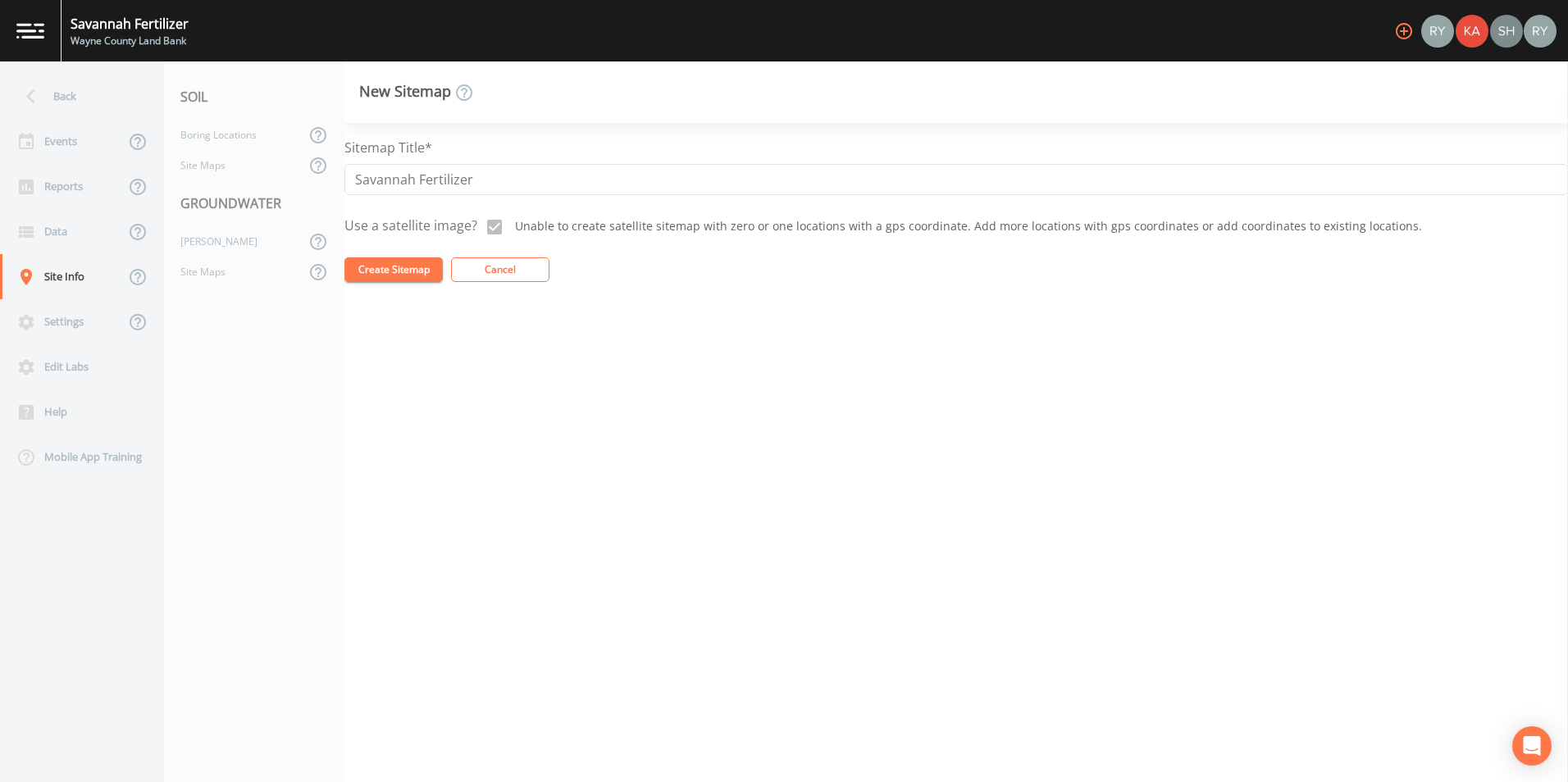
click at [389, 263] on button "Create Sitemap" at bounding box center [394, 269] width 99 height 25
click at [465, 170] on input "Savannah Fertilizer" at bounding box center [956, 180] width 1223 height 31
click at [498, 216] on div at bounding box center [494, 226] width 34 height 36
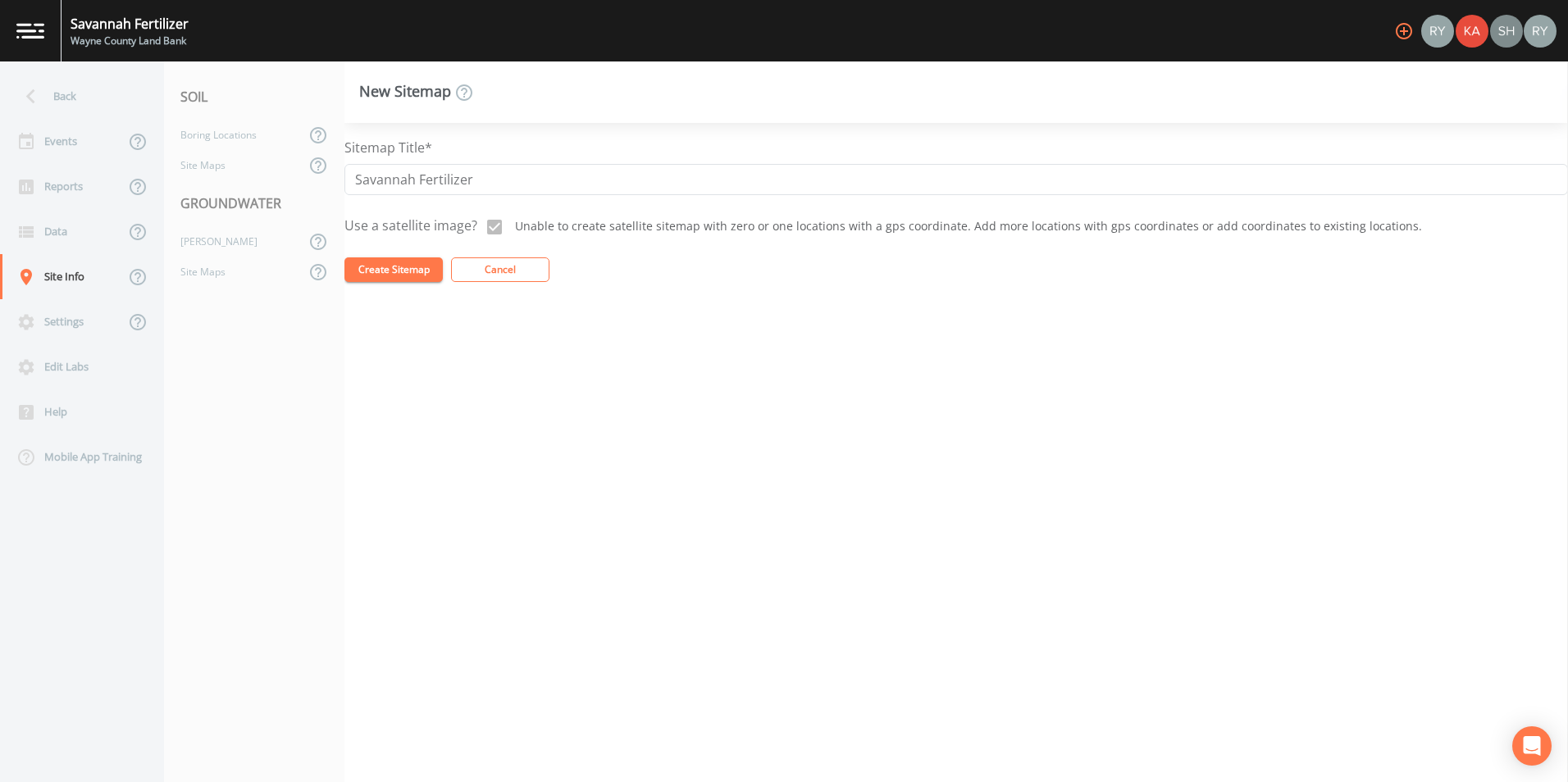
checkbox input "false"
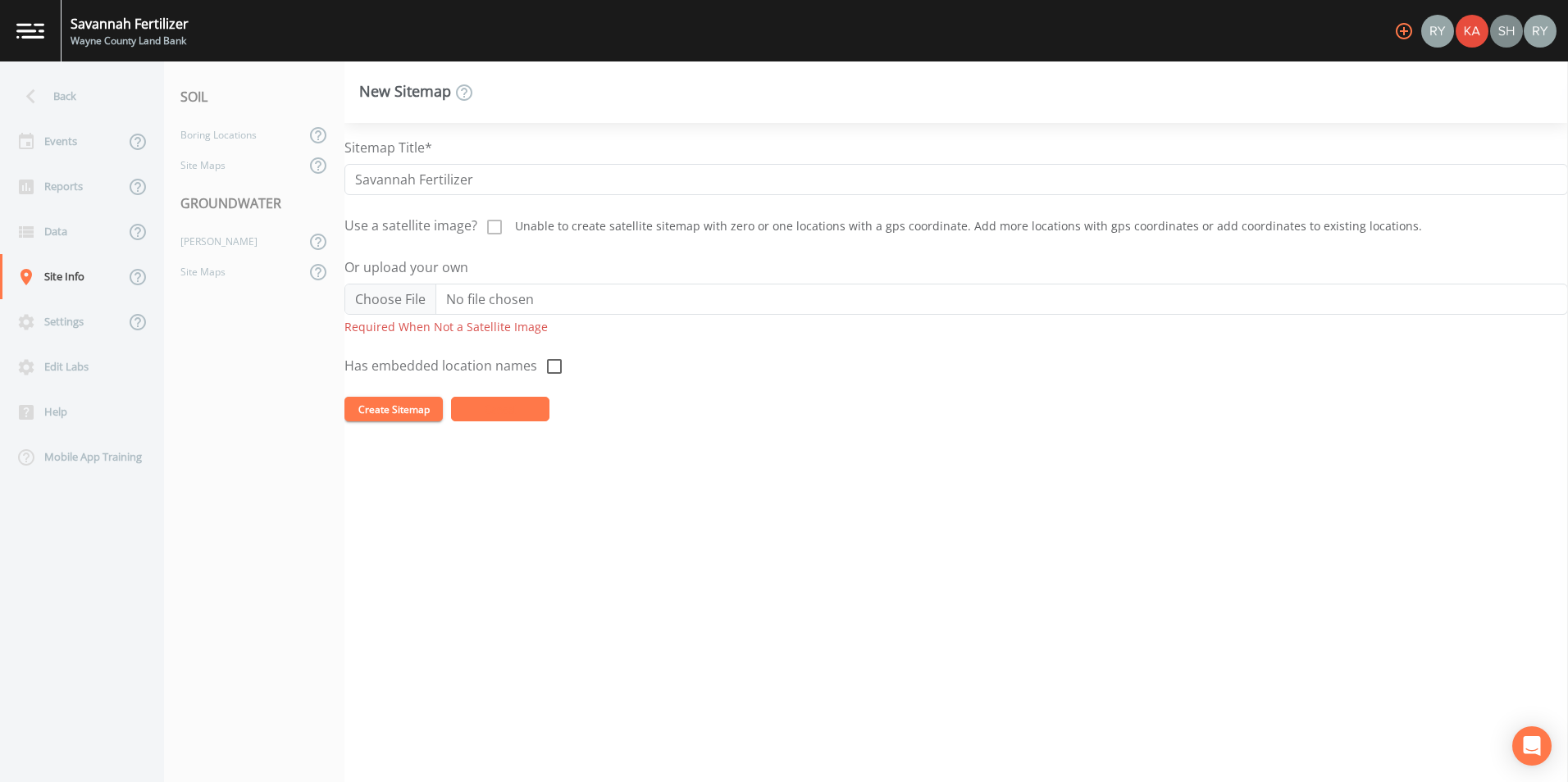
click at [479, 349] on button "Cancel" at bounding box center [500, 409] width 99 height 25
